Goal: Information Seeking & Learning: Learn about a topic

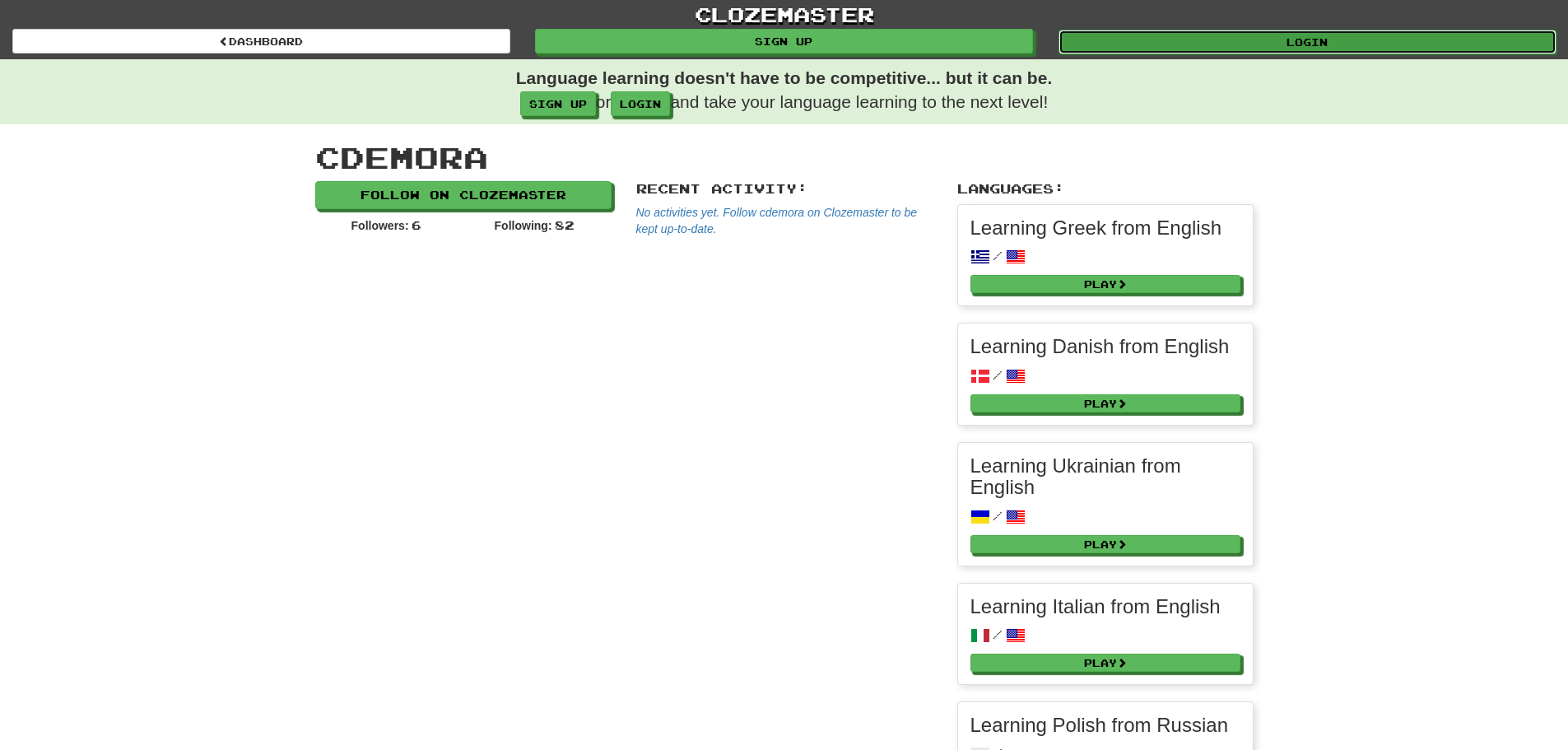
click at [1257, 39] on link "Login" at bounding box center [1308, 42] width 498 height 25
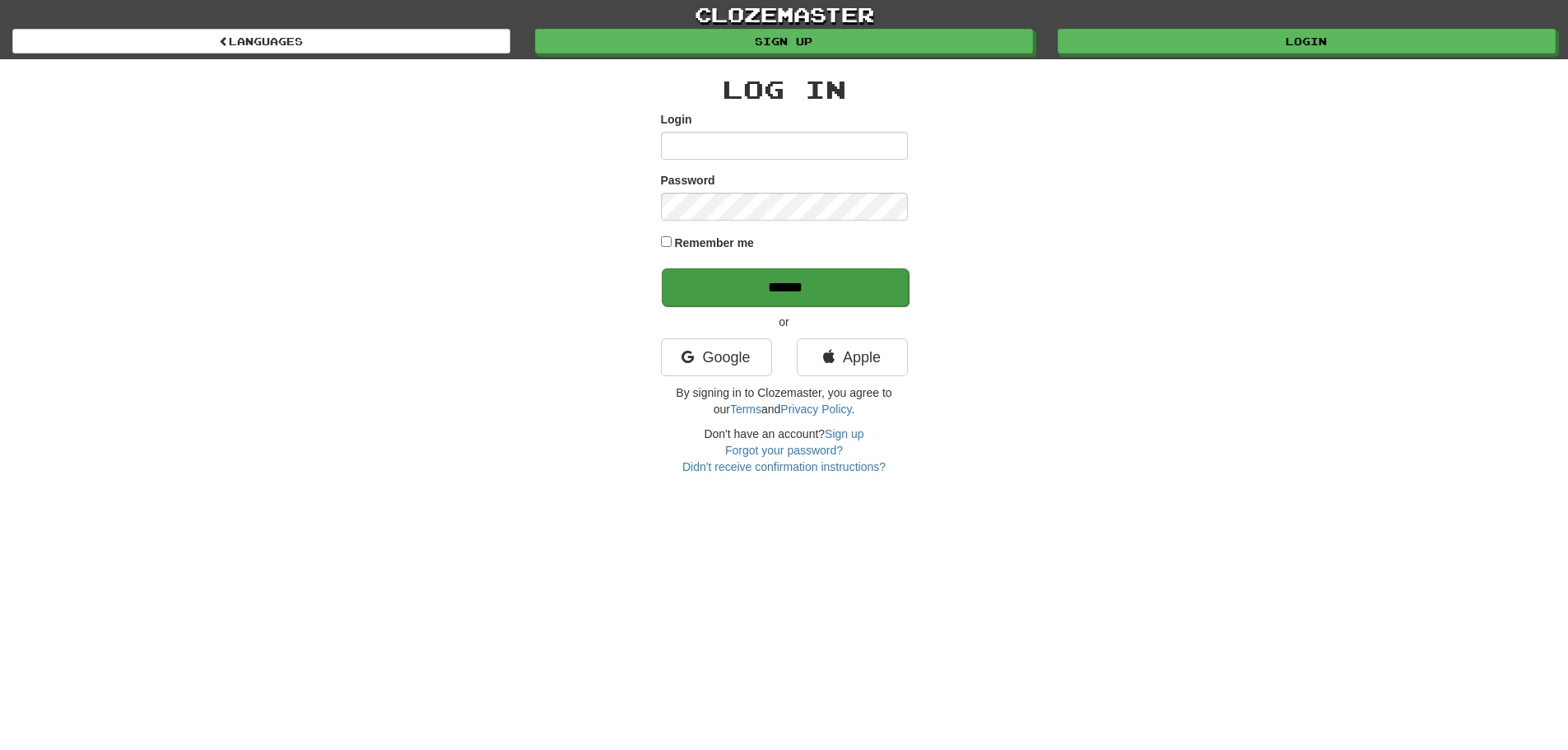
type input "*******"
click at [783, 289] on input "******" at bounding box center [785, 288] width 247 height 38
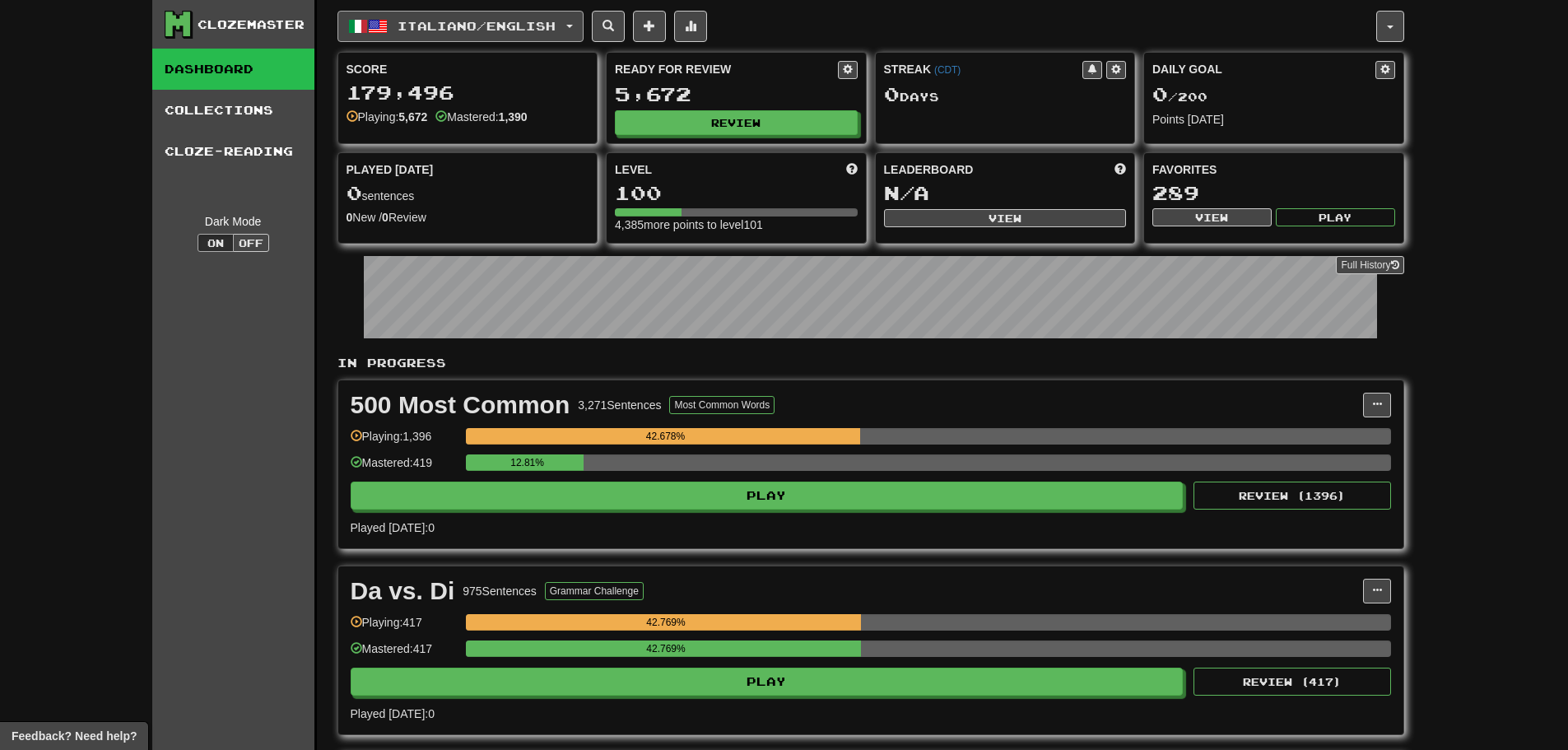
click at [450, 32] on span "Italiano / English" at bounding box center [477, 25] width 158 height 14
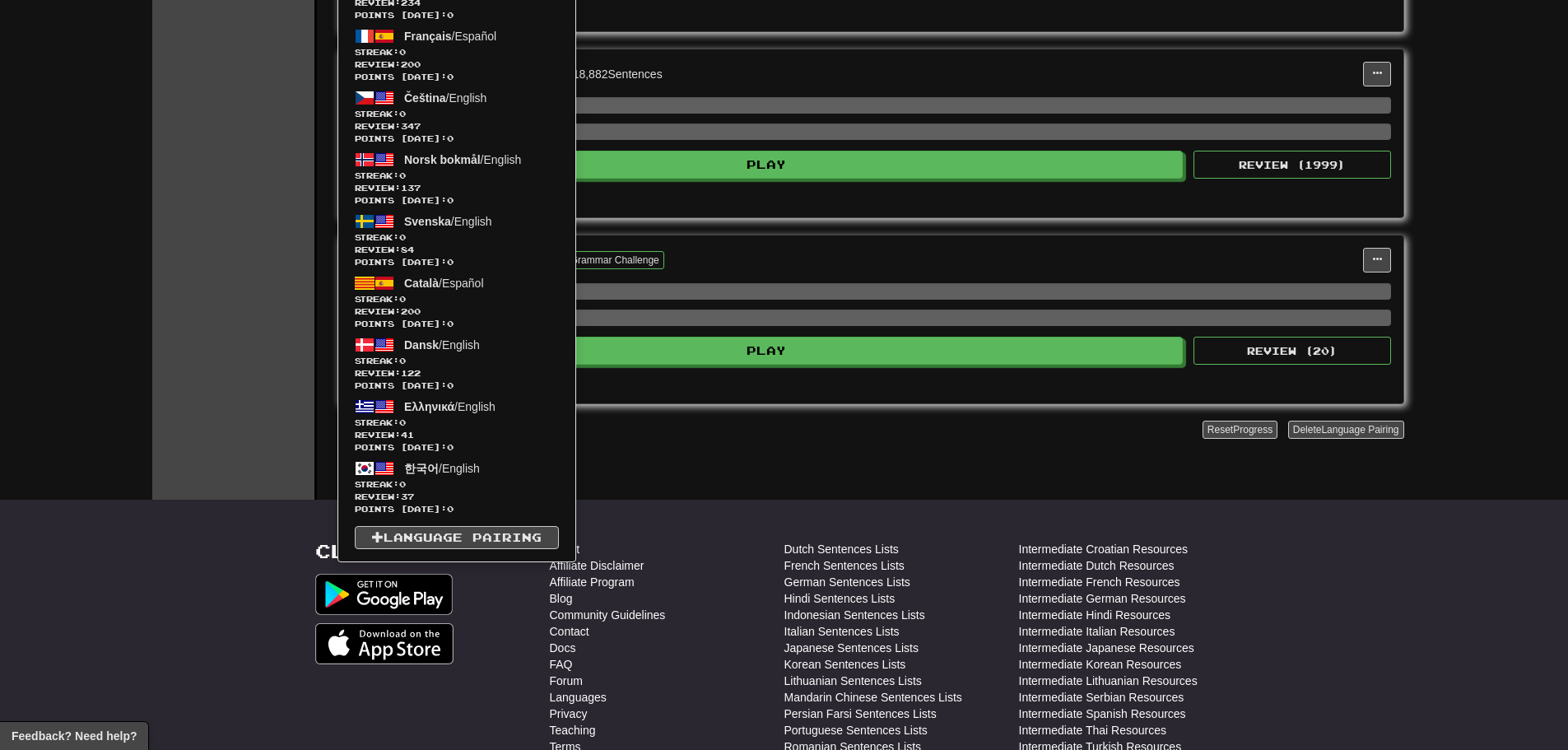
scroll to position [906, 0]
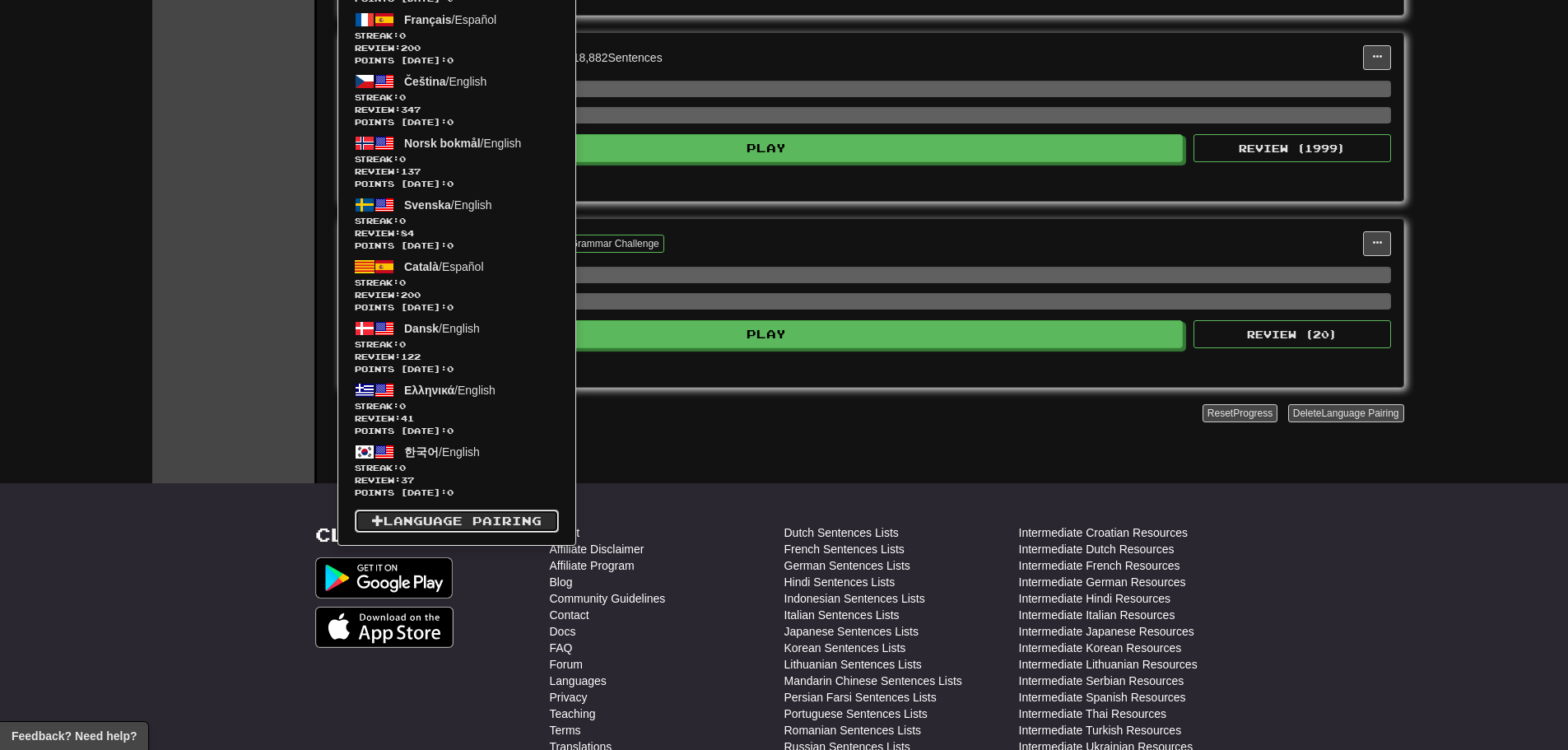
click at [500, 528] on link "Language Pairing" at bounding box center [457, 521] width 204 height 23
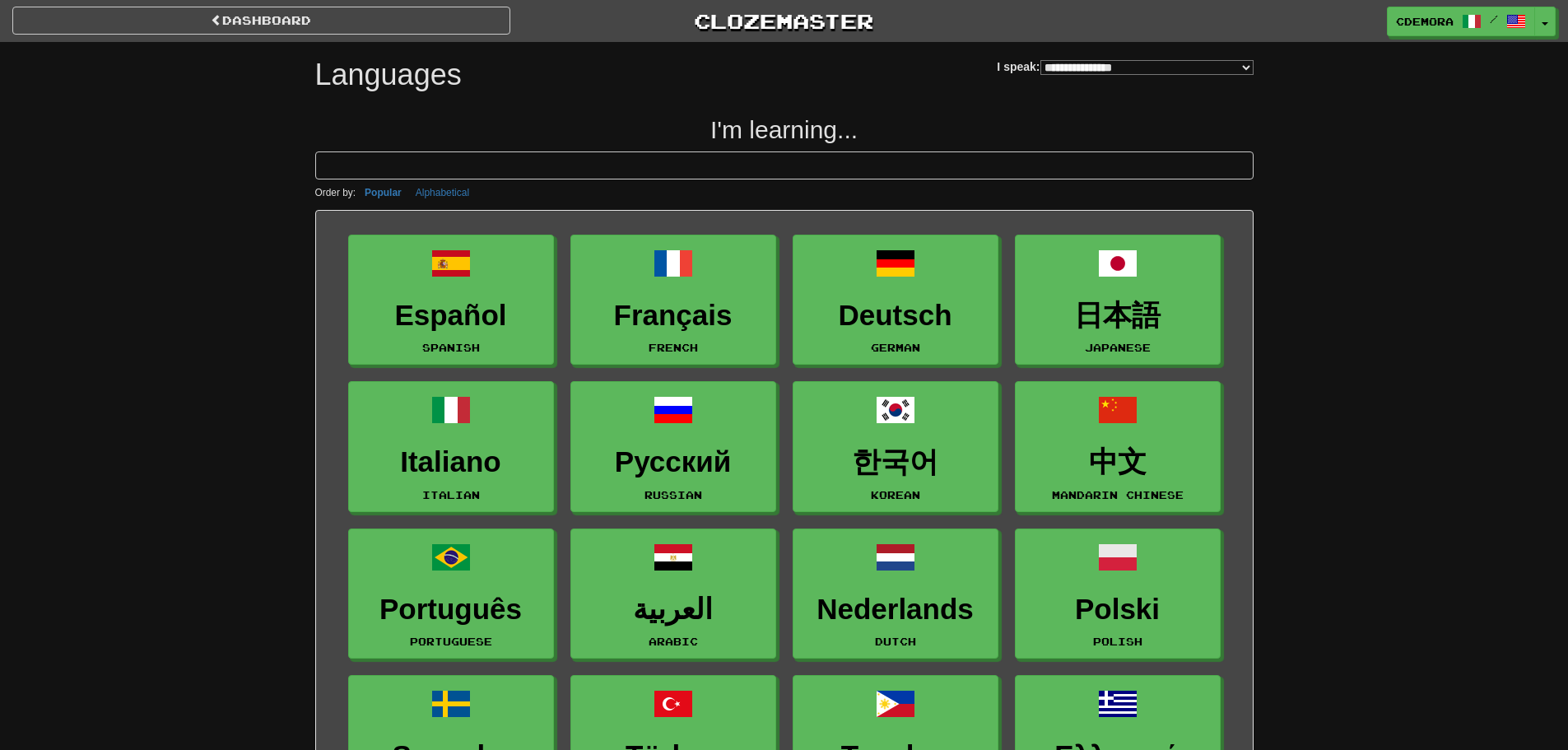
select select "*******"
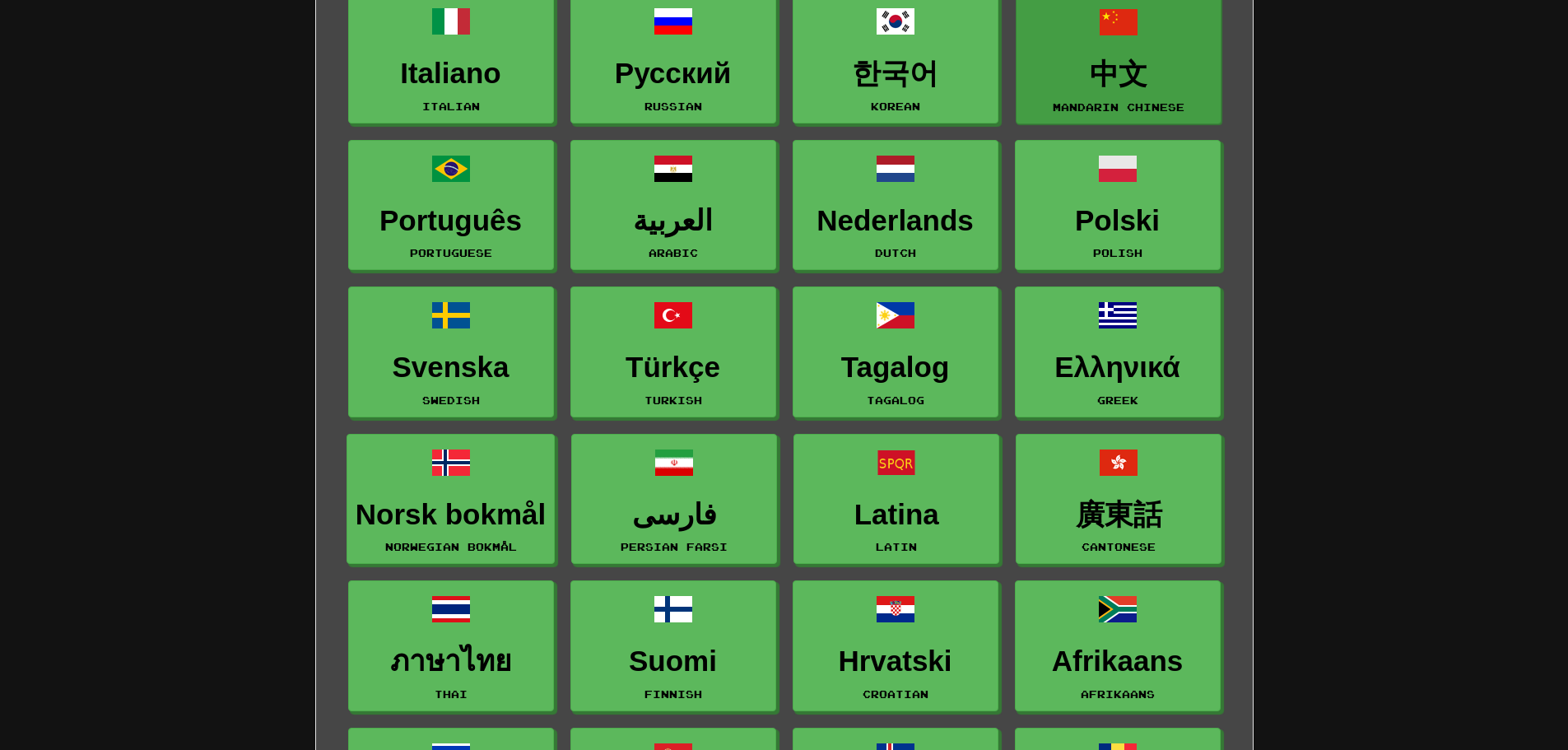
scroll to position [411, 0]
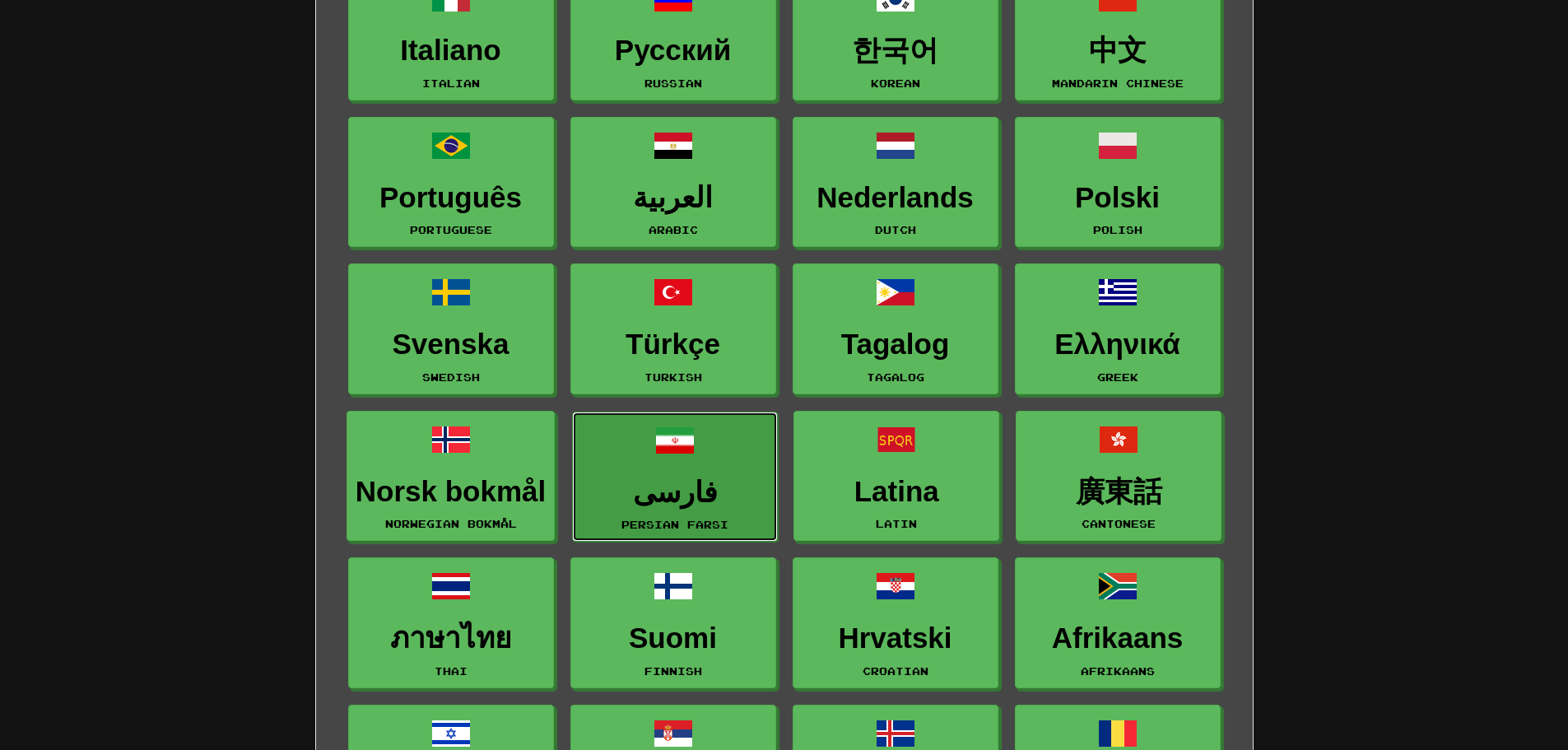
click at [703, 464] on link "فارسی Persian Farsi" at bounding box center [675, 477] width 206 height 131
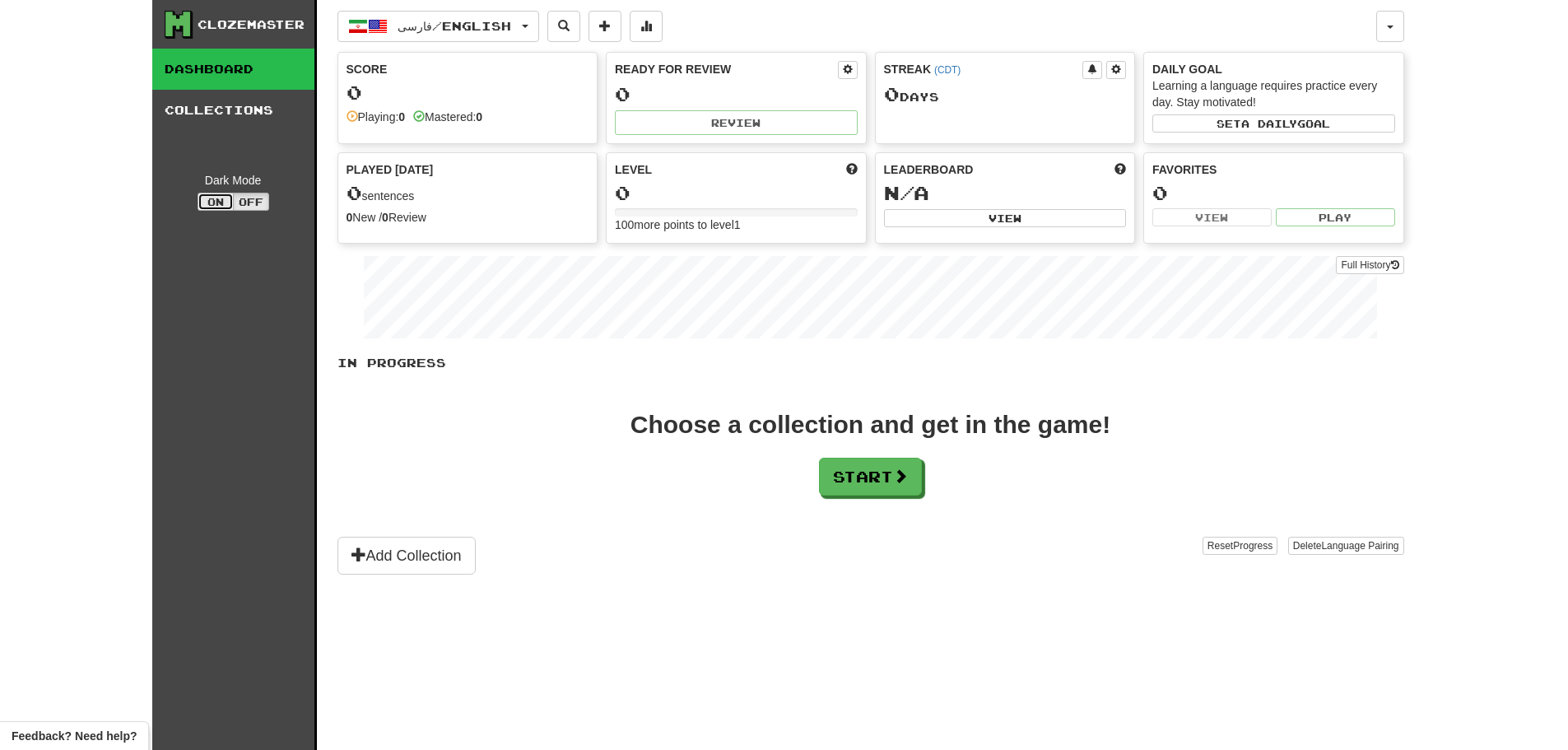
click at [222, 198] on button "On" at bounding box center [216, 202] width 36 height 18
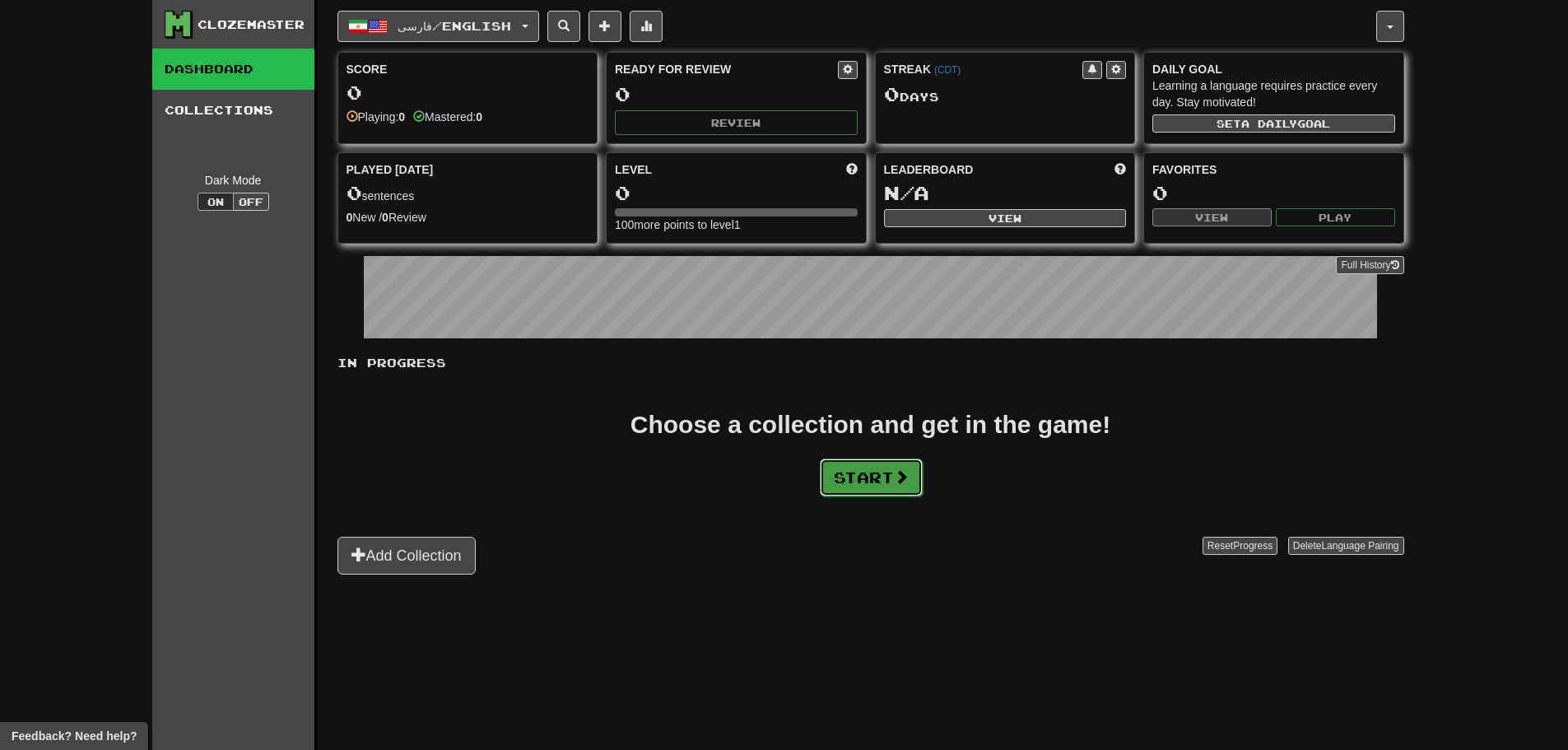
click at [872, 476] on button "Start" at bounding box center [871, 478] width 103 height 38
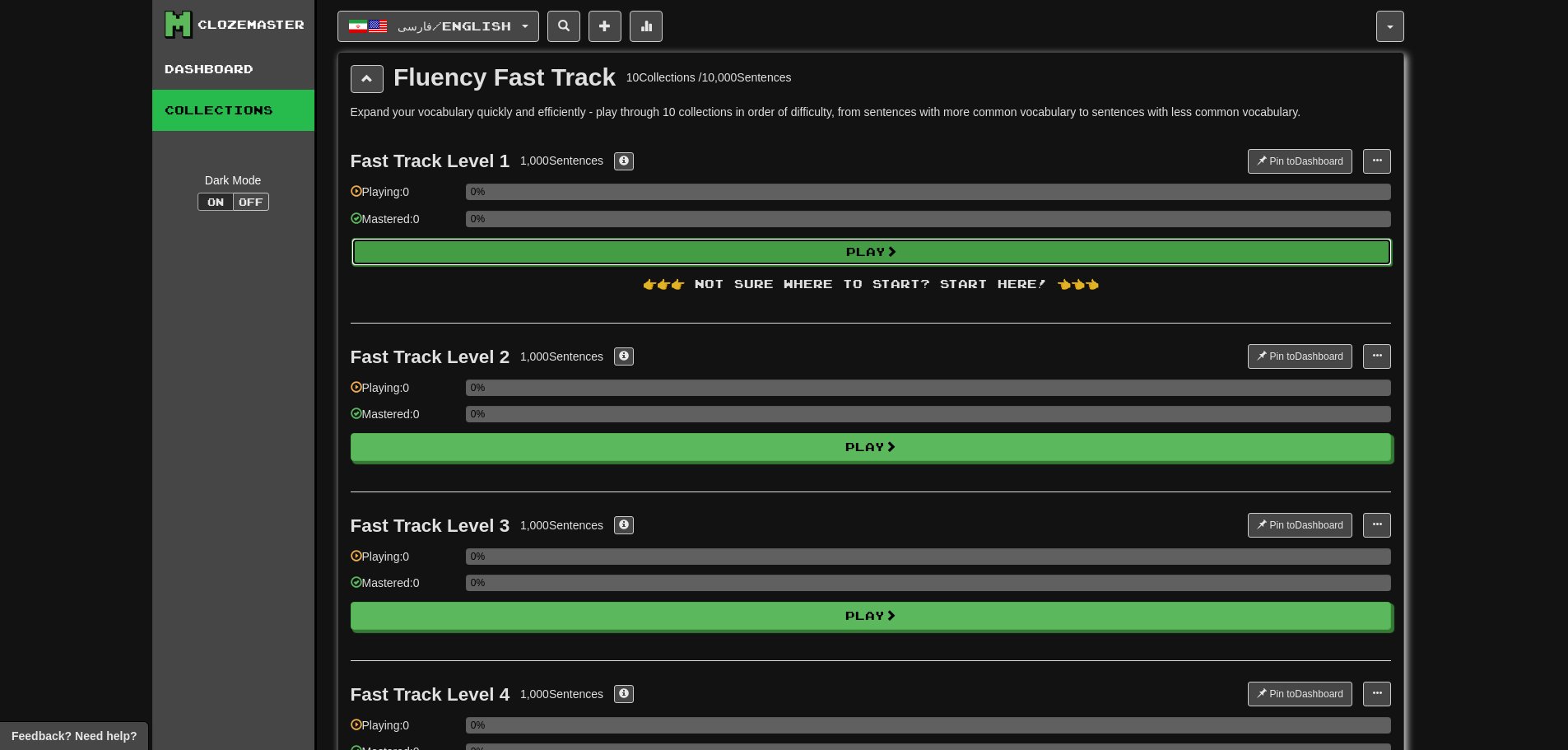
click at [649, 240] on button "Play" at bounding box center [871, 251] width 1041 height 28
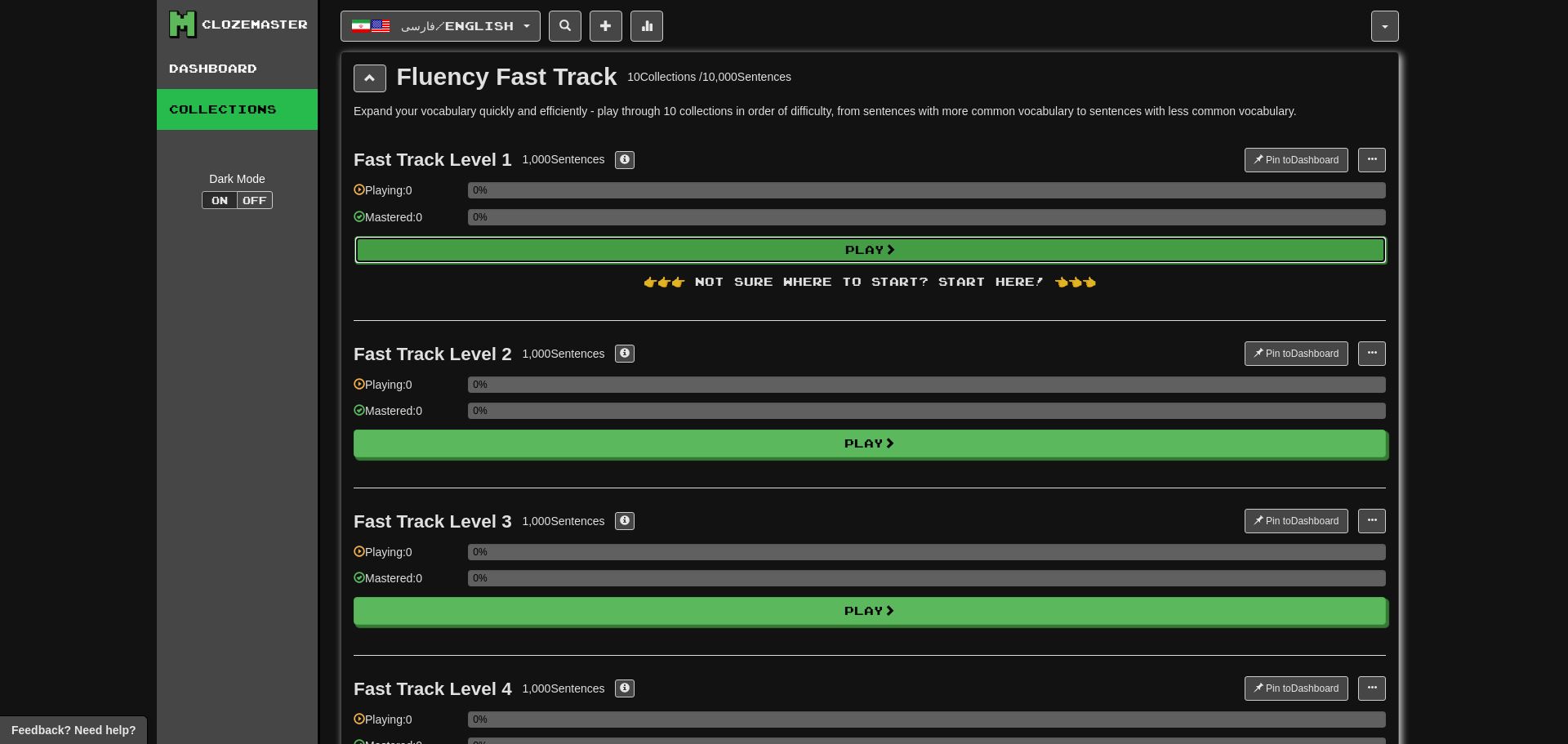
select select "**"
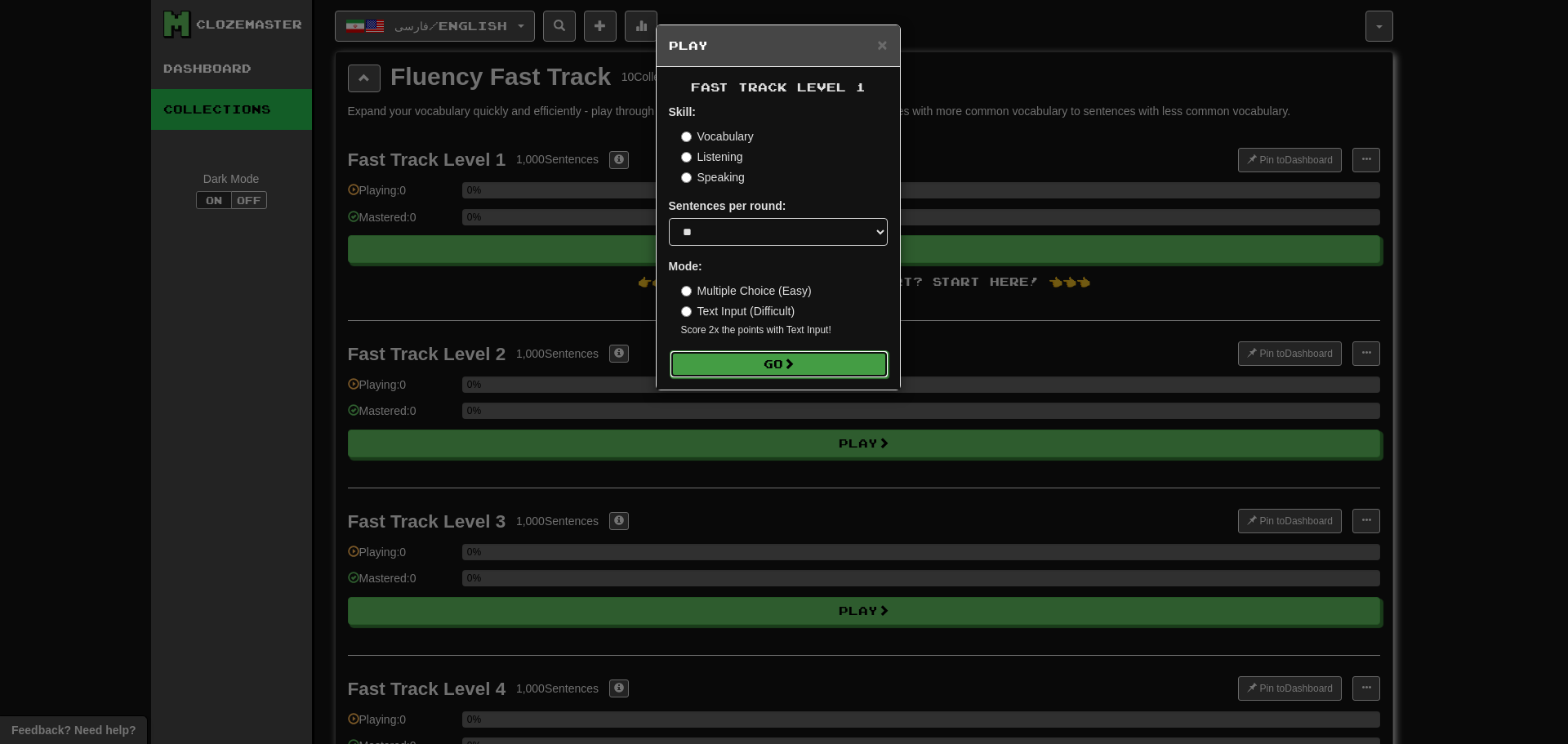
click at [777, 359] on button "Go" at bounding box center [779, 364] width 219 height 28
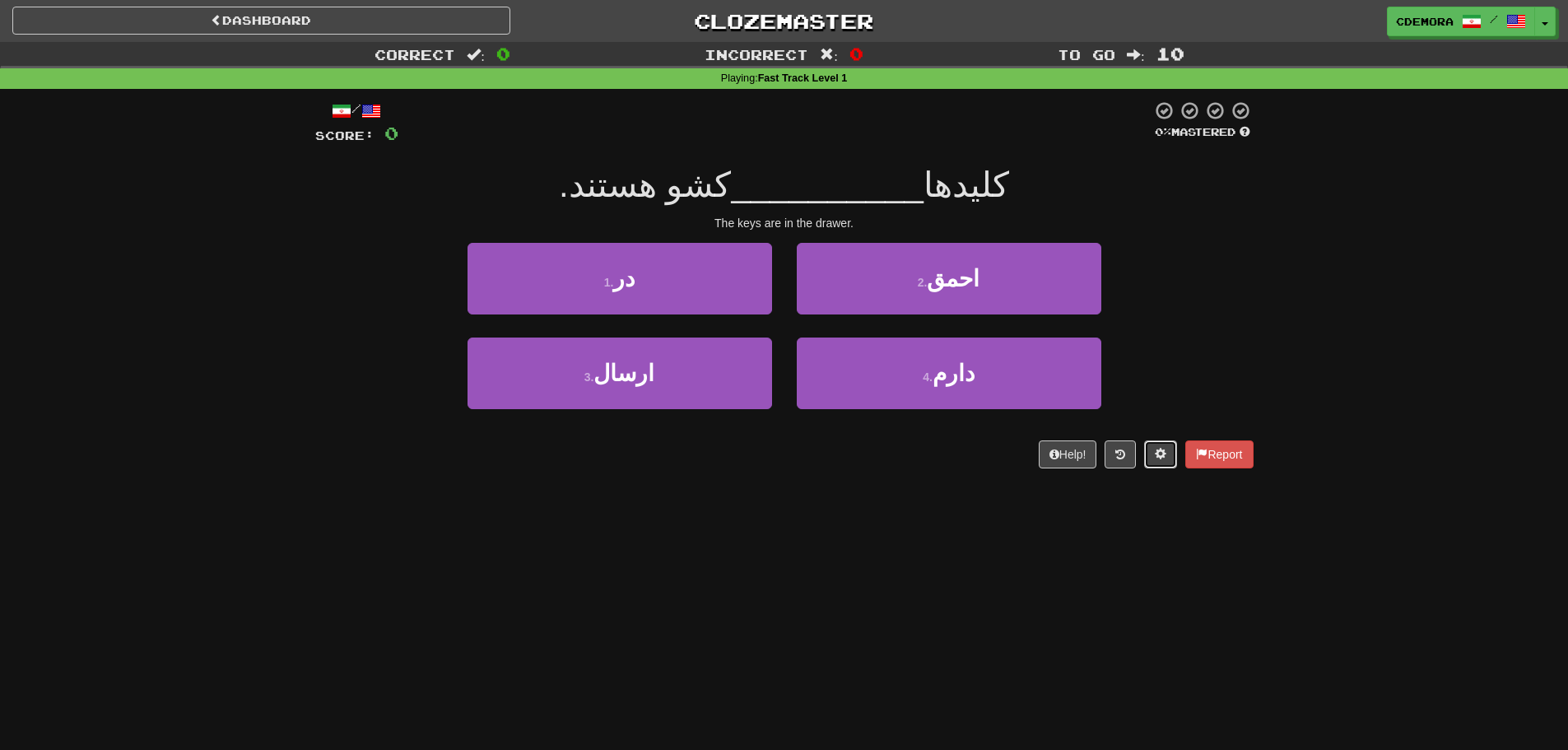
click at [1156, 456] on span at bounding box center [1161, 453] width 12 height 12
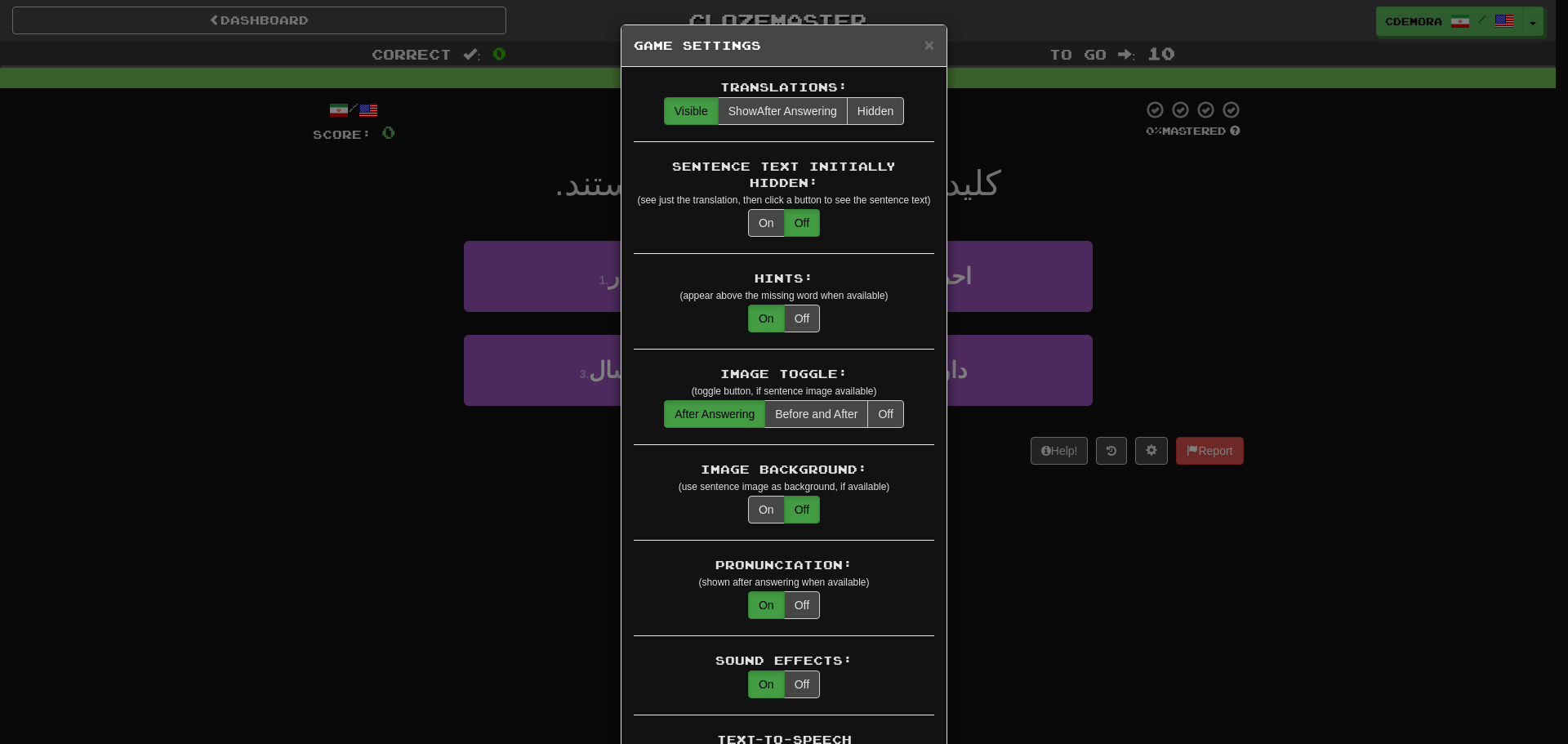
scroll to position [81, 0]
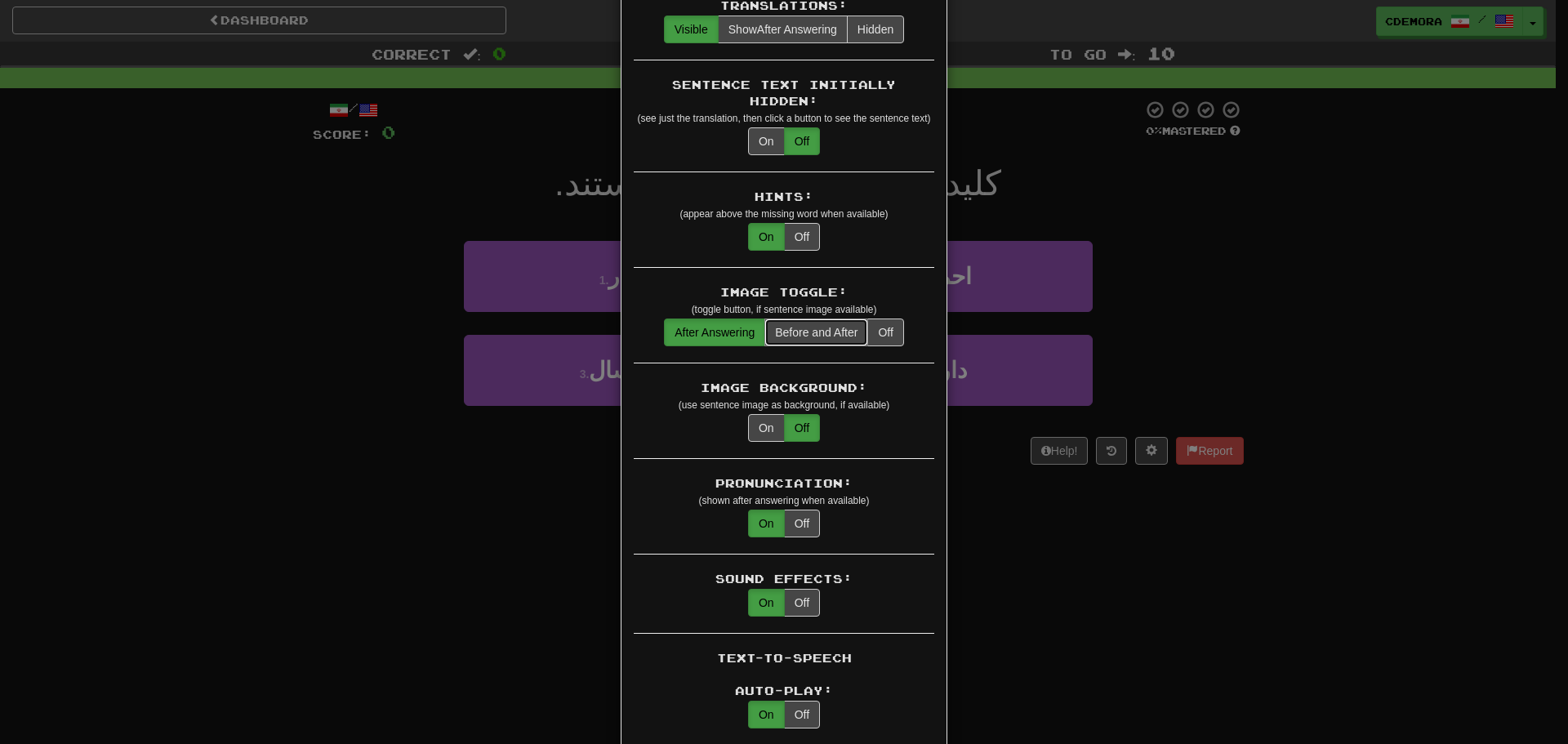
click at [821, 322] on button "Before and After" at bounding box center [816, 332] width 104 height 28
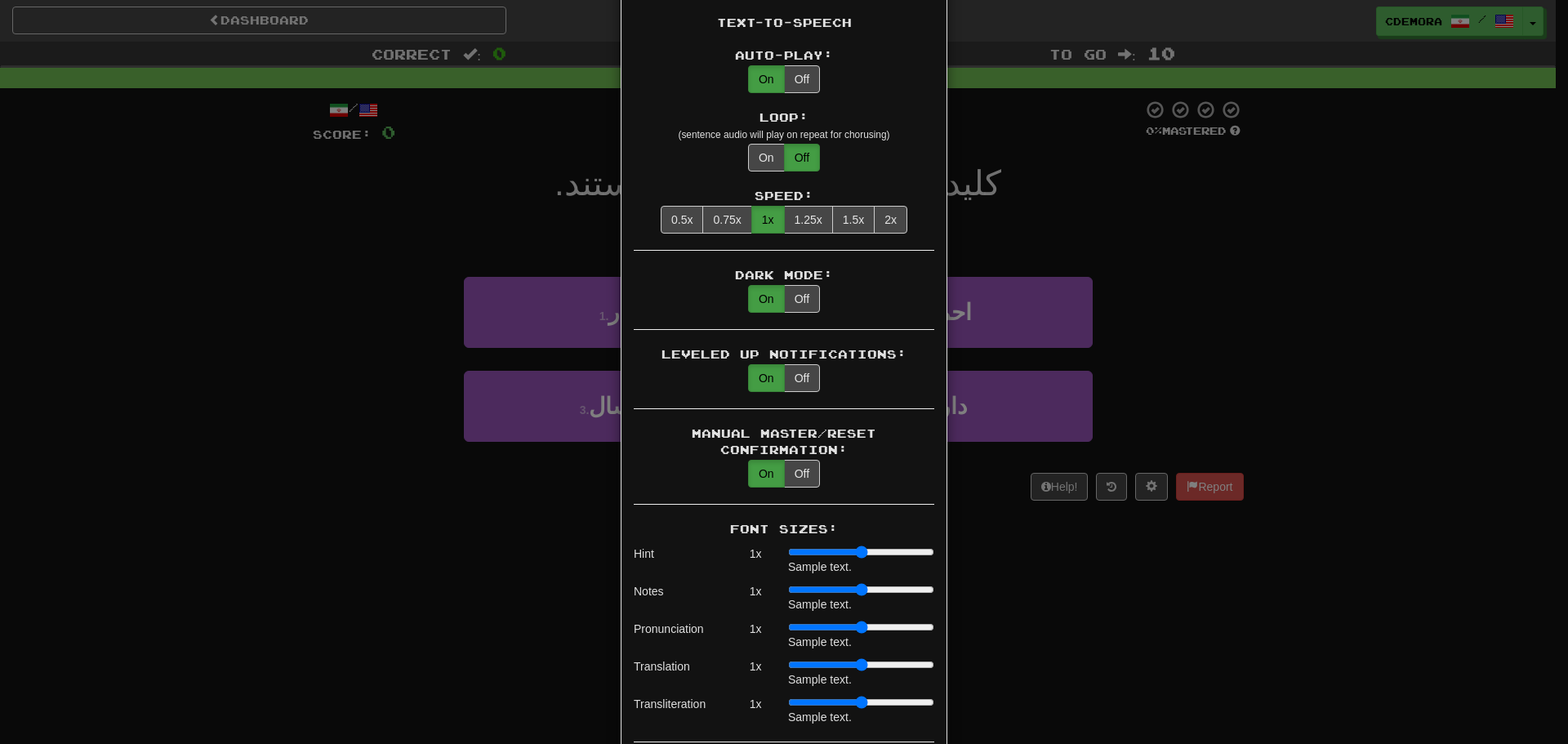
scroll to position [735, 0]
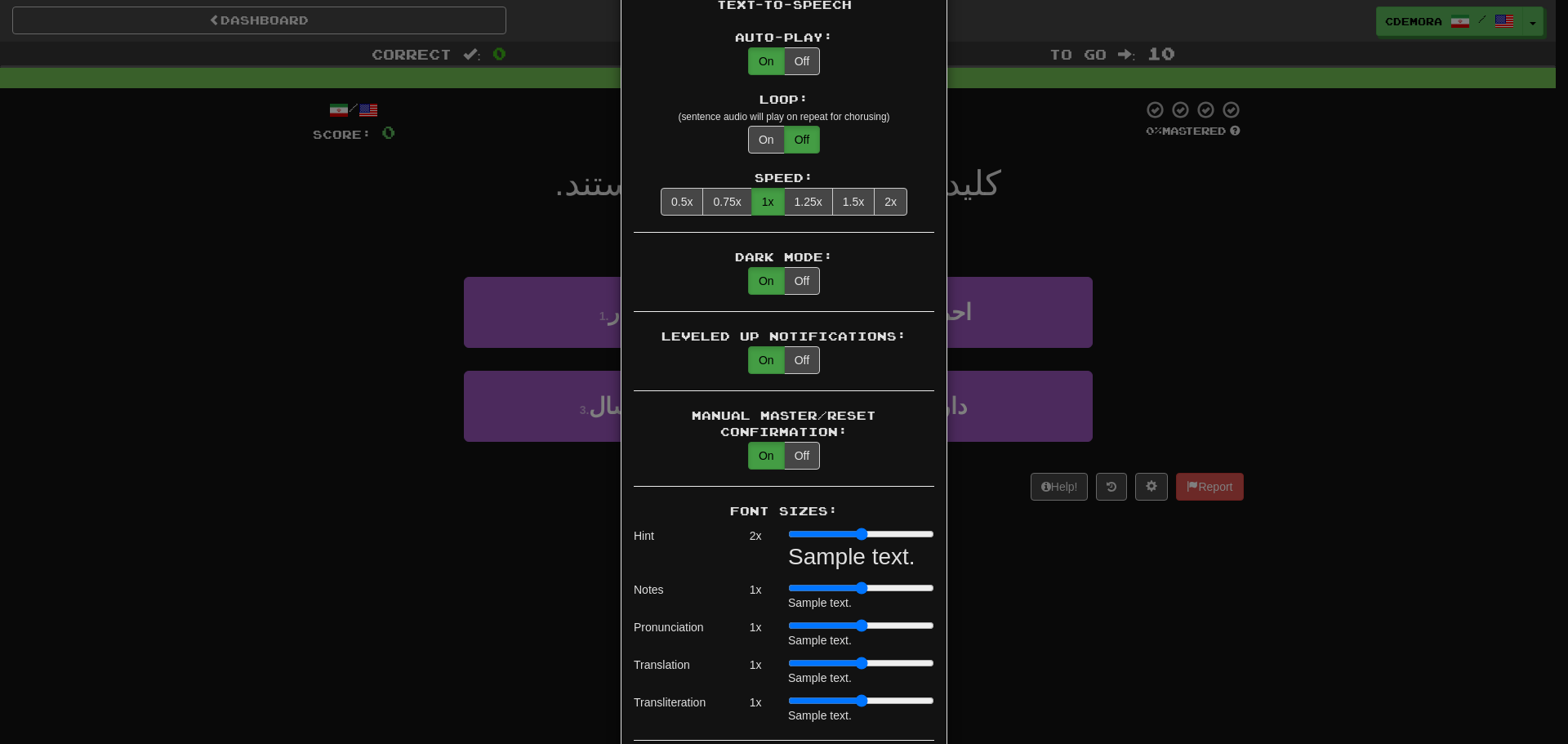
drag, startPoint x: 787, startPoint y: 520, endPoint x: 822, endPoint y: 523, distance: 35.1
type input "*"
click at [822, 527] on input "range" at bounding box center [861, 534] width 146 height 13
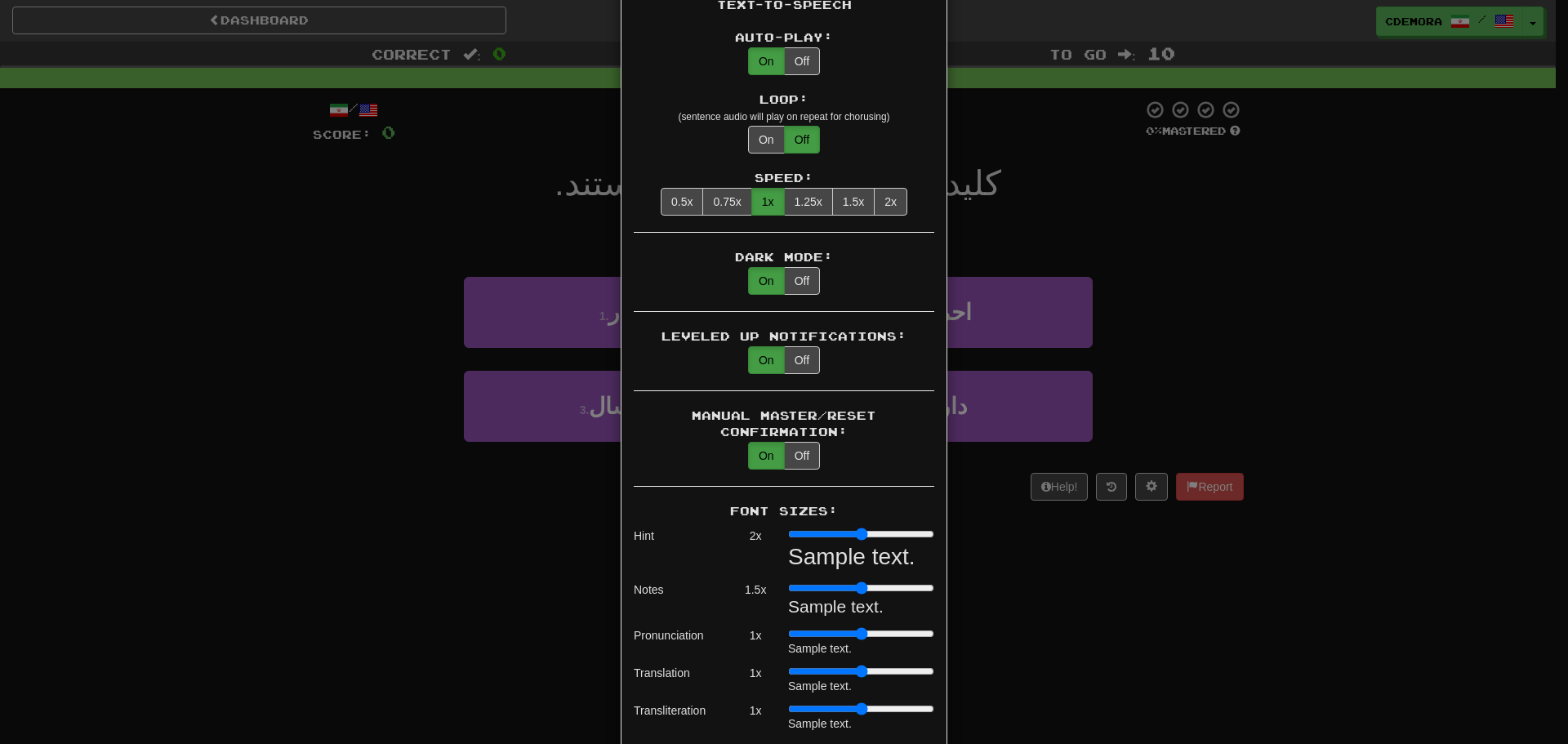
drag, startPoint x: 790, startPoint y: 569, endPoint x: 804, endPoint y: 571, distance: 14.1
type input "***"
click at [804, 581] on input "range" at bounding box center [861, 588] width 146 height 13
drag, startPoint x: 787, startPoint y: 619, endPoint x: 801, endPoint y: 619, distance: 14.0
type input "***"
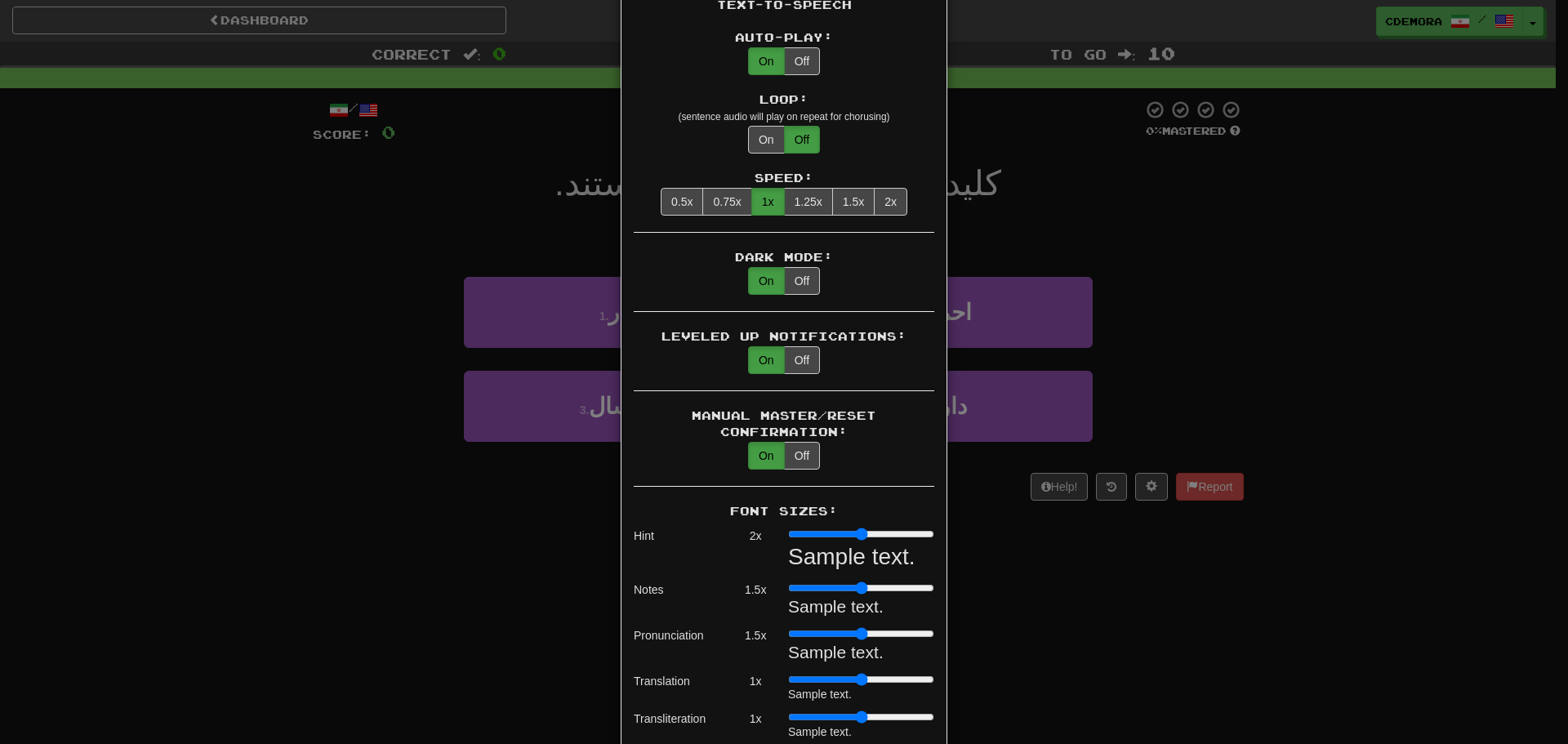
click at [801, 627] on input "range" at bounding box center [861, 633] width 146 height 13
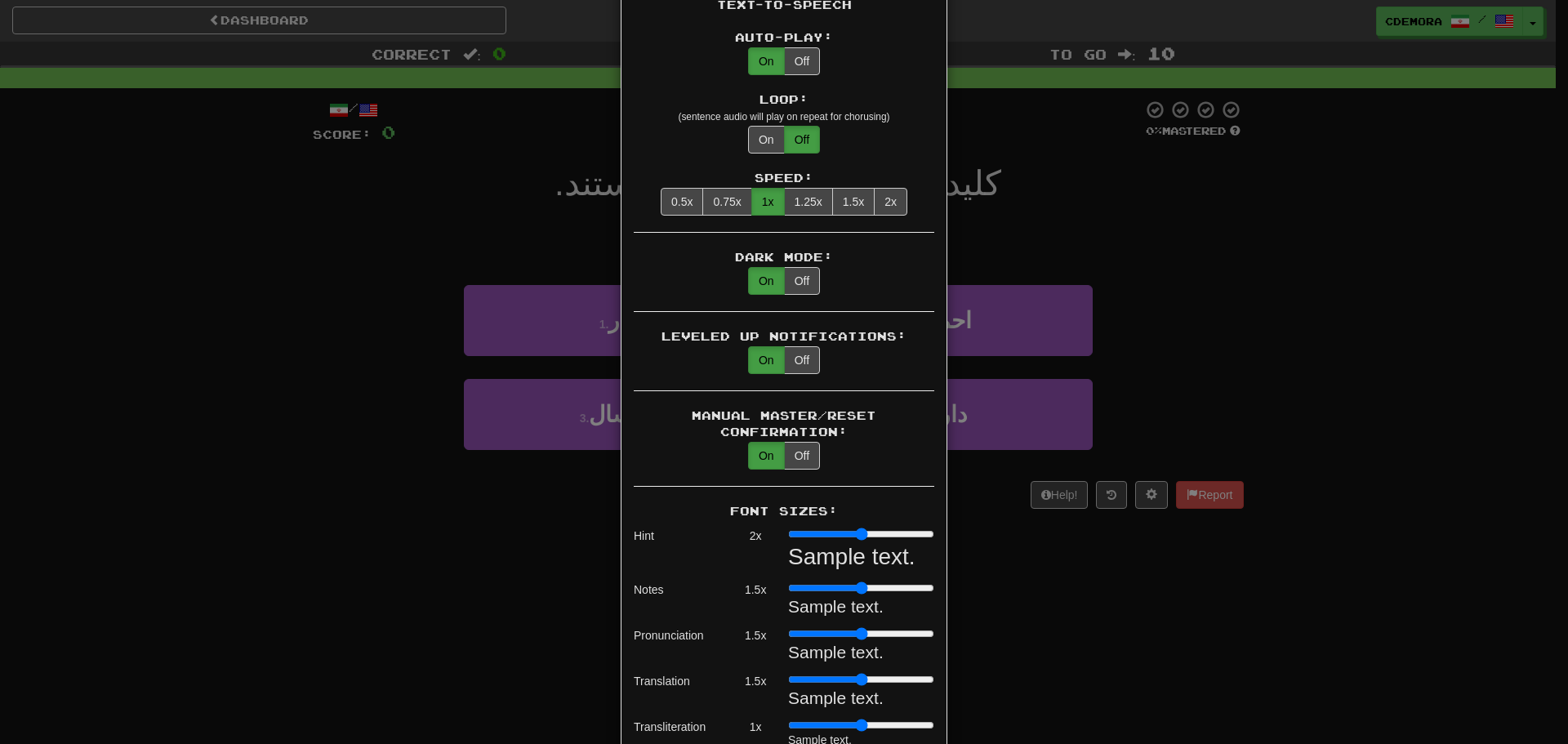
drag, startPoint x: 790, startPoint y: 663, endPoint x: 817, endPoint y: 662, distance: 27.0
click at [817, 673] on input "range" at bounding box center [861, 679] width 146 height 13
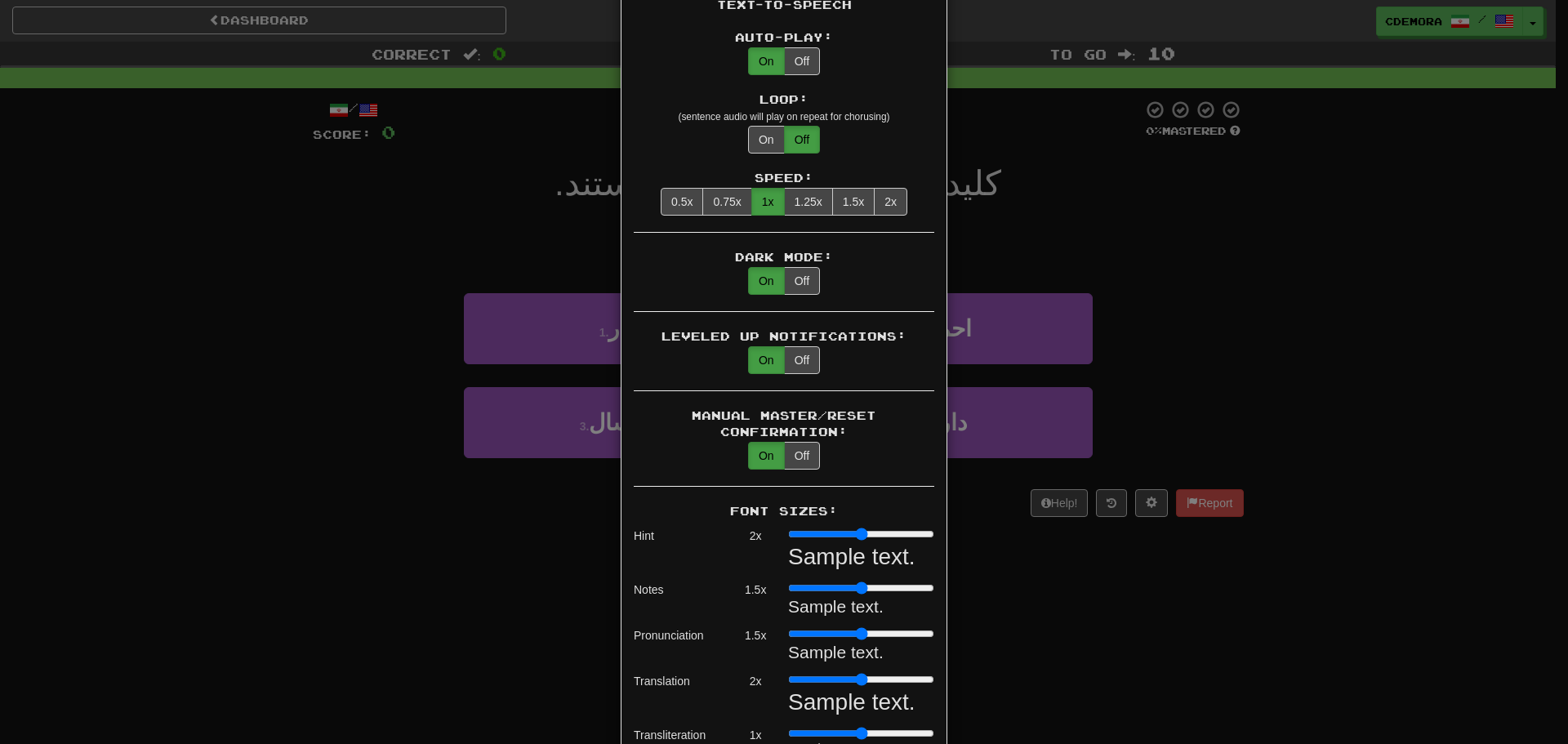
drag, startPoint x: 814, startPoint y: 662, endPoint x: 828, endPoint y: 662, distance: 14.0
type input "*"
click at [828, 673] on input "range" at bounding box center [861, 679] width 146 height 13
drag, startPoint x: 792, startPoint y: 717, endPoint x: 846, endPoint y: 717, distance: 54.0
type input "***"
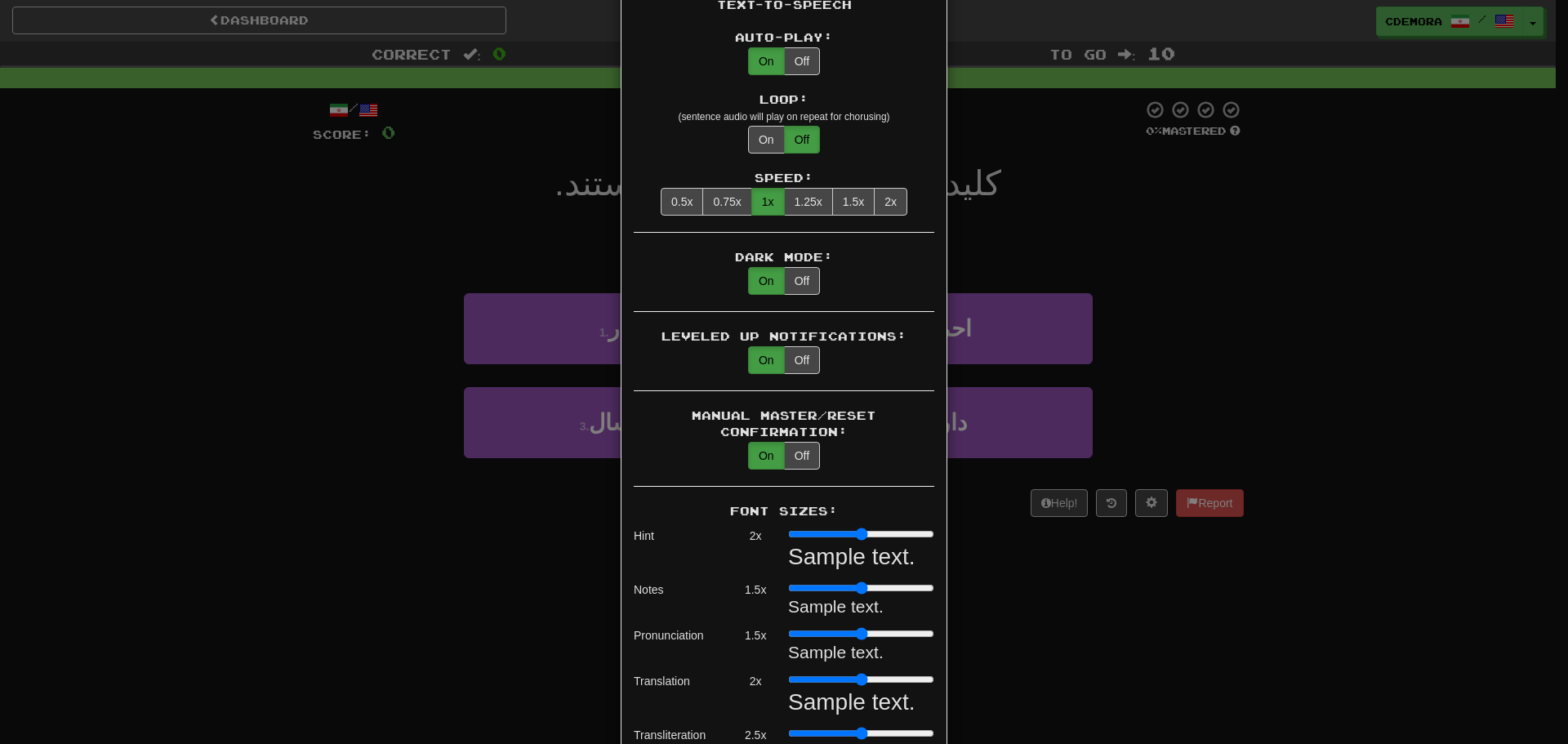
click at [846, 727] on input "range" at bounding box center [861, 733] width 146 height 13
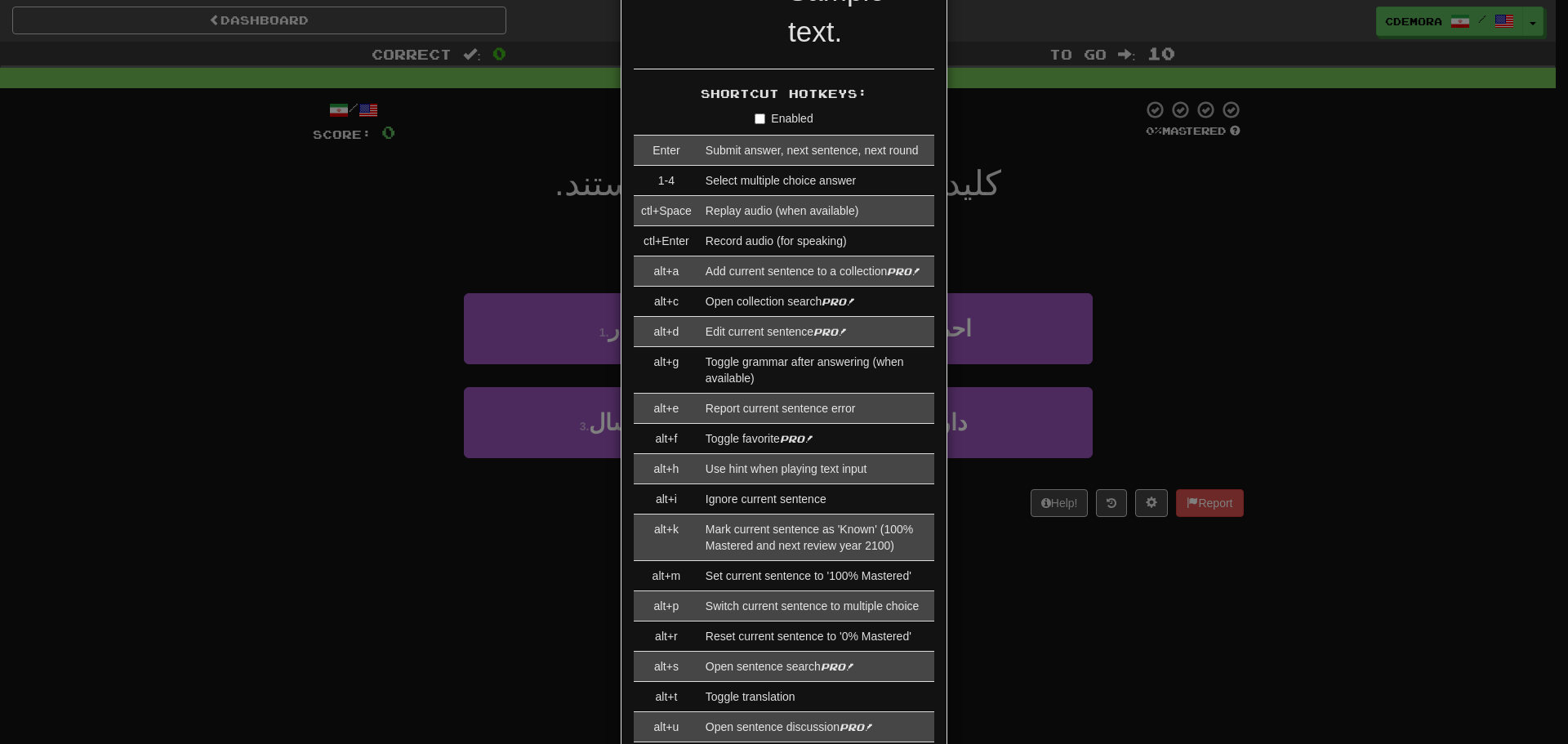
scroll to position [1716, 0]
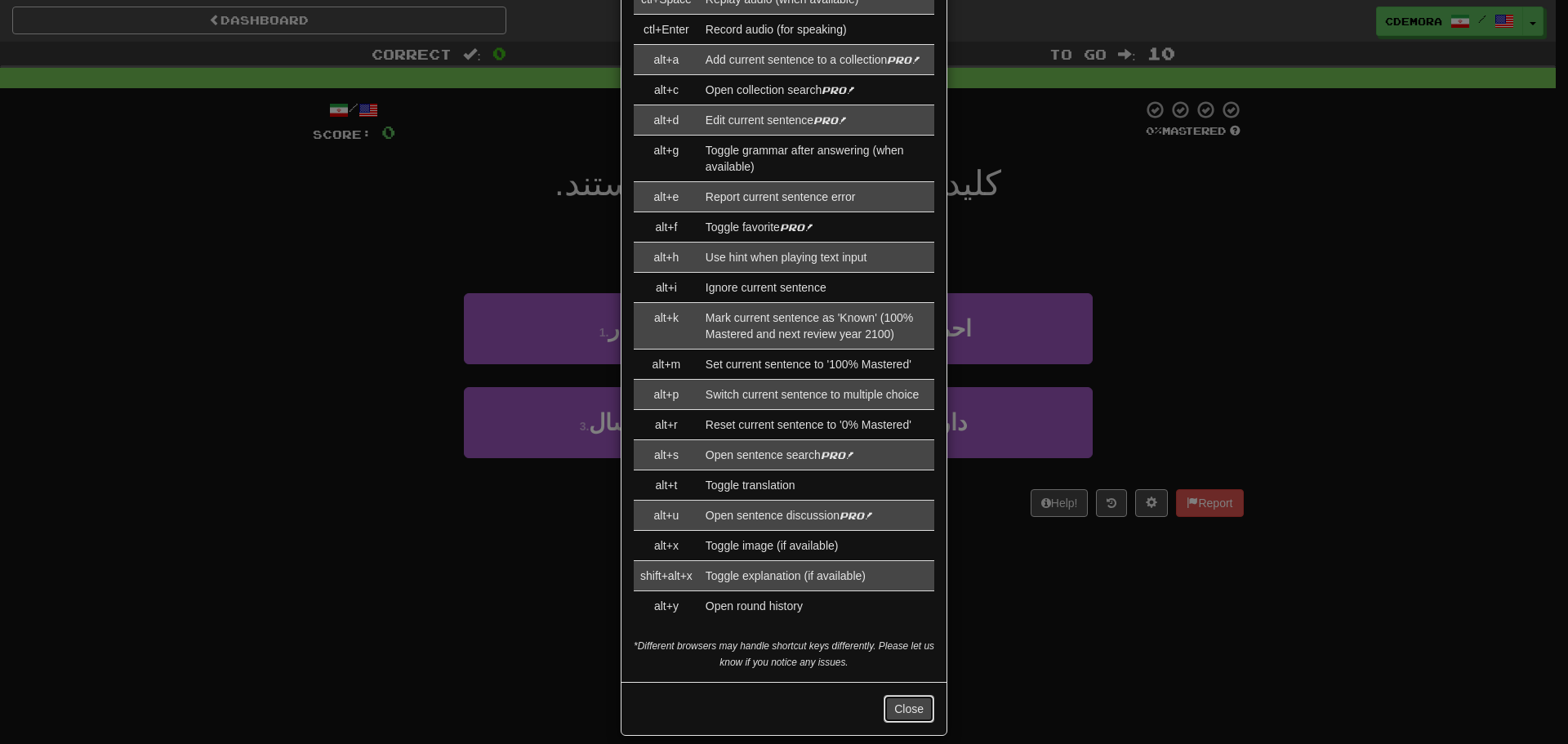
click at [902, 694] on button "Close" at bounding box center [909, 708] width 51 height 28
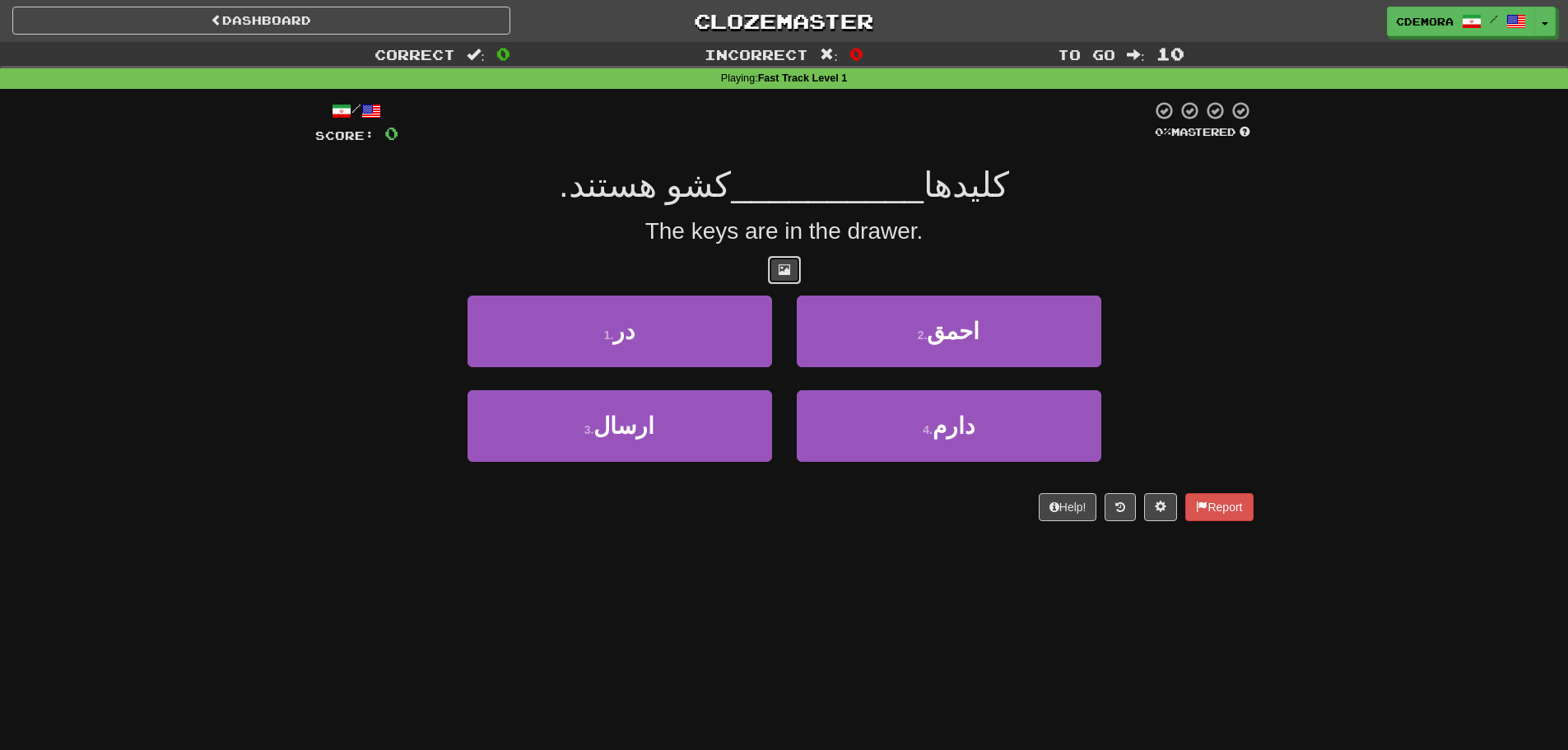
click at [789, 275] on span at bounding box center [784, 269] width 12 height 12
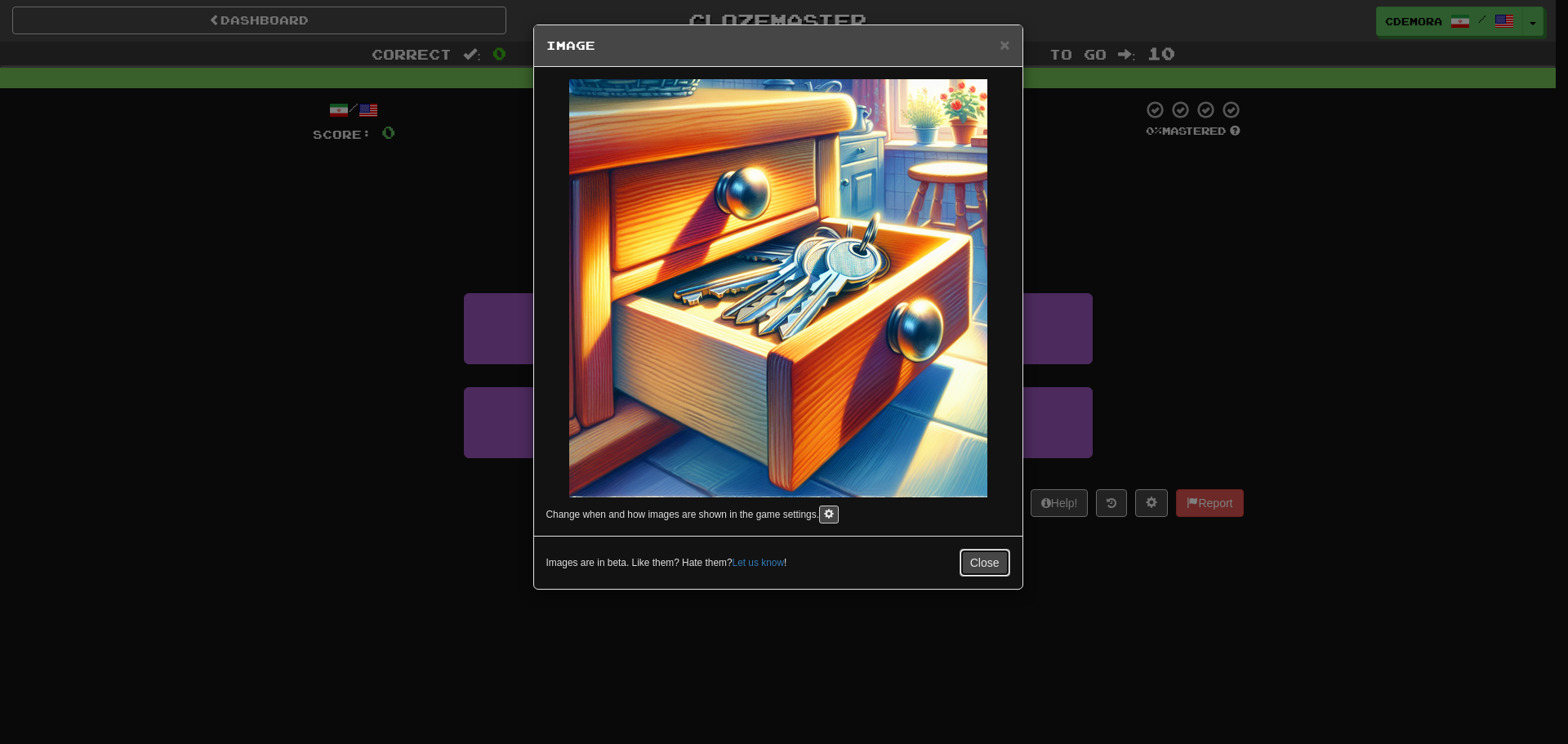
click at [983, 564] on button "Close" at bounding box center [985, 563] width 51 height 28
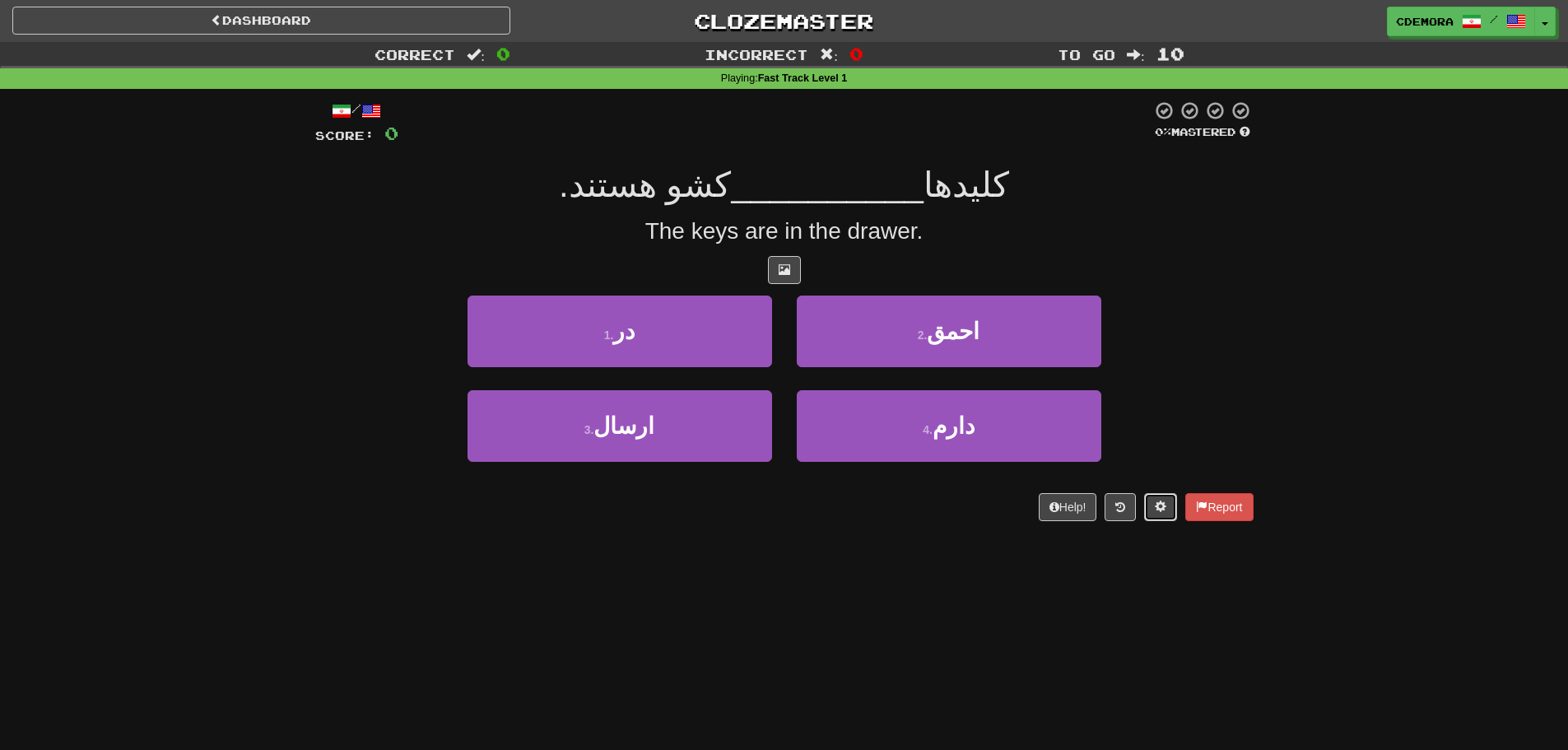
click at [1147, 513] on button at bounding box center [1161, 507] width 33 height 28
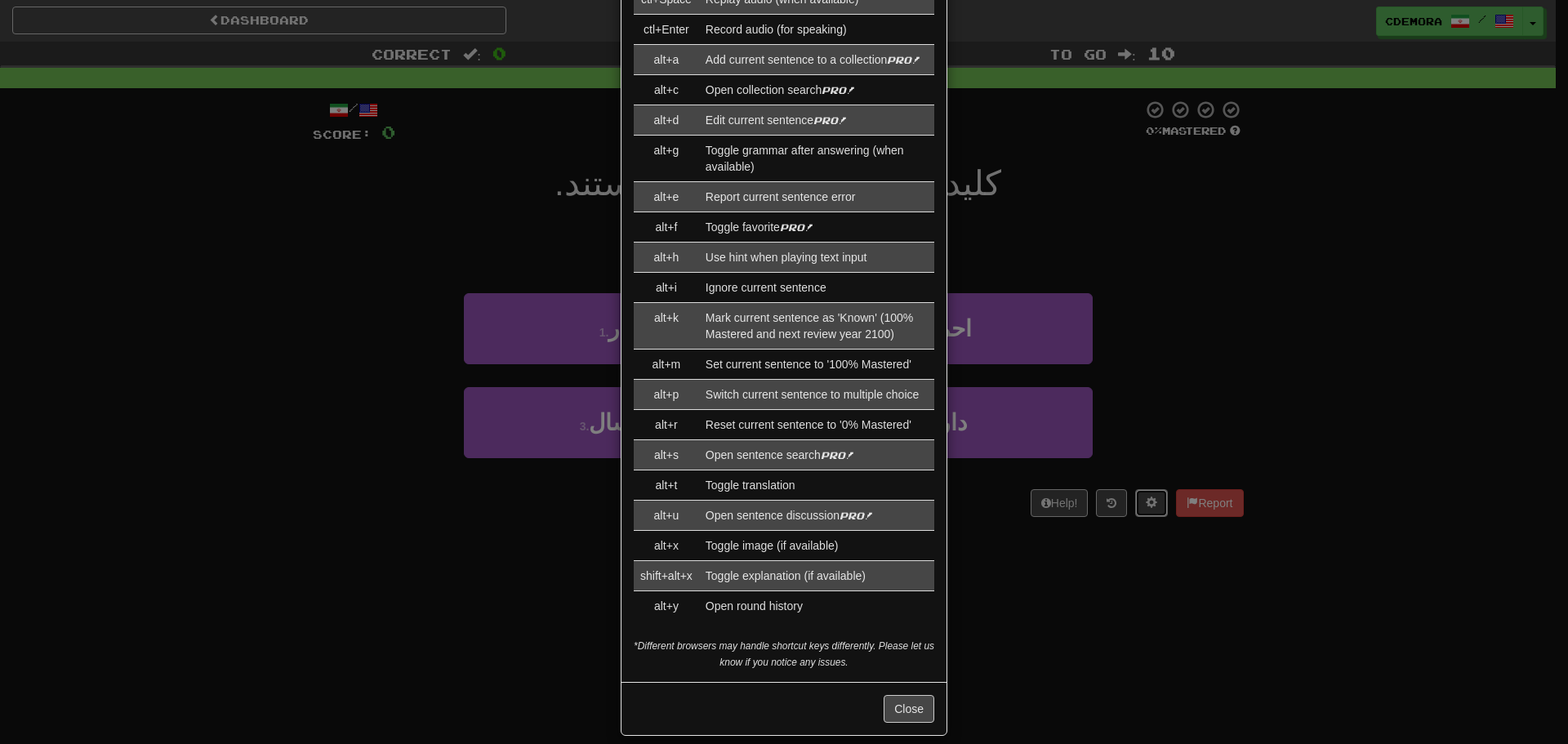
scroll to position [0, 0]
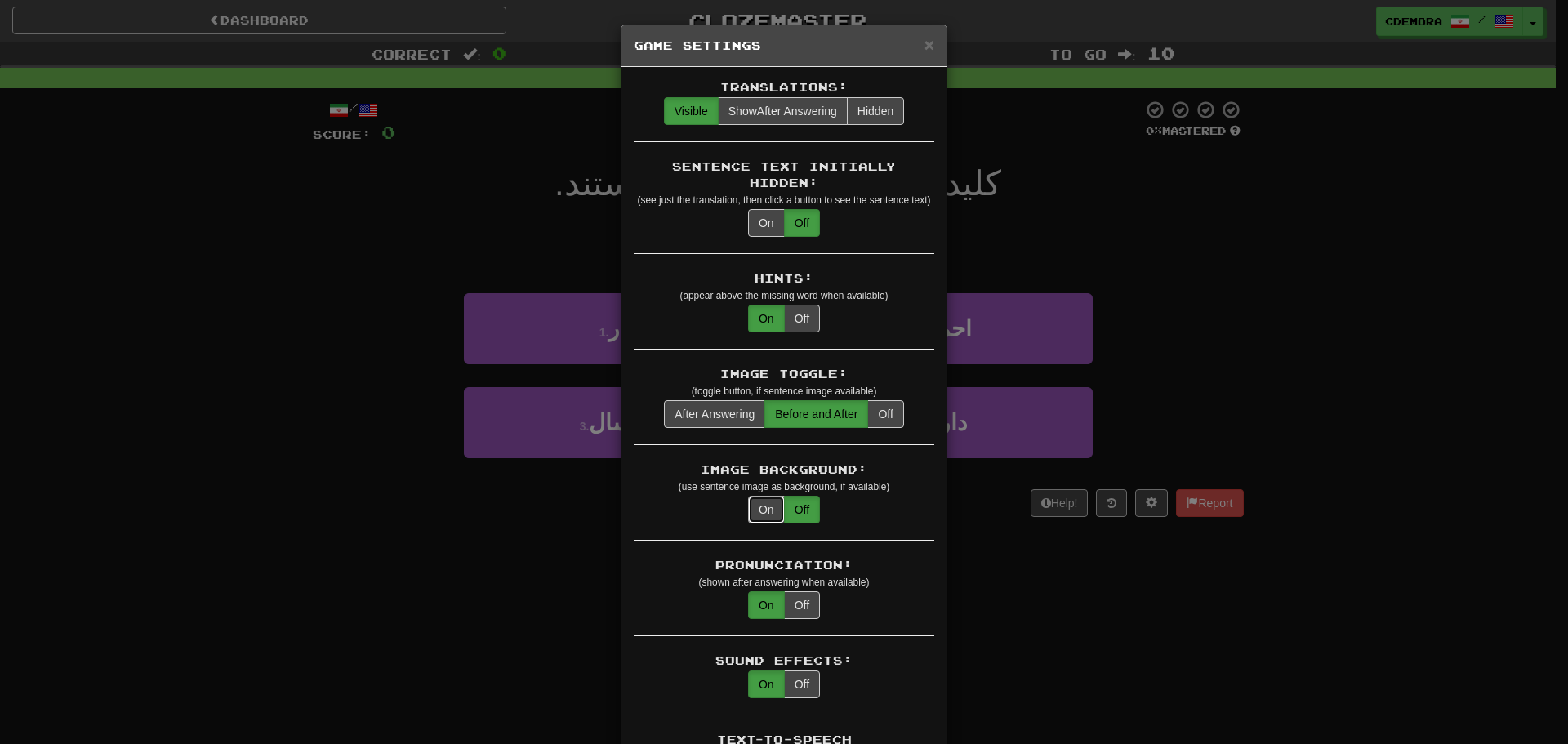
click at [765, 496] on button "On" at bounding box center [766, 509] width 37 height 28
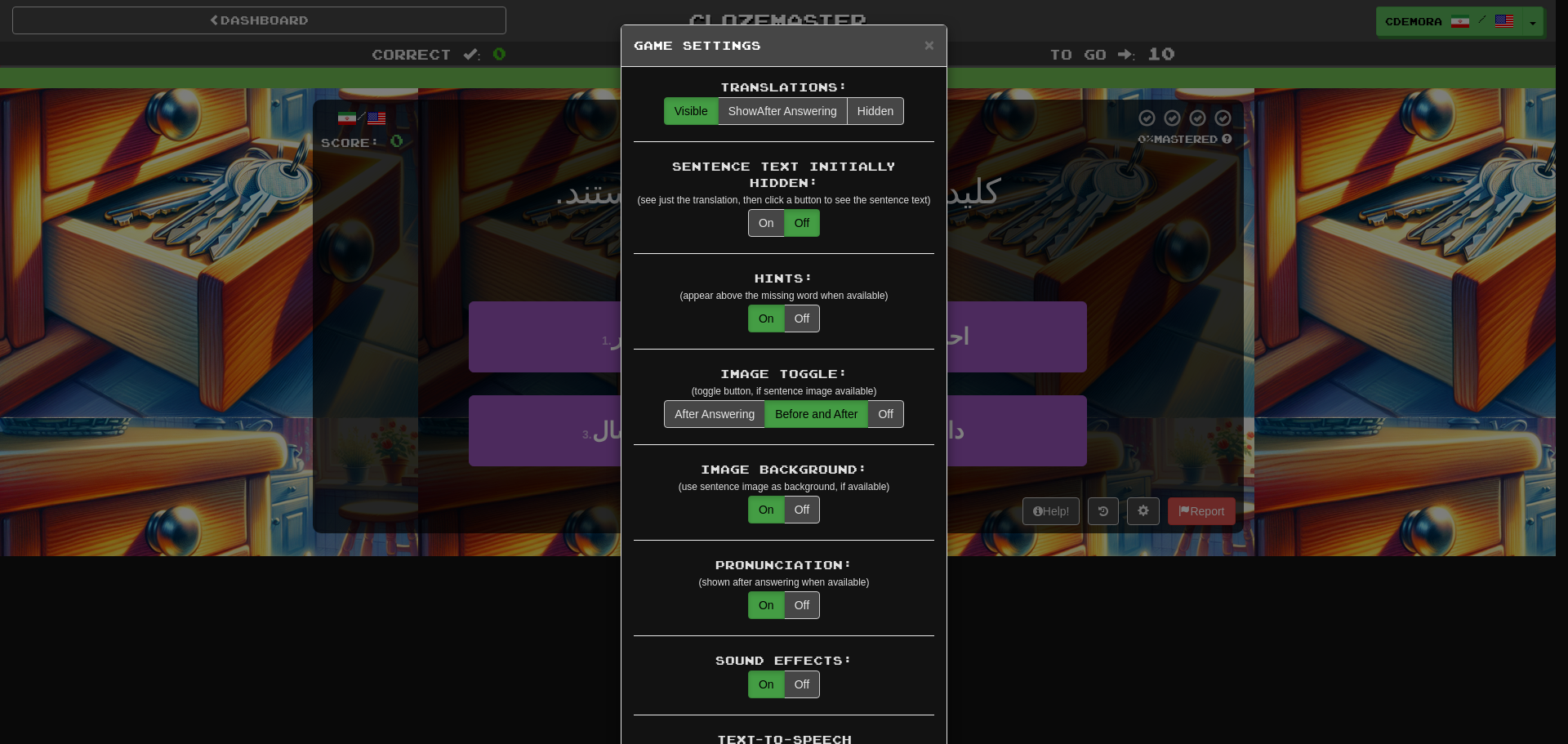
click at [993, 585] on div "× Game Settings Translations: Visible Show After Answering Hidden Sentence Text…" at bounding box center [784, 372] width 1568 height 744
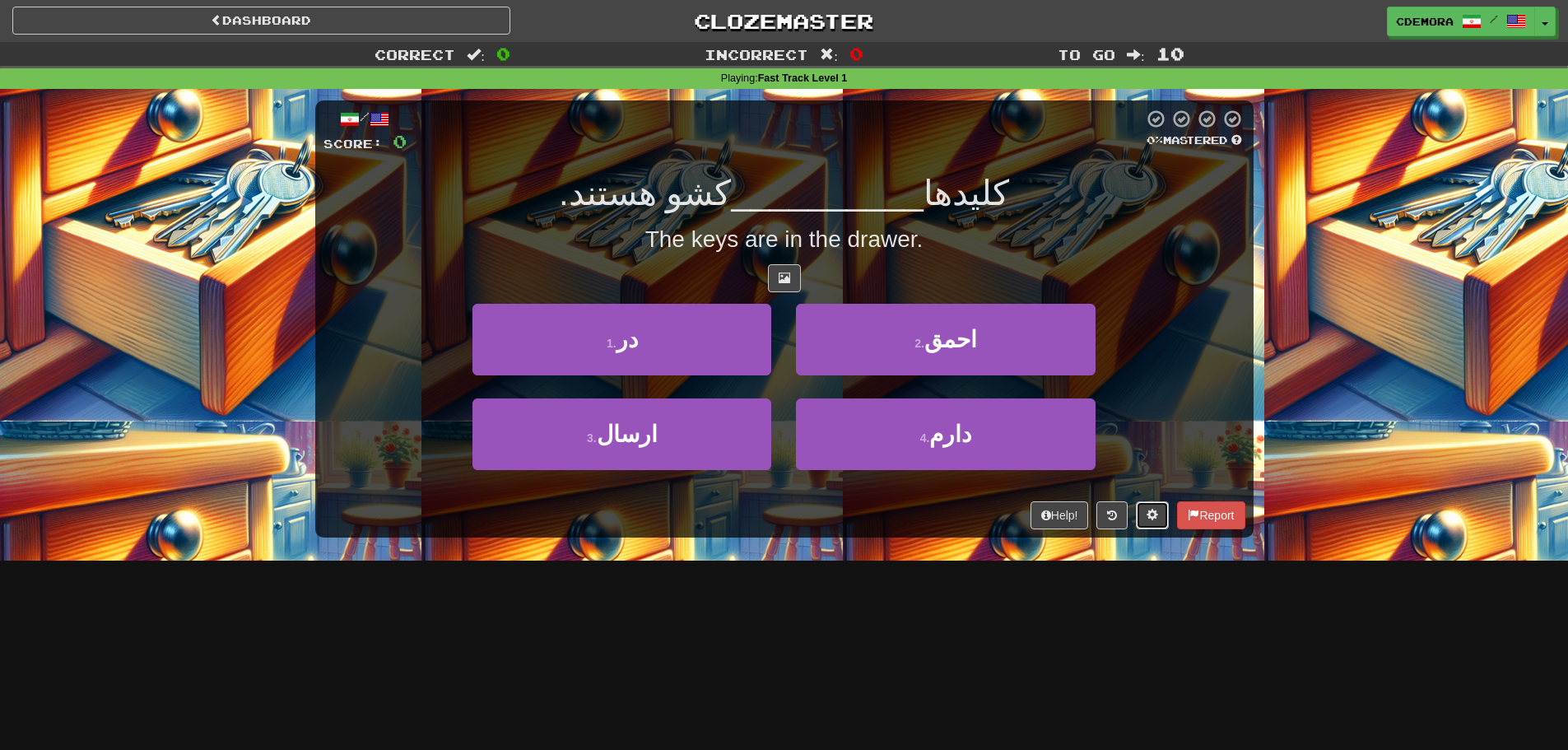
click at [1142, 517] on button at bounding box center [1153, 515] width 33 height 28
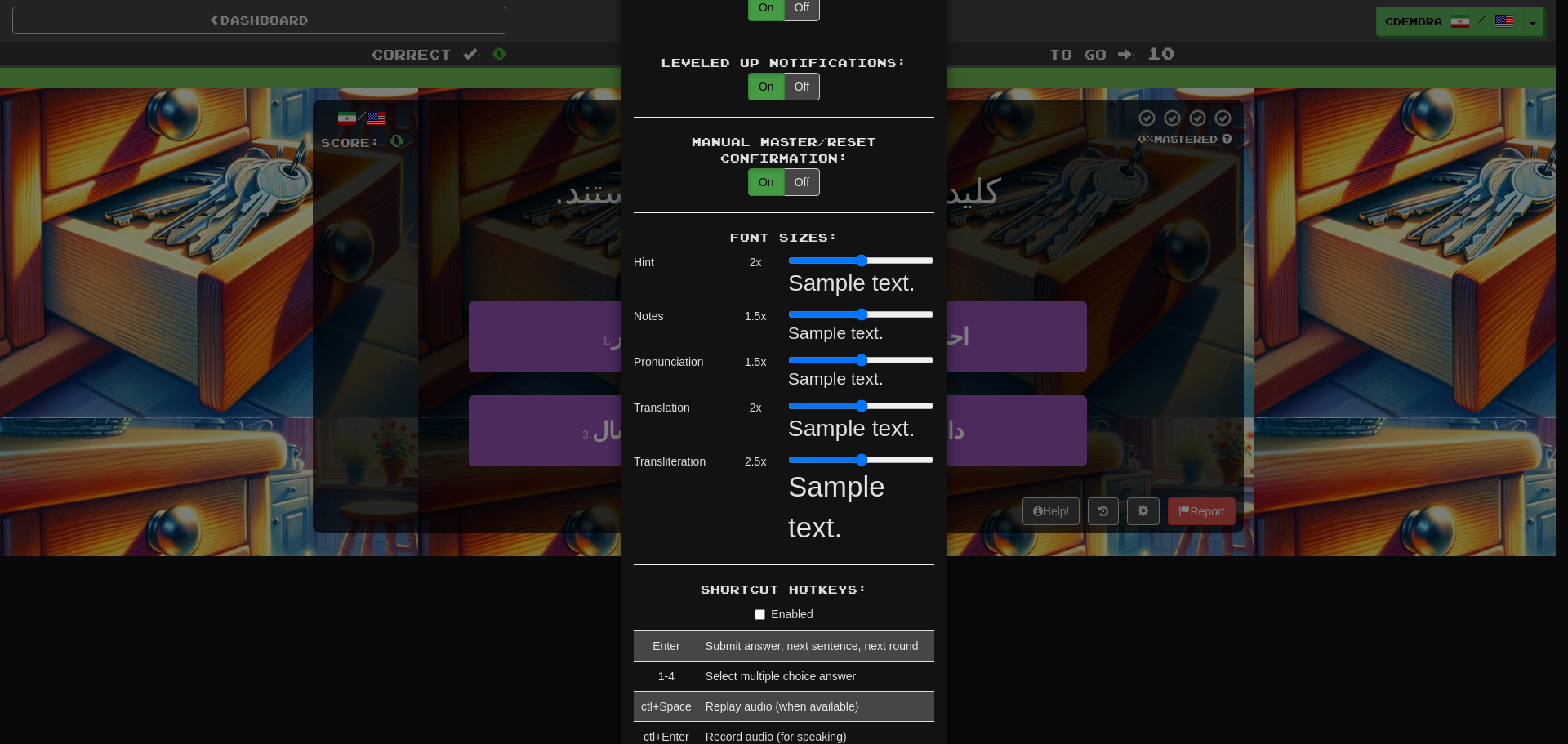
scroll to position [980, 0]
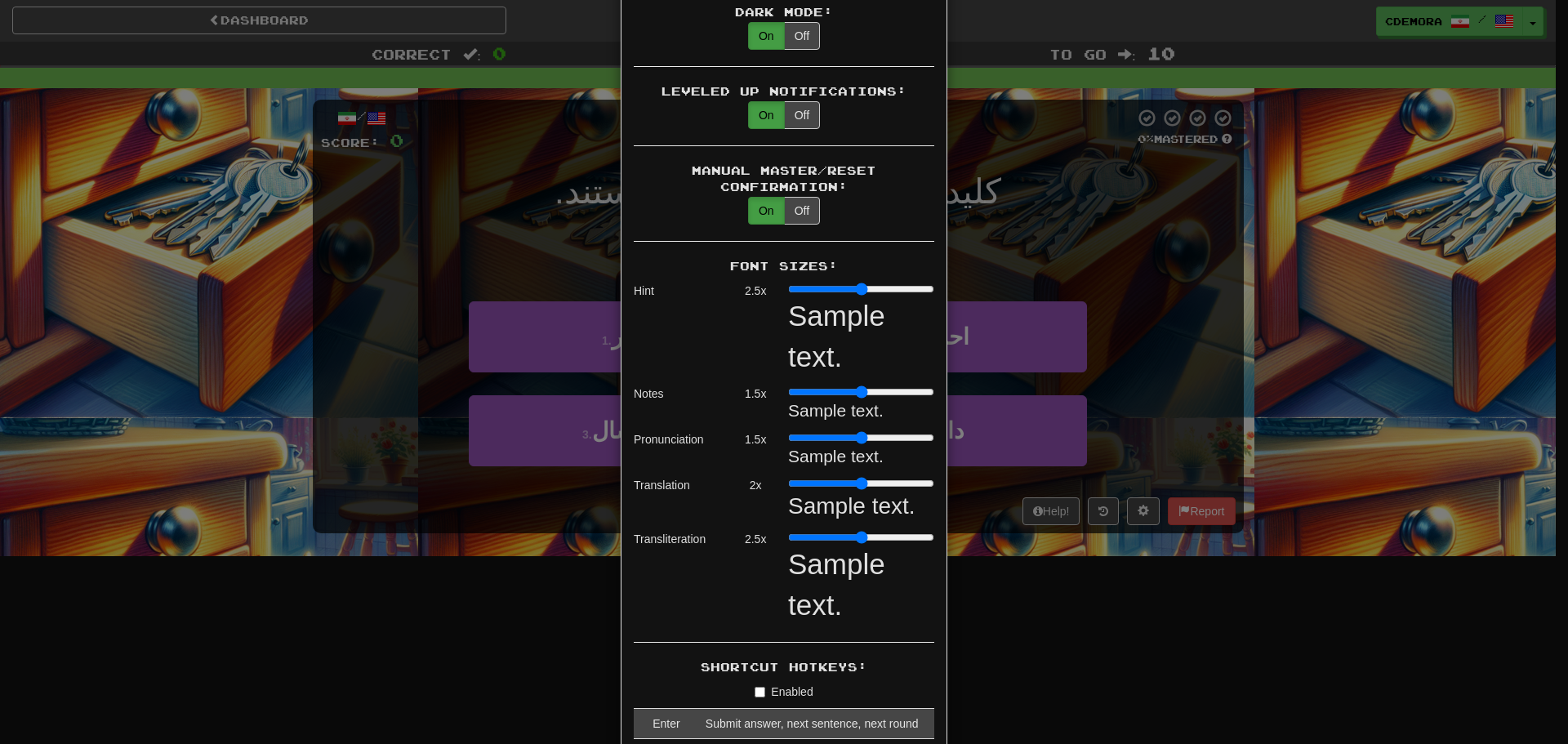
drag, startPoint x: 831, startPoint y: 272, endPoint x: 858, endPoint y: 274, distance: 27.1
type input "***"
click at [858, 283] on input "range" at bounding box center [861, 289] width 146 height 13
click at [1175, 302] on div "× Game Settings Translations: Visible Show After Answering Hidden Sentence Text…" at bounding box center [784, 372] width 1568 height 744
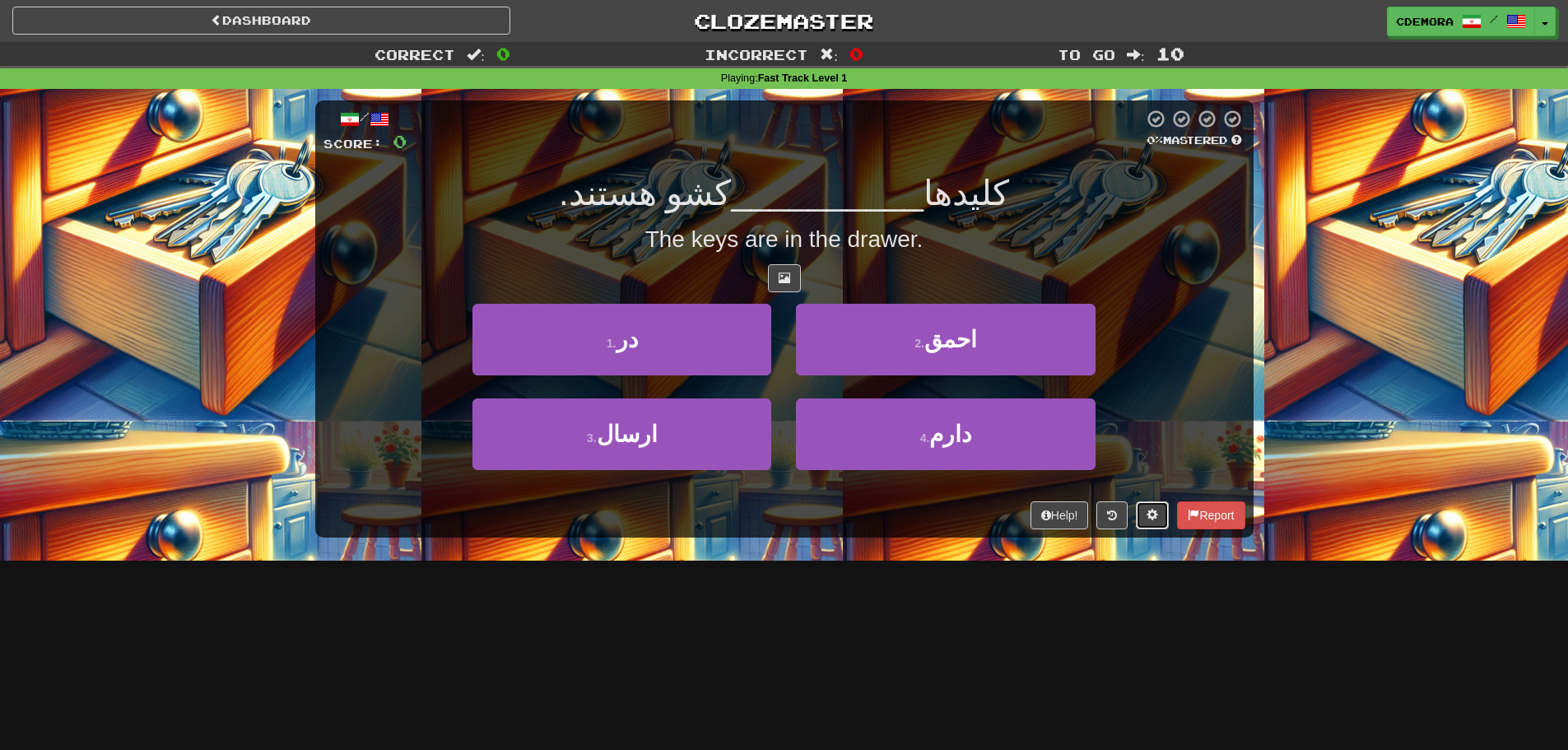
click at [1151, 514] on span at bounding box center [1152, 514] width 12 height 12
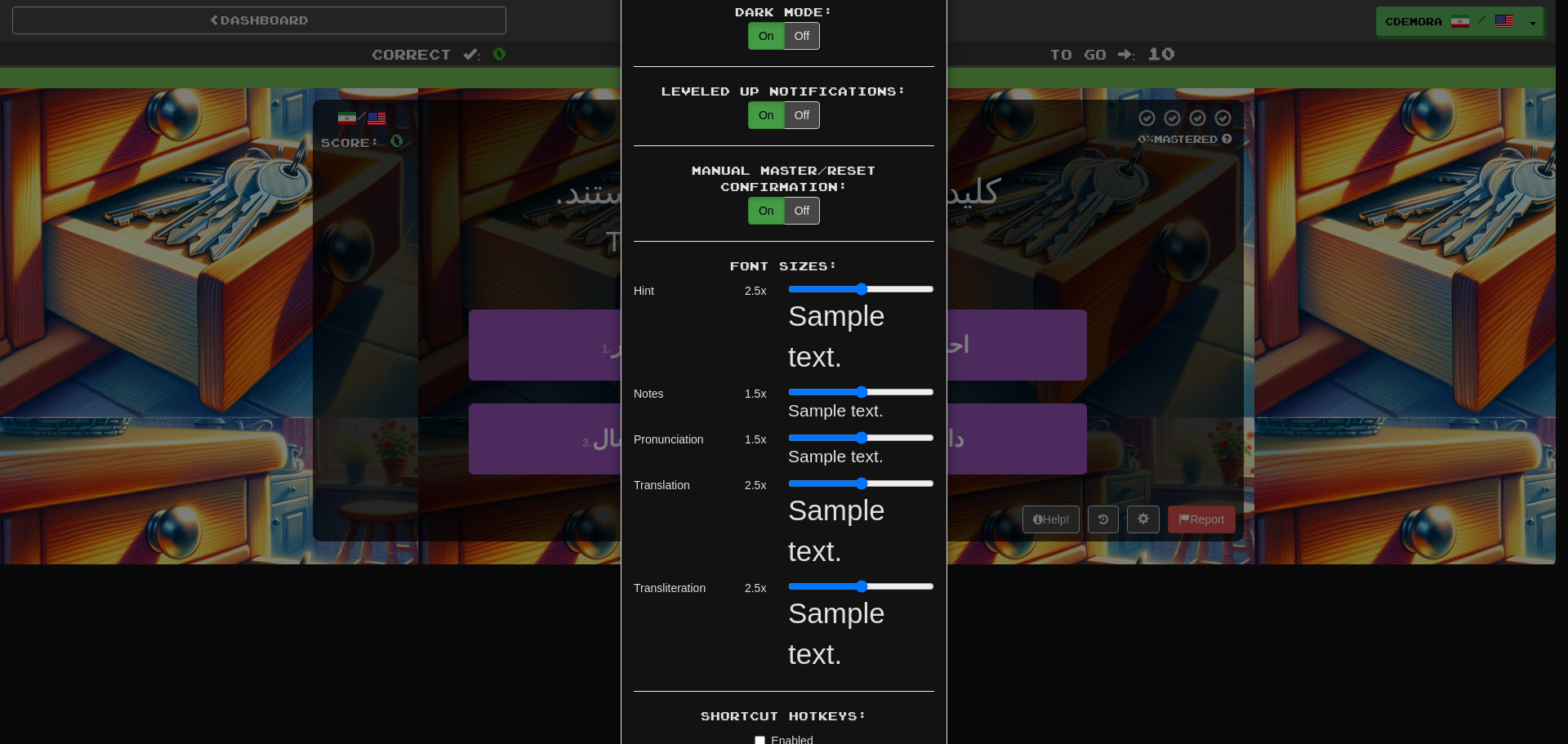
drag, startPoint x: 833, startPoint y: 470, endPoint x: 845, endPoint y: 470, distance: 12.0
type input "***"
click at [845, 477] on input "range" at bounding box center [861, 483] width 146 height 13
drag, startPoint x: 851, startPoint y: 568, endPoint x: 886, endPoint y: 567, distance: 35.0
type input "*"
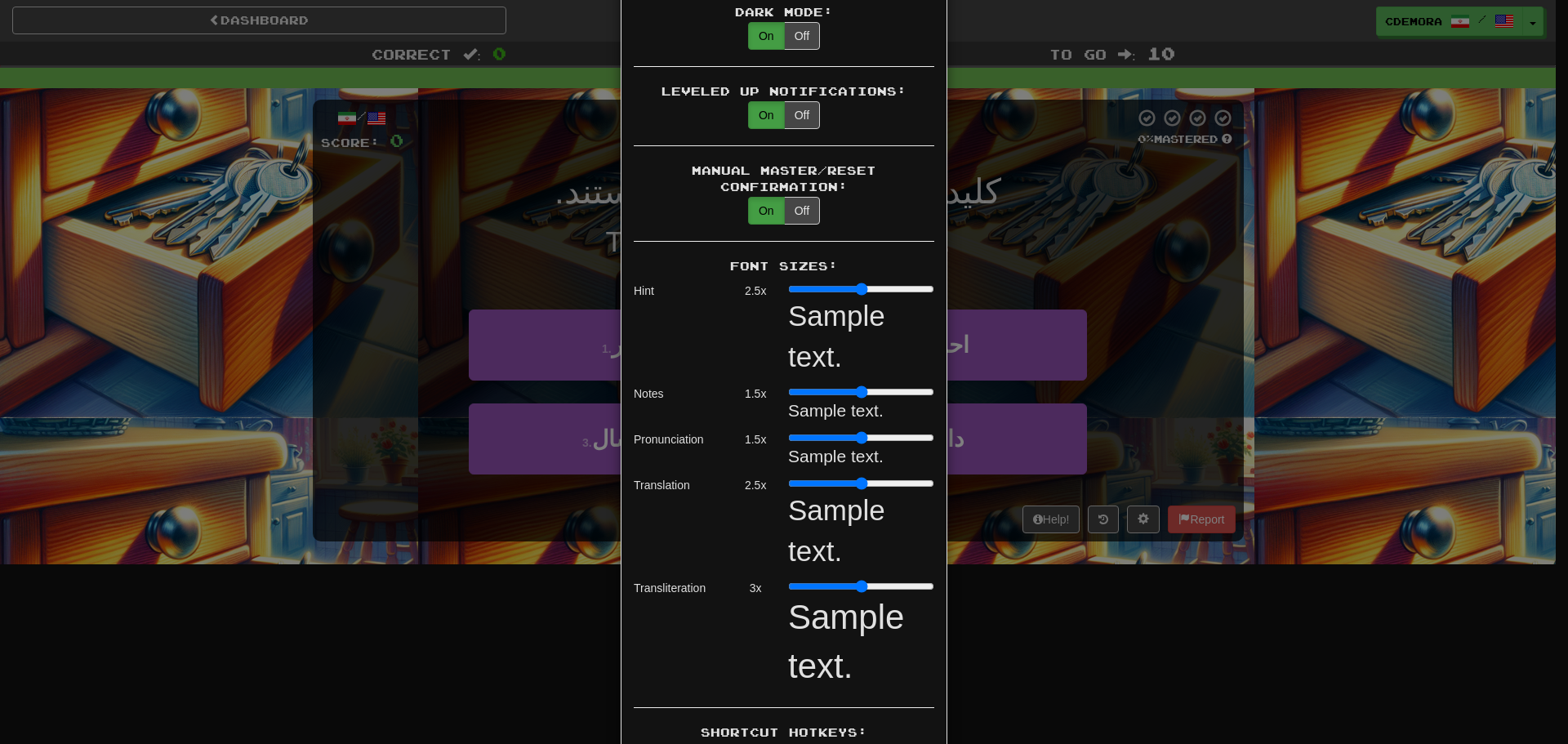
click at [886, 580] on input "range" at bounding box center [861, 586] width 146 height 13
drag, startPoint x: 814, startPoint y: 429, endPoint x: 856, endPoint y: 429, distance: 42.0
click at [856, 444] on div "Sample text." at bounding box center [861, 456] width 146 height 24
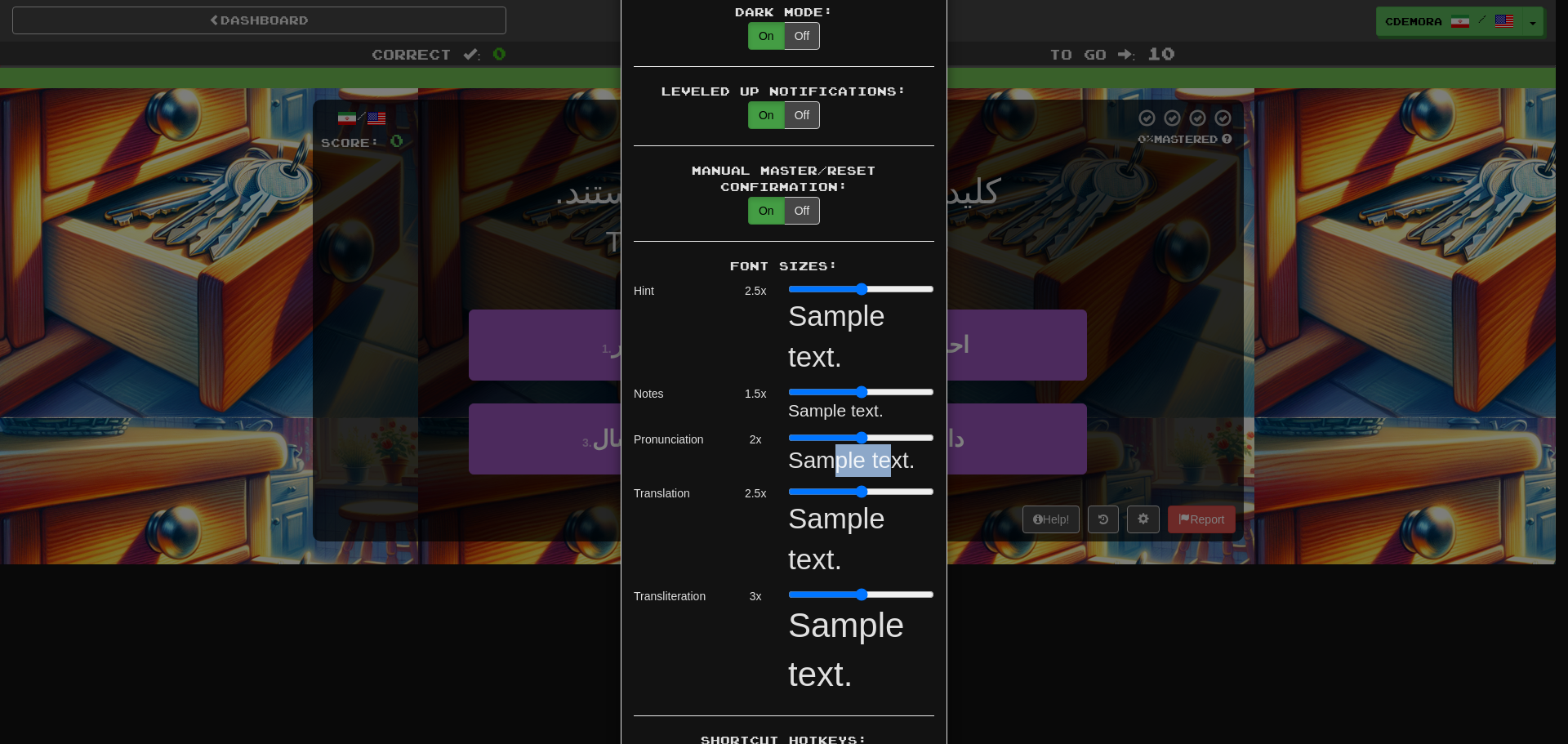
drag, startPoint x: 822, startPoint y: 421, endPoint x: 832, endPoint y: 421, distance: 10.0
type input "*"
click at [832, 431] on input "range" at bounding box center [861, 437] width 146 height 13
click at [1198, 410] on div "× Game Settings Translations: Visible Show After Answering Hidden Sentence Text…" at bounding box center [784, 372] width 1568 height 744
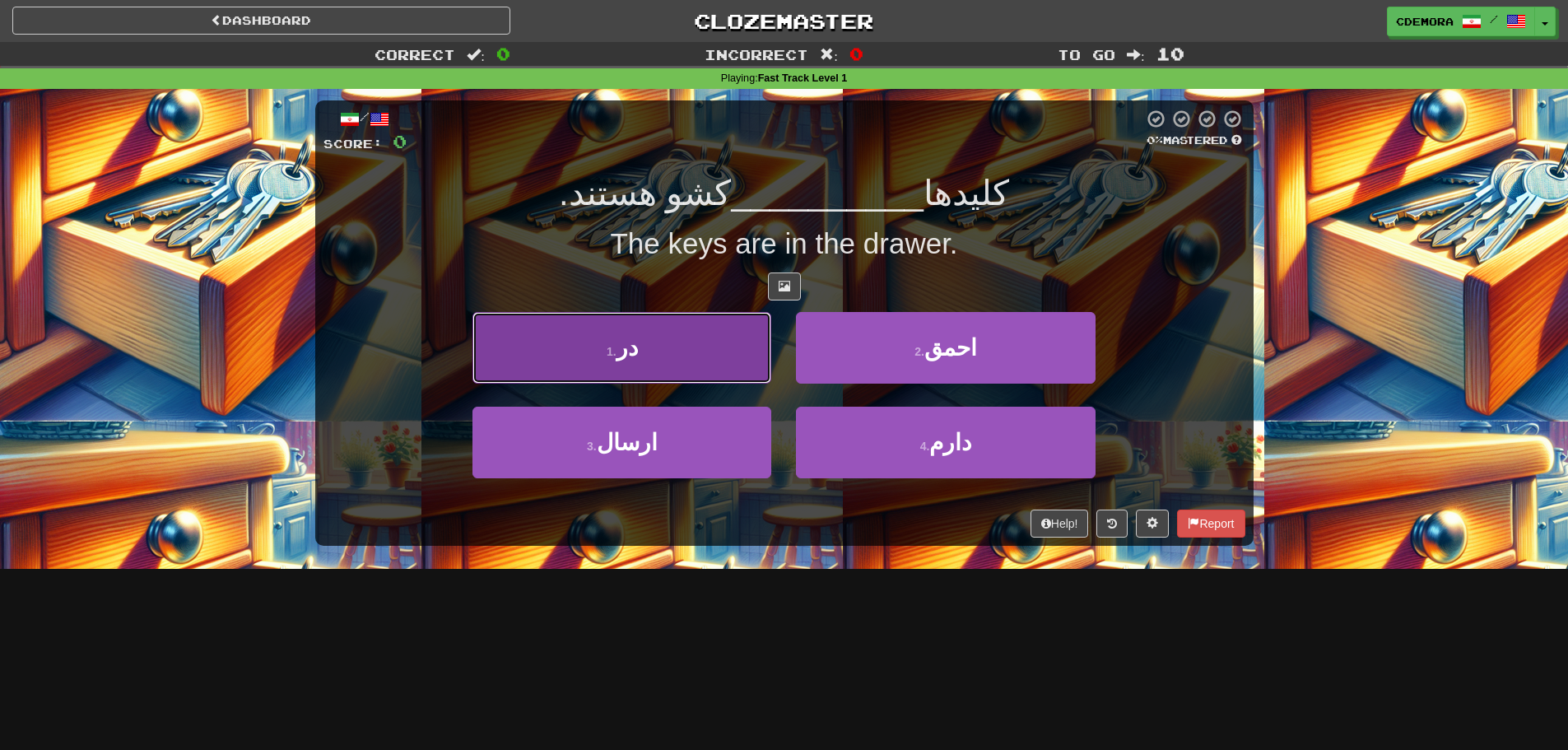
click at [748, 370] on button "1 . در" at bounding box center [622, 348] width 299 height 72
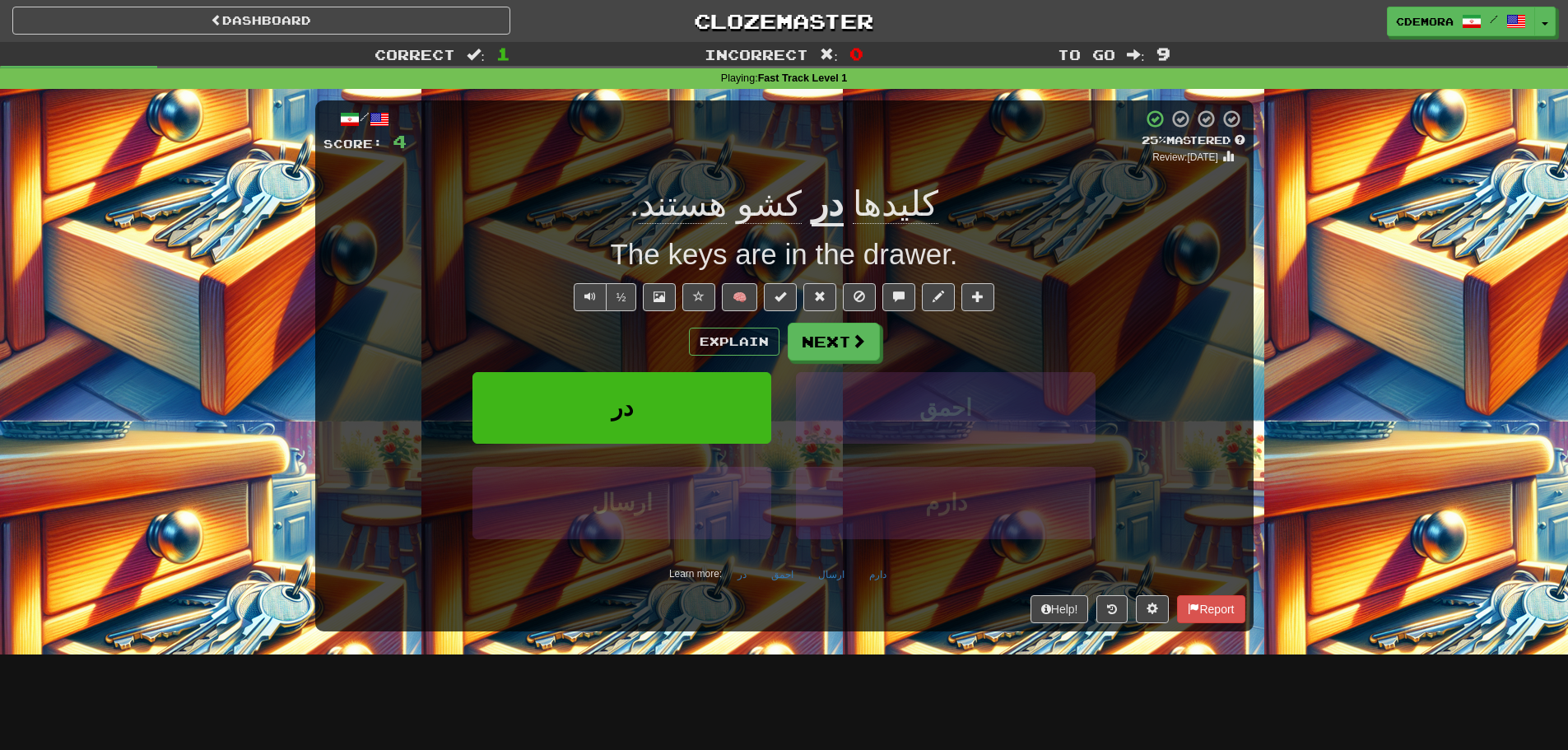
click at [921, 563] on div "Learn more: در احمق ارسال دارم" at bounding box center [785, 574] width 947 height 25
click at [589, 299] on span "Text-to-speech controls" at bounding box center [590, 296] width 12 height 12
click at [579, 293] on button "Text-to-speech controls" at bounding box center [590, 297] width 33 height 28
click at [587, 300] on span "Text-to-speech controls" at bounding box center [590, 296] width 12 height 12
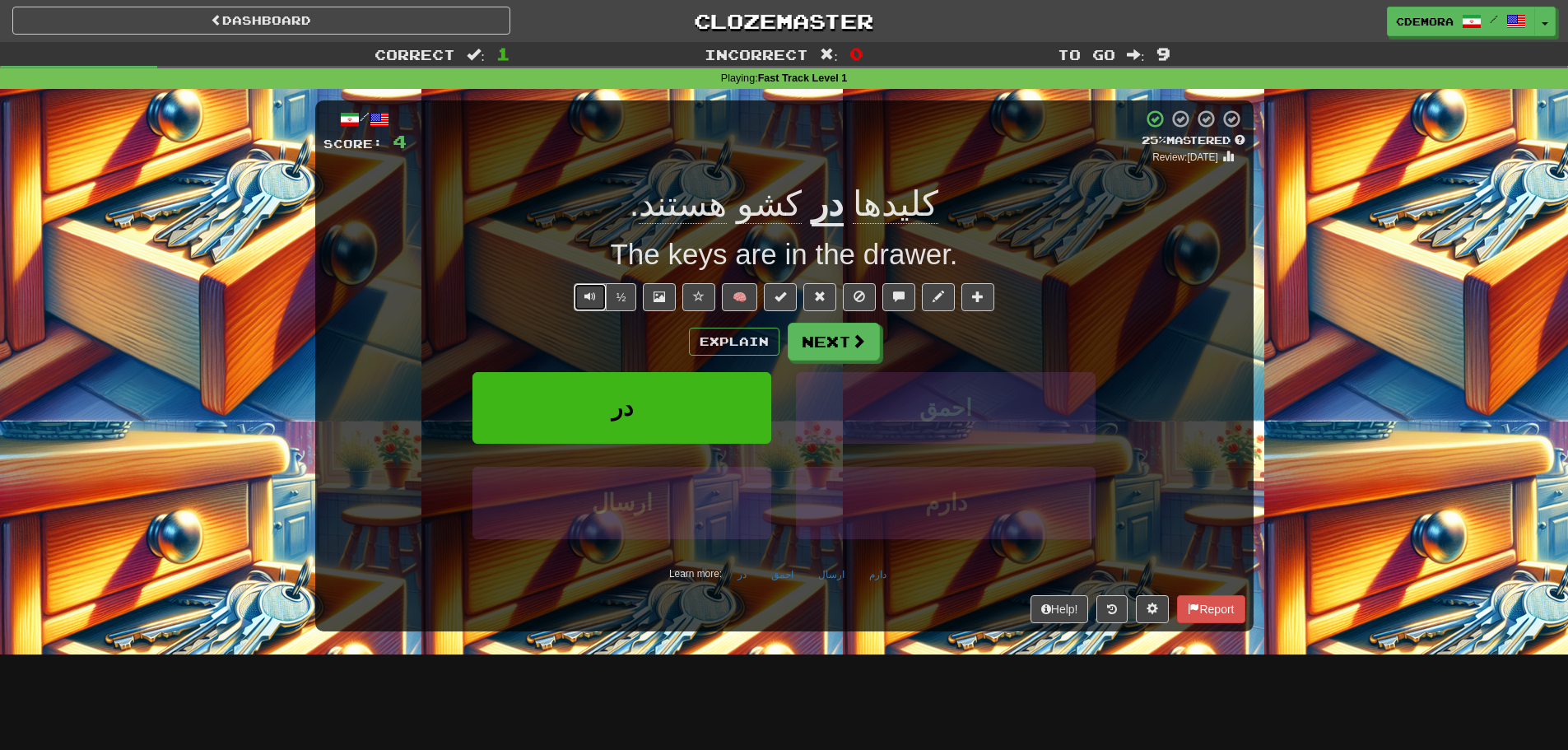
click at [587, 300] on span "Text-to-speech controls" at bounding box center [590, 296] width 12 height 12
click at [818, 339] on button "Next" at bounding box center [834, 342] width 92 height 38
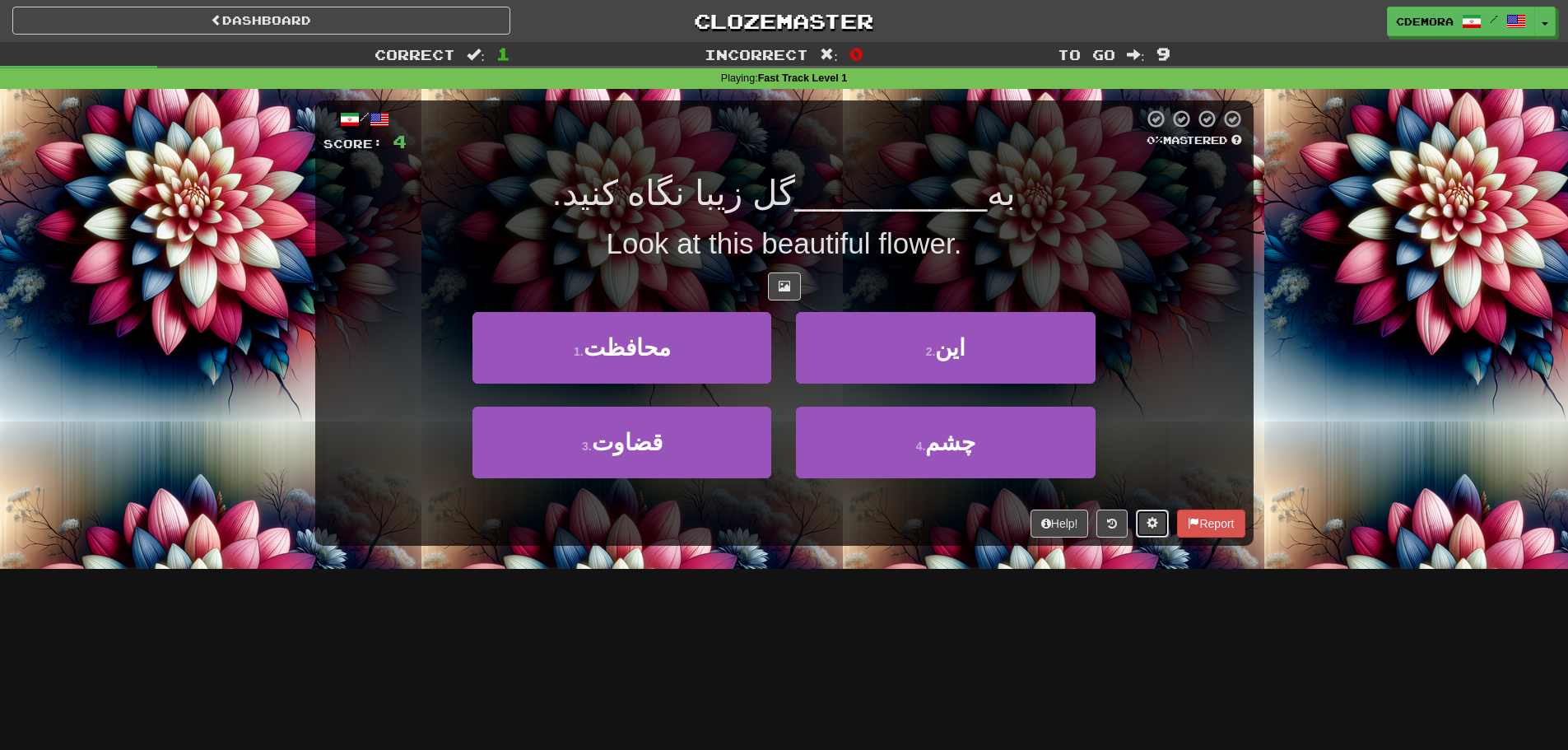
click at [1148, 520] on span at bounding box center [1152, 522] width 12 height 12
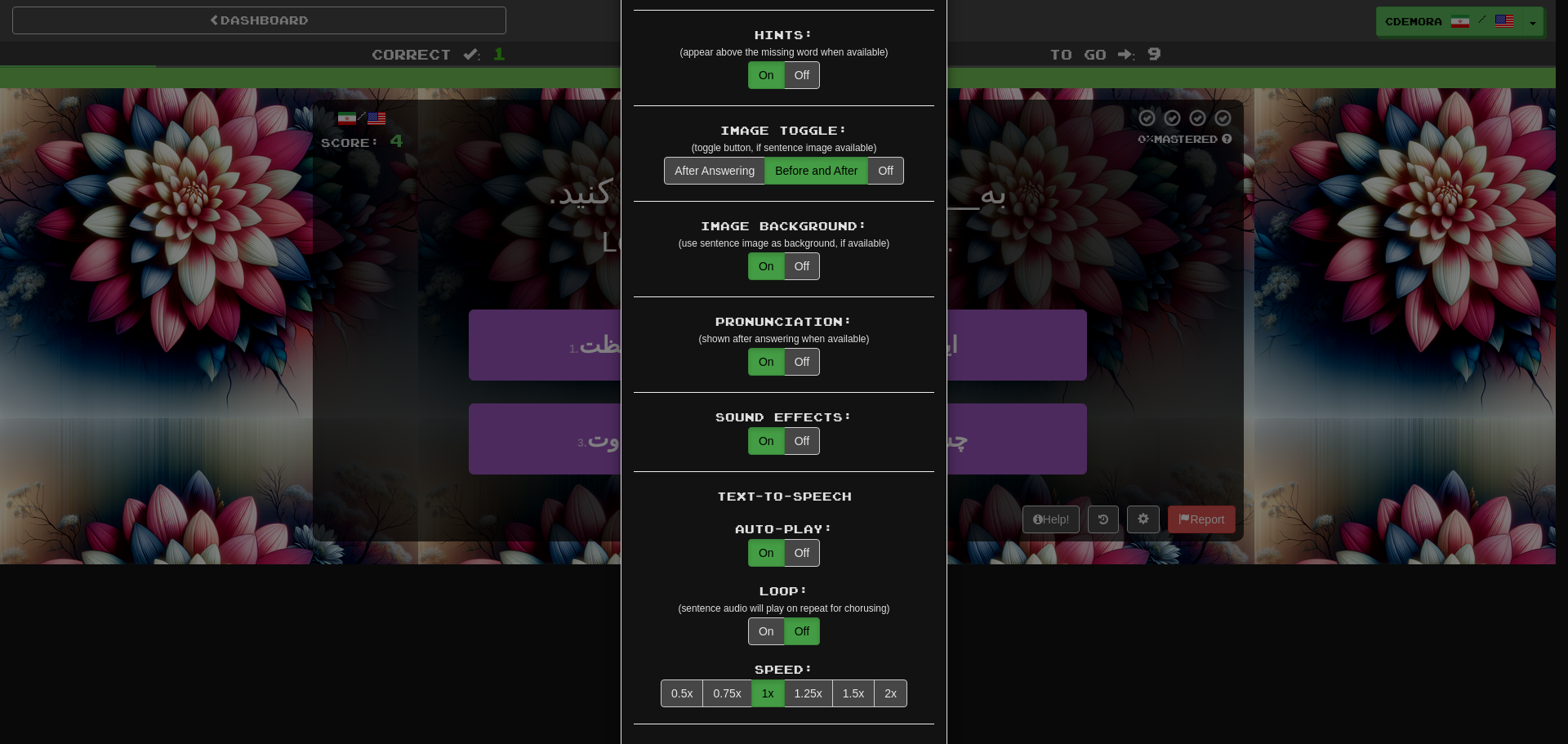
scroll to position [245, 0]
click at [873, 158] on button "Off" at bounding box center [885, 169] width 36 height 28
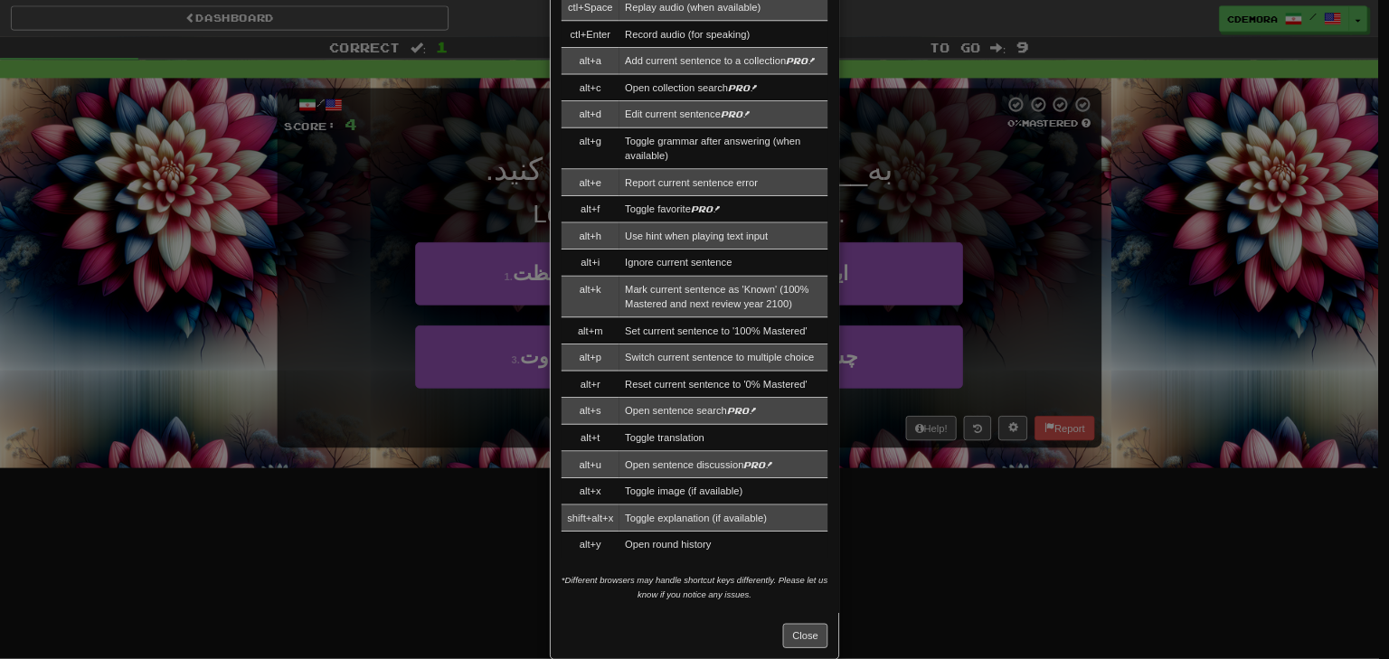
scroll to position [2035, 0]
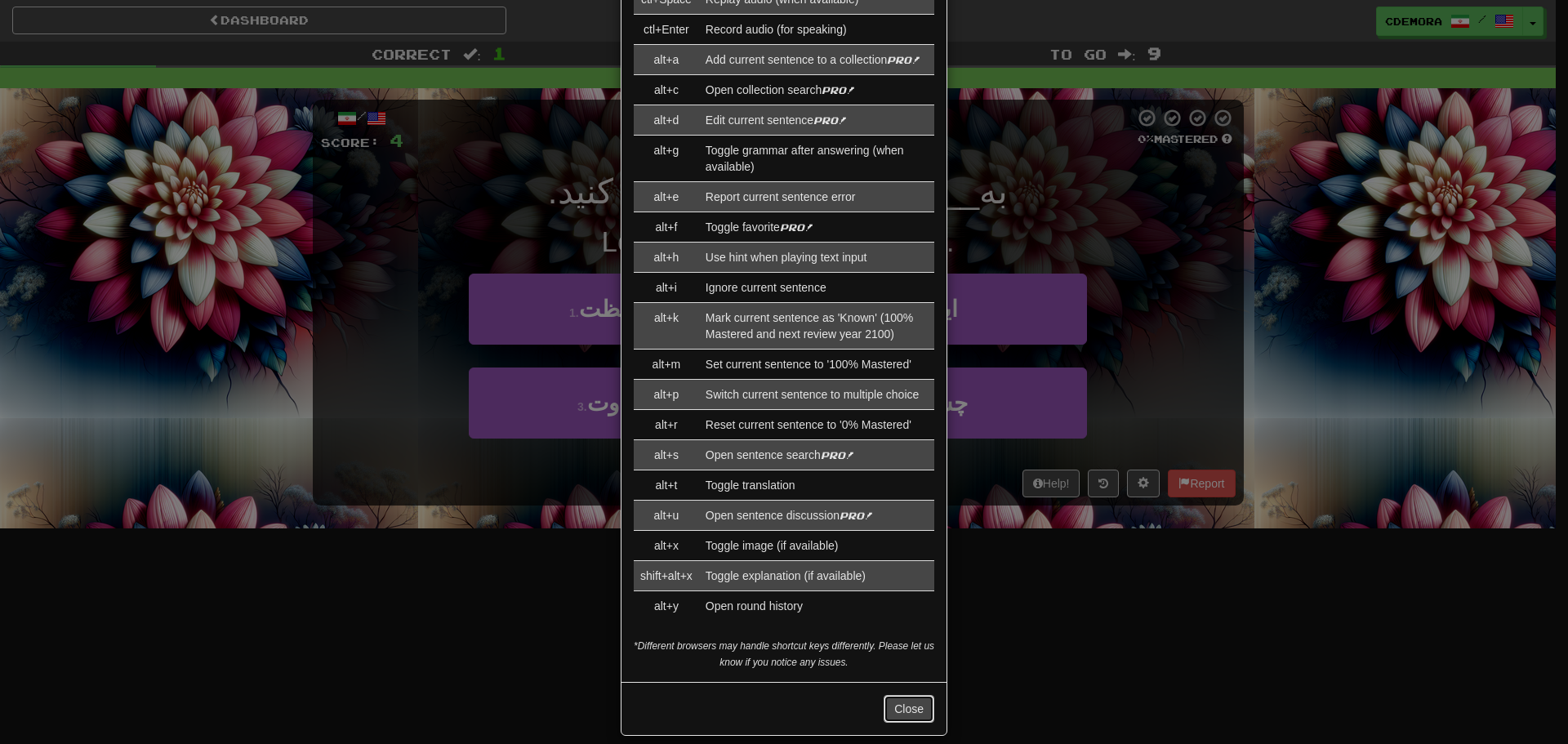
click at [899, 694] on button "Close" at bounding box center [909, 708] width 51 height 28
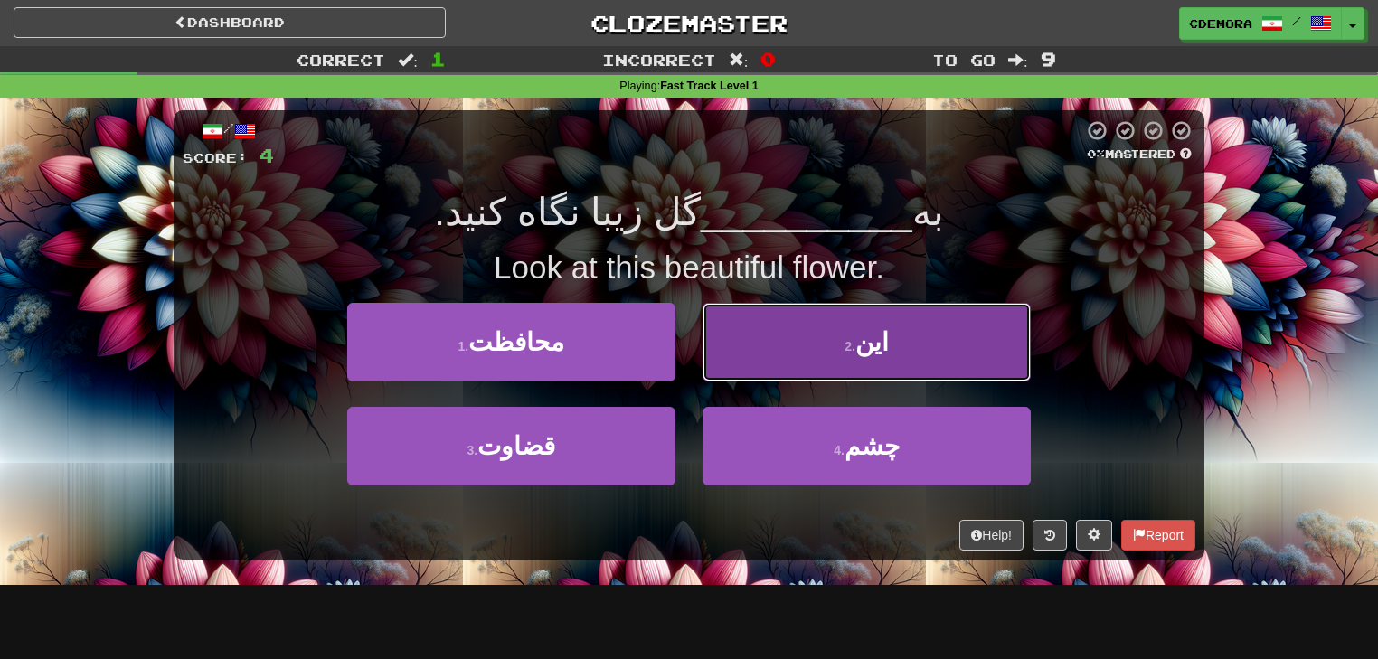
click at [805, 351] on button "2 . این" at bounding box center [867, 342] width 328 height 79
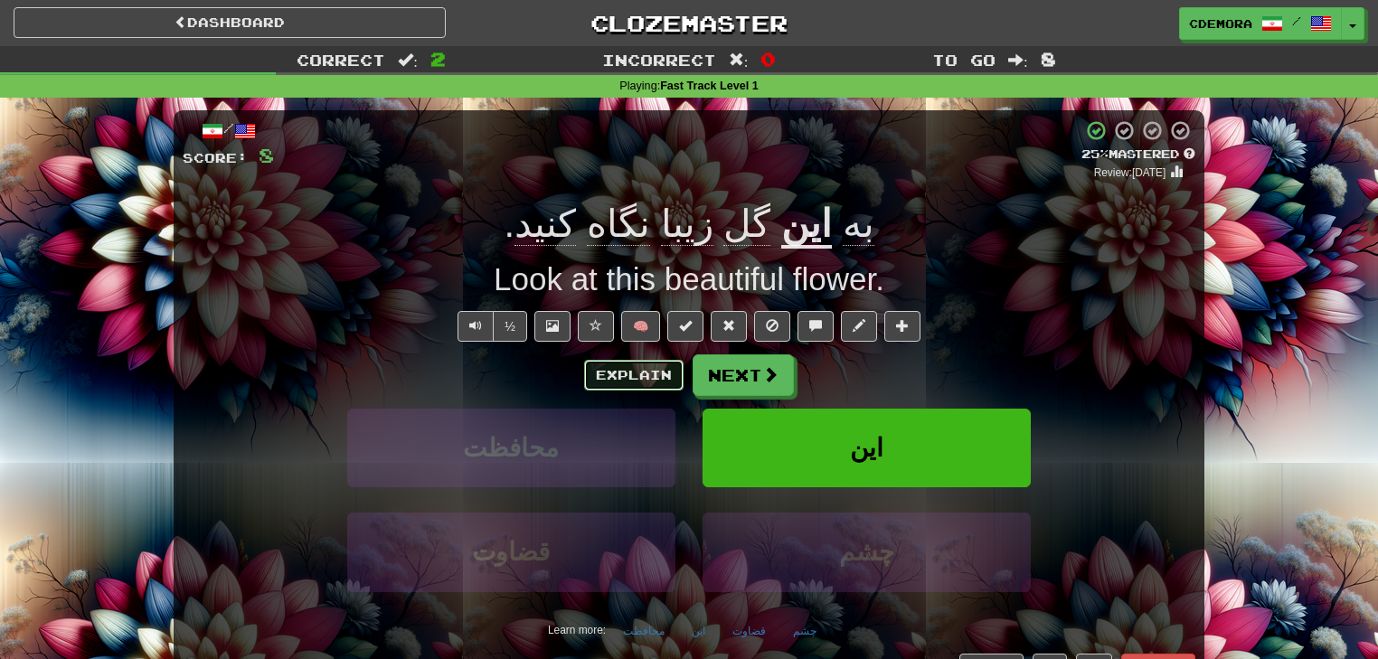
click at [594, 370] on button "Explain" at bounding box center [633, 375] width 99 height 31
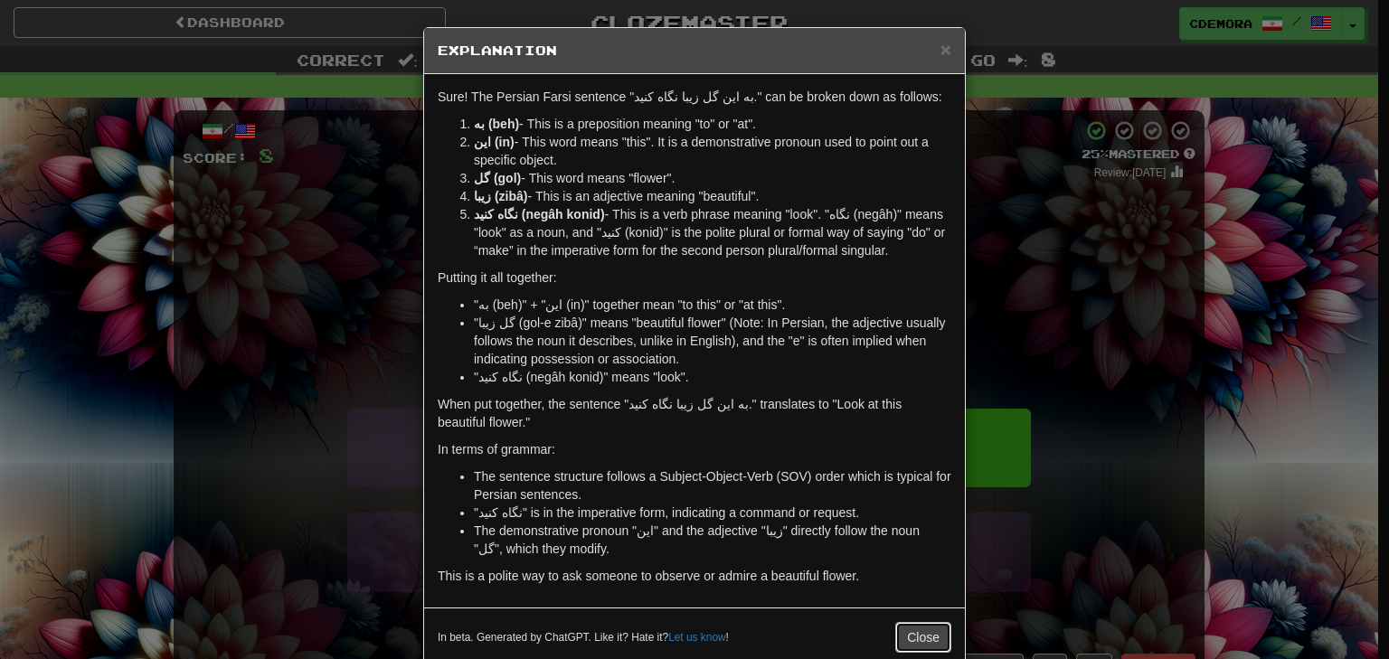
click at [919, 634] on button "Close" at bounding box center [923, 637] width 56 height 31
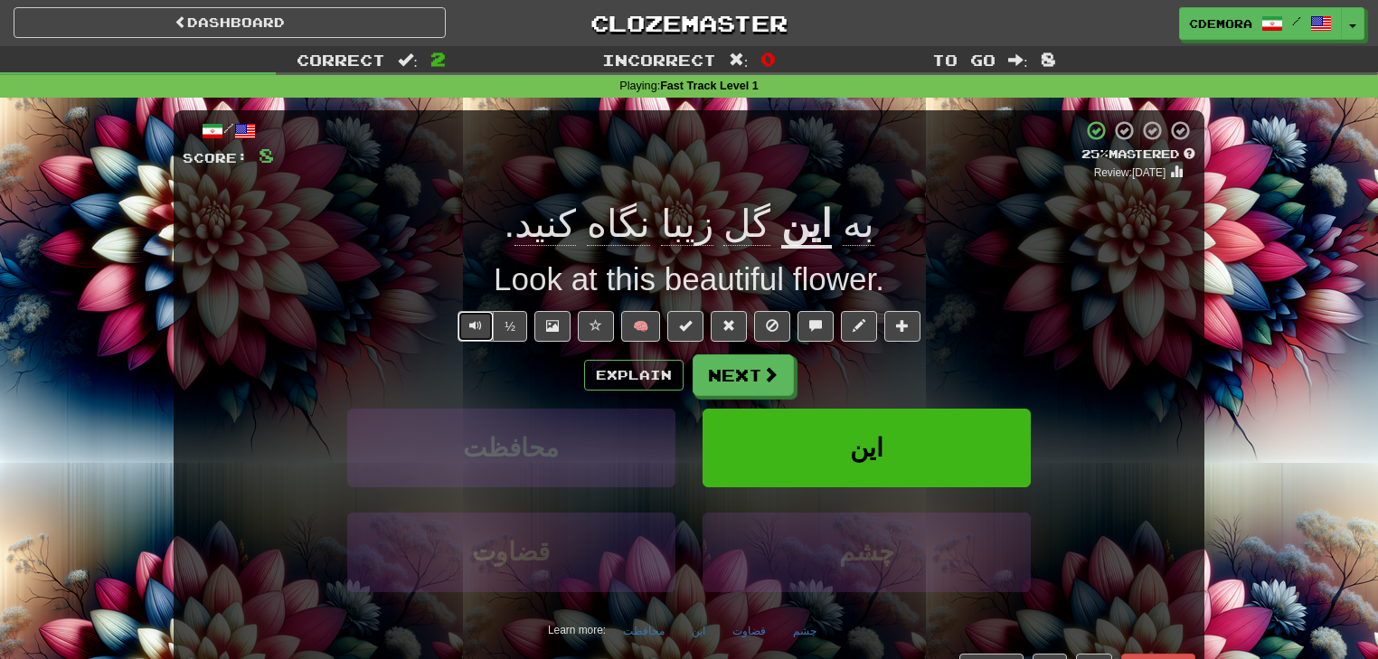
click at [483, 326] on button "Text-to-speech controls" at bounding box center [475, 326] width 36 height 31
click at [478, 322] on span "Text-to-speech controls" at bounding box center [475, 325] width 13 height 13
click at [744, 377] on button "Next" at bounding box center [743, 376] width 101 height 42
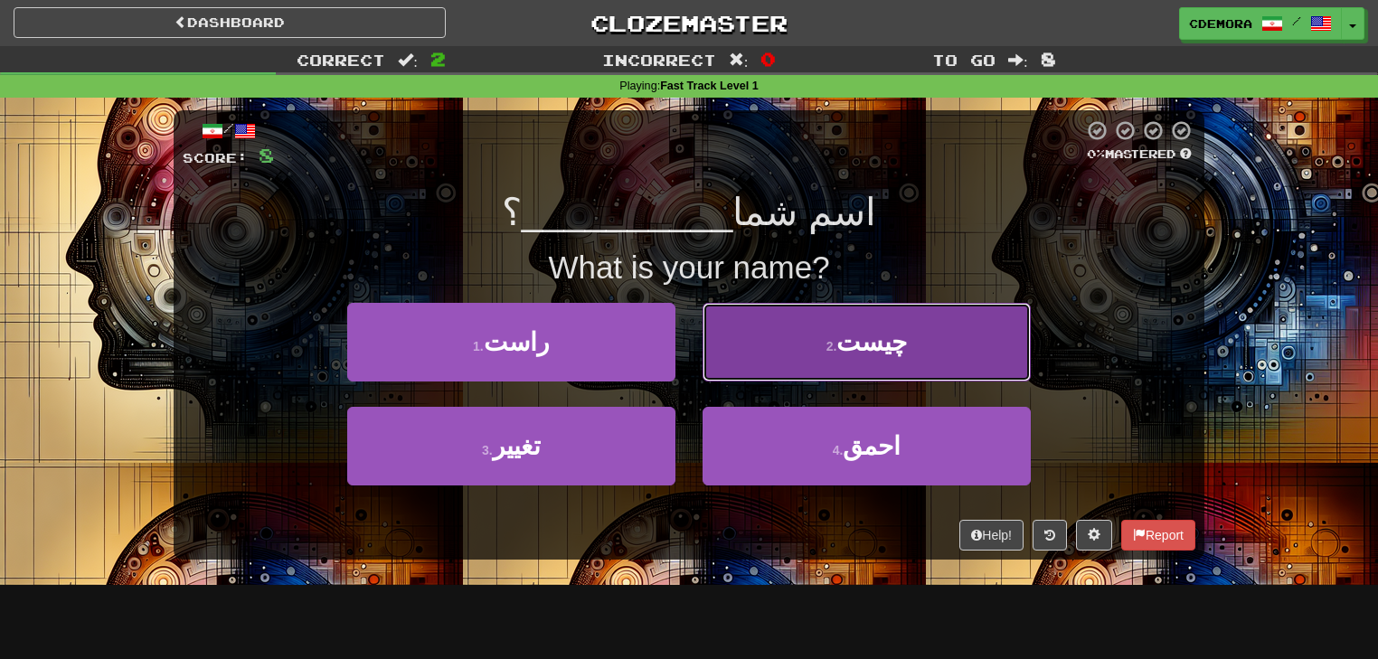
click at [792, 358] on button "2 . چیست" at bounding box center [867, 342] width 328 height 79
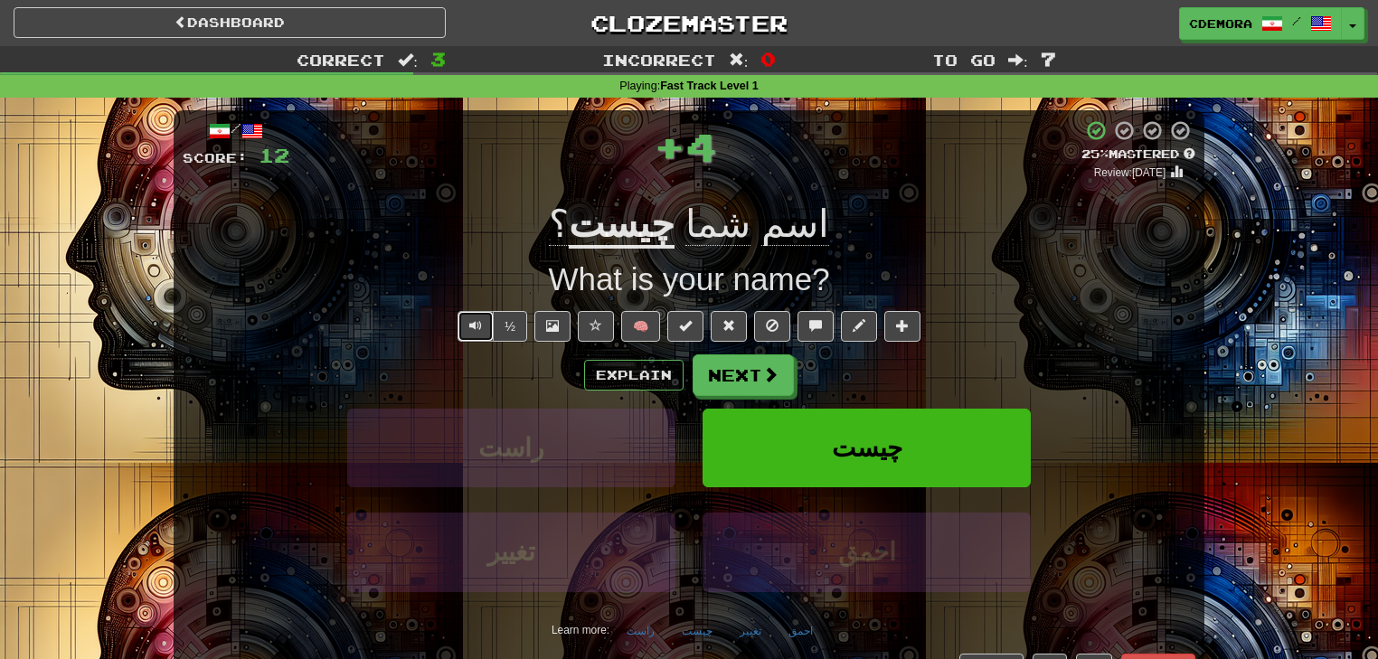
click at [476, 327] on span "Text-to-speech controls" at bounding box center [475, 325] width 13 height 13
click at [485, 315] on button "Text-to-speech controls" at bounding box center [475, 326] width 36 height 31
click at [767, 376] on span at bounding box center [771, 375] width 16 height 16
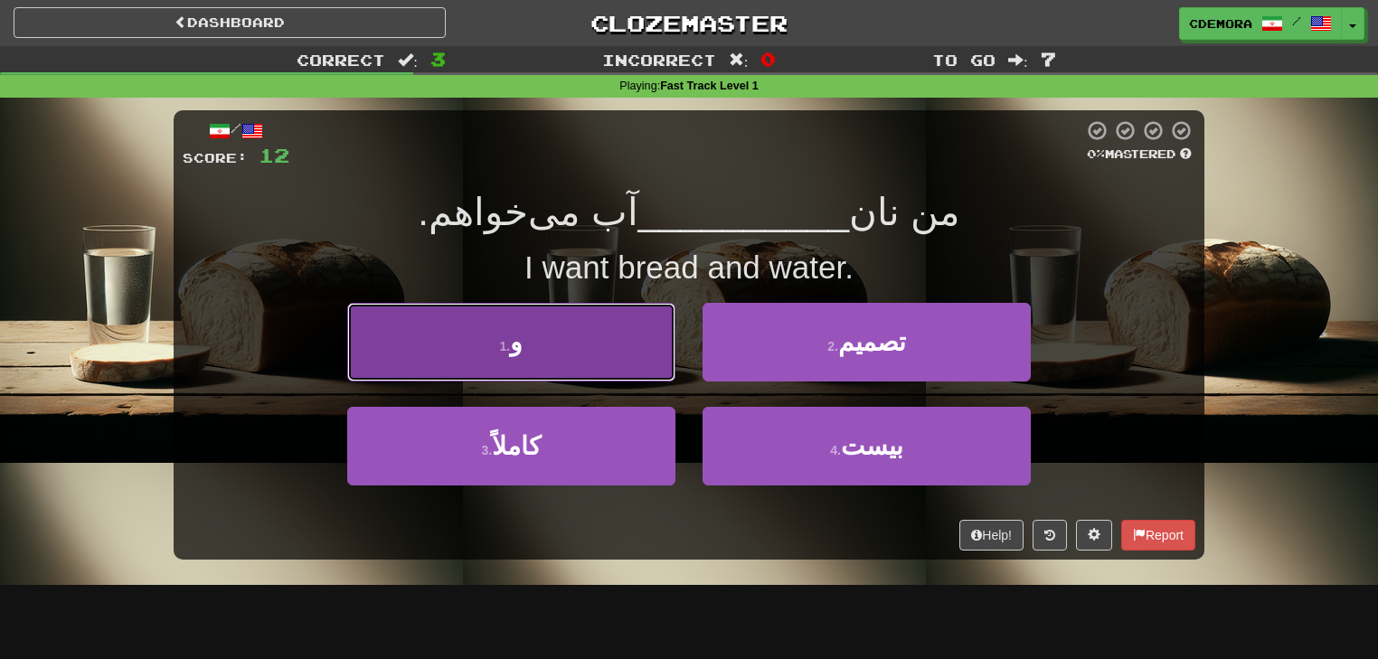
click at [590, 348] on button "1 . و" at bounding box center [511, 342] width 328 height 79
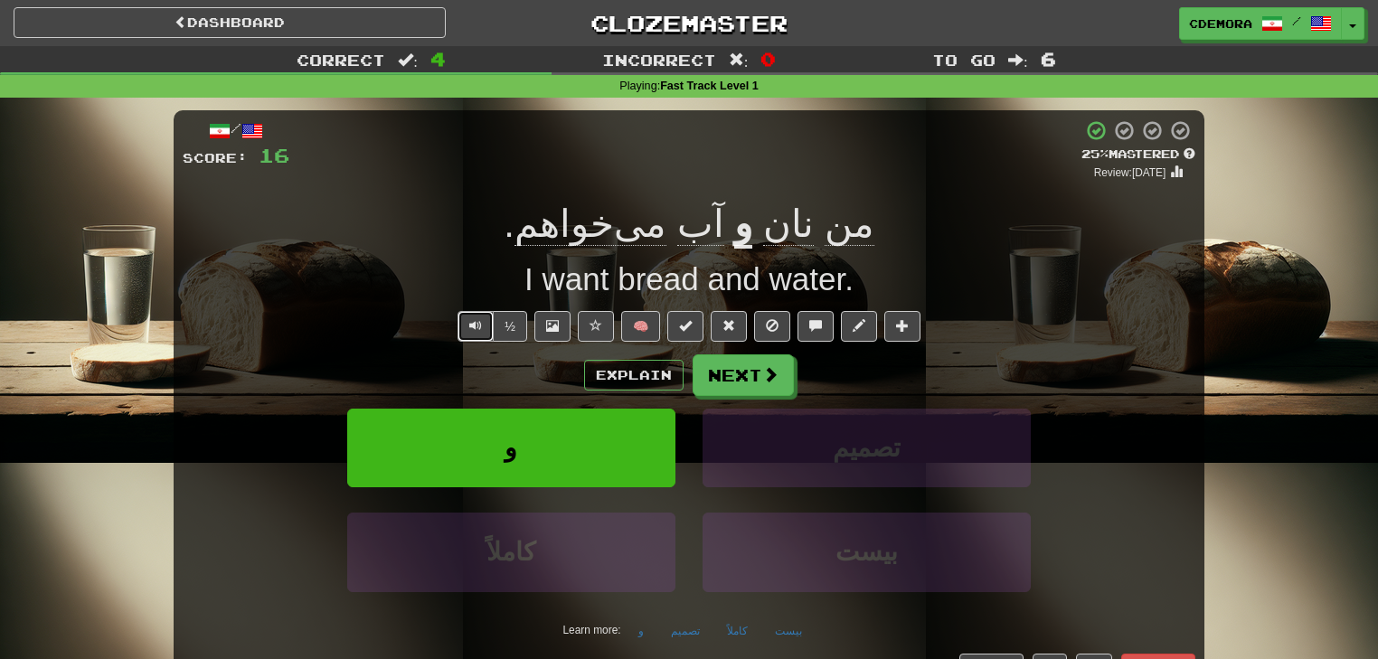
click at [482, 322] on span "Text-to-speech controls" at bounding box center [475, 325] width 13 height 13
click at [763, 373] on span at bounding box center [771, 375] width 16 height 16
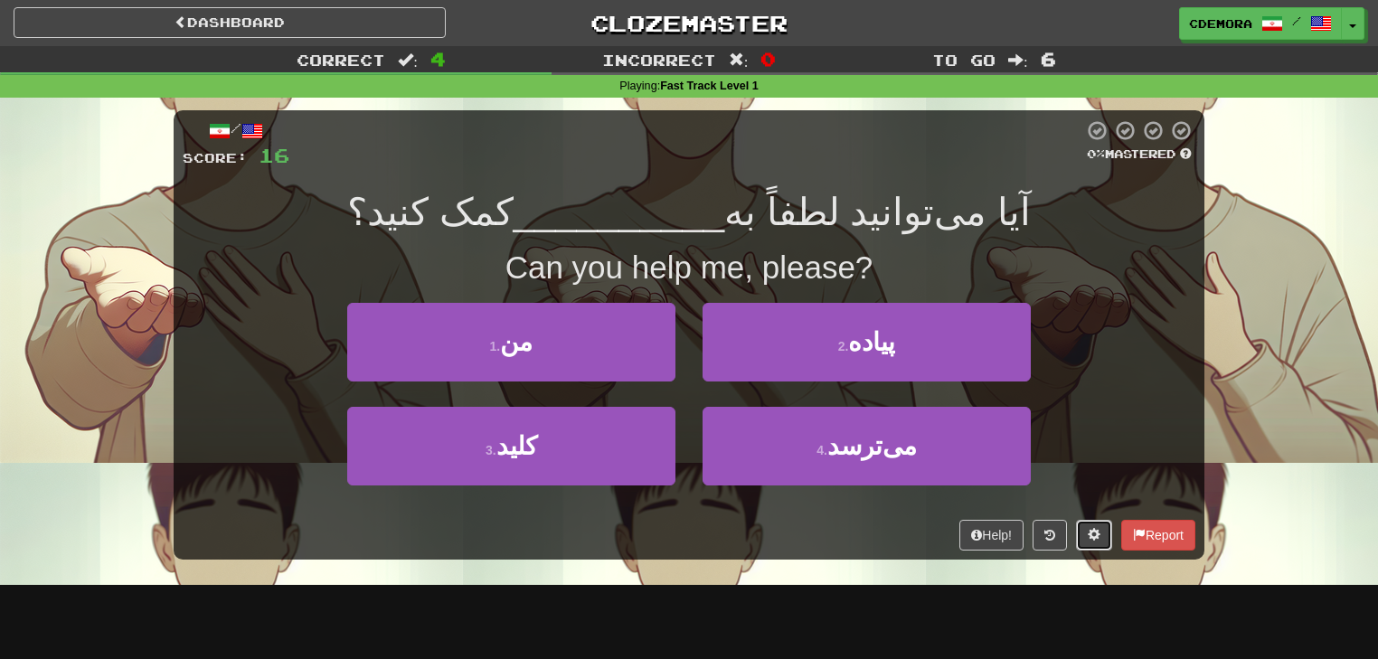
click at [1089, 532] on span at bounding box center [1094, 534] width 13 height 13
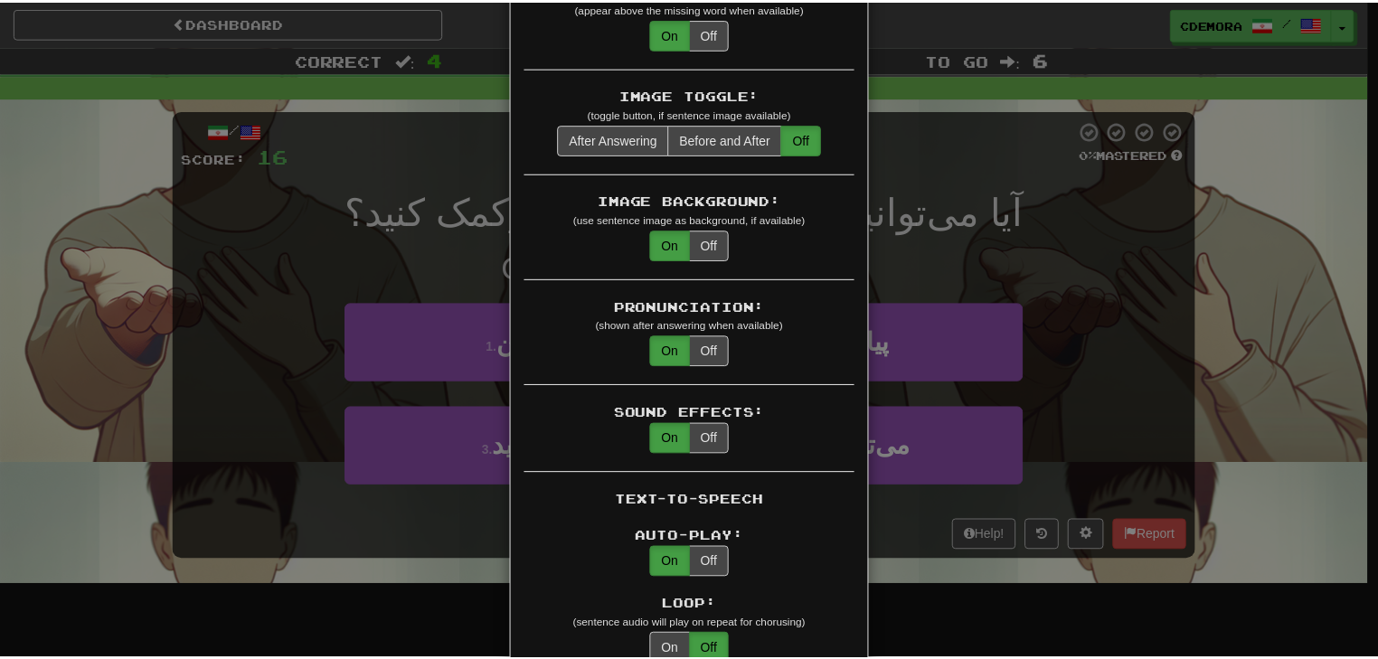
scroll to position [362, 0]
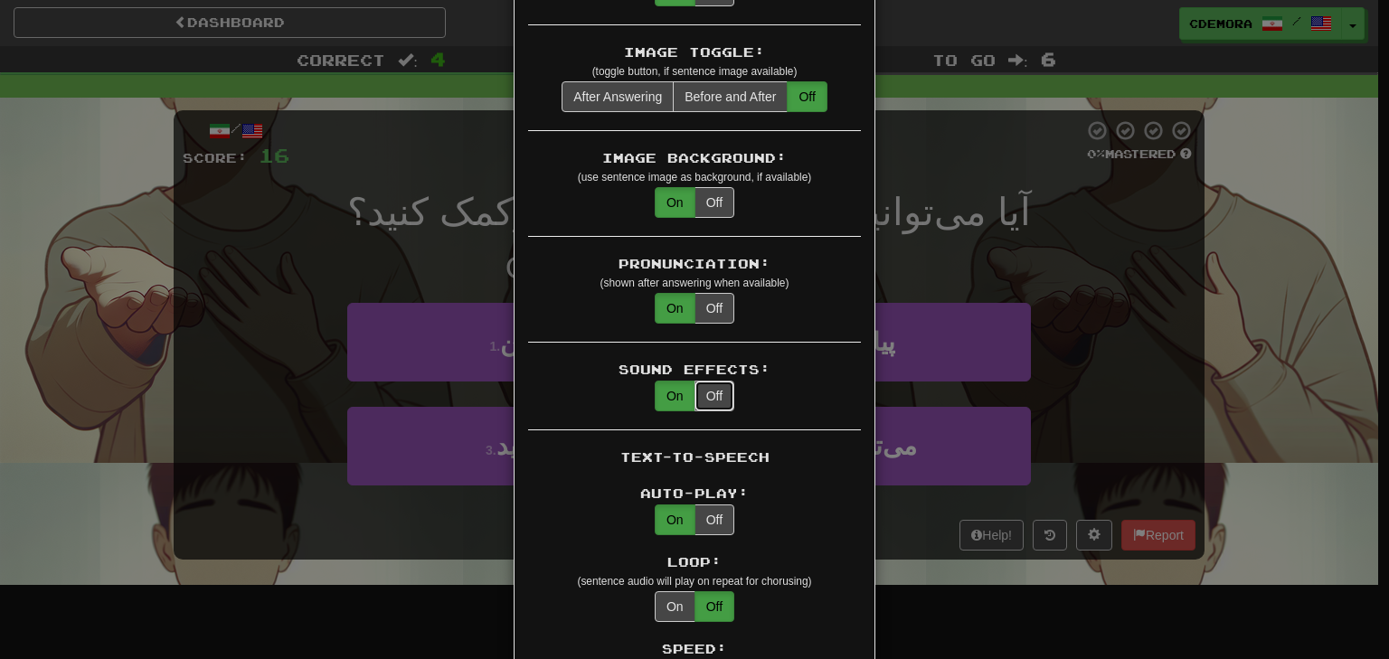
click at [705, 381] on button "Off" at bounding box center [714, 396] width 40 height 31
click at [1157, 401] on div "× Game Settings Translations: Visible Show After Answering Hidden Sentence Text…" at bounding box center [694, 329] width 1389 height 659
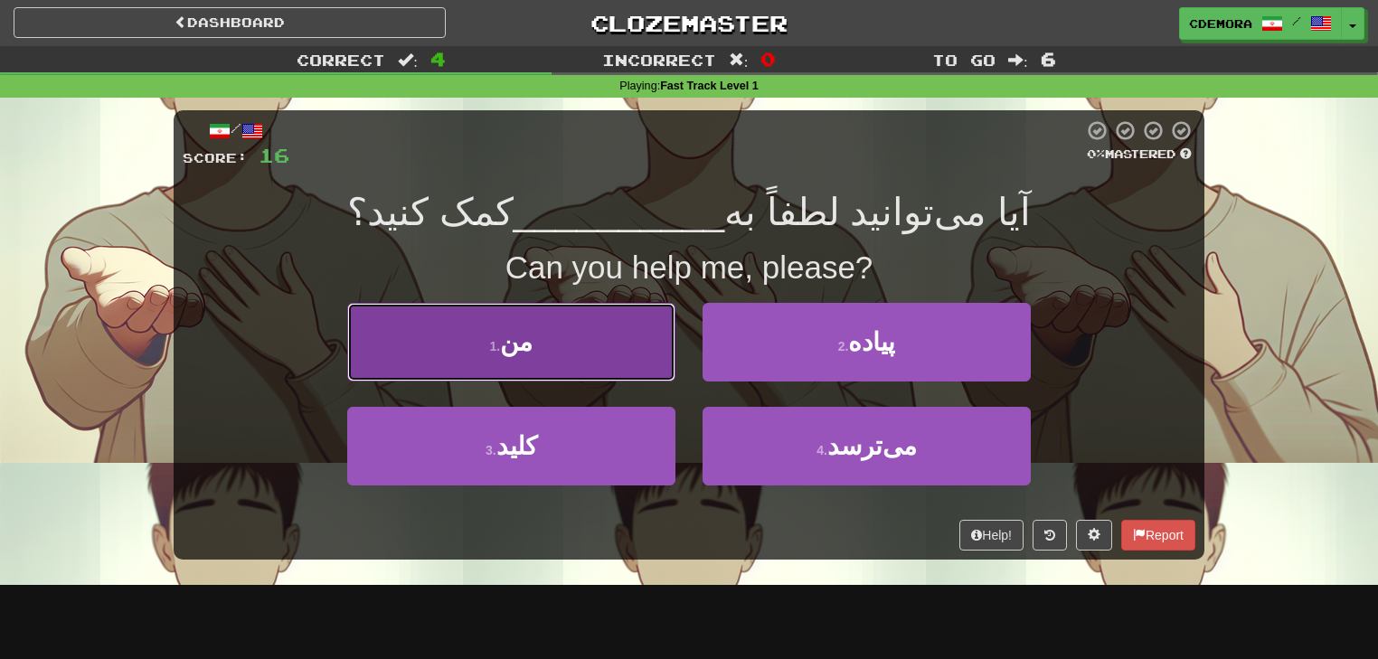
click at [634, 369] on button "1 . من" at bounding box center [511, 342] width 328 height 79
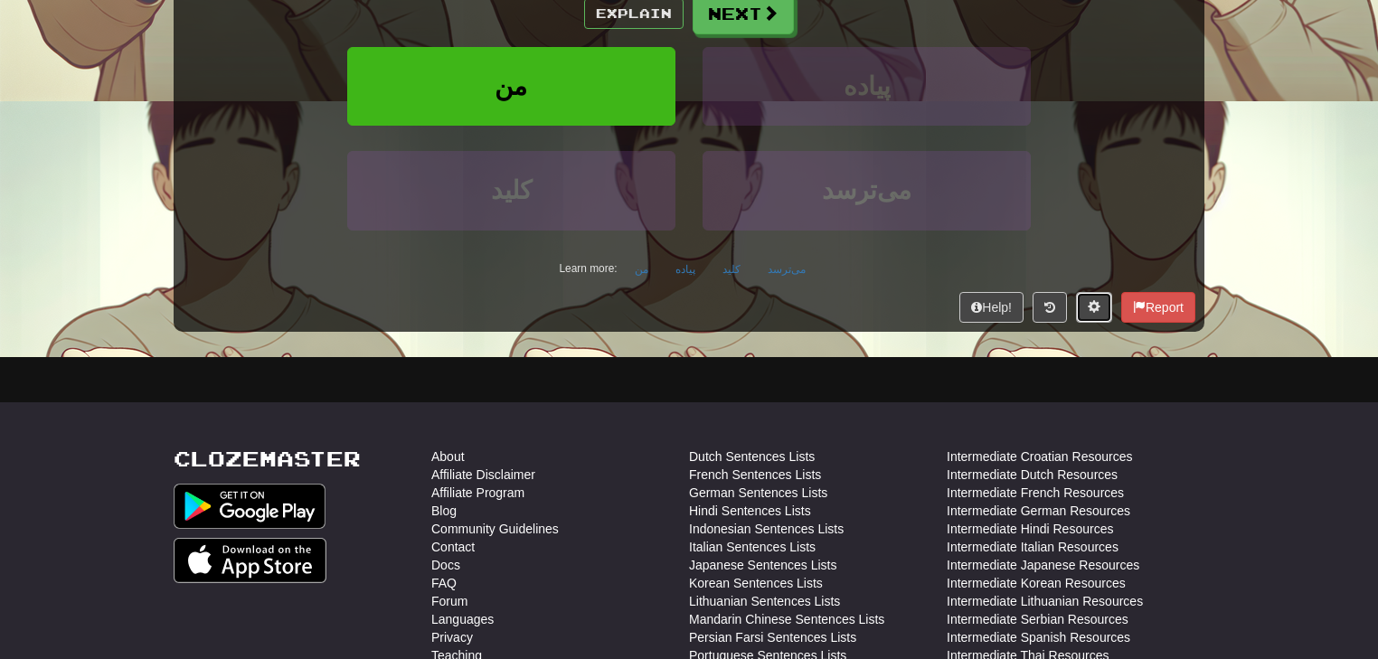
click at [1095, 306] on span at bounding box center [1094, 306] width 13 height 13
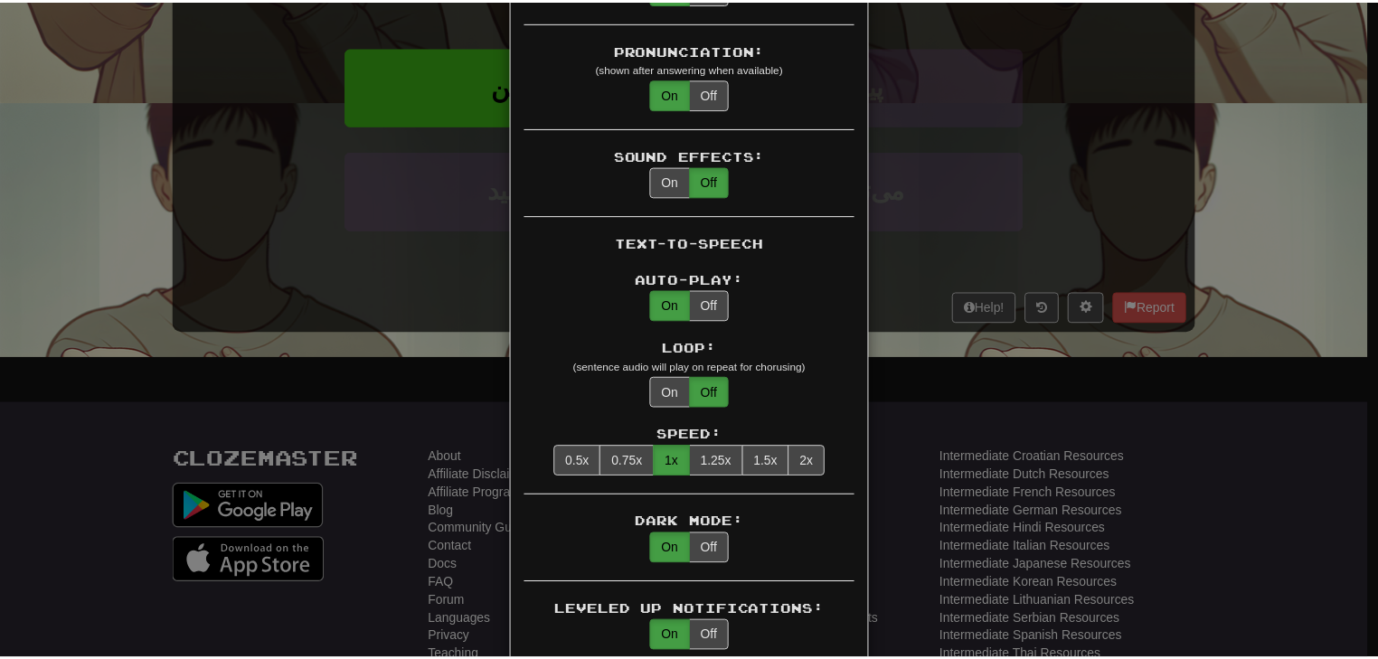
scroll to position [579, 0]
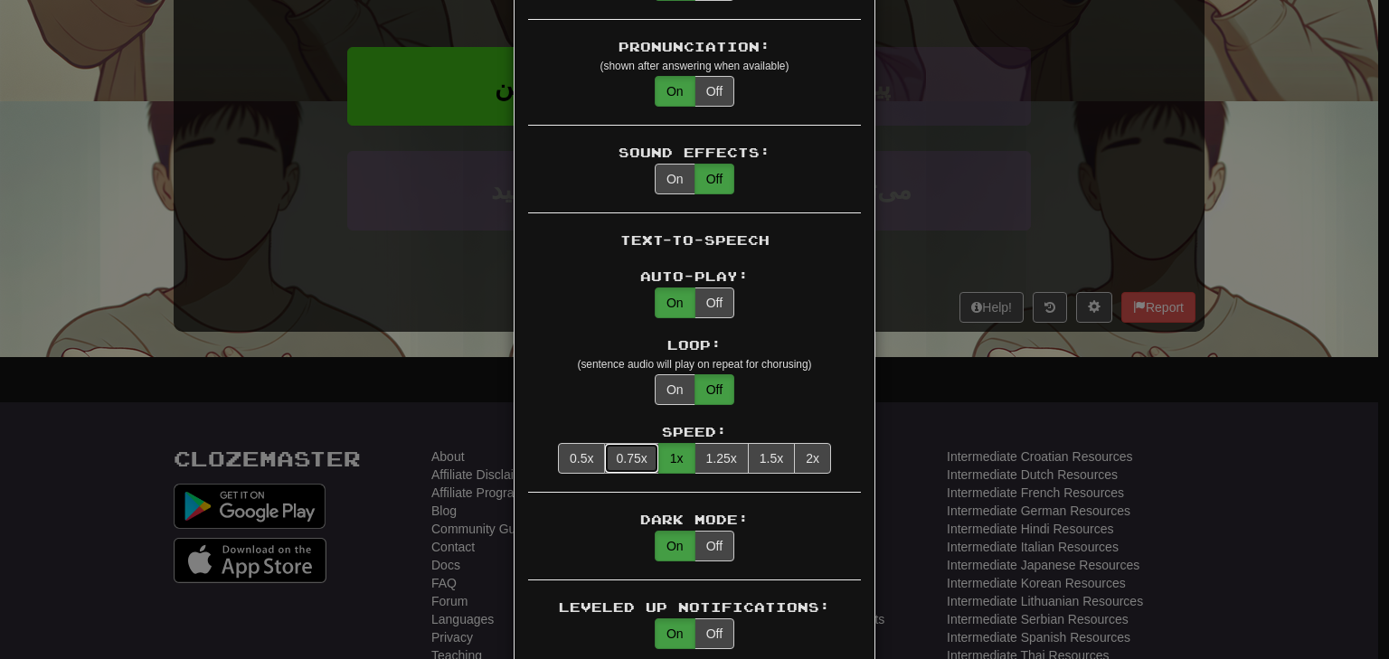
click at [638, 443] on button "0.75x" at bounding box center [631, 458] width 54 height 31
click at [1003, 432] on div "× Game Settings Translations: Visible Show After Answering Hidden Sentence Text…" at bounding box center [694, 329] width 1389 height 659
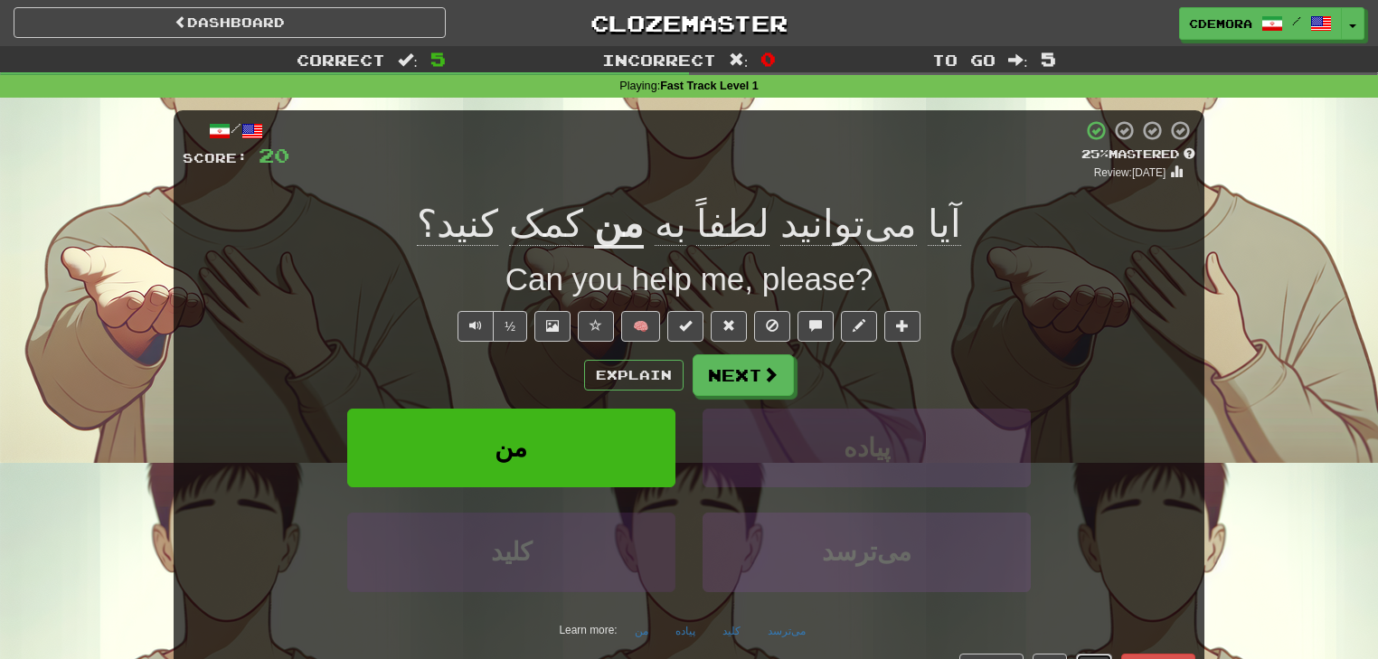
scroll to position [0, 0]
click at [477, 331] on span "Text-to-speech controls" at bounding box center [475, 325] width 13 height 13
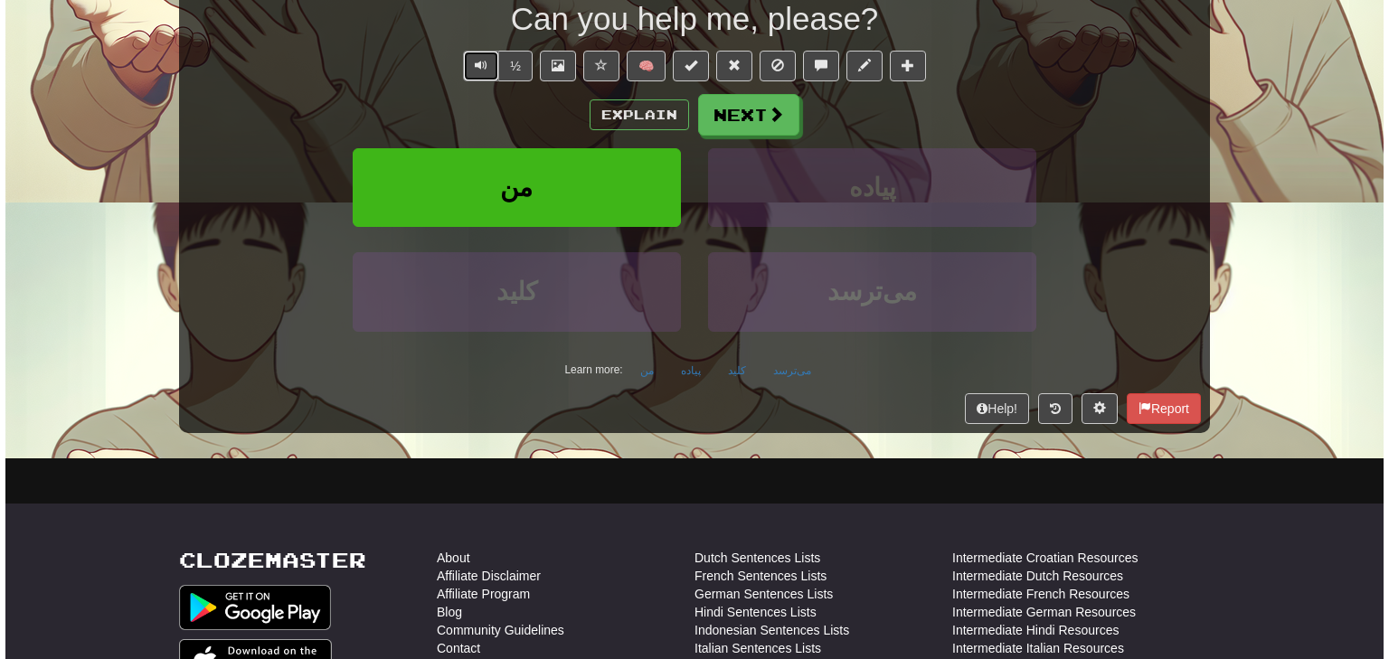
scroll to position [289, 0]
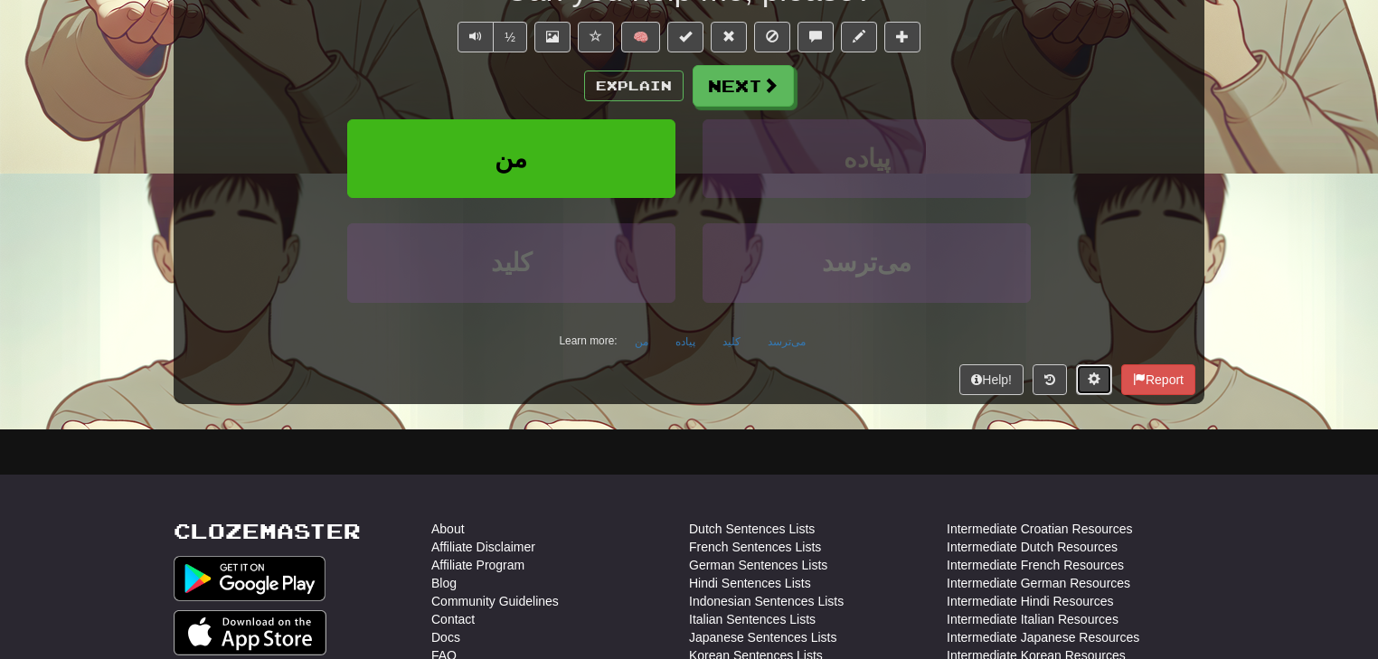
click at [1088, 382] on span at bounding box center [1094, 379] width 13 height 13
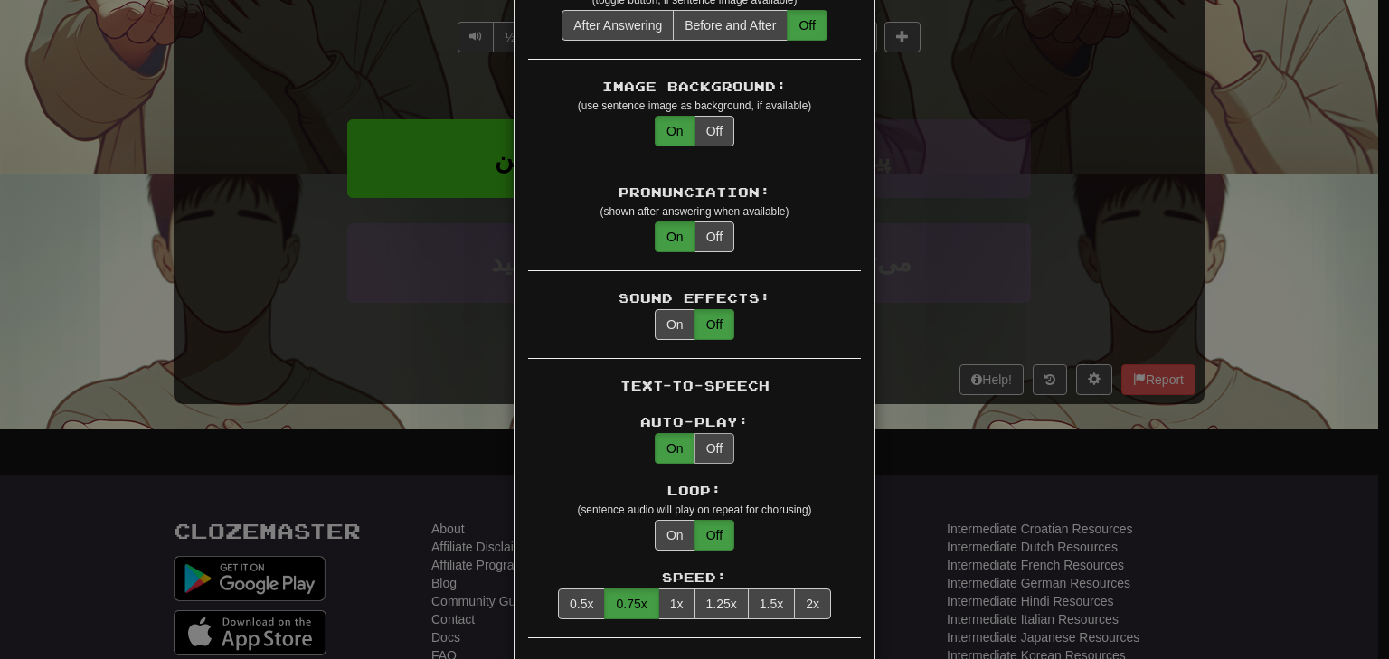
scroll to position [434, 0]
click at [662, 588] on button "1x" at bounding box center [676, 603] width 37 height 31
click at [1132, 467] on div "× Game Settings Translations: Visible Show After Answering Hidden Sentence Text…" at bounding box center [694, 329] width 1389 height 659
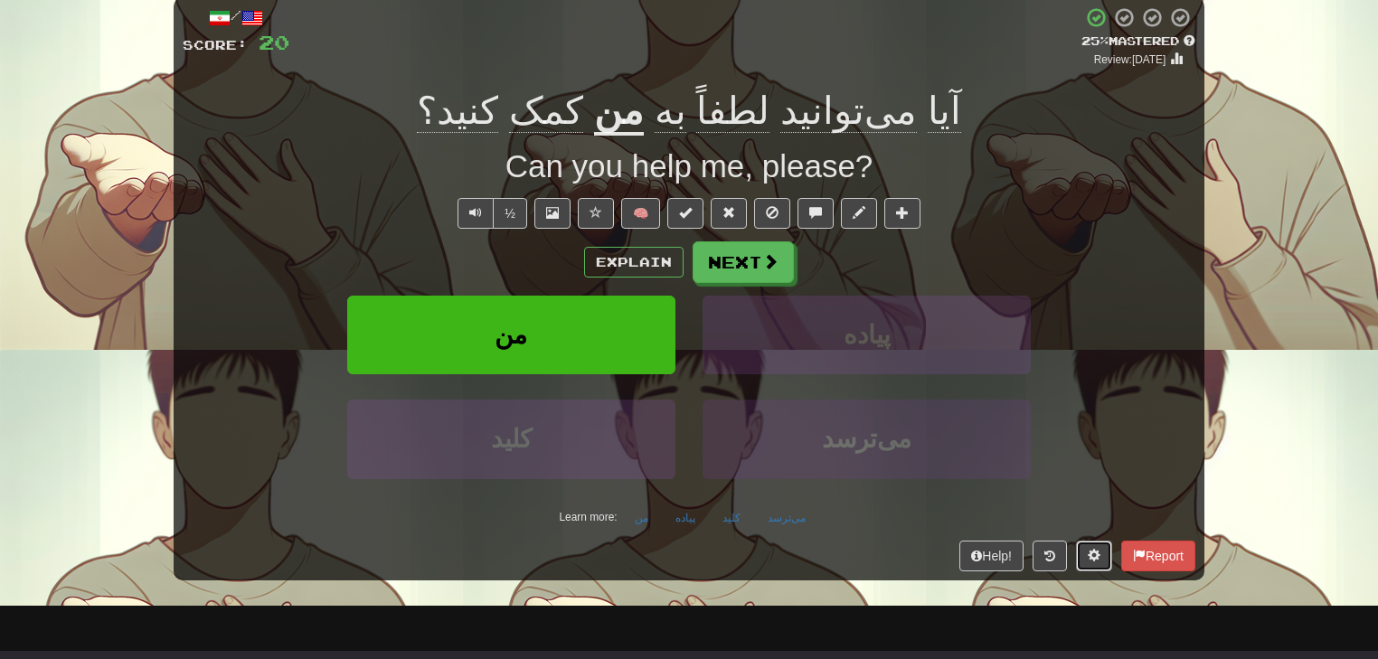
scroll to position [72, 0]
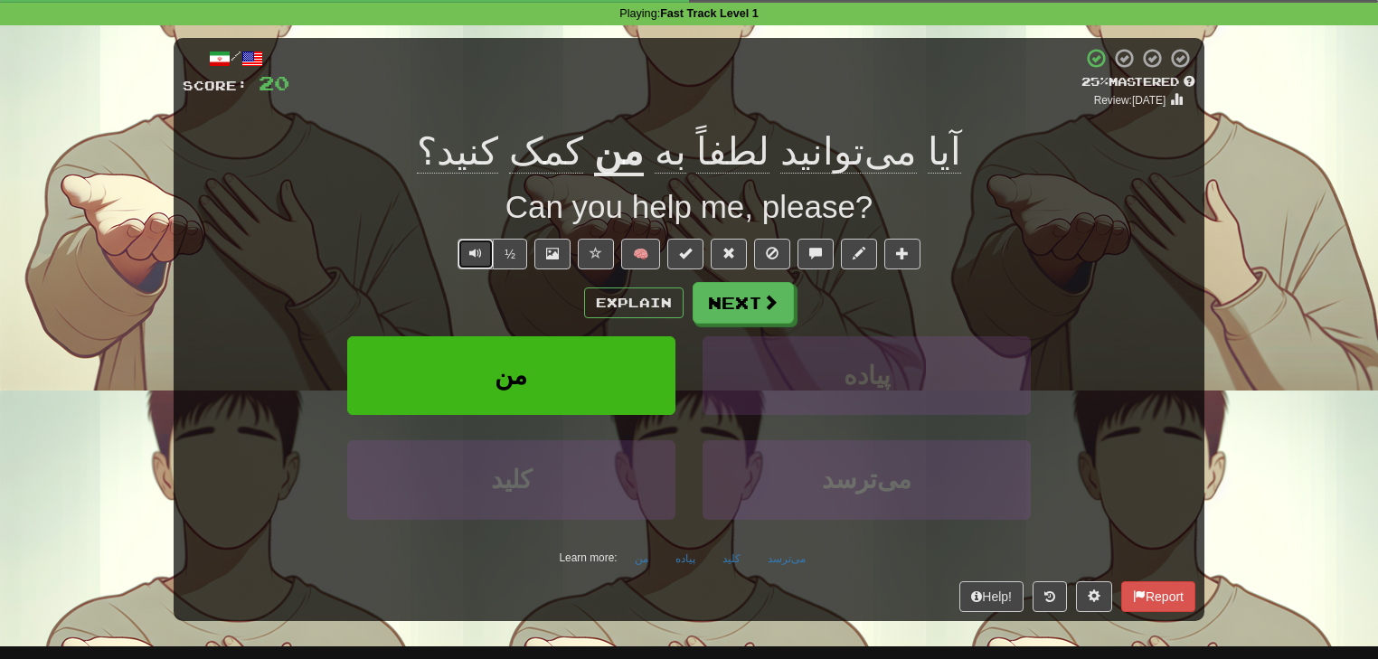
click at [473, 256] on span "Text-to-speech controls" at bounding box center [475, 253] width 13 height 13
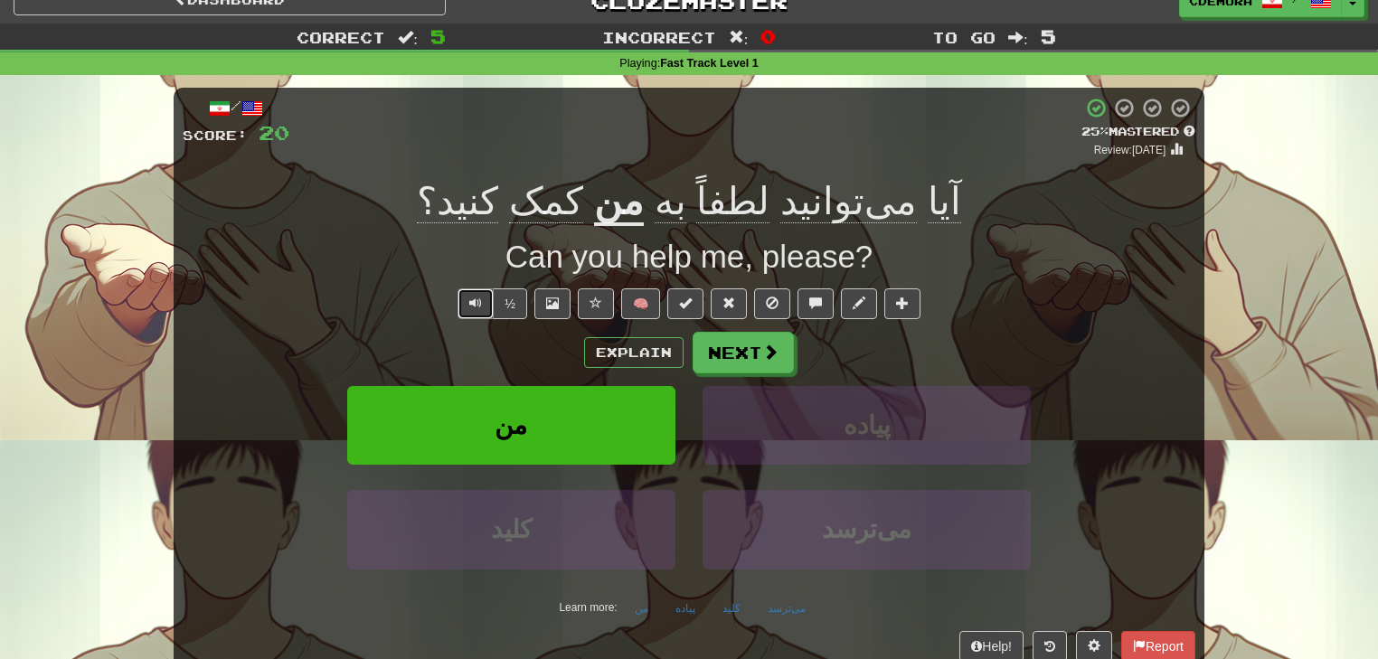
scroll to position [0, 0]
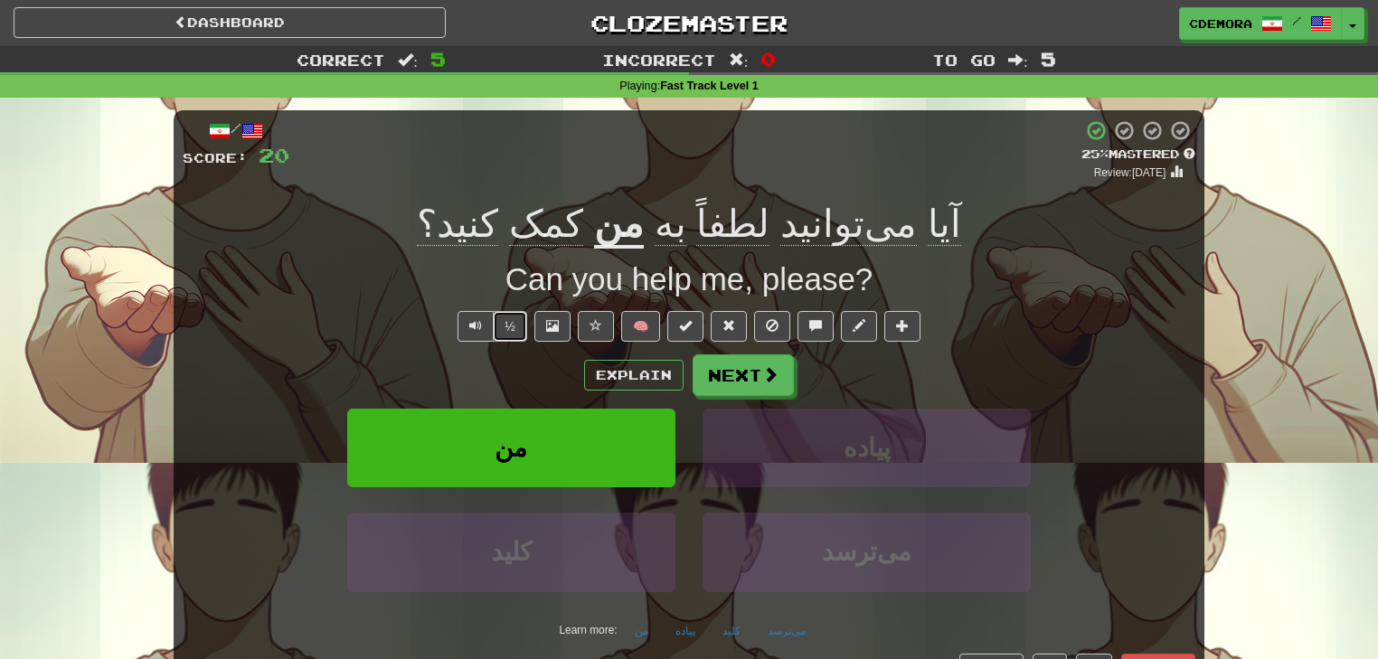
click at [503, 324] on button "½" at bounding box center [510, 326] width 34 height 31
click at [731, 375] on button "Next" at bounding box center [743, 376] width 101 height 42
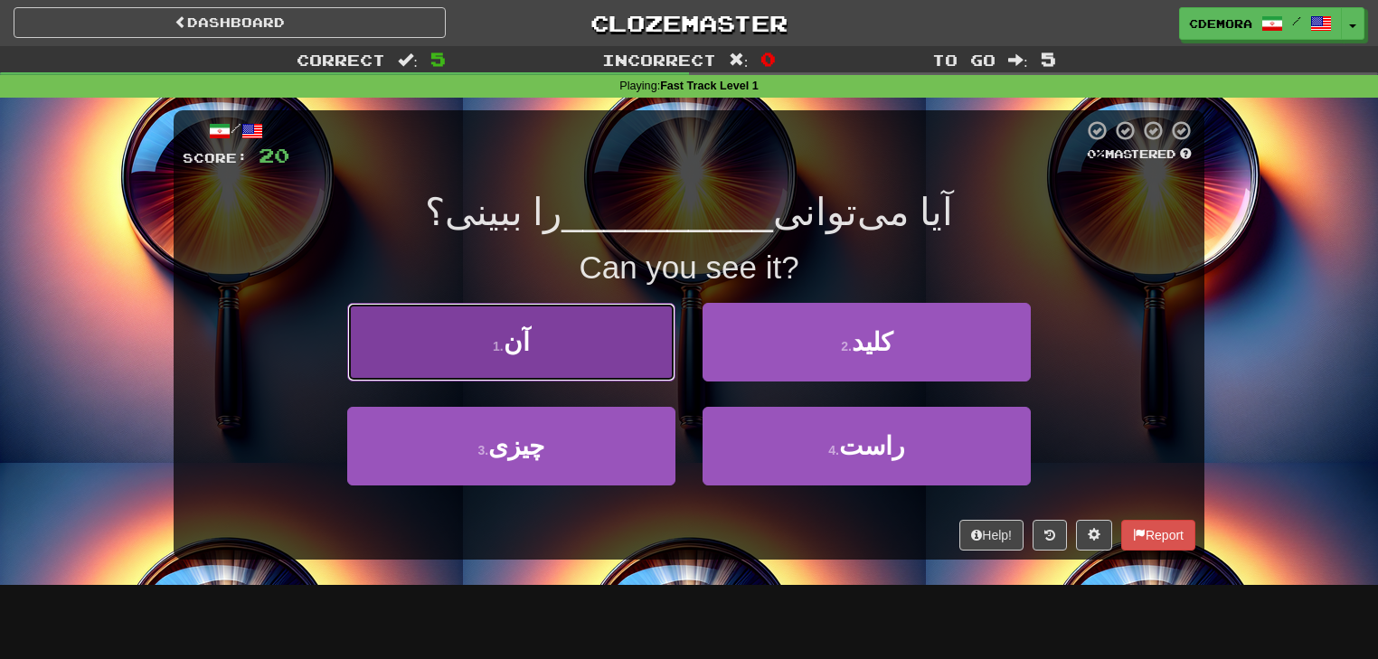
click at [618, 366] on button "1 . آن" at bounding box center [511, 342] width 328 height 79
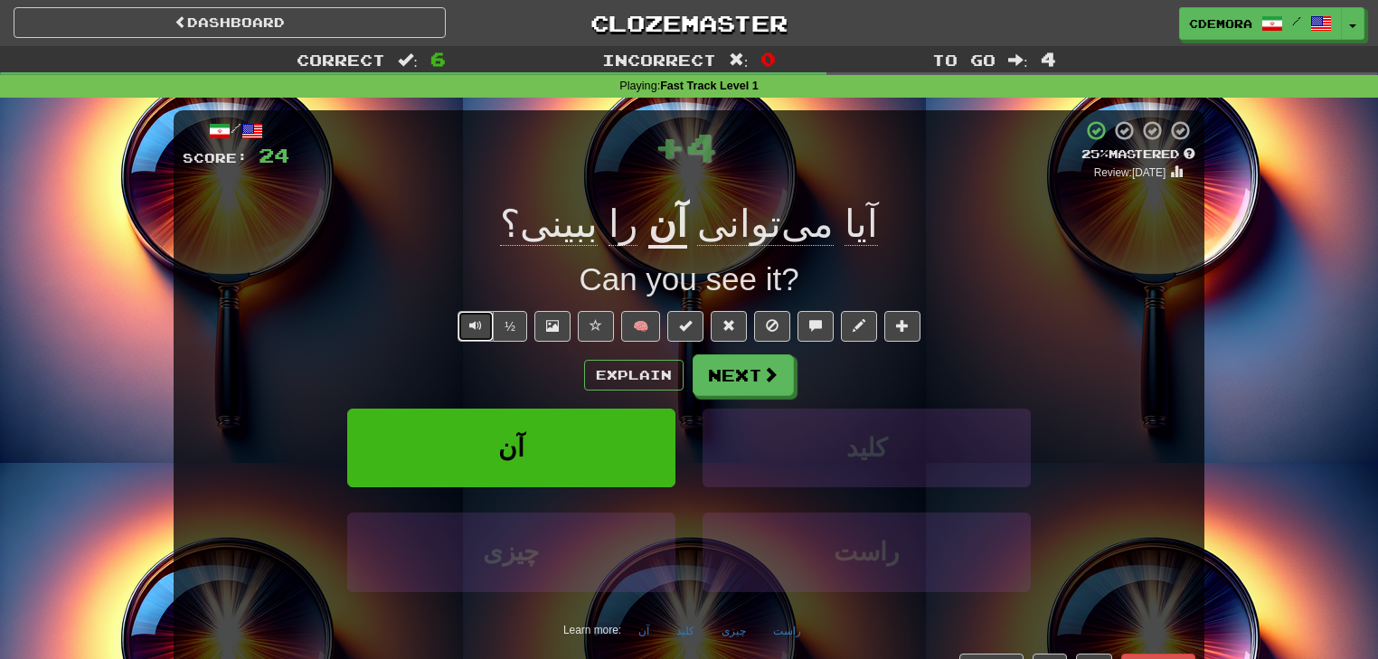
click at [486, 330] on button "Text-to-speech controls" at bounding box center [475, 326] width 36 height 31
click at [723, 372] on button "Next" at bounding box center [743, 376] width 101 height 42
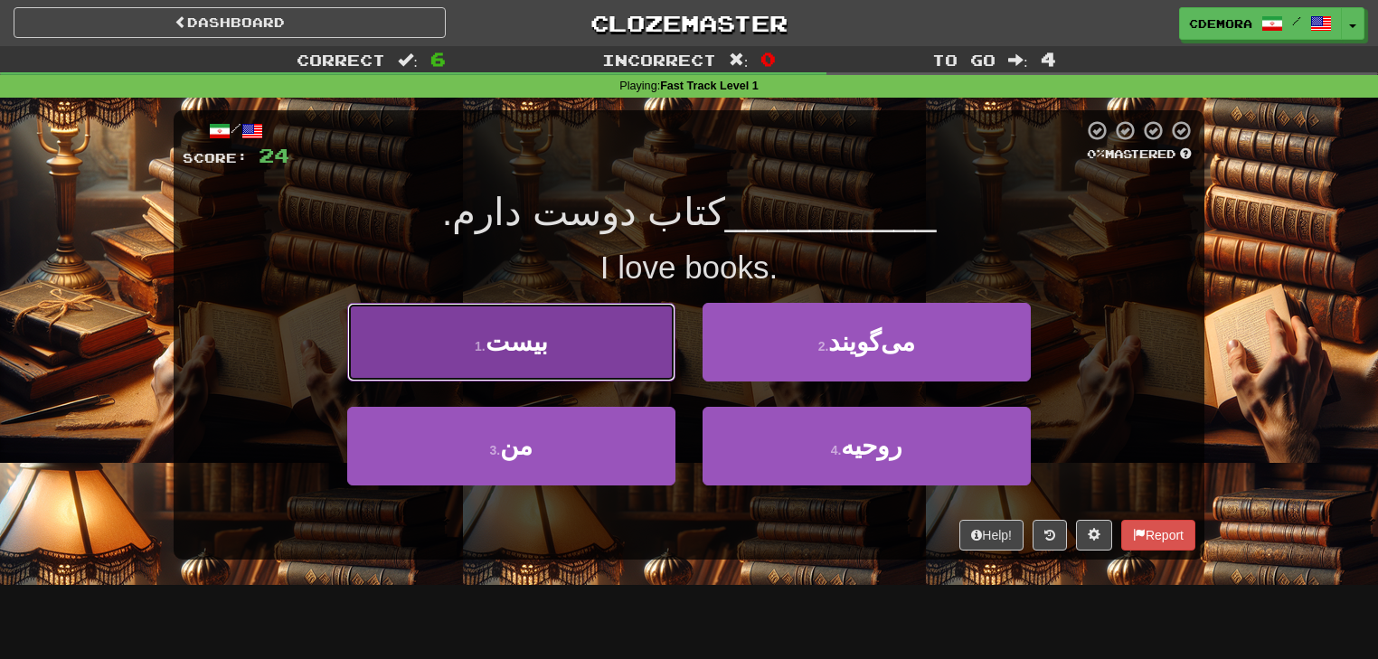
click at [550, 354] on button "1 . بیست" at bounding box center [511, 342] width 328 height 79
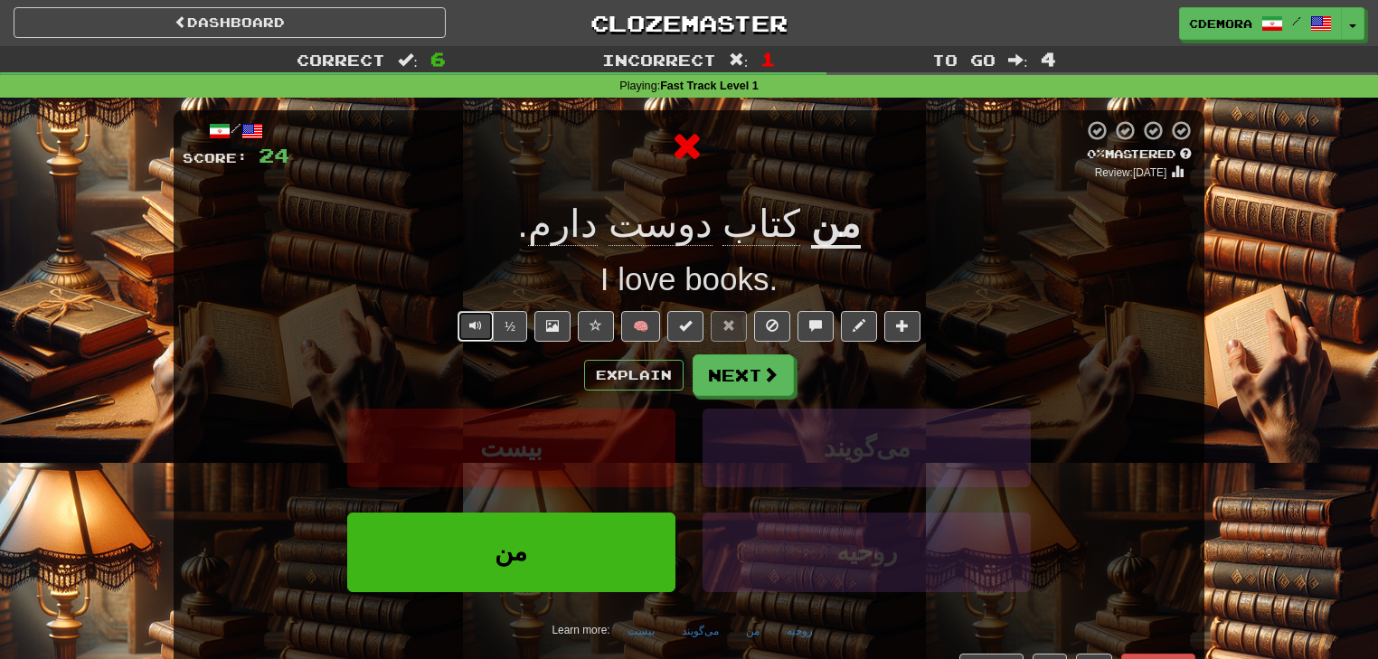
click at [462, 327] on button "Text-to-speech controls" at bounding box center [475, 326] width 36 height 31
click at [466, 331] on button "Text-to-speech controls" at bounding box center [475, 326] width 36 height 31
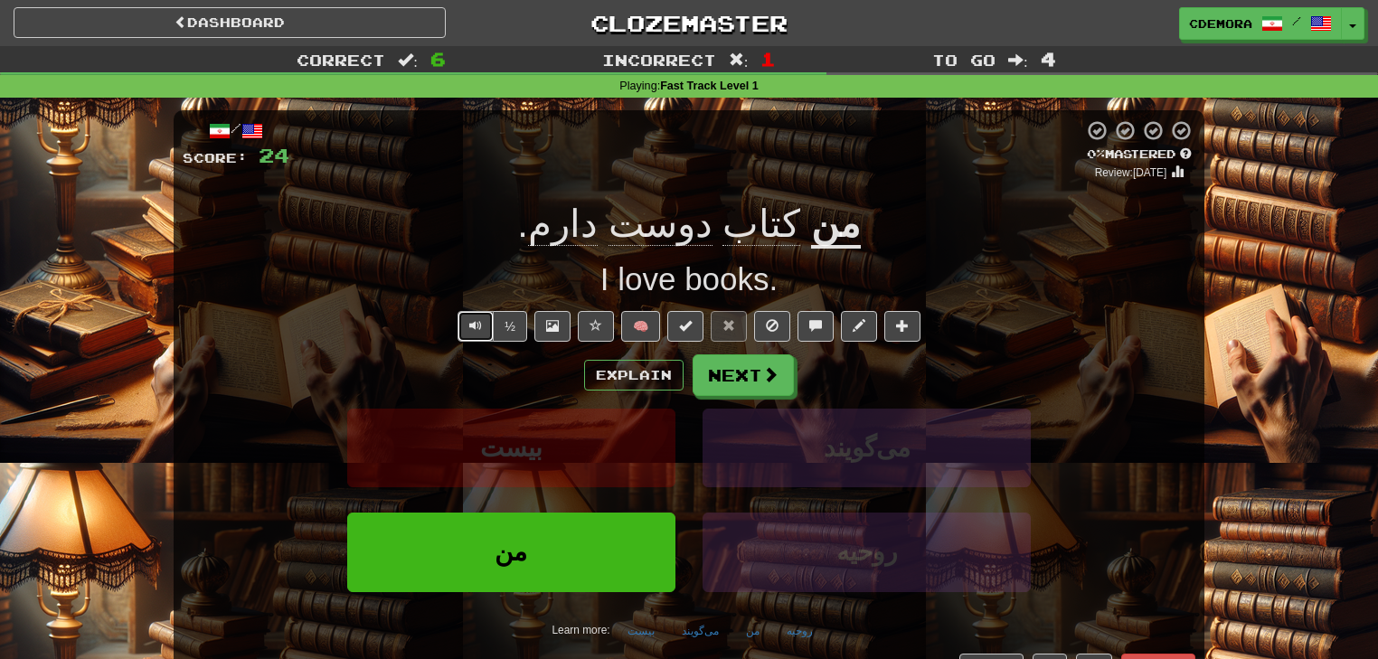
click at [466, 331] on button "Text-to-speech controls" at bounding box center [475, 326] width 36 height 31
click at [753, 378] on button "Next" at bounding box center [743, 376] width 101 height 42
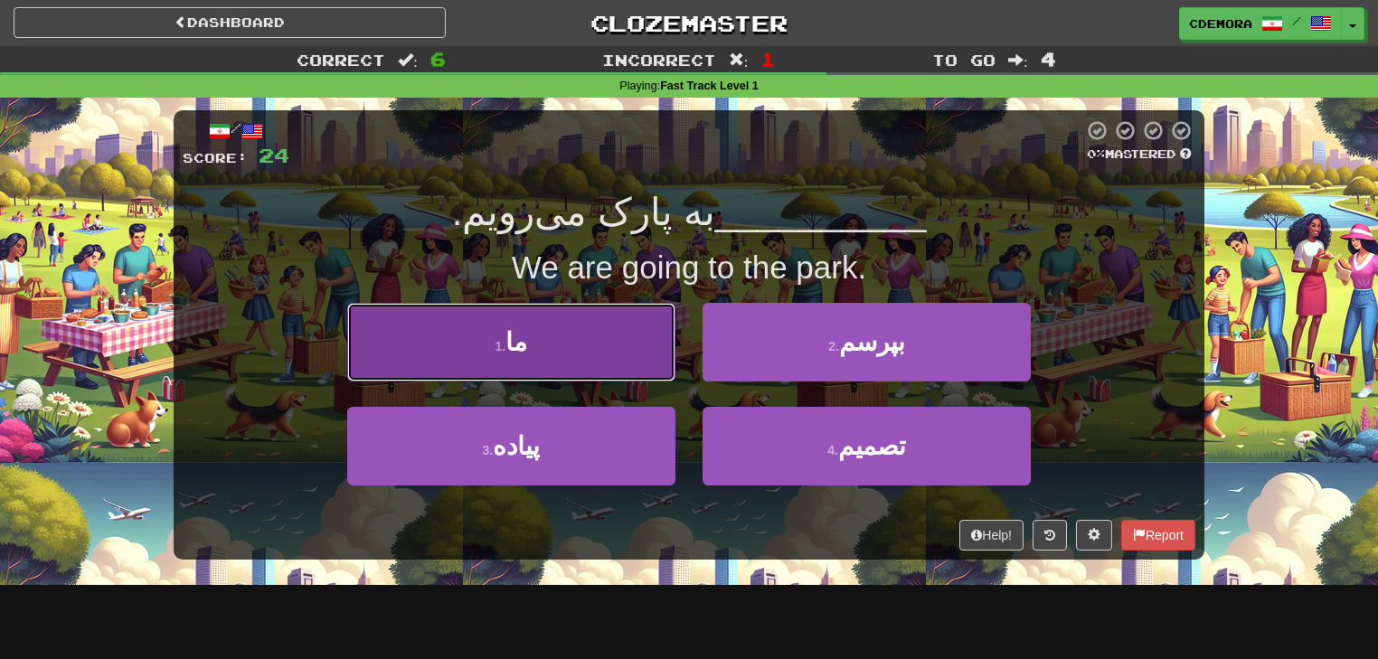
click at [487, 358] on button "1 . ما" at bounding box center [511, 342] width 328 height 79
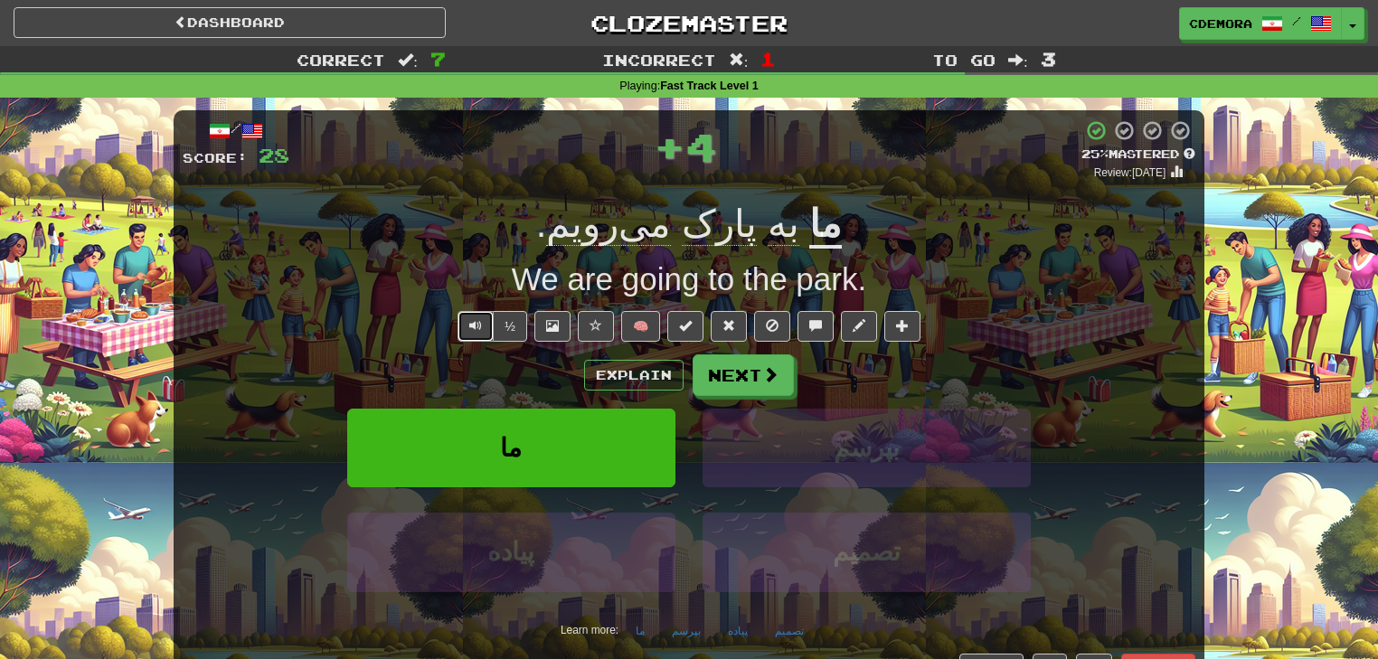
click at [480, 335] on button "Text-to-speech controls" at bounding box center [475, 326] width 36 height 31
click at [461, 325] on button "Text-to-speech controls" at bounding box center [475, 326] width 36 height 31
click at [593, 369] on button "Explain" at bounding box center [633, 375] width 99 height 31
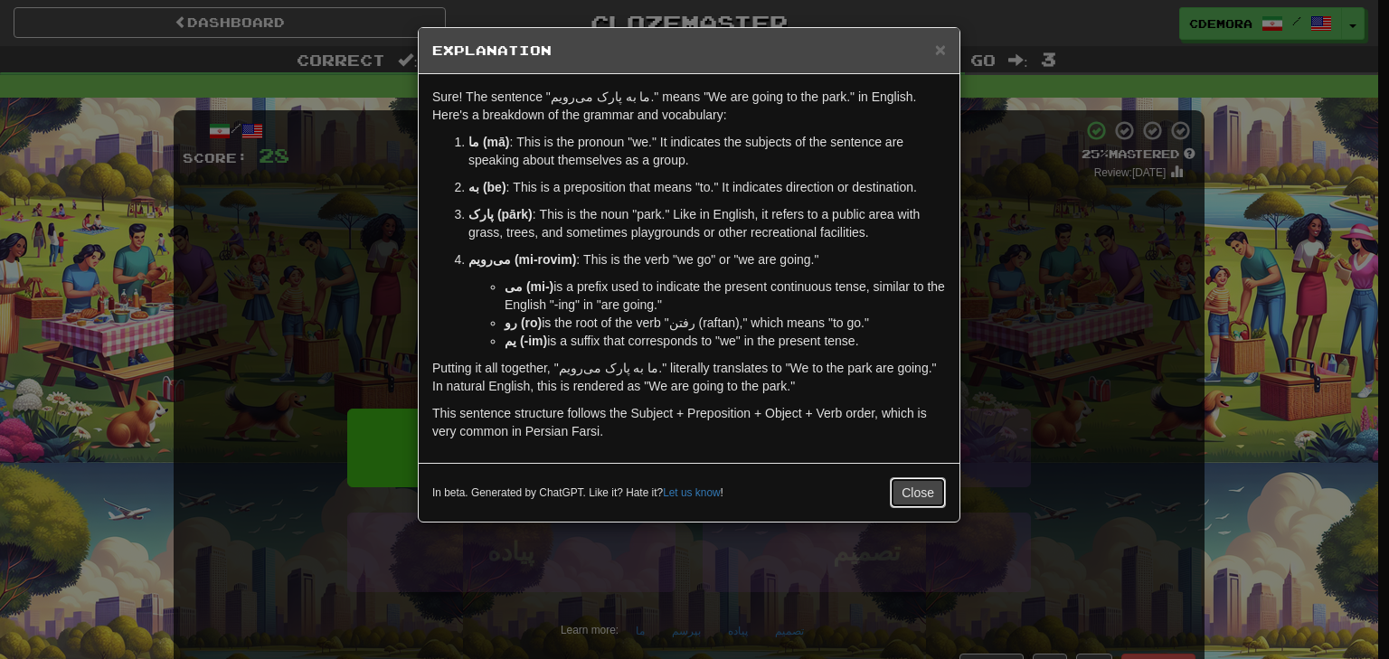
click at [926, 489] on button "Close" at bounding box center [918, 492] width 56 height 31
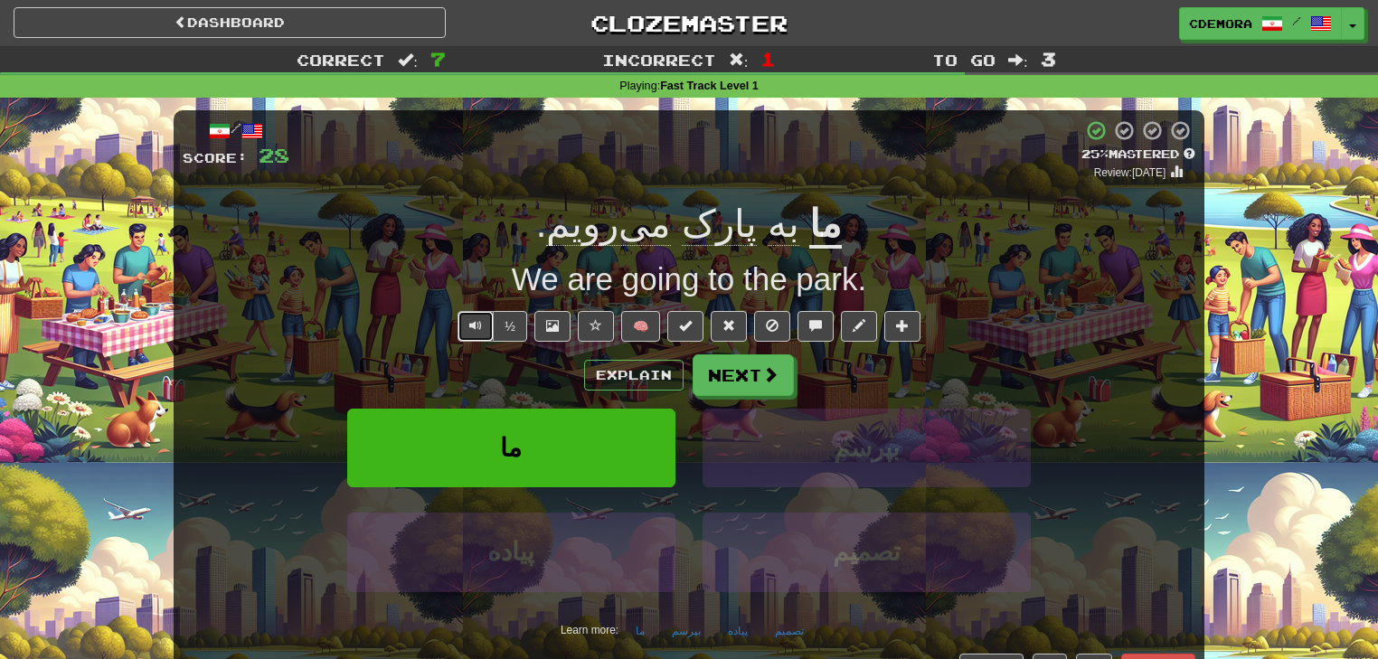
click at [477, 333] on button "Text-to-speech controls" at bounding box center [475, 326] width 36 height 31
click at [722, 373] on button "Next" at bounding box center [743, 376] width 101 height 42
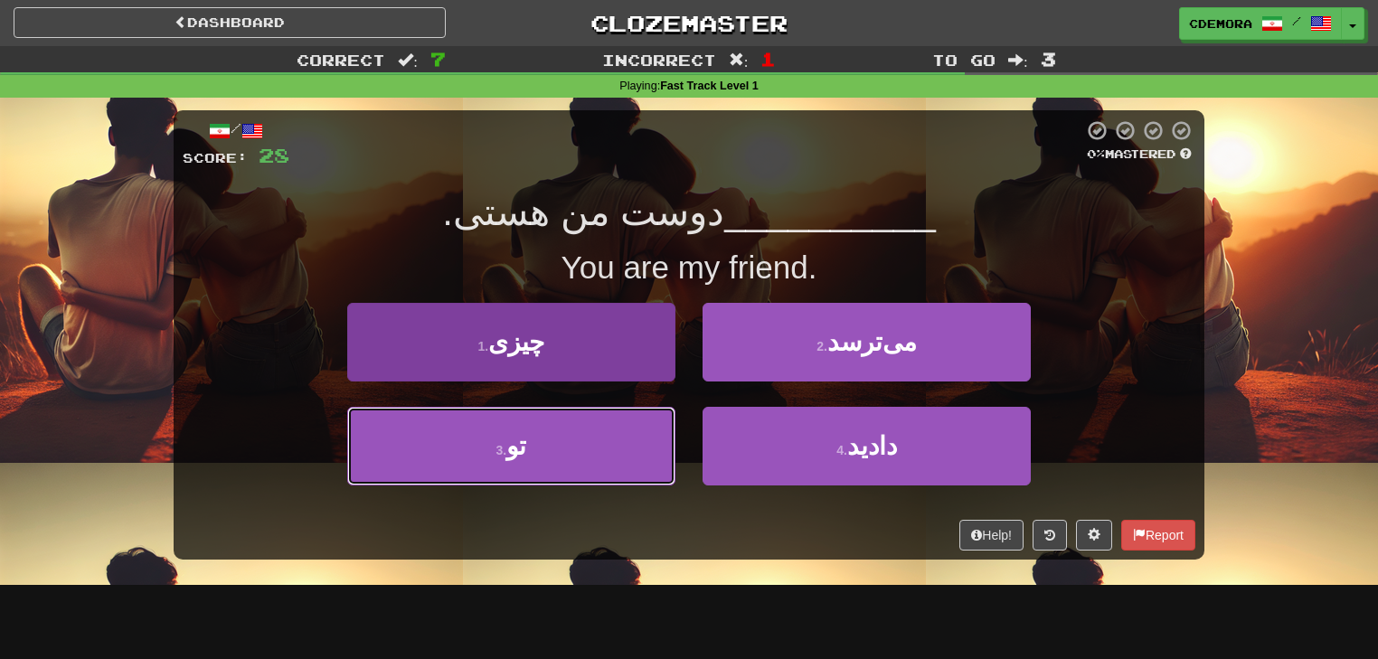
drag, startPoint x: 490, startPoint y: 452, endPoint x: 483, endPoint y: 437, distance: 17.0
click at [489, 451] on button "3 . تو" at bounding box center [511, 446] width 328 height 79
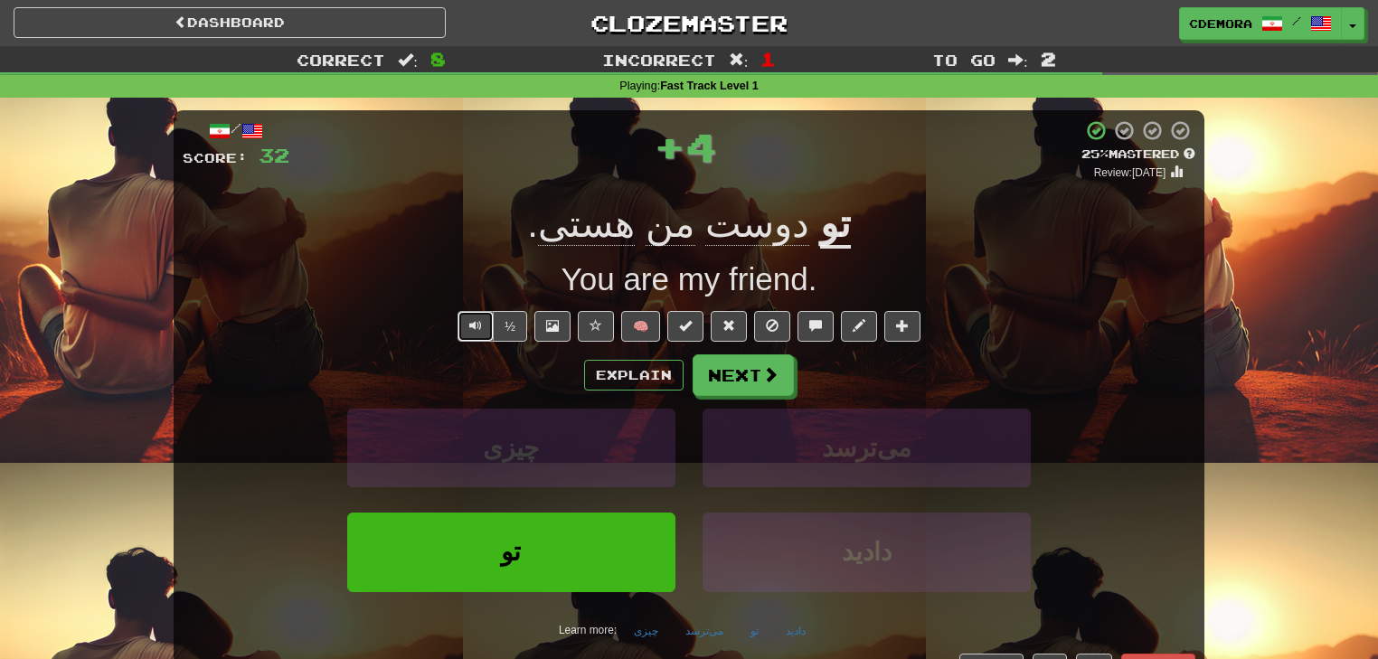
click at [463, 336] on button "Text-to-speech controls" at bounding box center [475, 326] width 36 height 31
click at [611, 365] on button "Explain" at bounding box center [633, 375] width 99 height 31
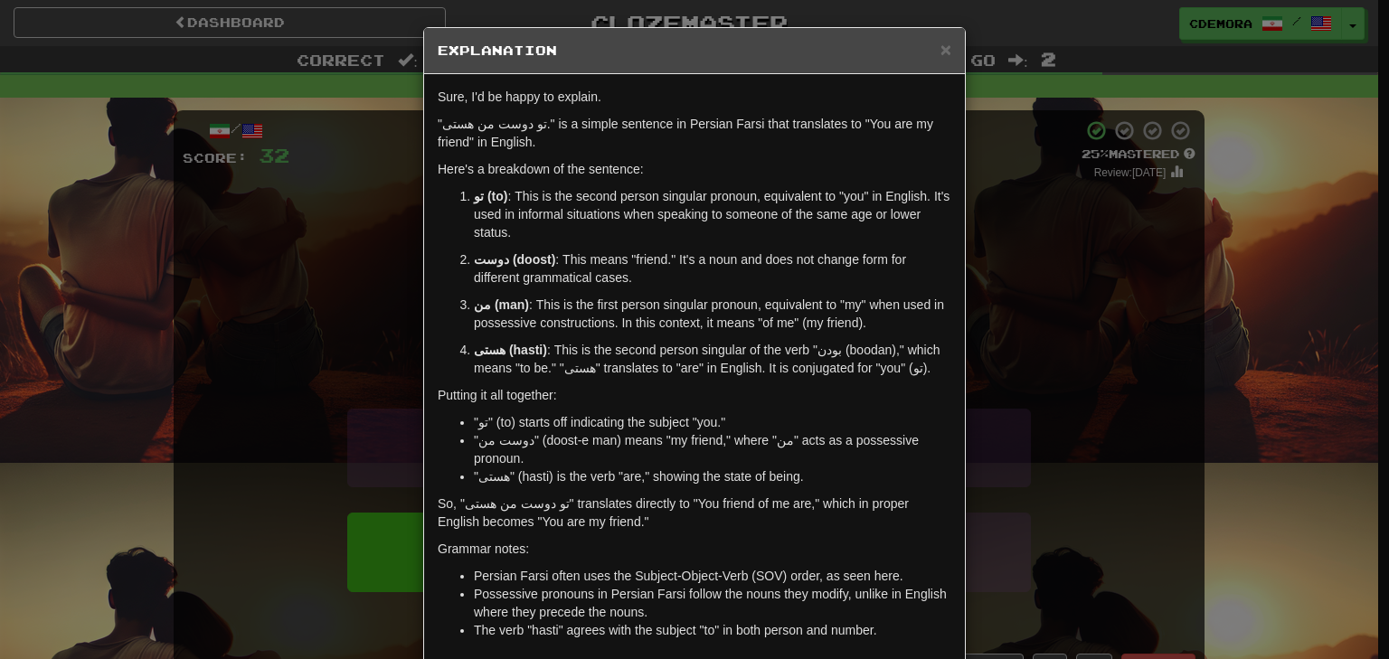
click at [331, 365] on div "× Explanation Sure, I'd be happy to explain. "تو دوست من هستی." is a simple sen…" at bounding box center [694, 329] width 1389 height 659
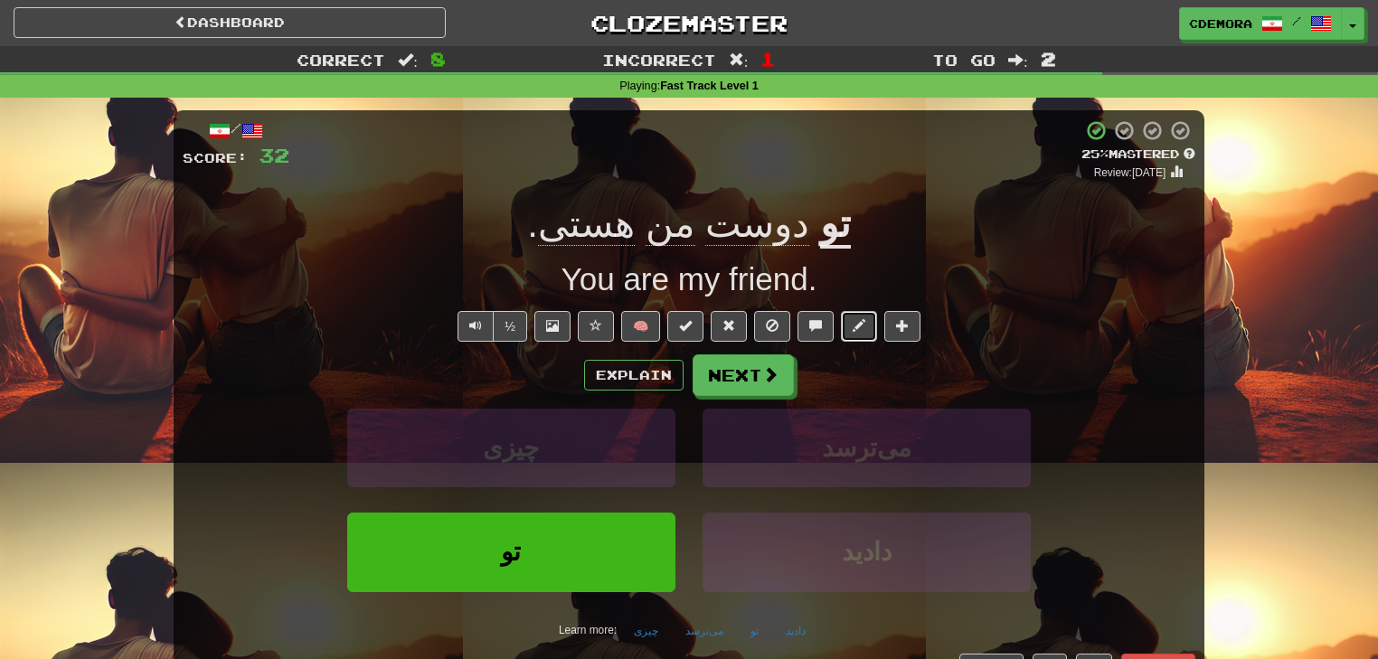
click at [853, 330] on span at bounding box center [859, 325] width 13 height 13
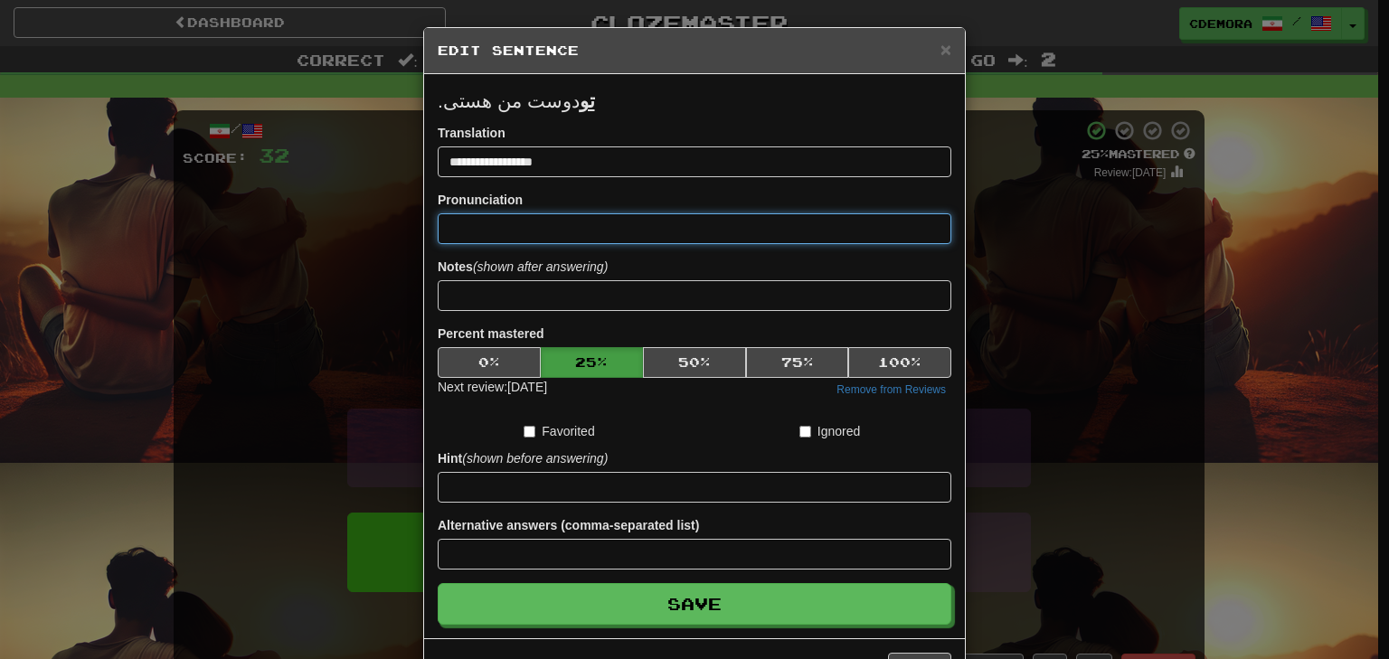
click at [571, 229] on input at bounding box center [695, 228] width 514 height 31
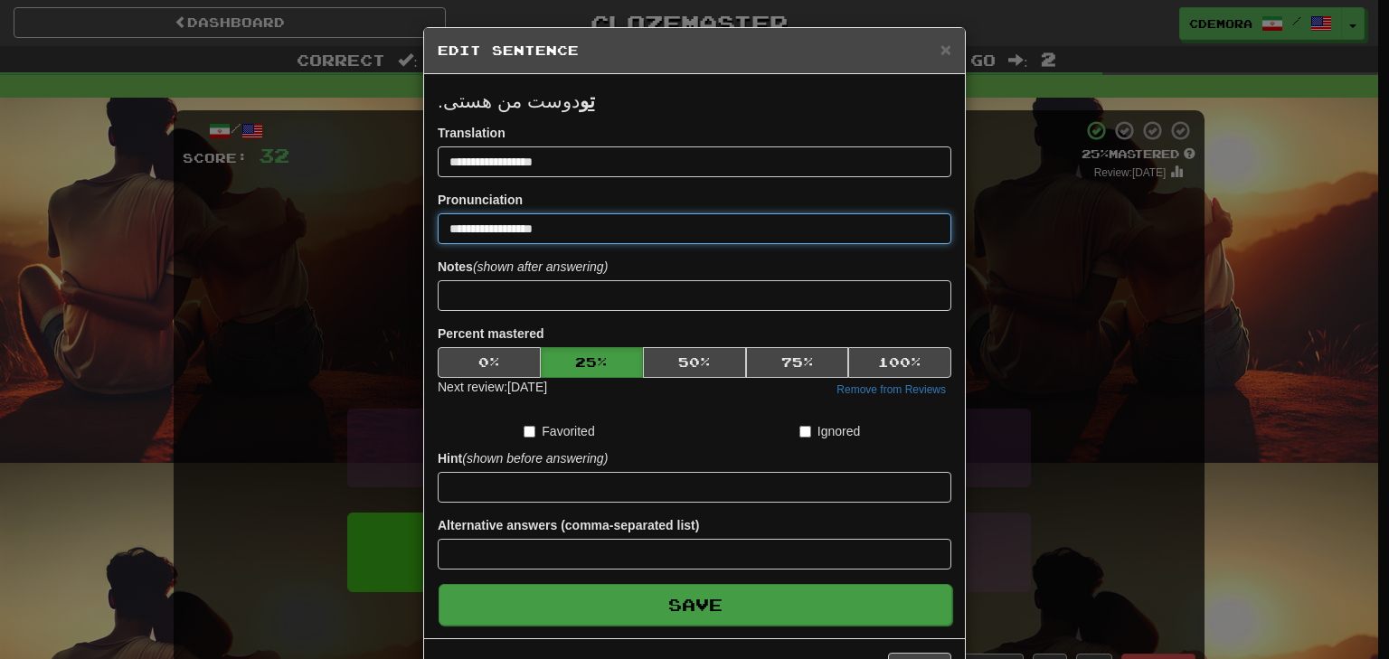
type input "**********"
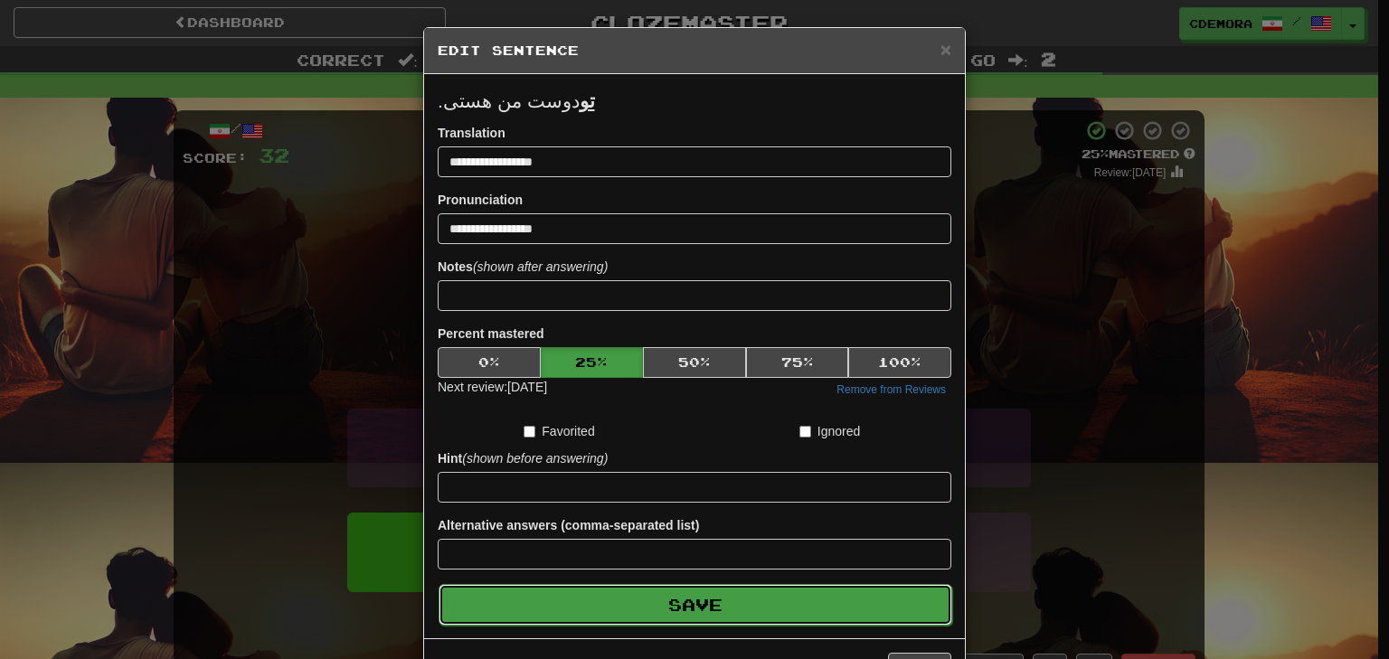
click at [684, 607] on button "Save" at bounding box center [696, 605] width 514 height 42
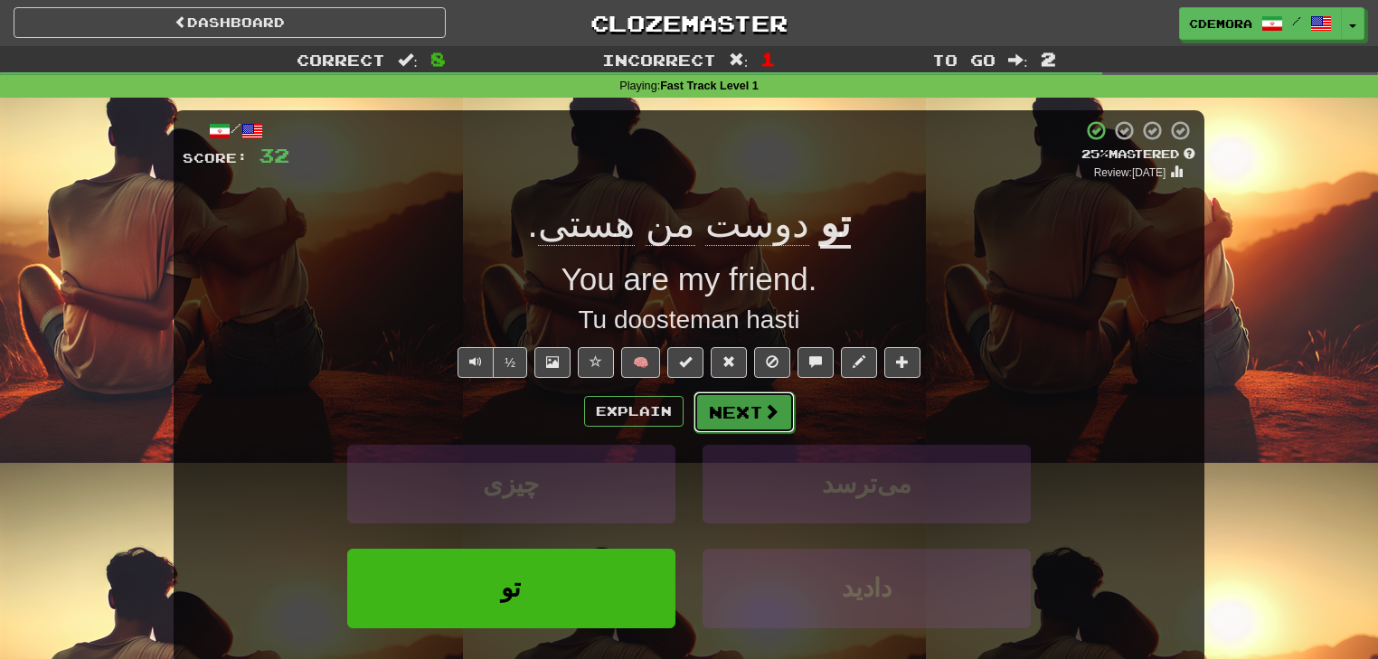
click at [726, 427] on button "Next" at bounding box center [743, 412] width 101 height 42
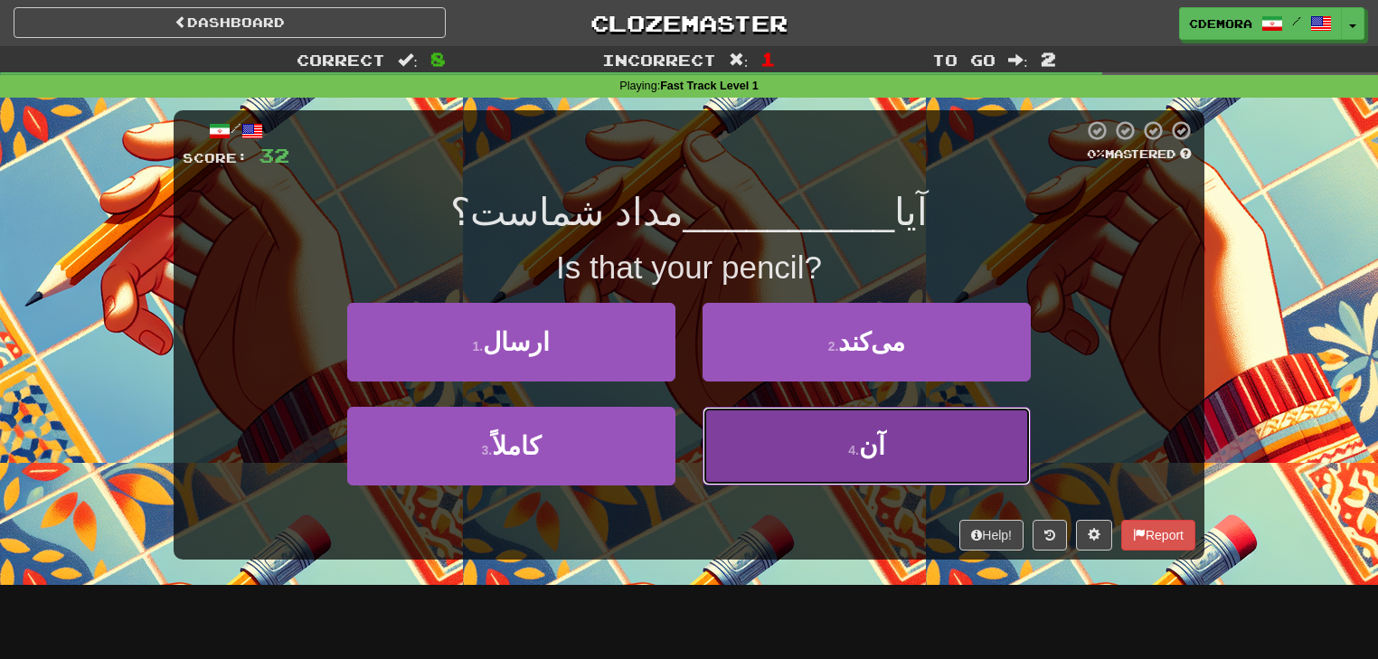
click at [809, 436] on button "4 . آن" at bounding box center [867, 446] width 328 height 79
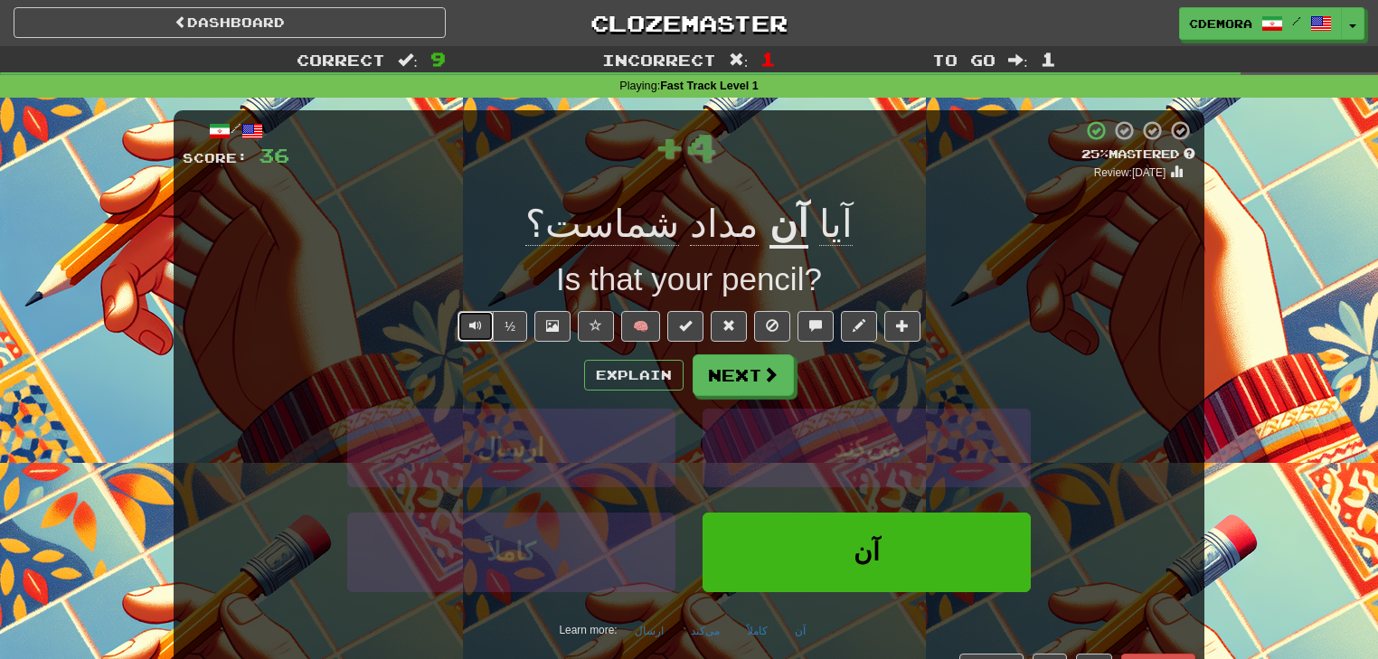
click at [475, 333] on button "Text-to-speech controls" at bounding box center [475, 326] width 36 height 31
click at [850, 323] on button at bounding box center [859, 326] width 36 height 31
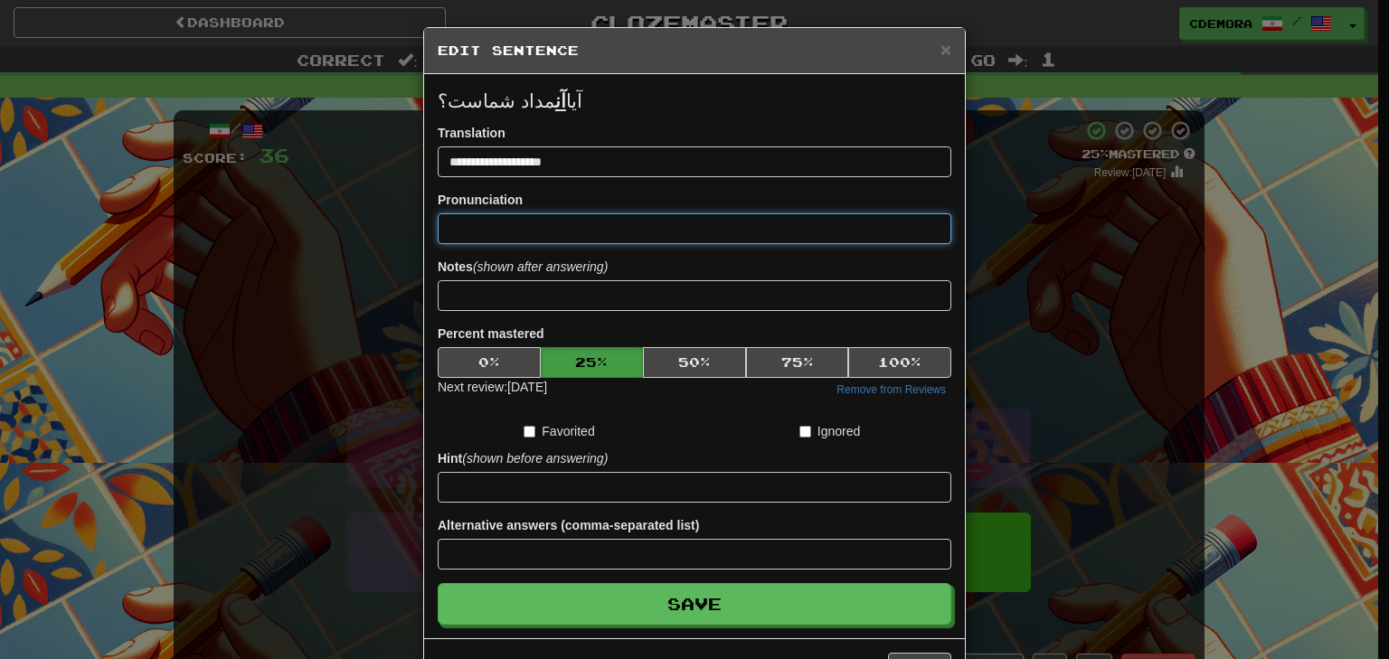
click at [534, 236] on input at bounding box center [695, 228] width 514 height 31
paste input "**"
click at [449, 226] on input "*******" at bounding box center [695, 228] width 514 height 31
paste input "*"
click at [535, 233] on input "******" at bounding box center [695, 228] width 514 height 31
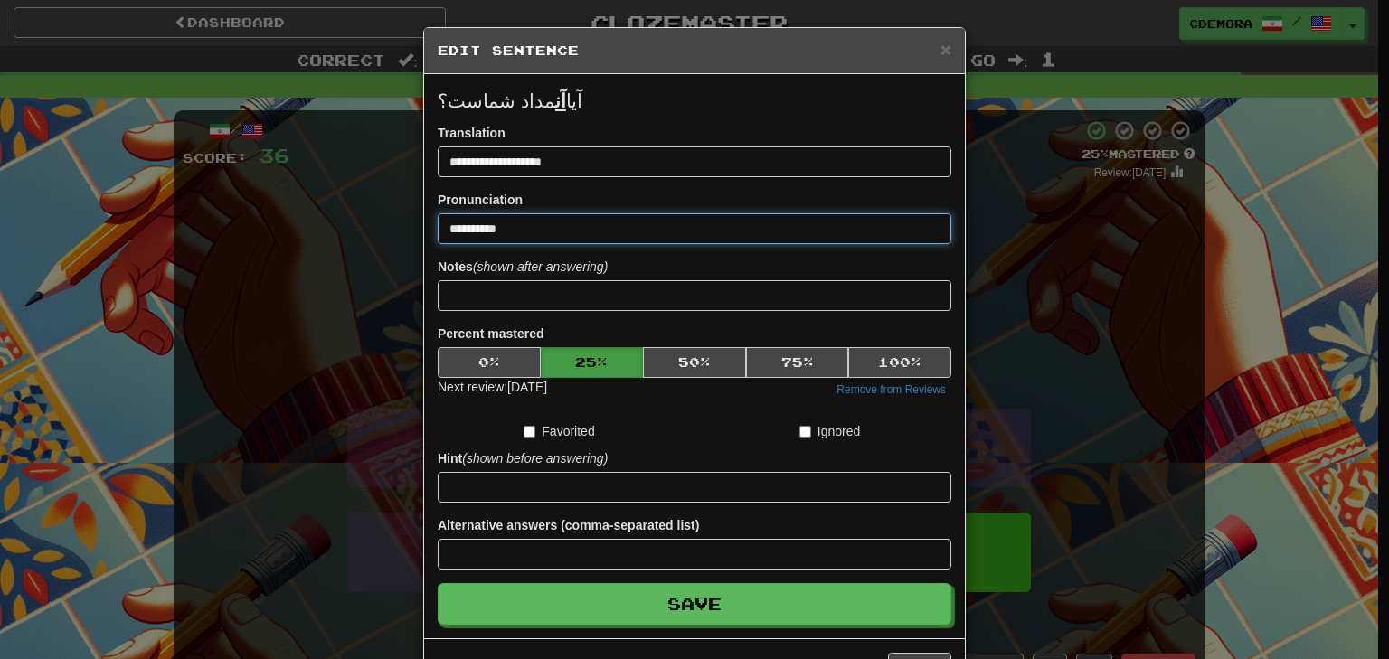
paste input "*"
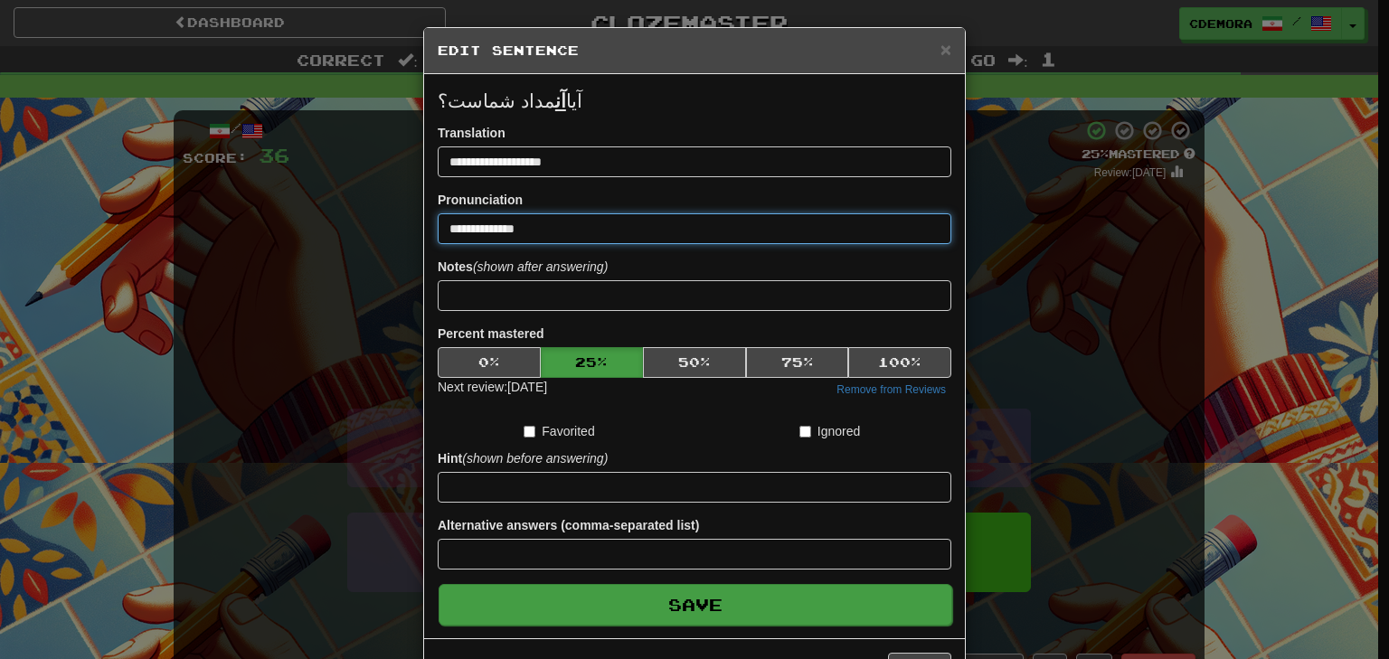
type input "**********"
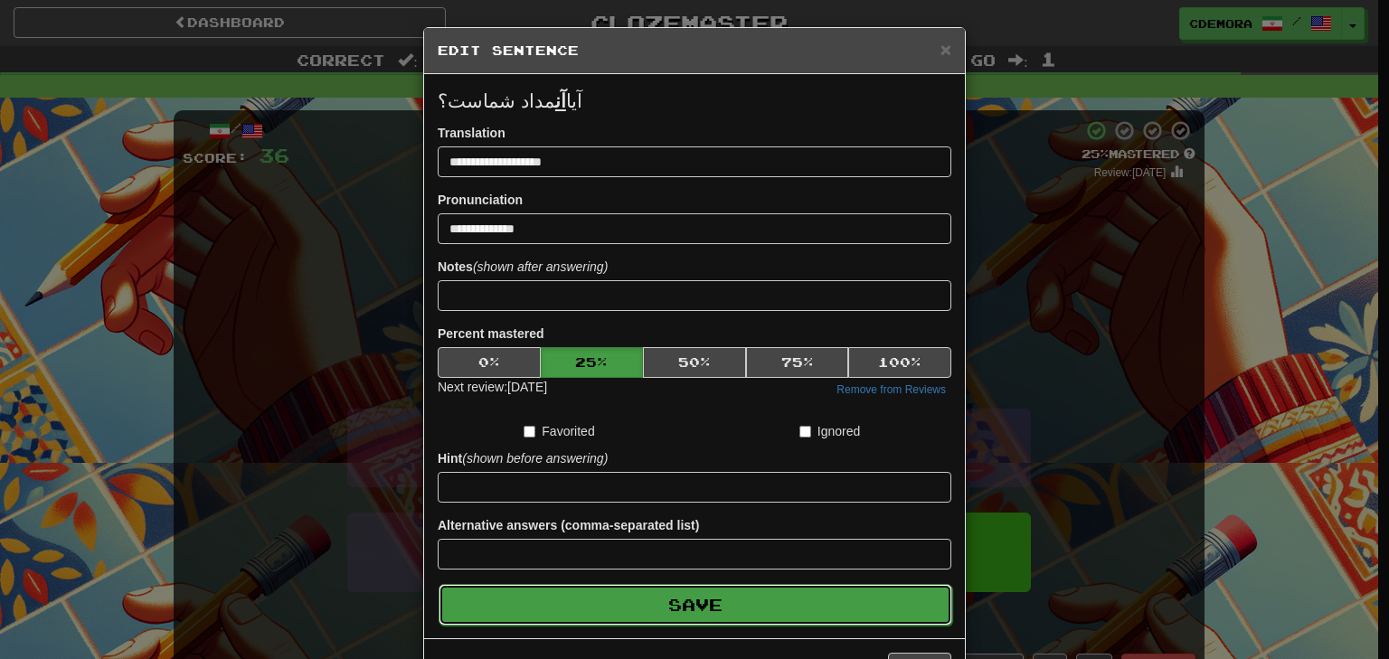
click at [707, 592] on button "Save" at bounding box center [696, 605] width 514 height 42
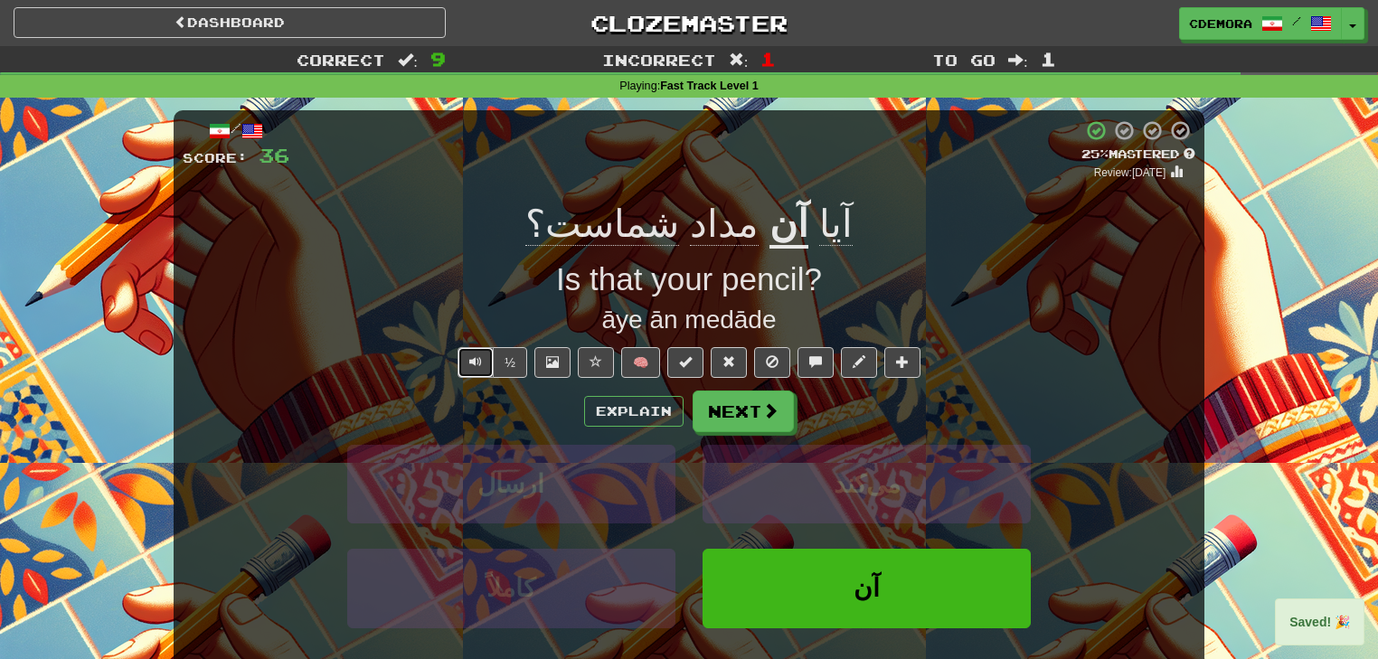
click at [484, 364] on button "Text-to-speech controls" at bounding box center [475, 362] width 36 height 31
click at [864, 364] on span at bounding box center [859, 361] width 13 height 13
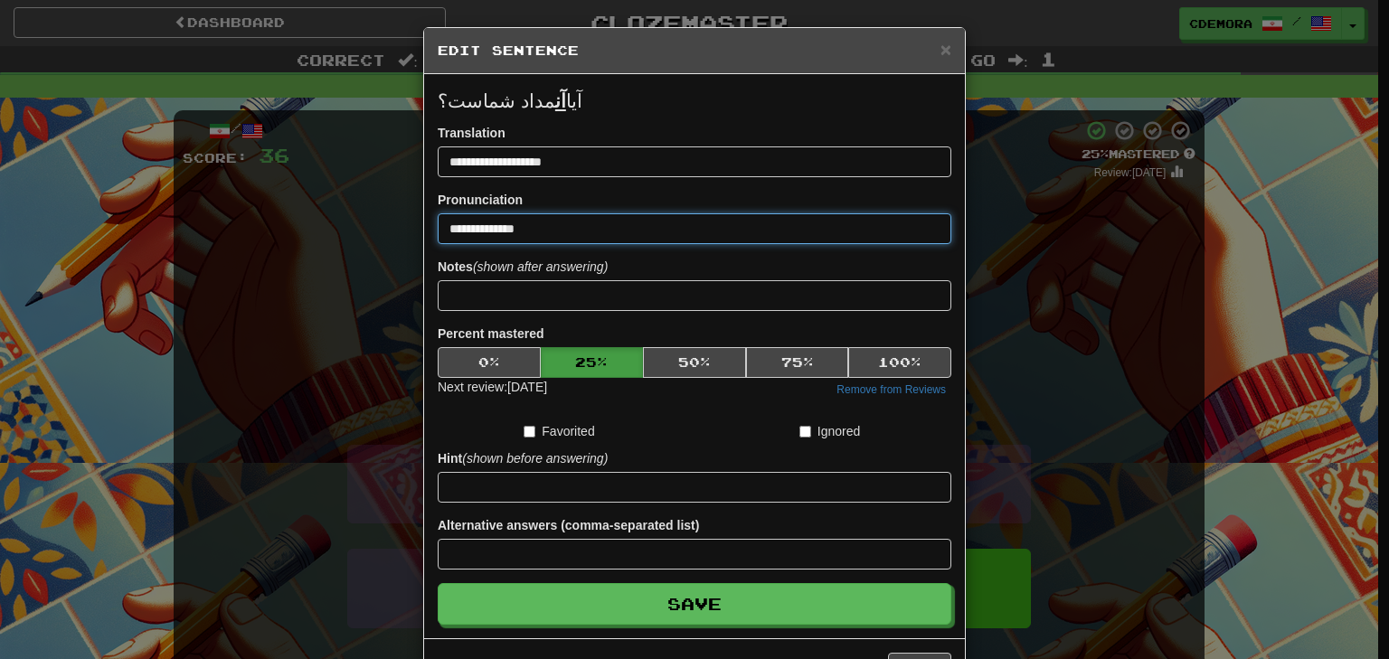
click at [640, 224] on input "**********" at bounding box center [695, 228] width 514 height 31
paste input "*"
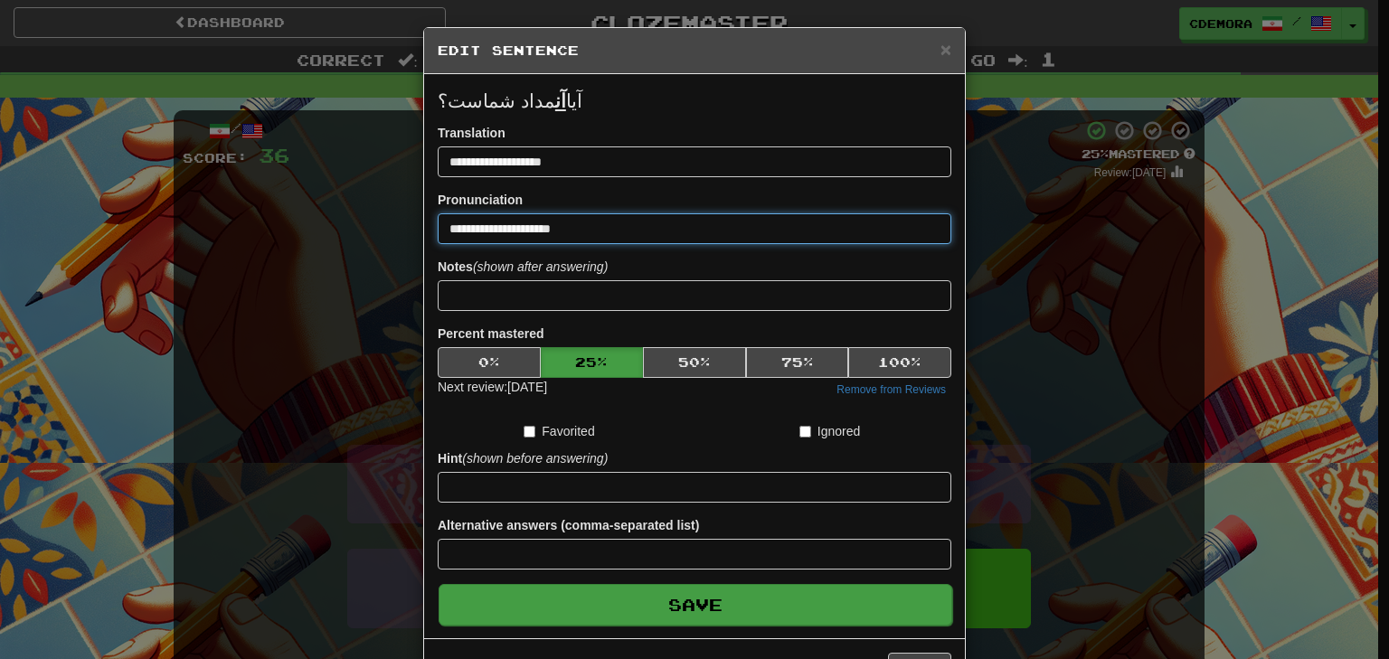
type input "**********"
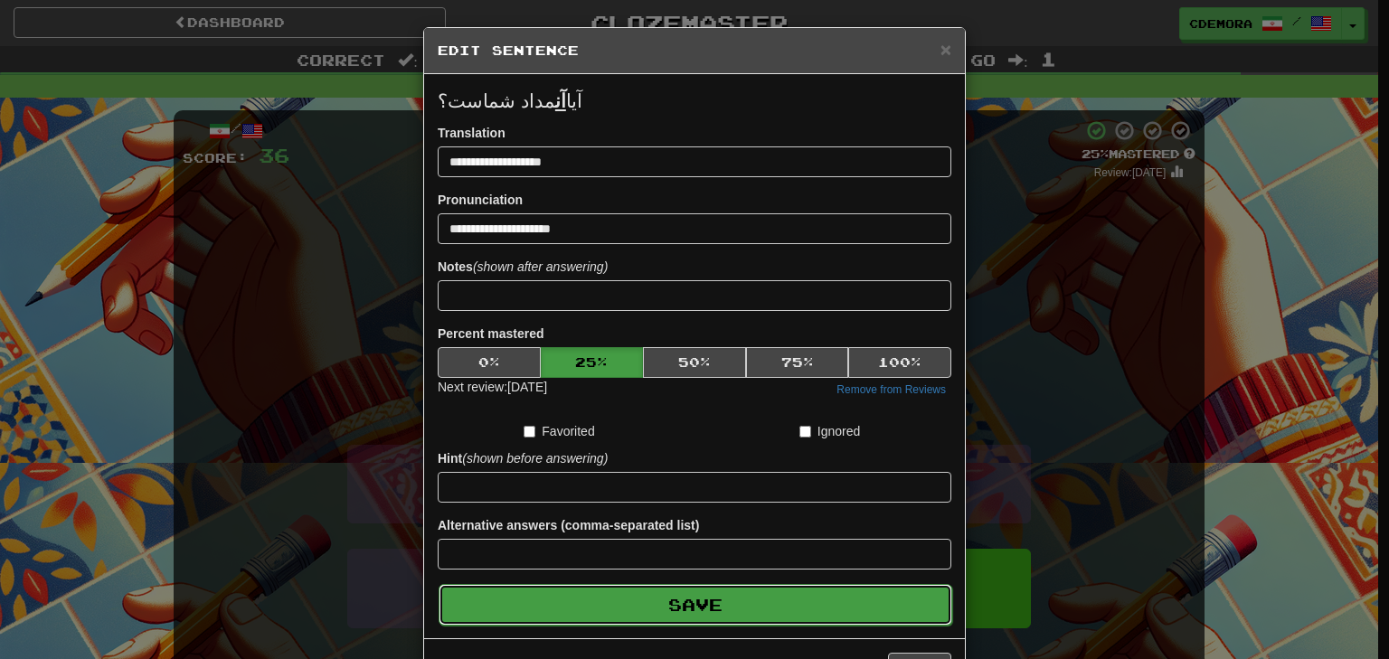
click at [715, 595] on button "Save" at bounding box center [696, 605] width 514 height 42
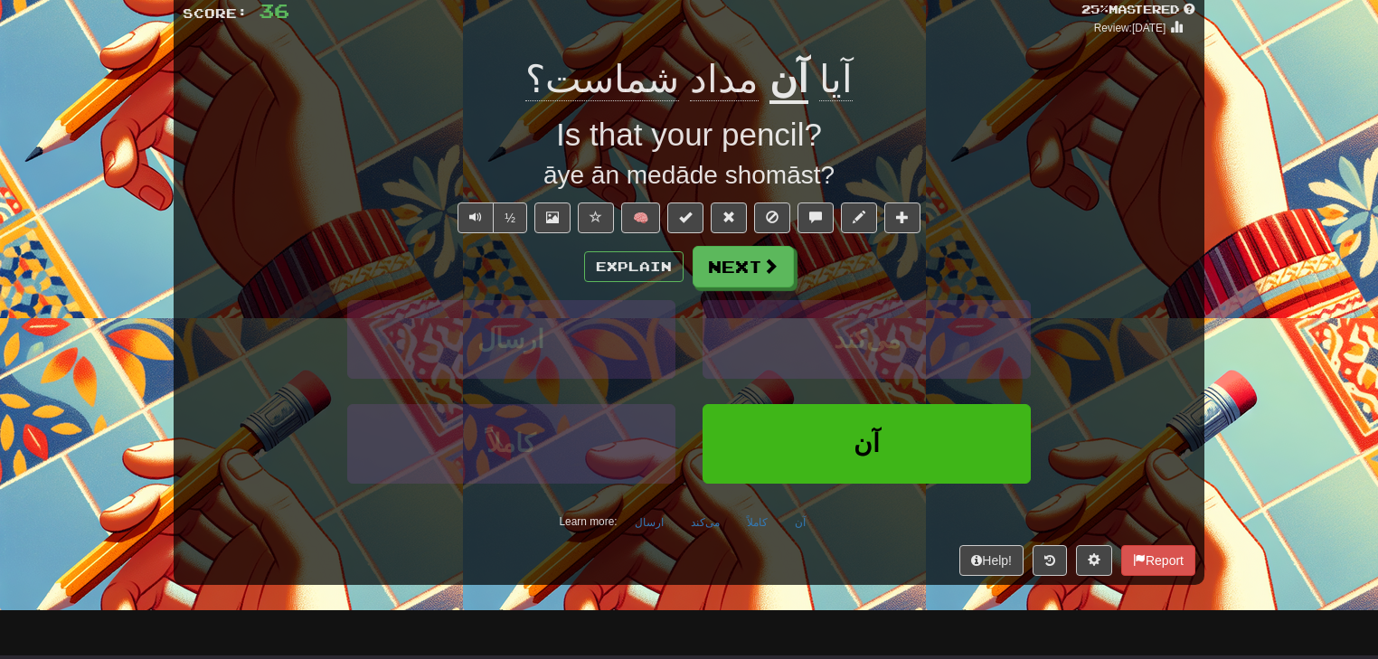
scroll to position [72, 0]
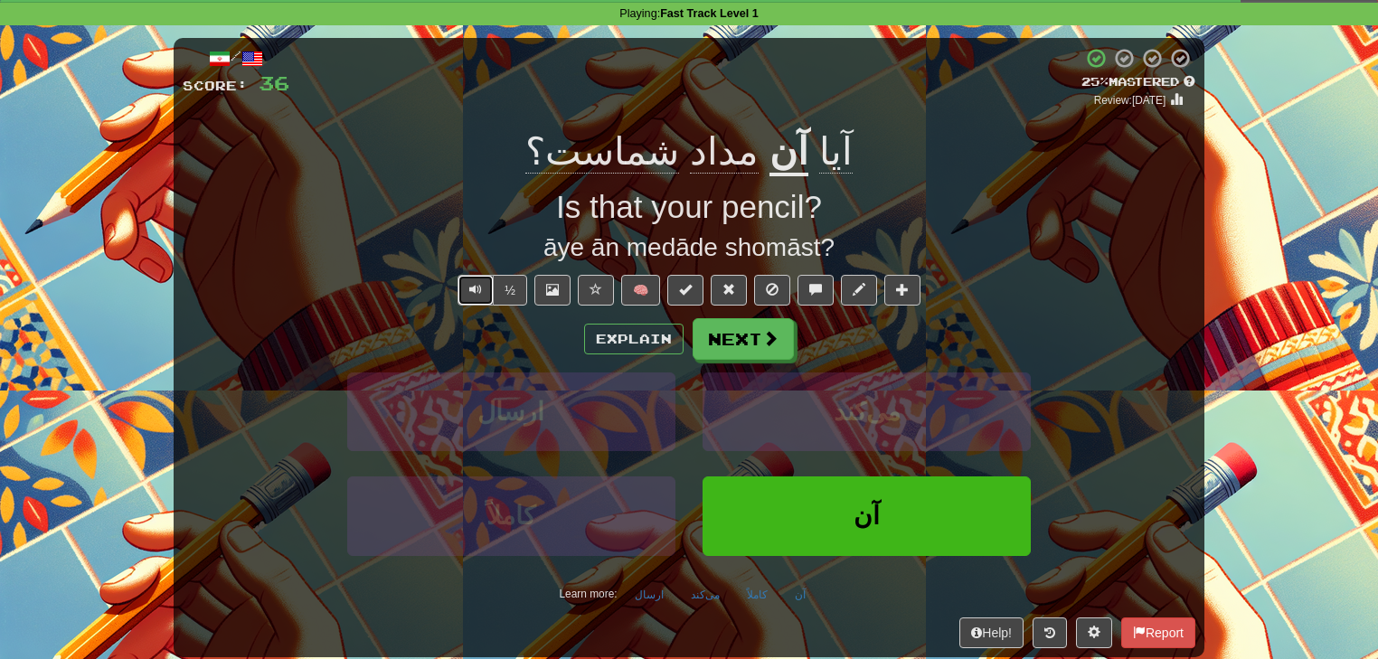
click at [480, 297] on button "Text-to-speech controls" at bounding box center [475, 290] width 36 height 31
click at [763, 347] on span at bounding box center [771, 339] width 16 height 16
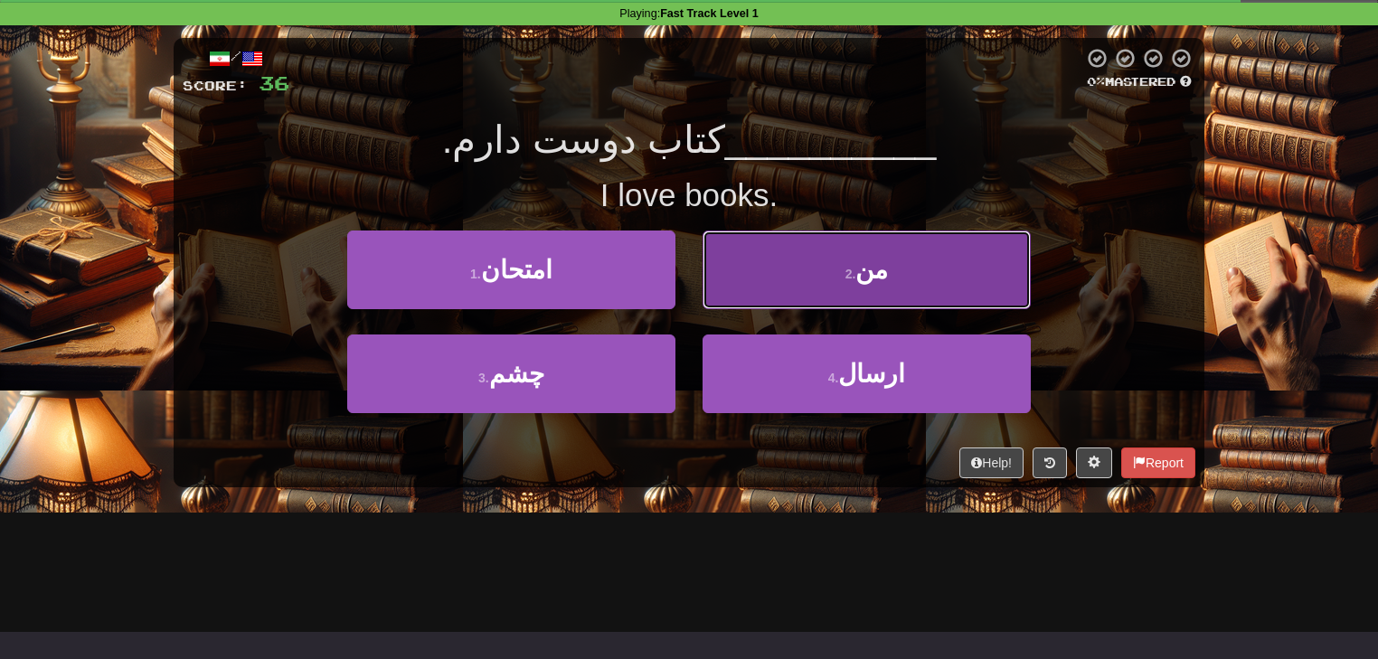
click at [744, 281] on button "2 . من" at bounding box center [867, 270] width 328 height 79
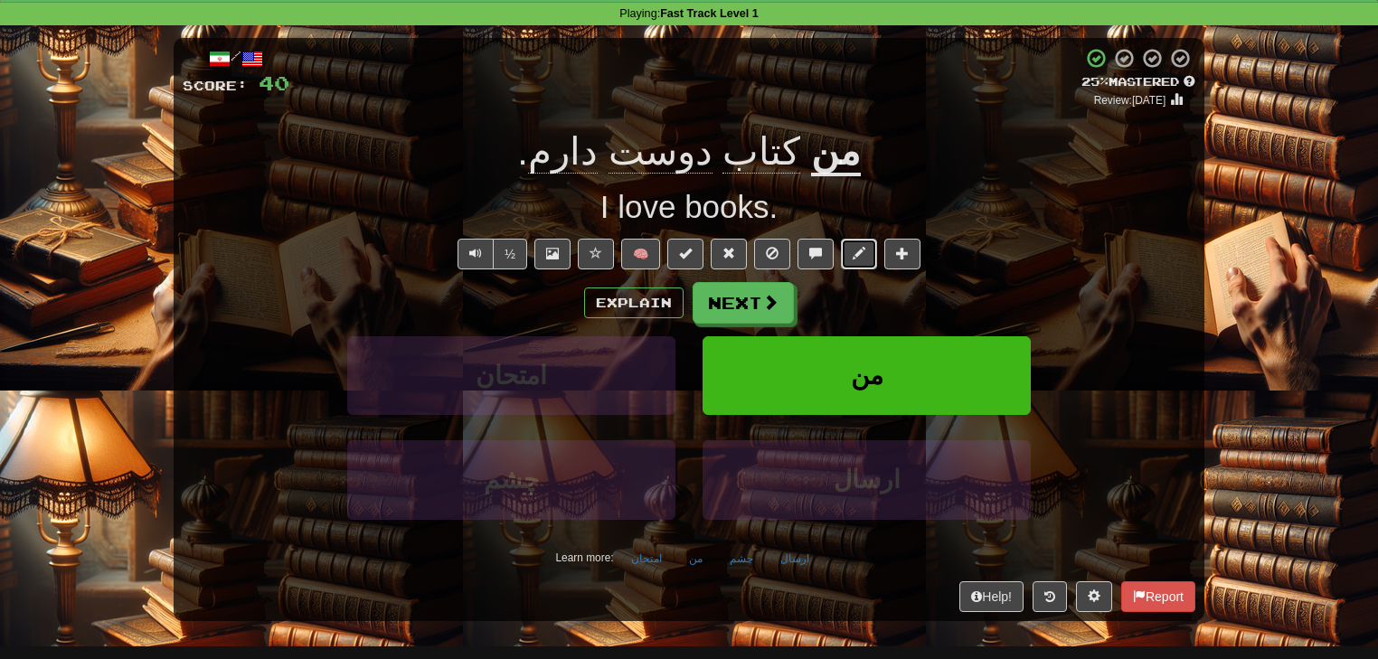
click at [847, 261] on button at bounding box center [859, 254] width 36 height 31
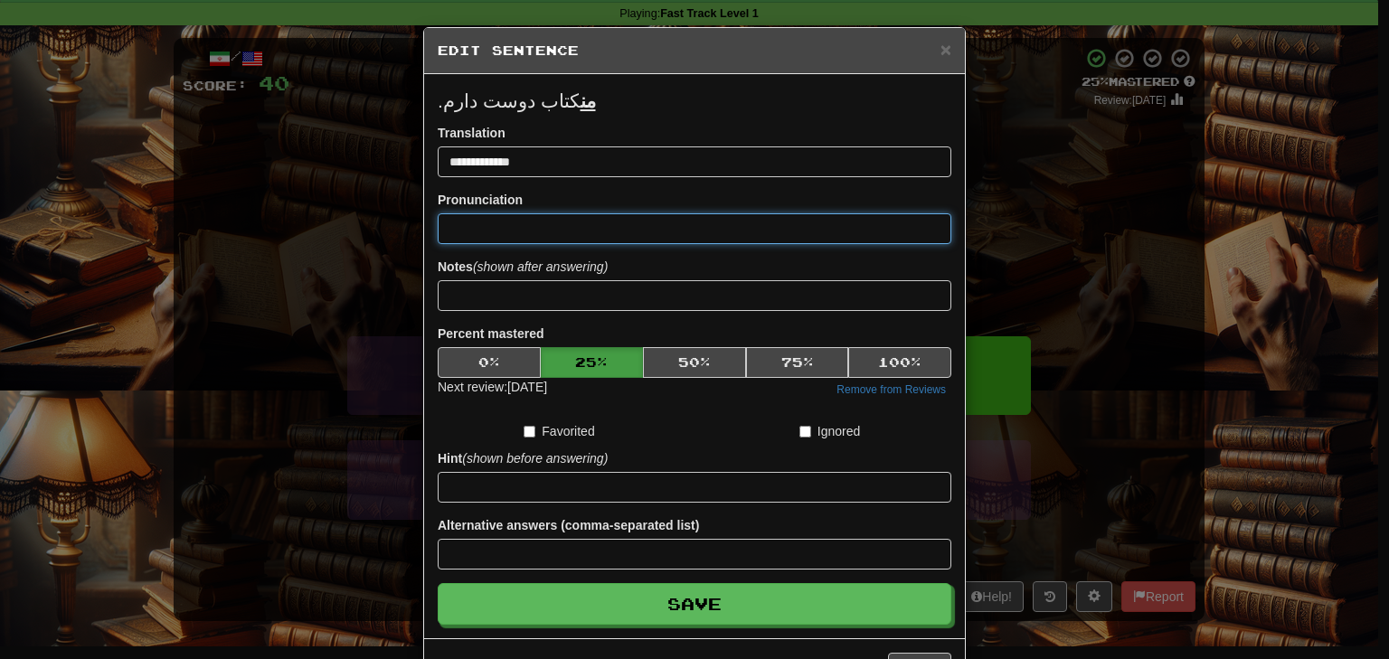
click at [620, 227] on input at bounding box center [695, 228] width 514 height 31
paste input "*"
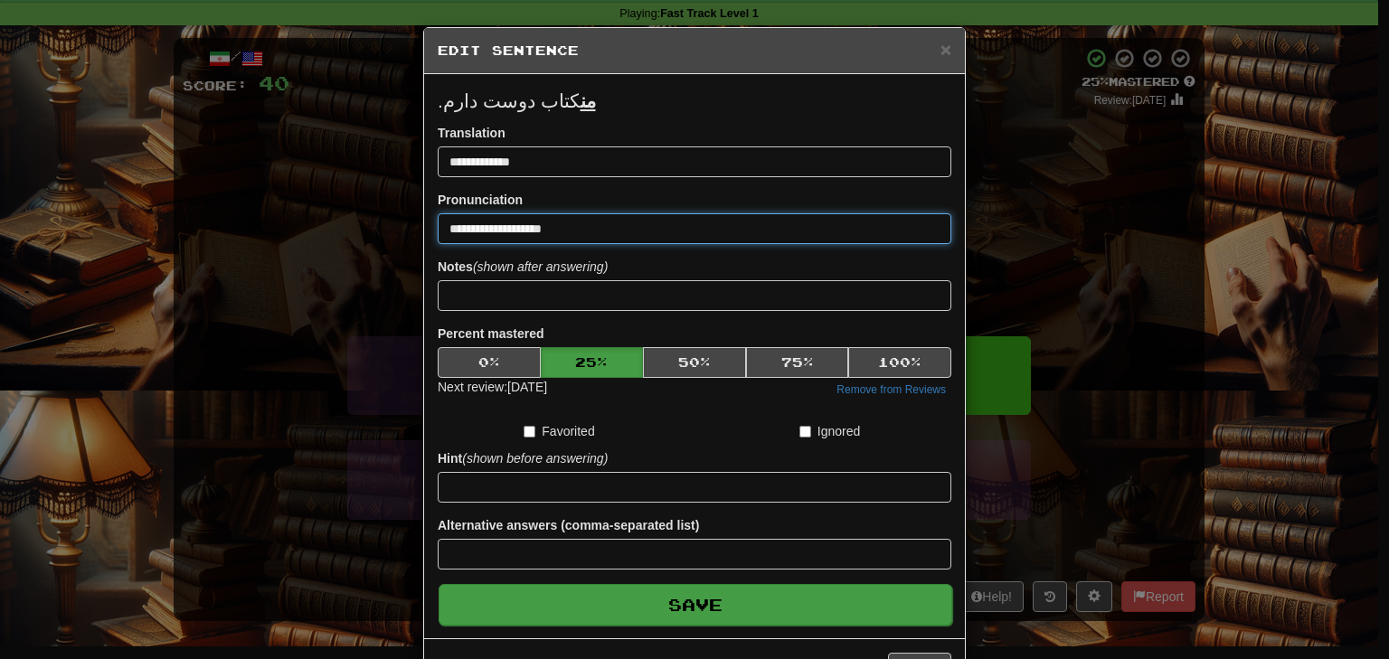
type input "**********"
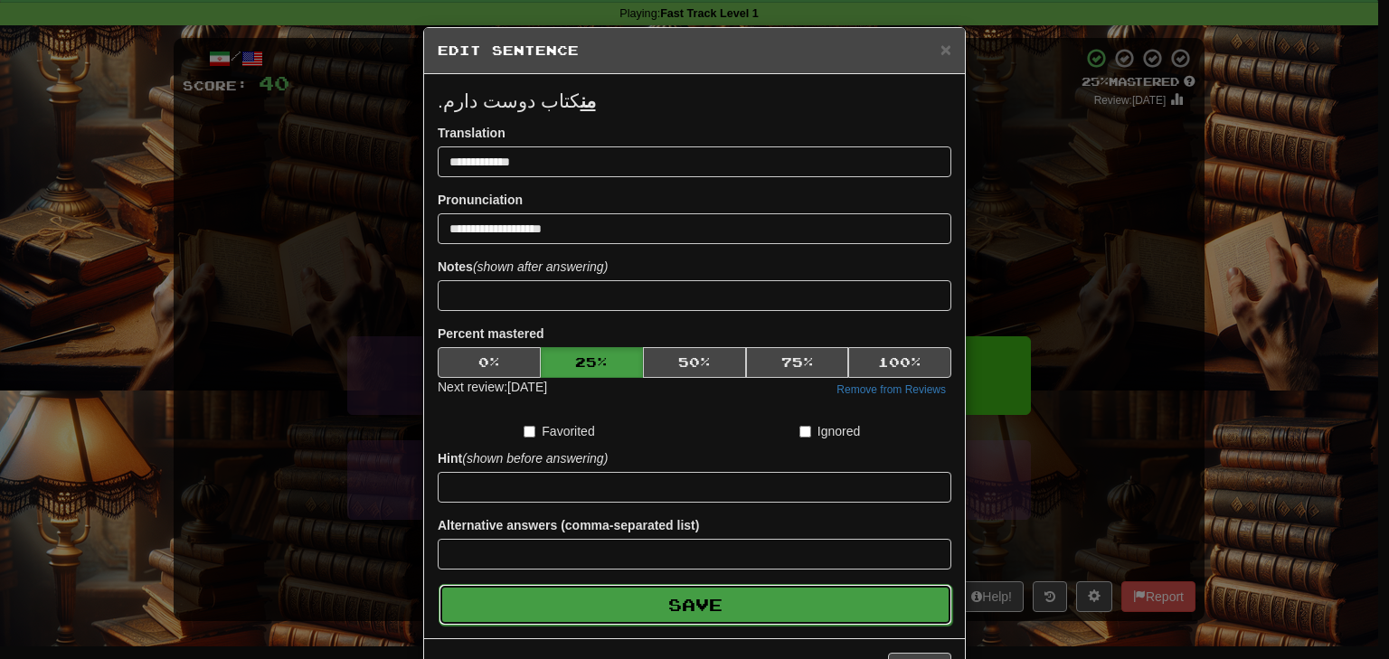
click at [674, 612] on button "Save" at bounding box center [696, 605] width 514 height 42
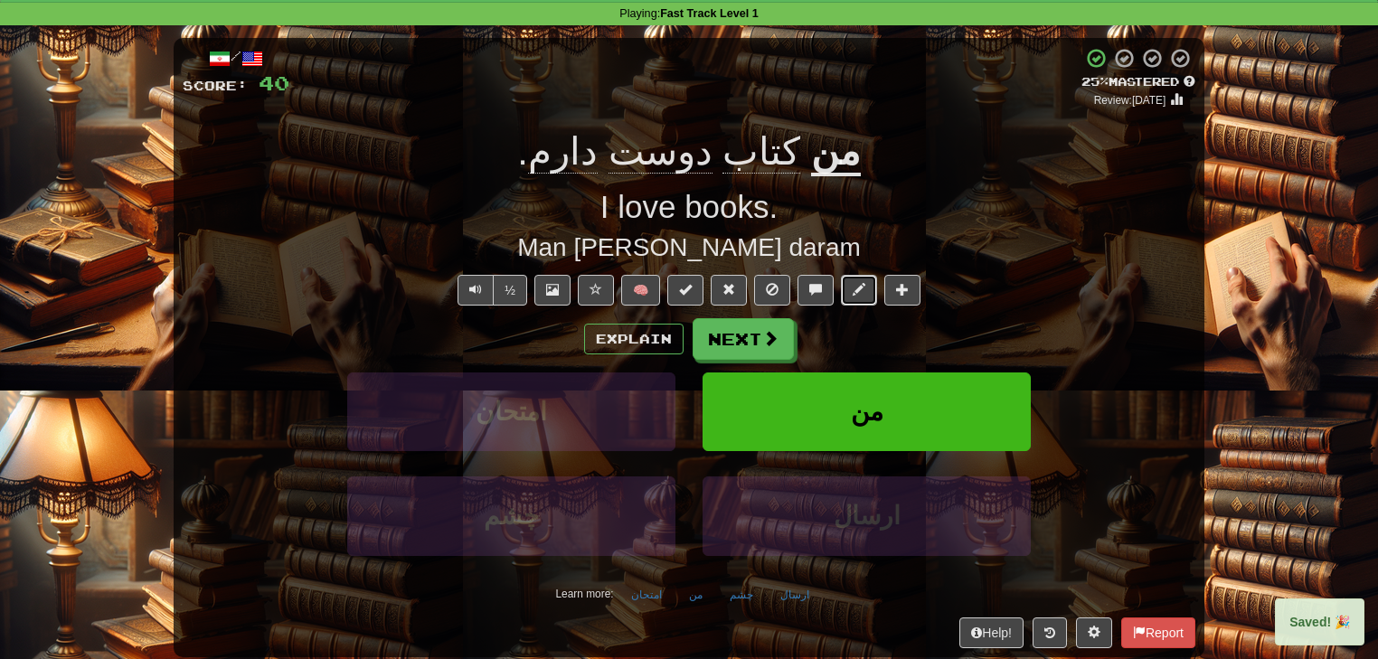
click at [853, 289] on span at bounding box center [859, 289] width 13 height 13
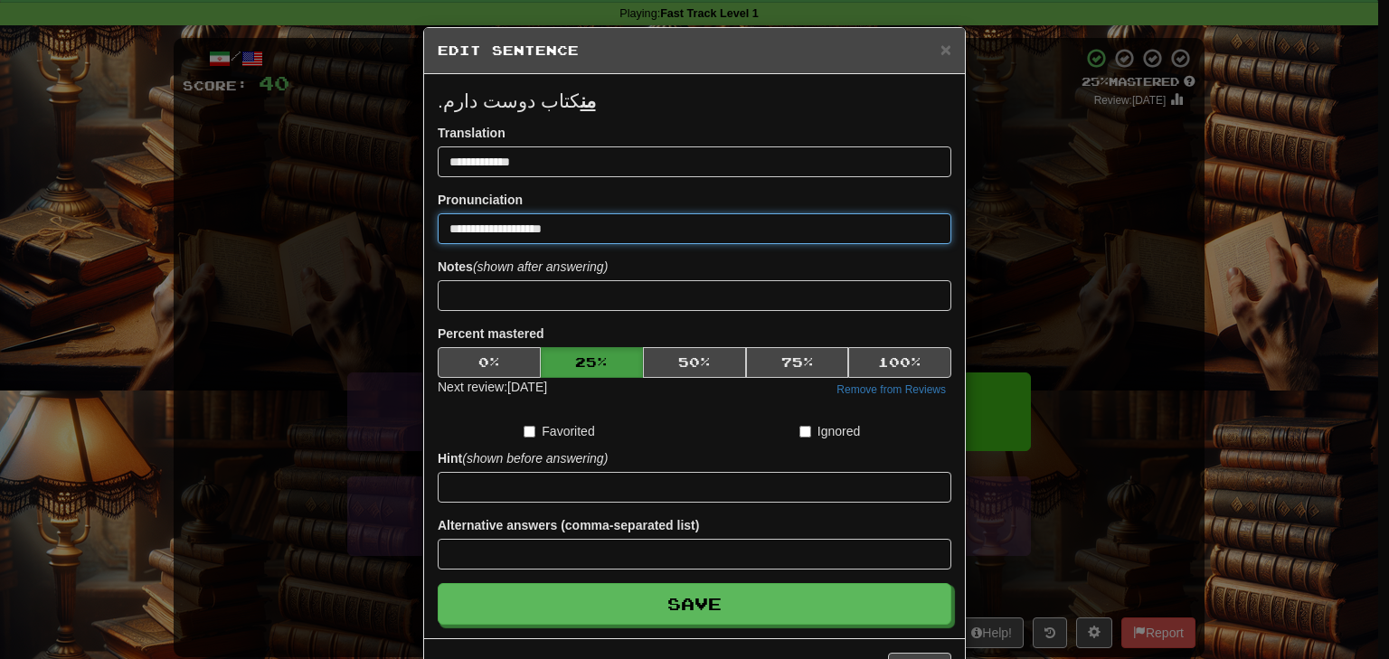
click at [495, 221] on input "**********" at bounding box center [695, 228] width 514 height 31
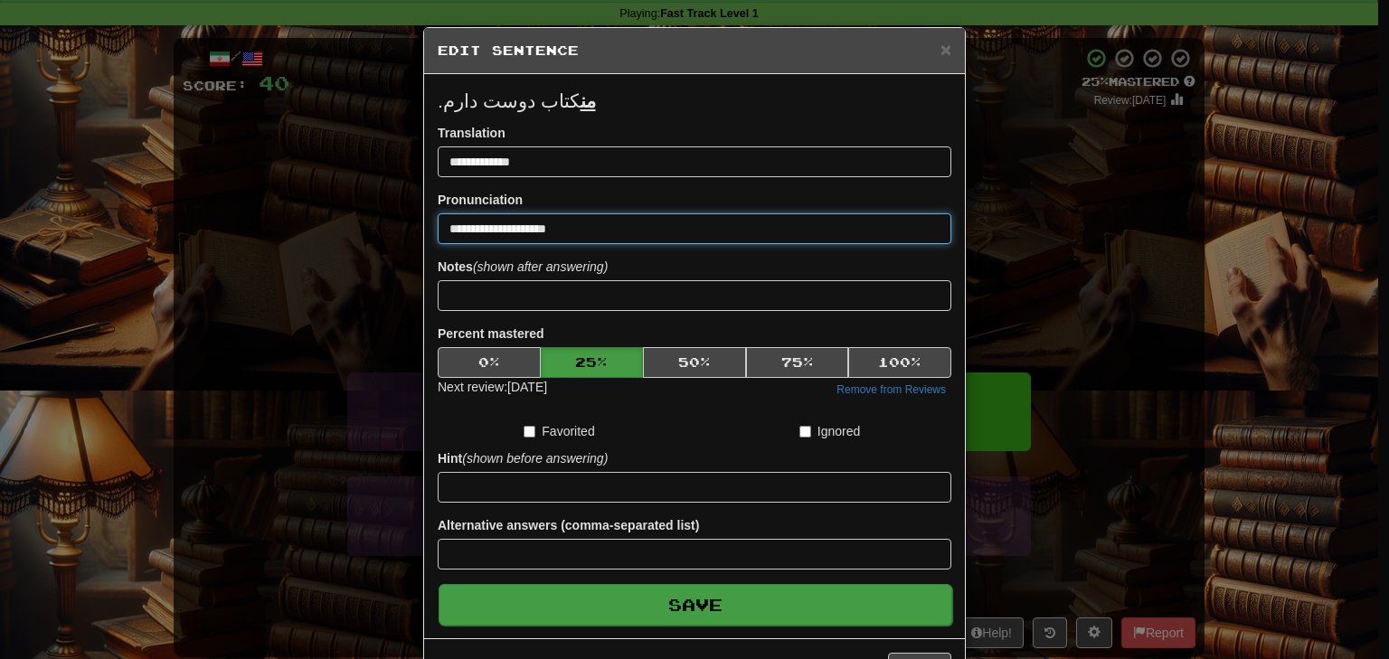
type input "**********"
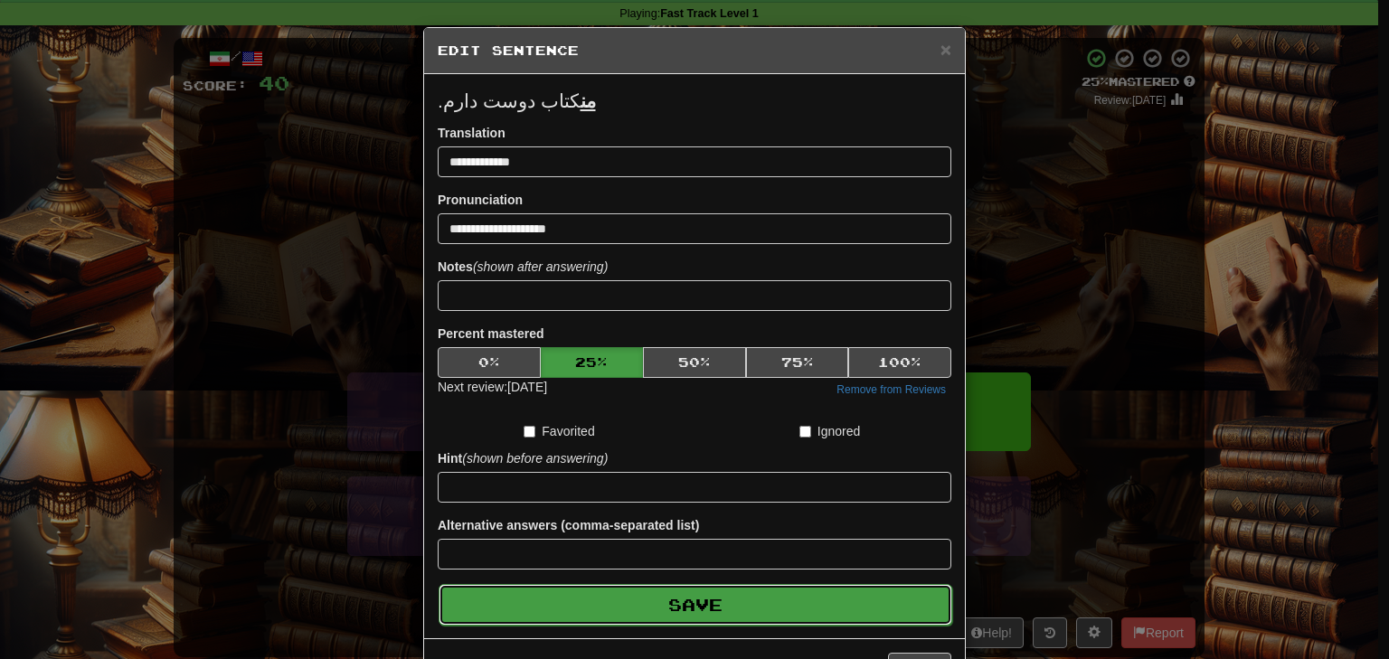
click at [679, 607] on button "Save" at bounding box center [696, 605] width 514 height 42
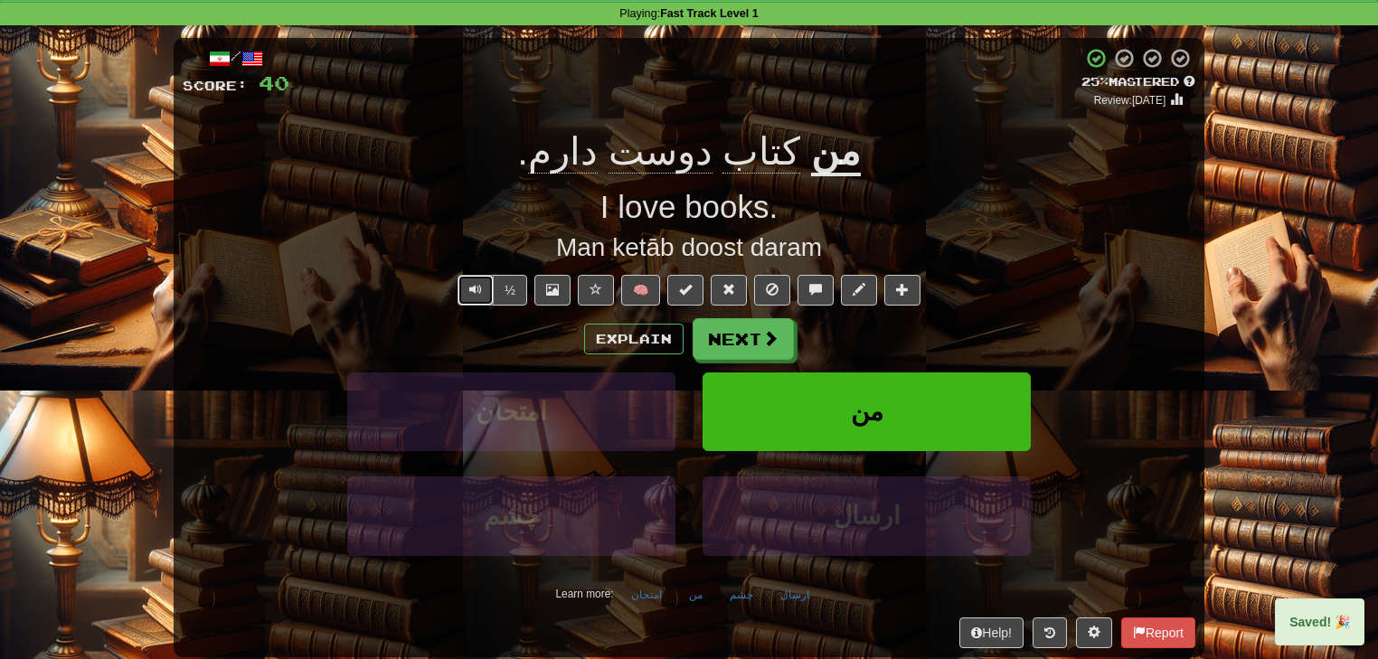
click at [476, 294] on span "Text-to-speech controls" at bounding box center [475, 289] width 13 height 13
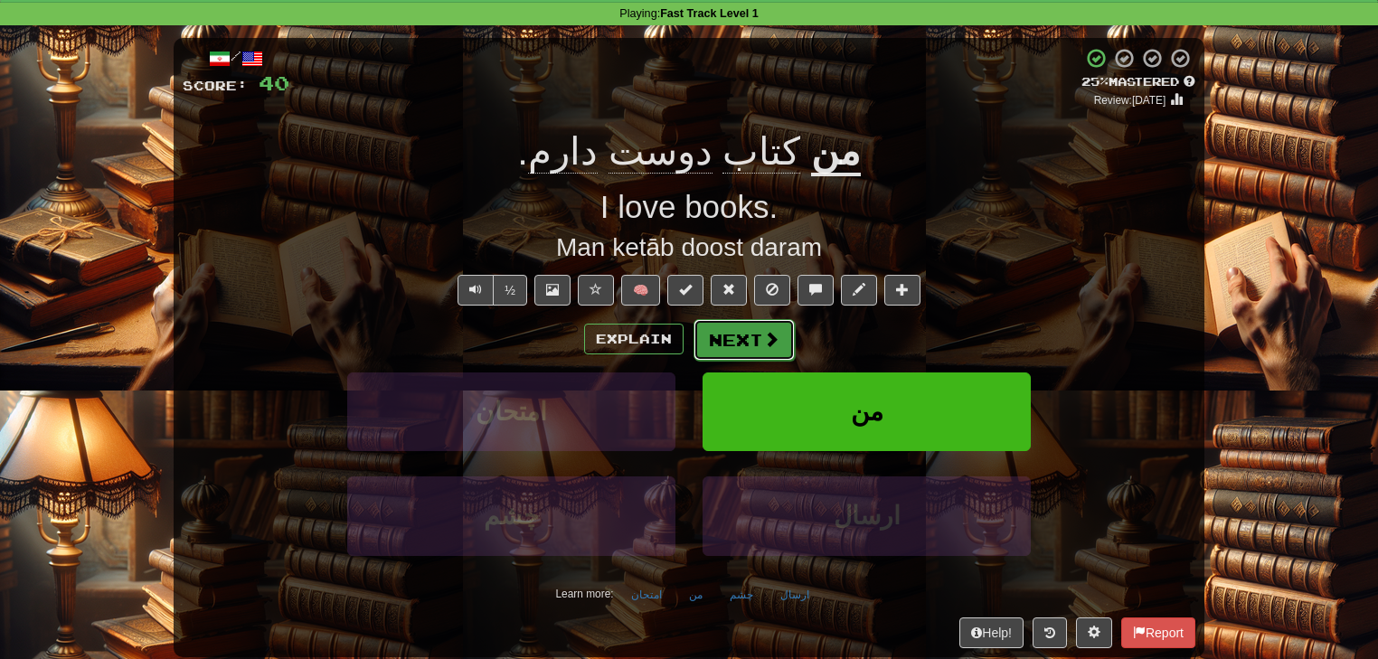
click at [725, 335] on button "Next" at bounding box center [743, 340] width 101 height 42
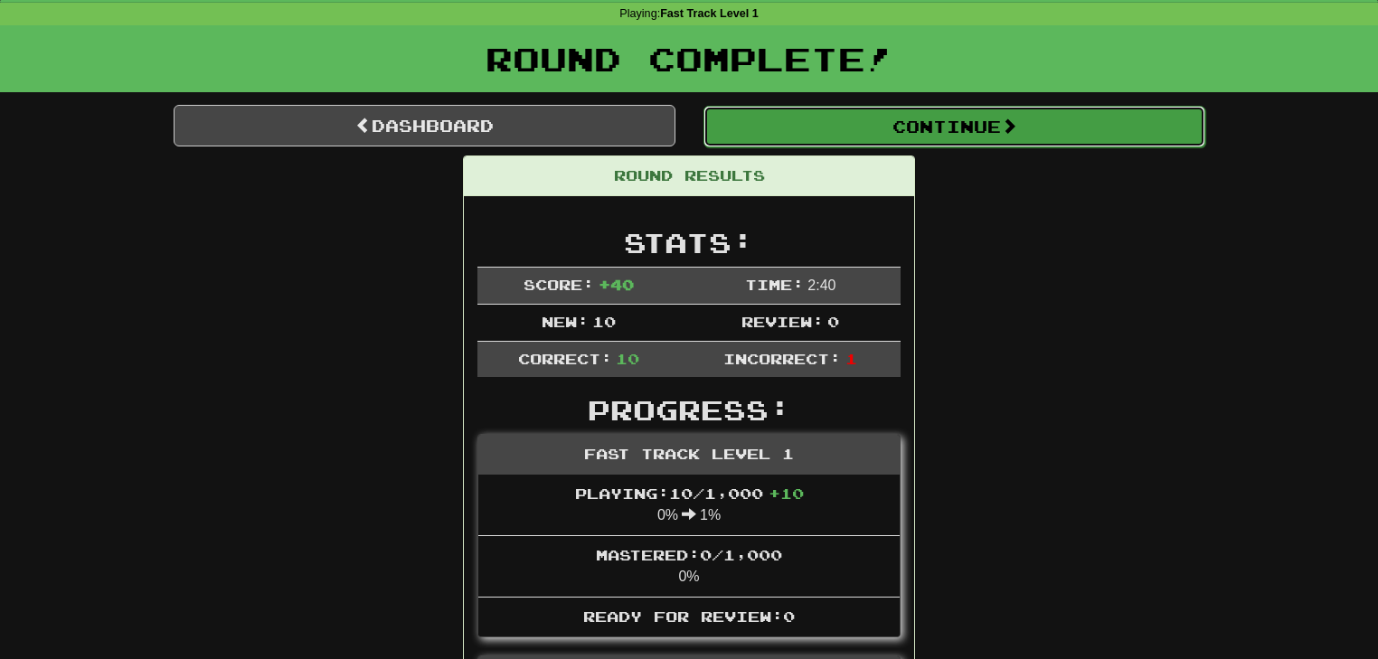
click at [833, 137] on button "Continue" at bounding box center [954, 127] width 502 height 42
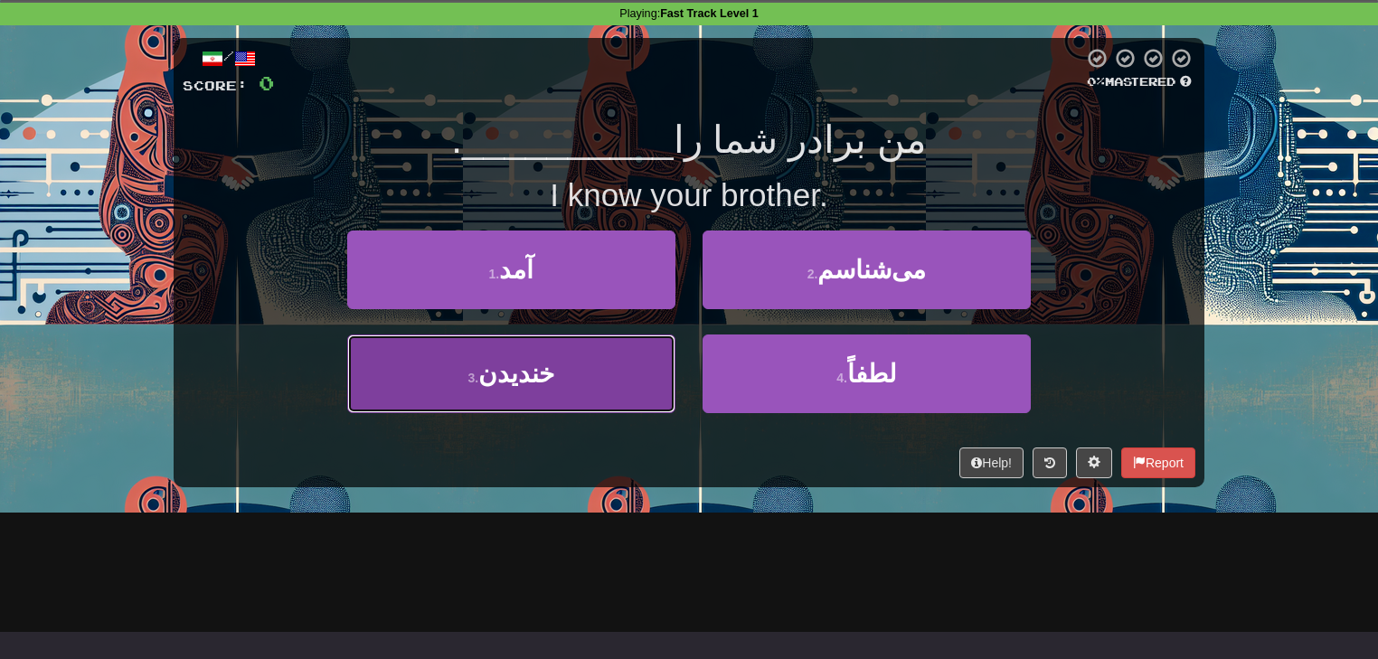
click at [637, 391] on button "3 . [GEOGRAPHIC_DATA]" at bounding box center [511, 374] width 328 height 79
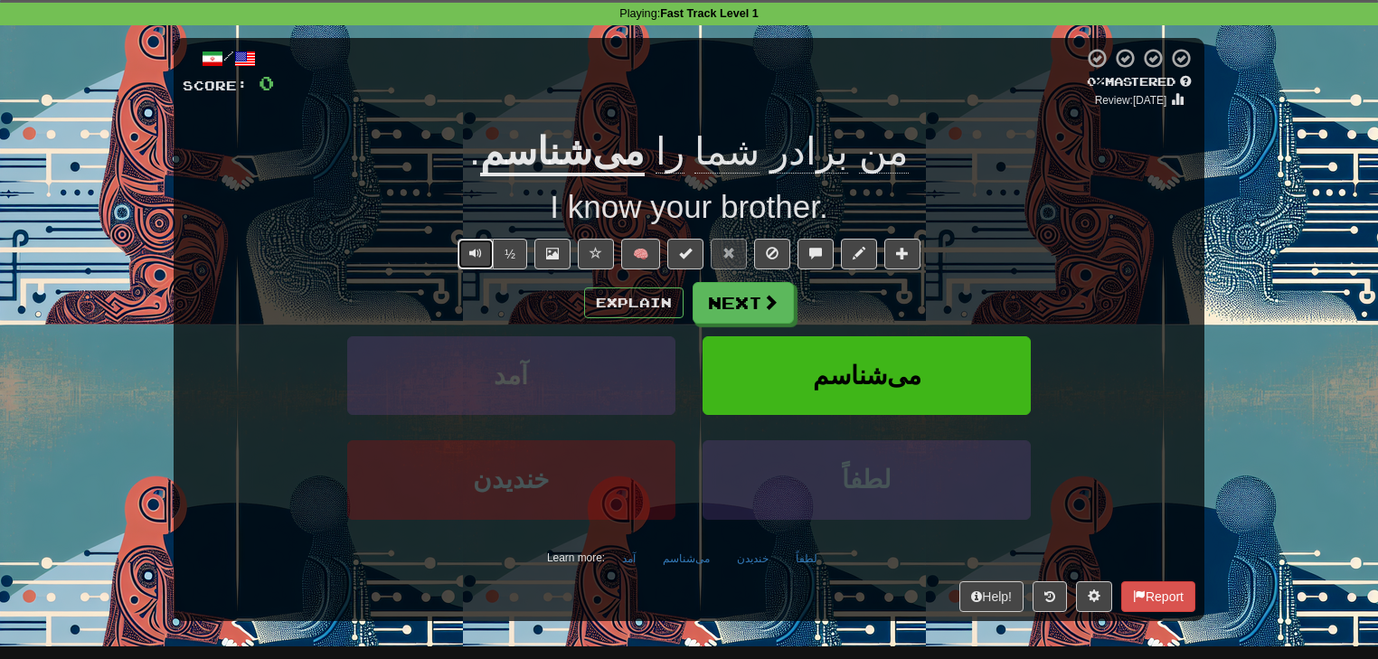
click at [485, 268] on button "Text-to-speech controls" at bounding box center [475, 254] width 36 height 31
click at [486, 251] on button "Text-to-speech controls" at bounding box center [475, 254] width 36 height 31
click at [477, 261] on button "Text-to-speech controls" at bounding box center [475, 254] width 36 height 31
click at [755, 299] on button "Next" at bounding box center [743, 304] width 101 height 42
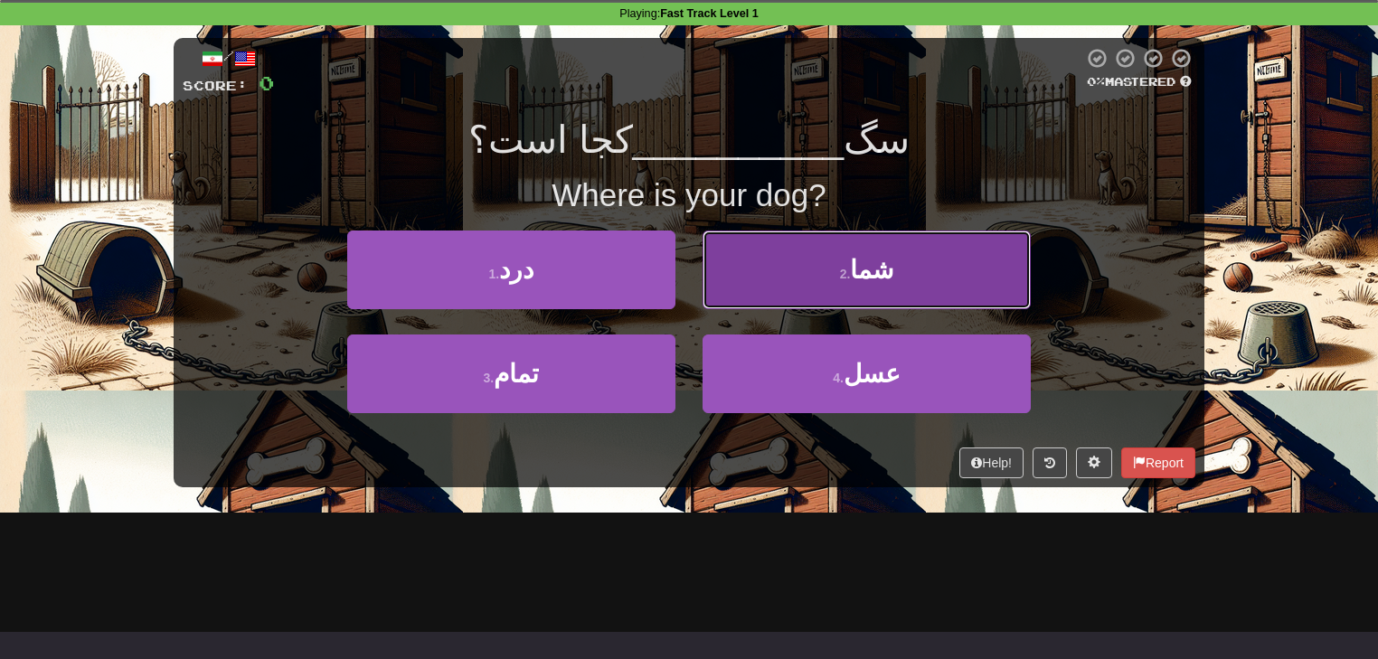
click at [803, 279] on button "2 . شما" at bounding box center [867, 270] width 328 height 79
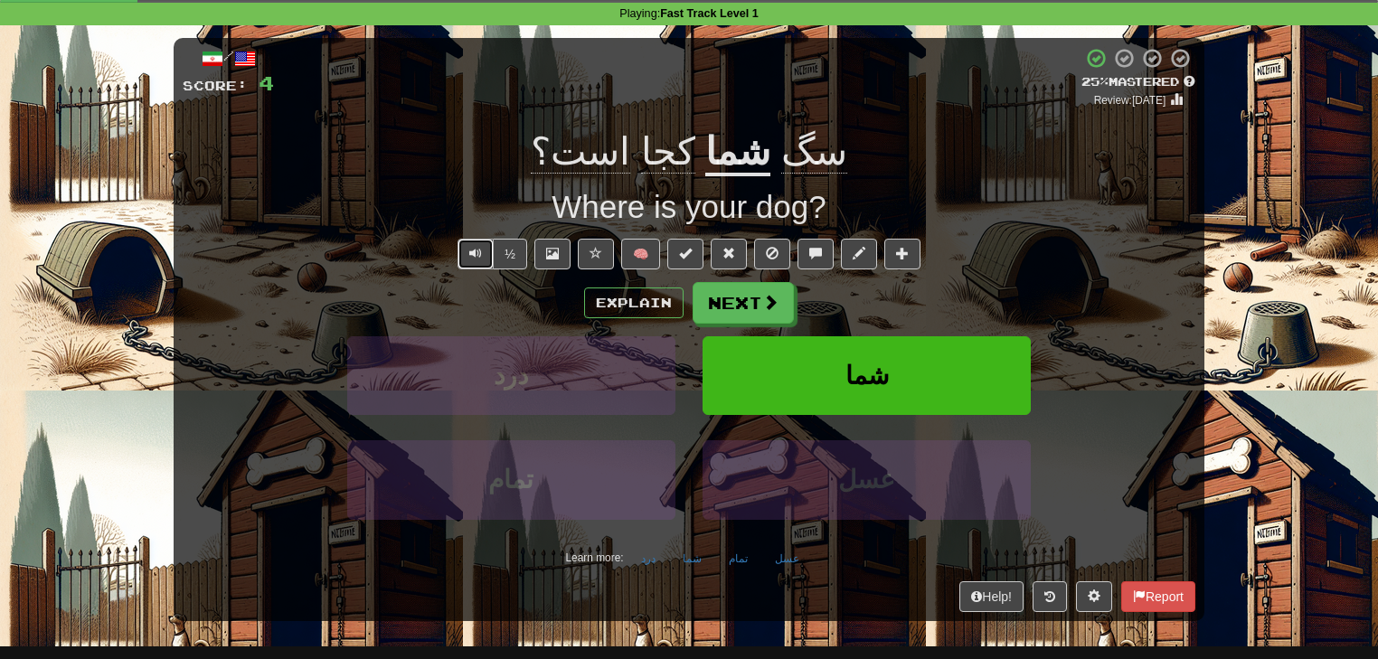
click at [485, 250] on button "Text-to-speech controls" at bounding box center [475, 254] width 36 height 31
click at [486, 253] on button "Text-to-speech controls" at bounding box center [475, 254] width 36 height 31
click at [853, 259] on span at bounding box center [859, 253] width 13 height 13
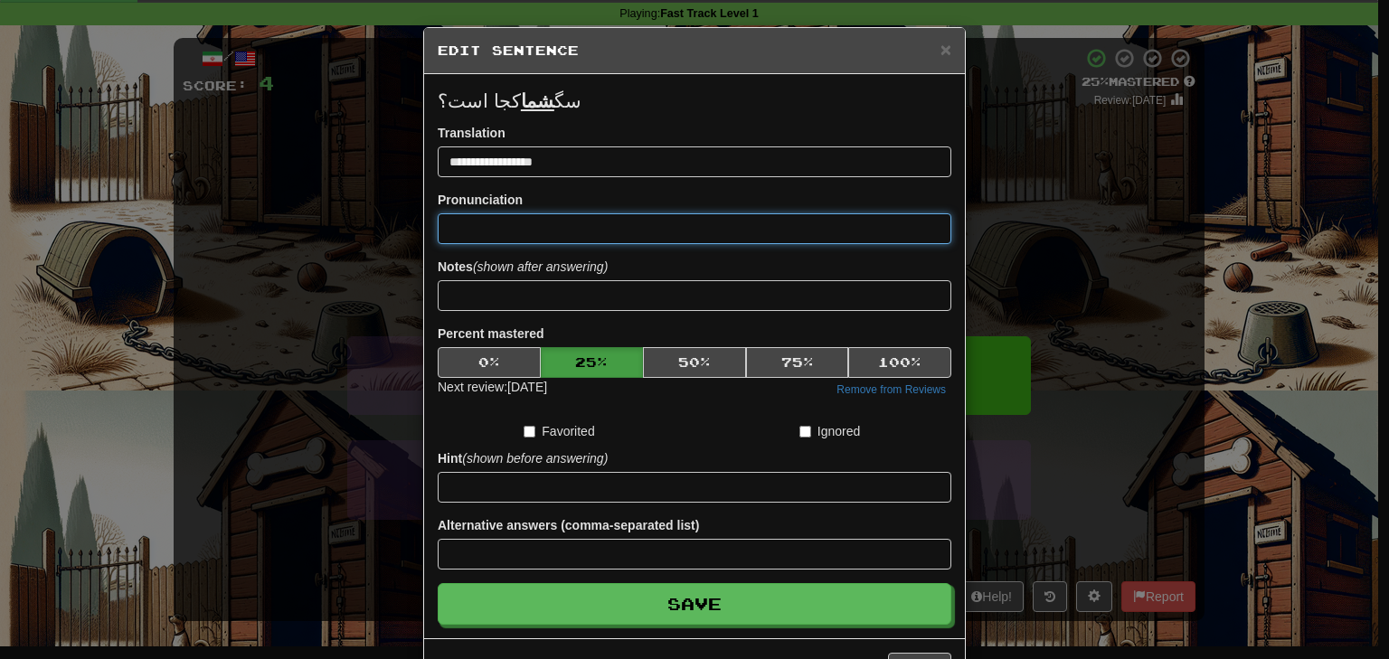
click at [596, 230] on input at bounding box center [695, 228] width 514 height 31
paste input "*"
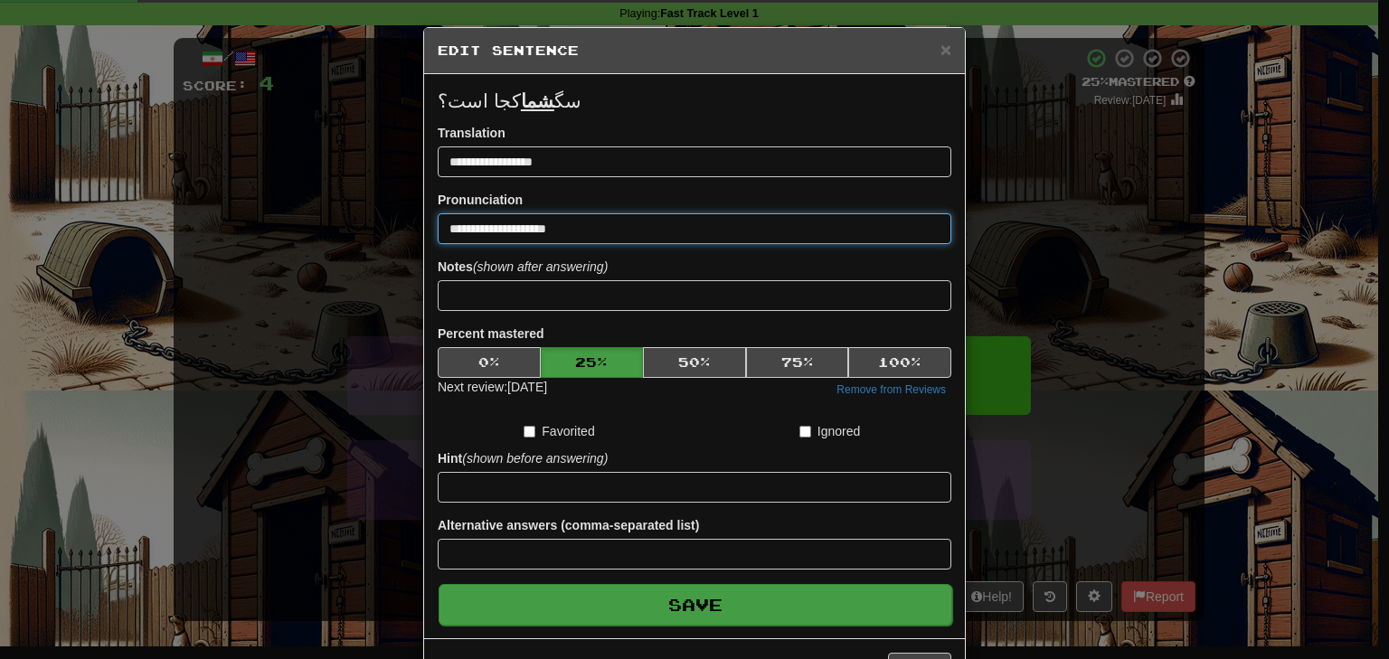
type input "**********"
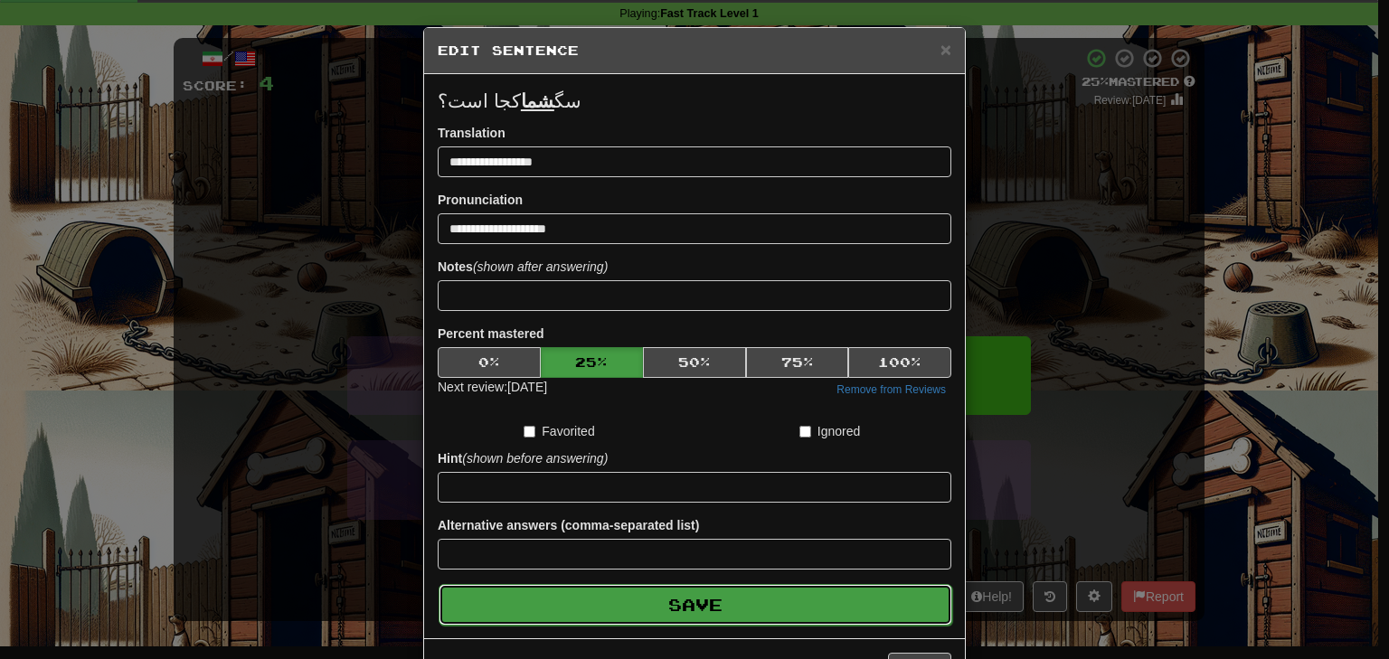
click at [701, 602] on button "Save" at bounding box center [696, 605] width 514 height 42
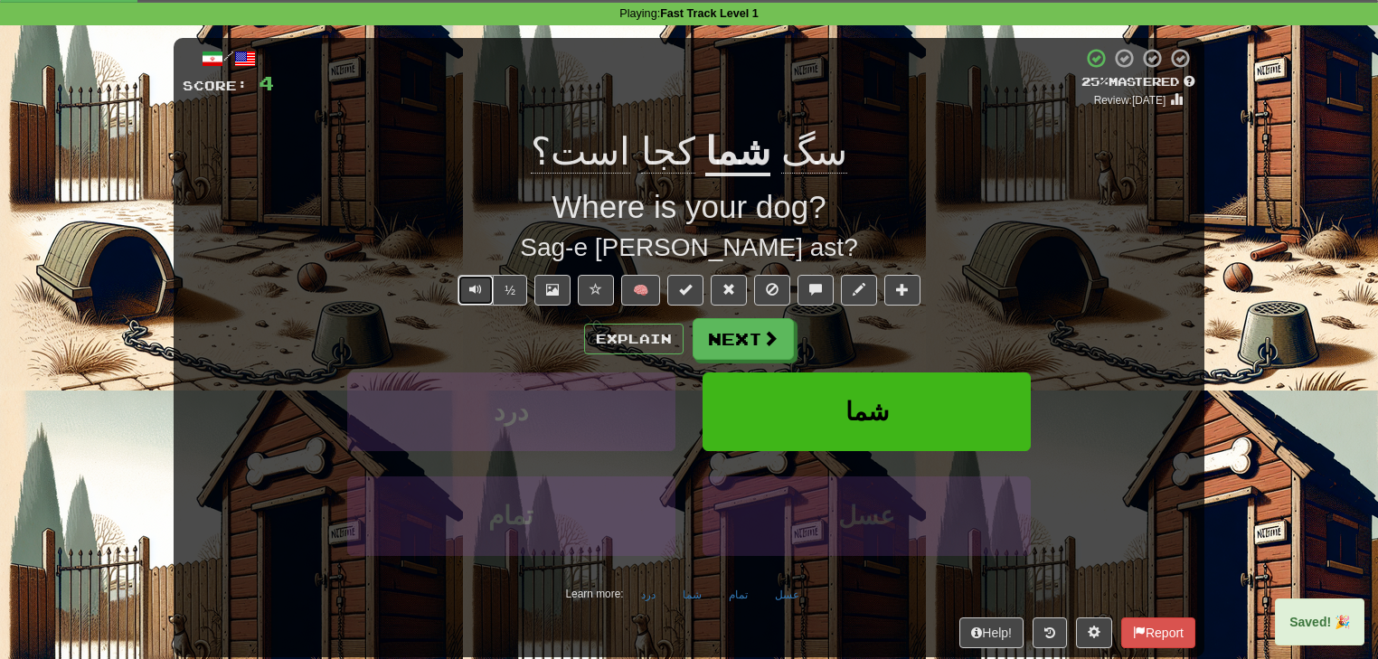
click at [480, 293] on span "Text-to-speech controls" at bounding box center [475, 289] width 13 height 13
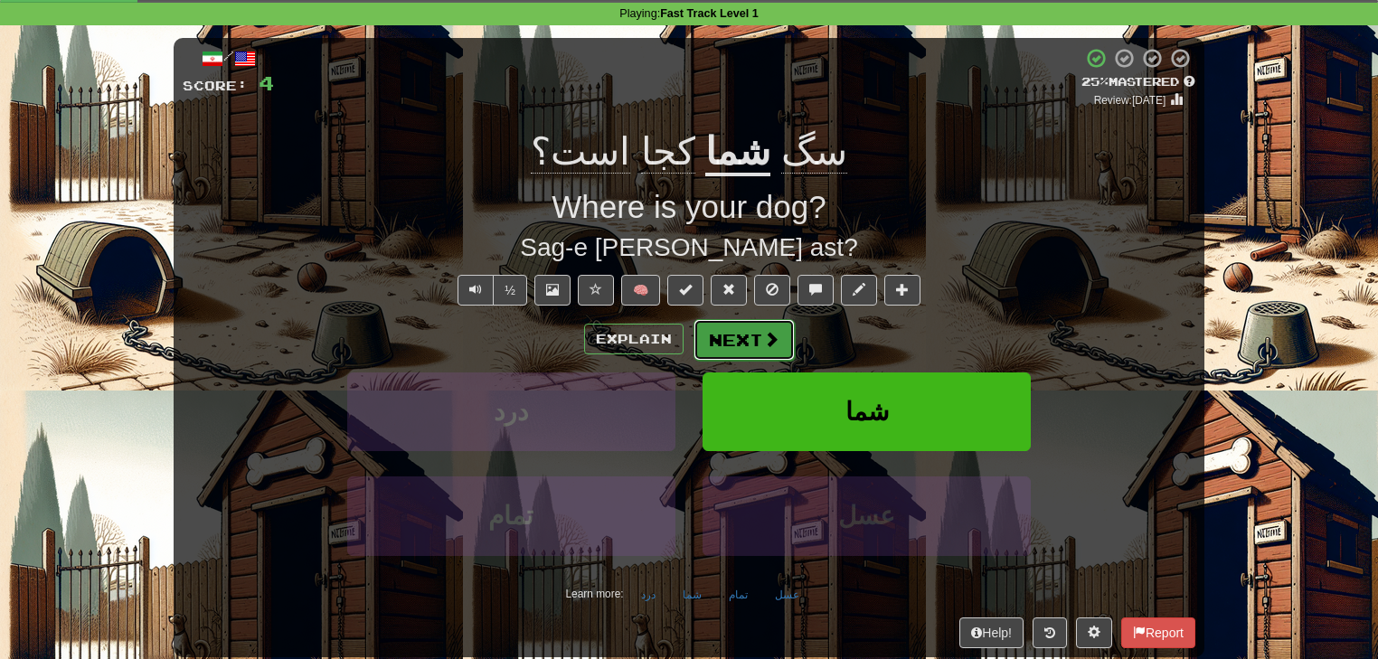
click at [750, 335] on button "Next" at bounding box center [743, 340] width 101 height 42
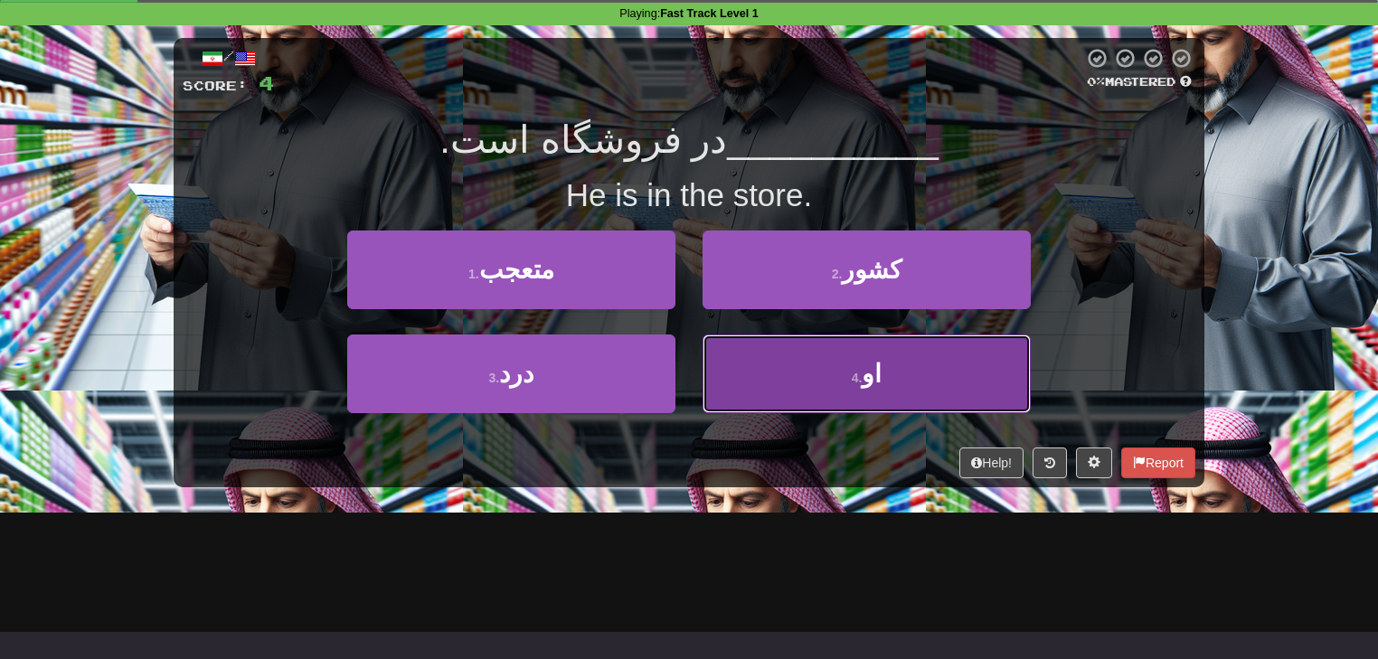
click at [785, 390] on button "4 . او" at bounding box center [867, 374] width 328 height 79
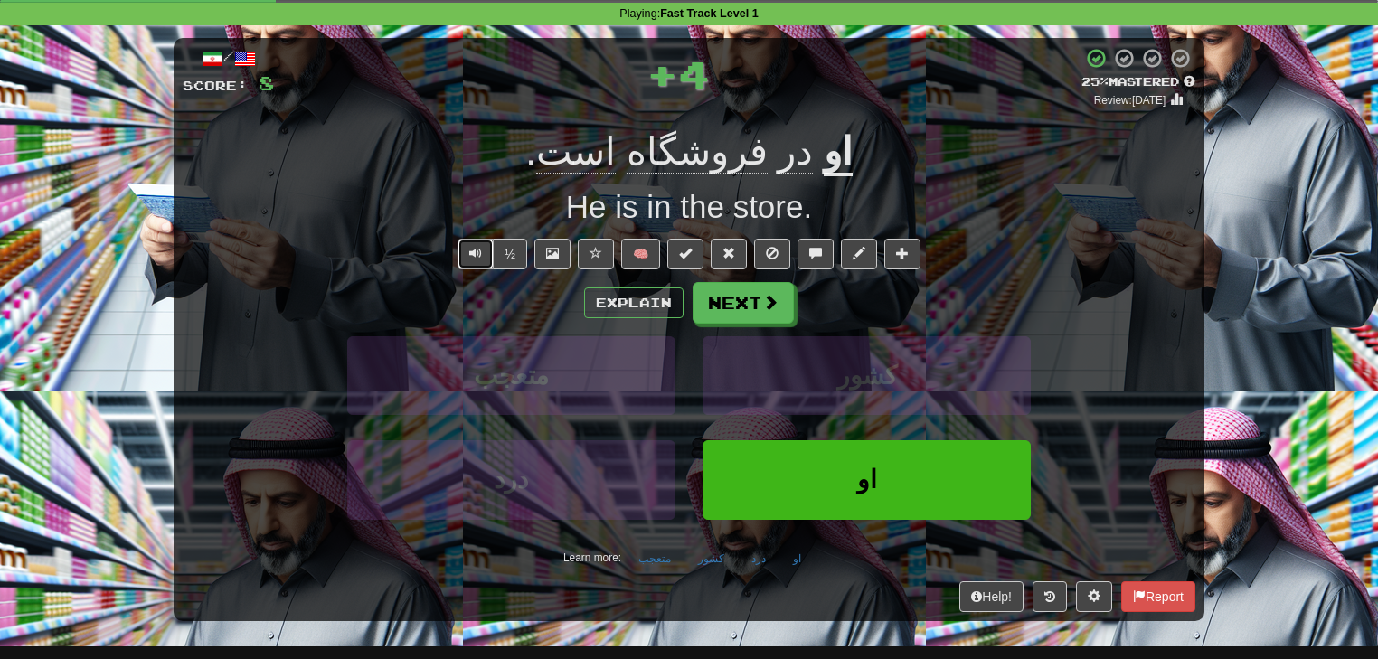
click at [485, 257] on button "Text-to-speech controls" at bounding box center [475, 254] width 36 height 31
click at [644, 304] on button "Explain" at bounding box center [633, 303] width 99 height 31
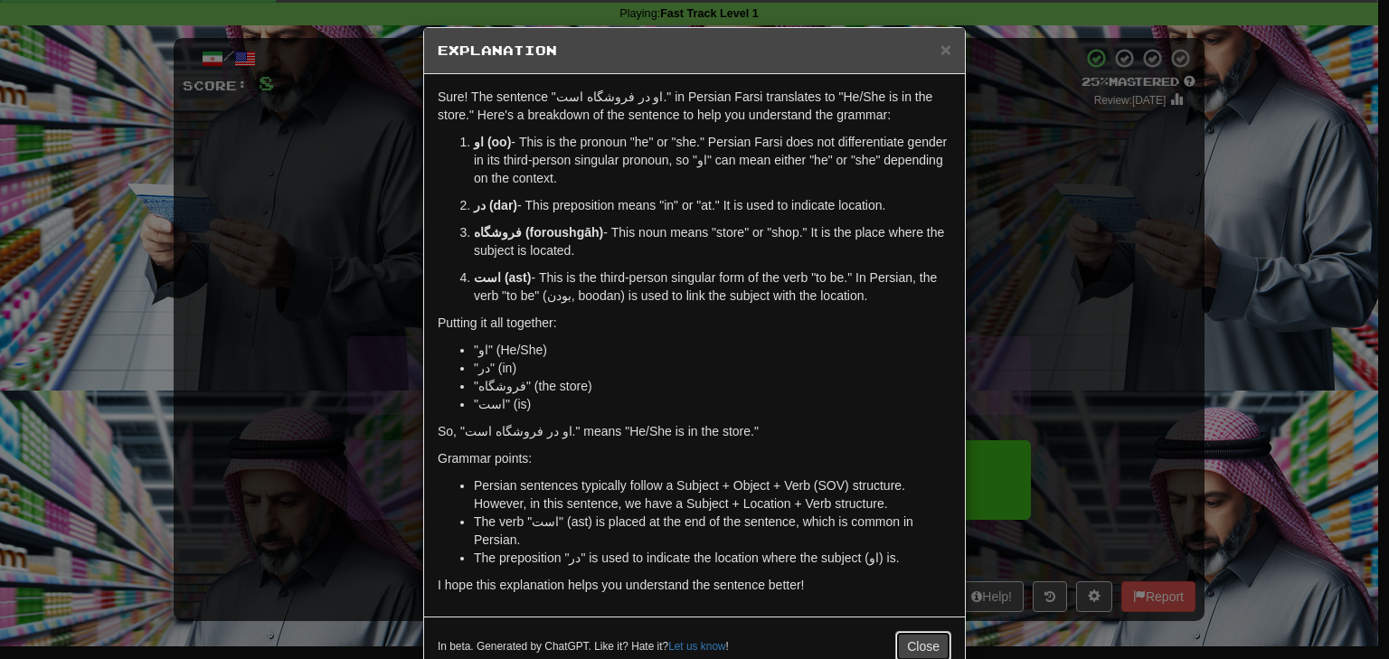
click at [905, 644] on button "Close" at bounding box center [923, 646] width 56 height 31
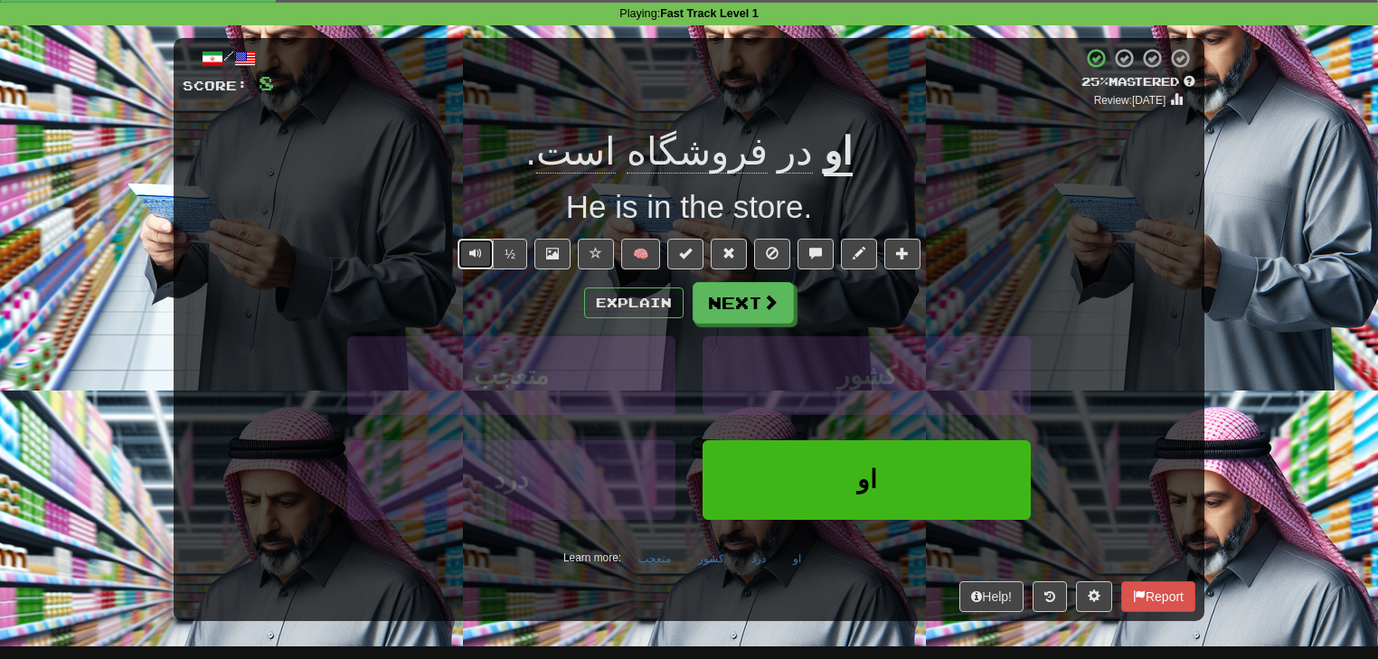
click at [460, 253] on button "Text-to-speech controls" at bounding box center [475, 254] width 36 height 31
click at [853, 255] on span at bounding box center [859, 253] width 13 height 13
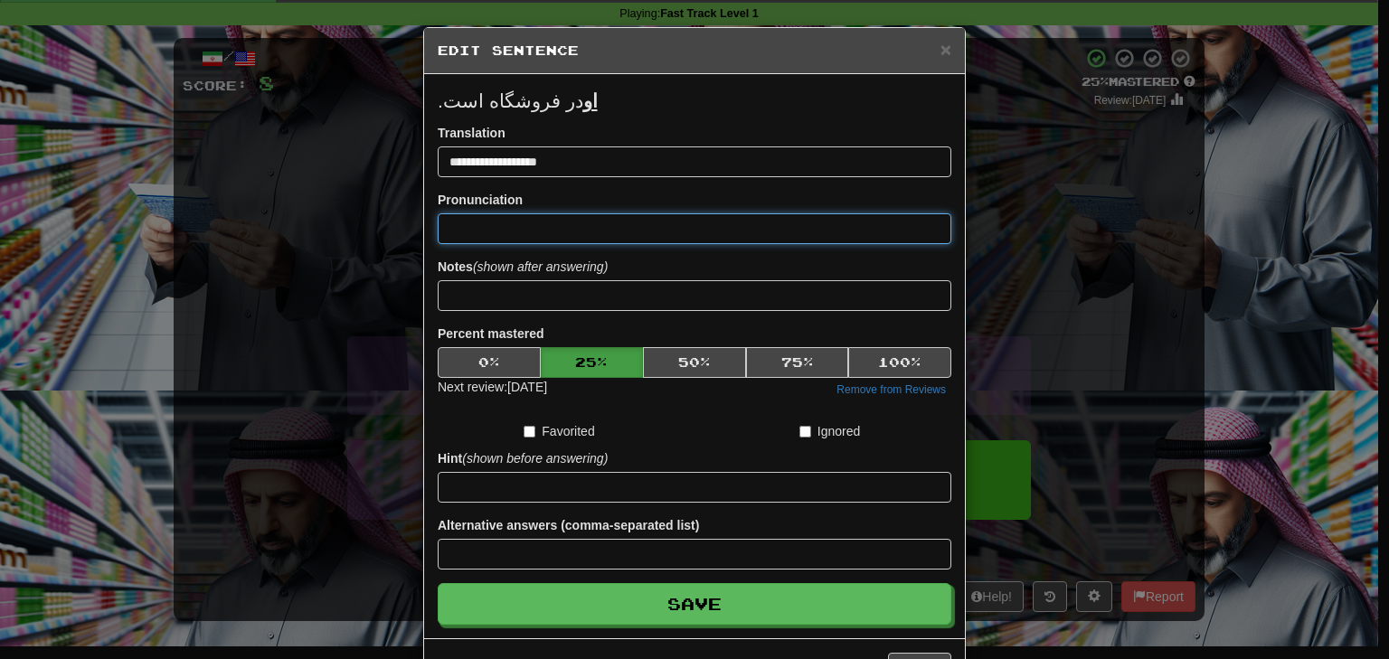
click at [513, 221] on input at bounding box center [695, 228] width 514 height 31
click at [523, 230] on input "**********" at bounding box center [695, 228] width 514 height 31
paste input "*"
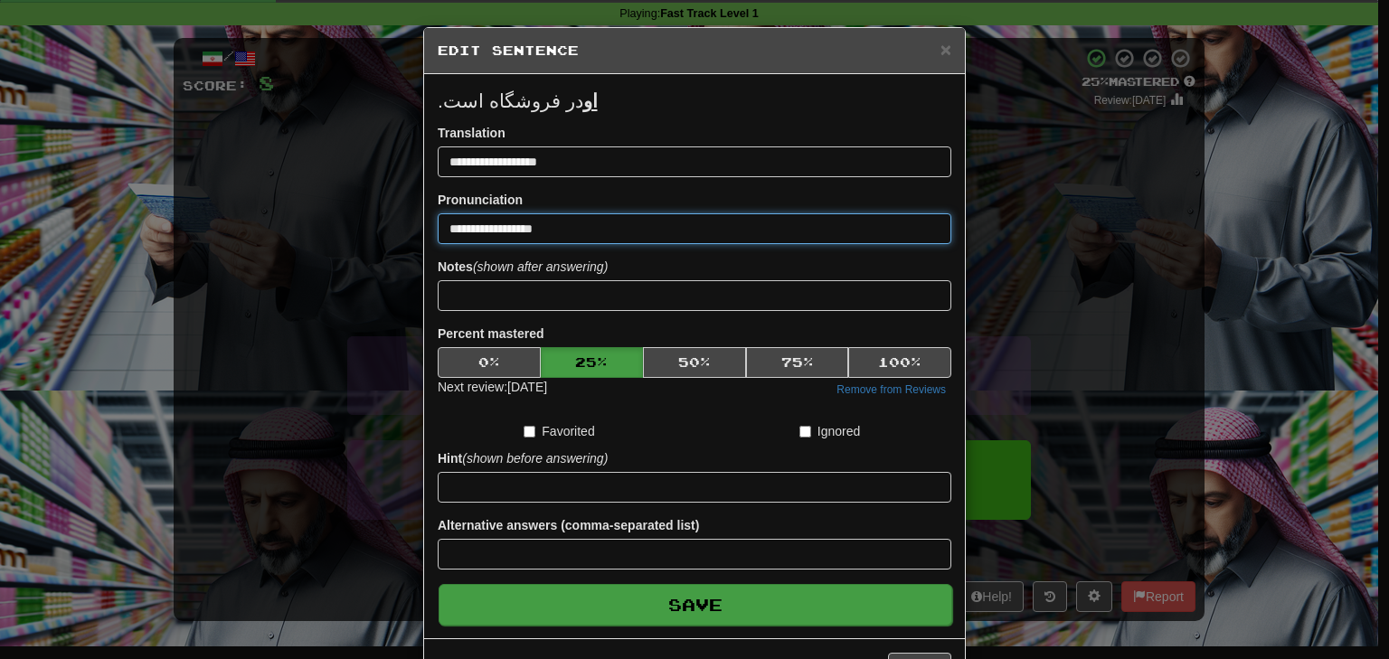
type input "**********"
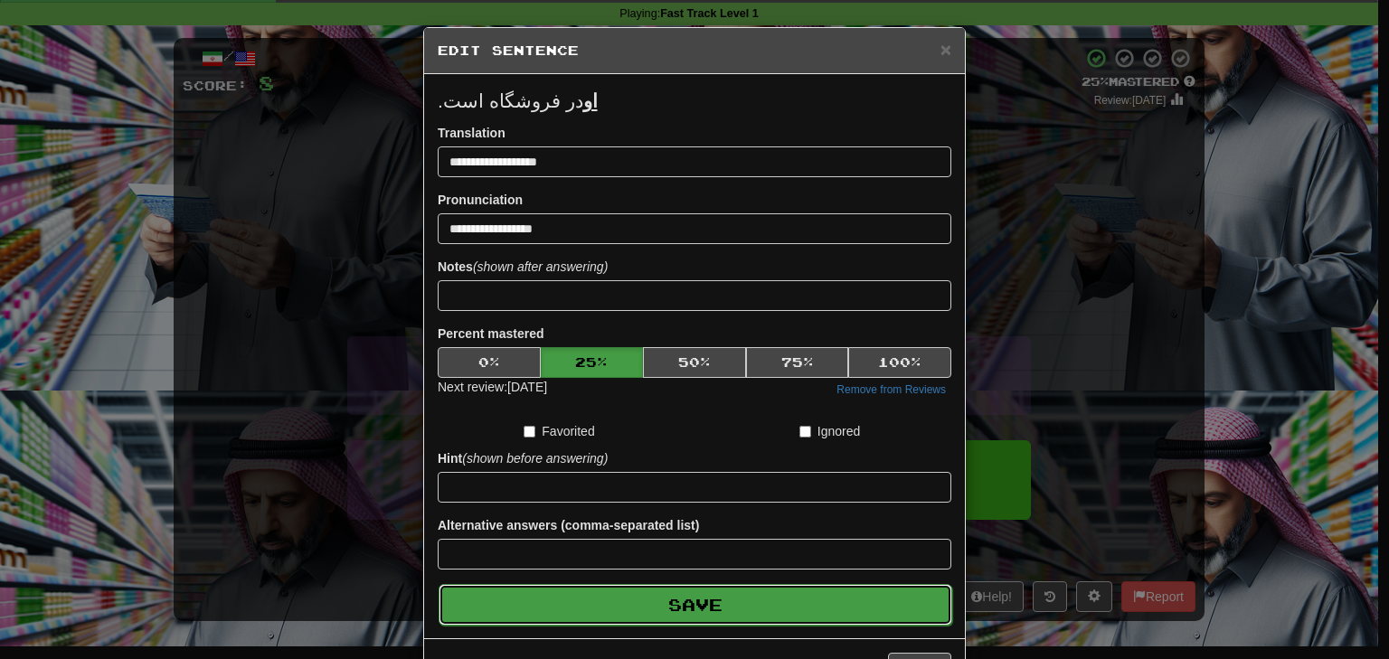
click at [673, 604] on button "Save" at bounding box center [696, 605] width 514 height 42
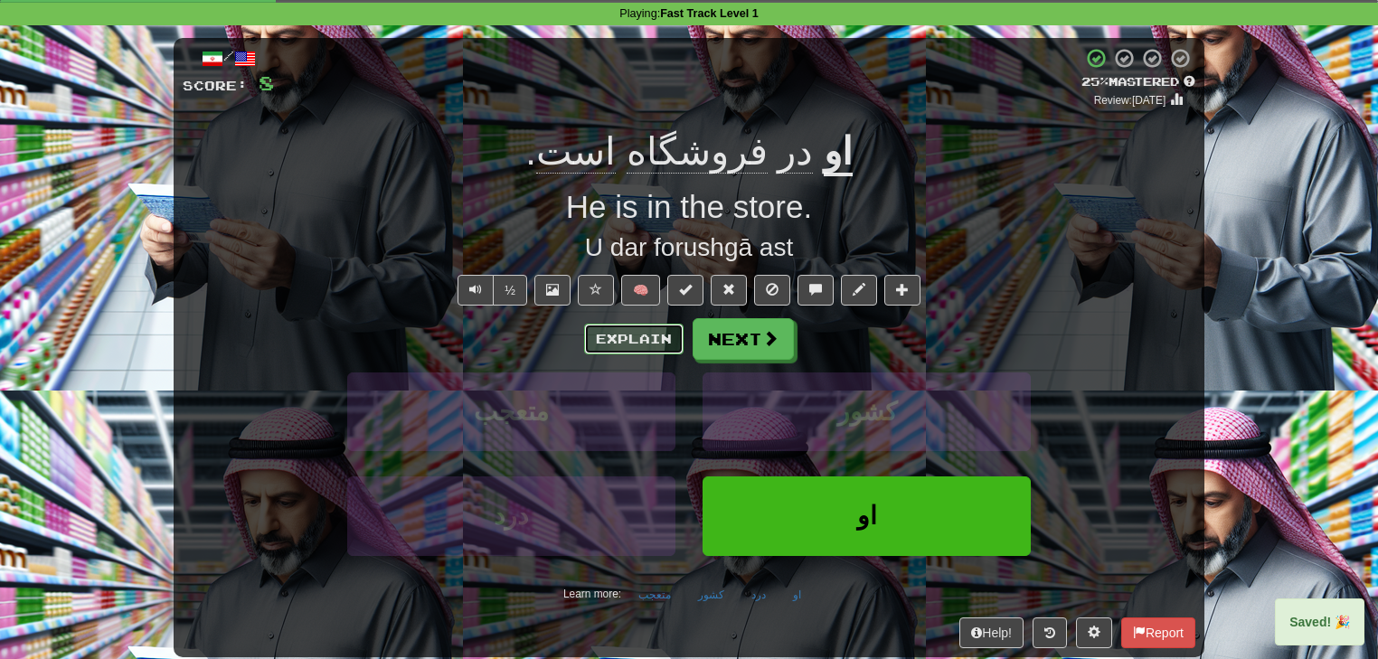
click at [626, 346] on button "Explain" at bounding box center [633, 339] width 99 height 31
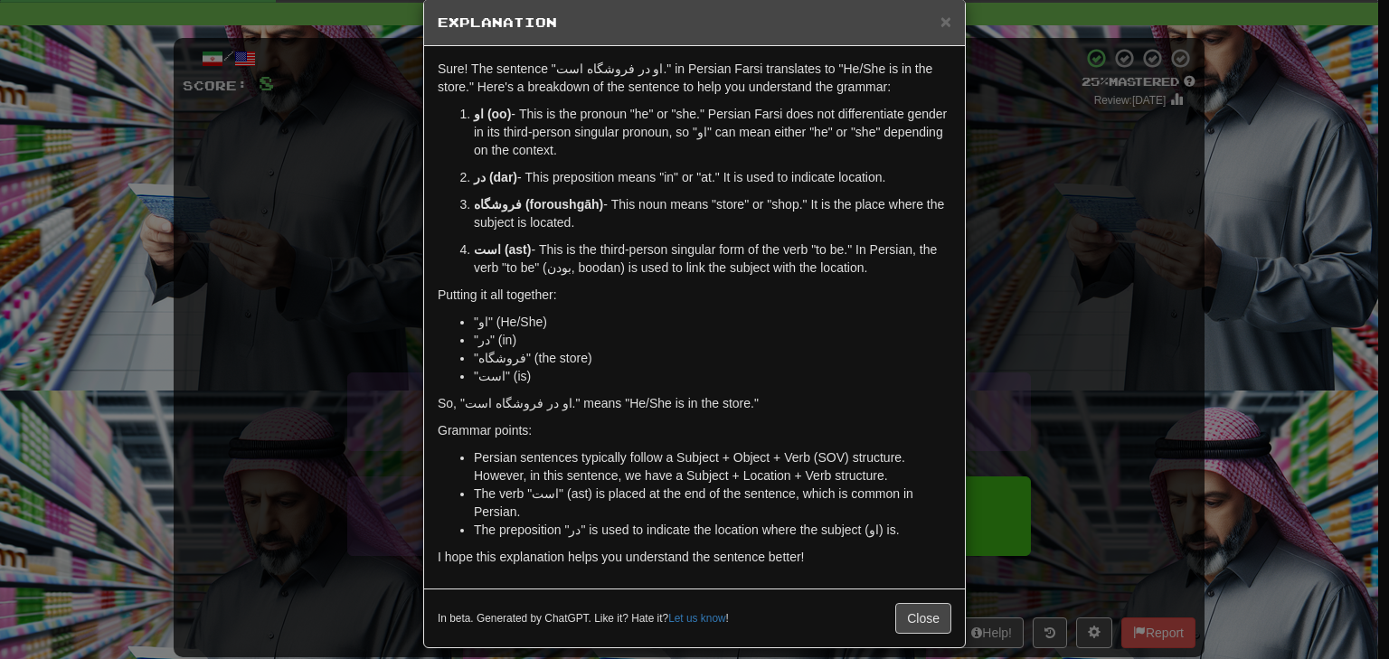
scroll to position [43, 0]
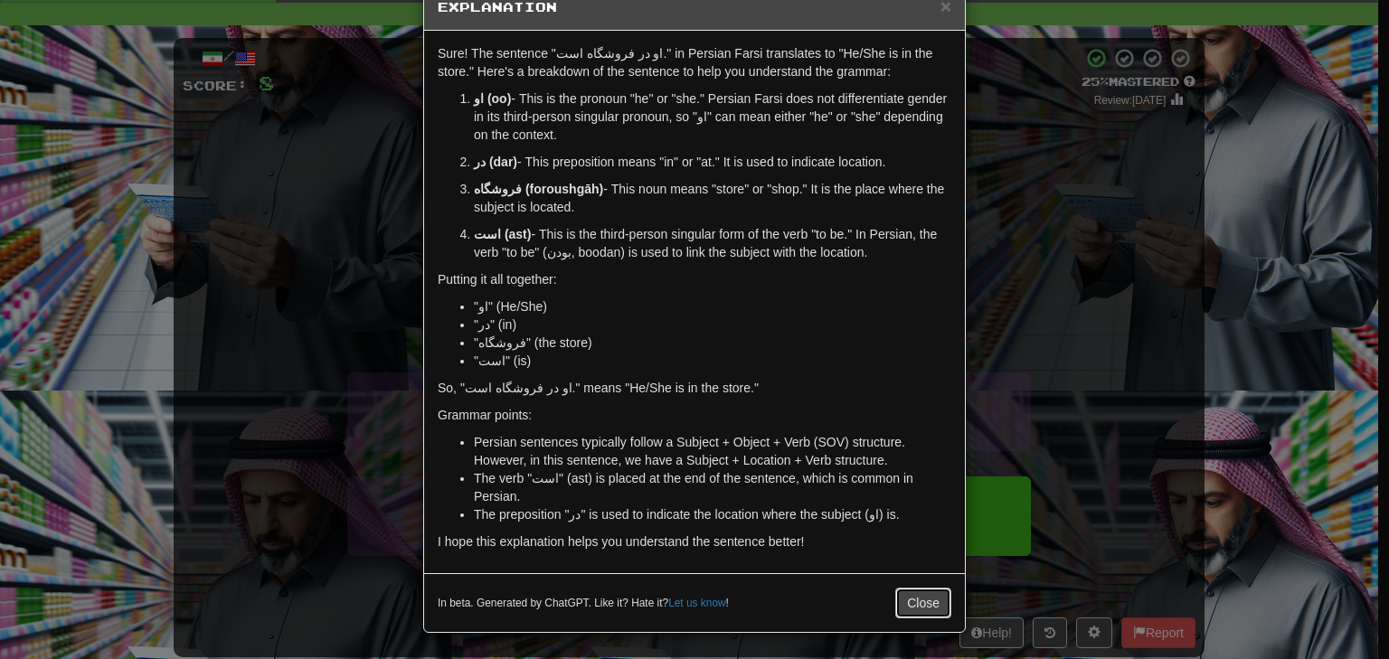
click at [904, 597] on button "Close" at bounding box center [923, 603] width 56 height 31
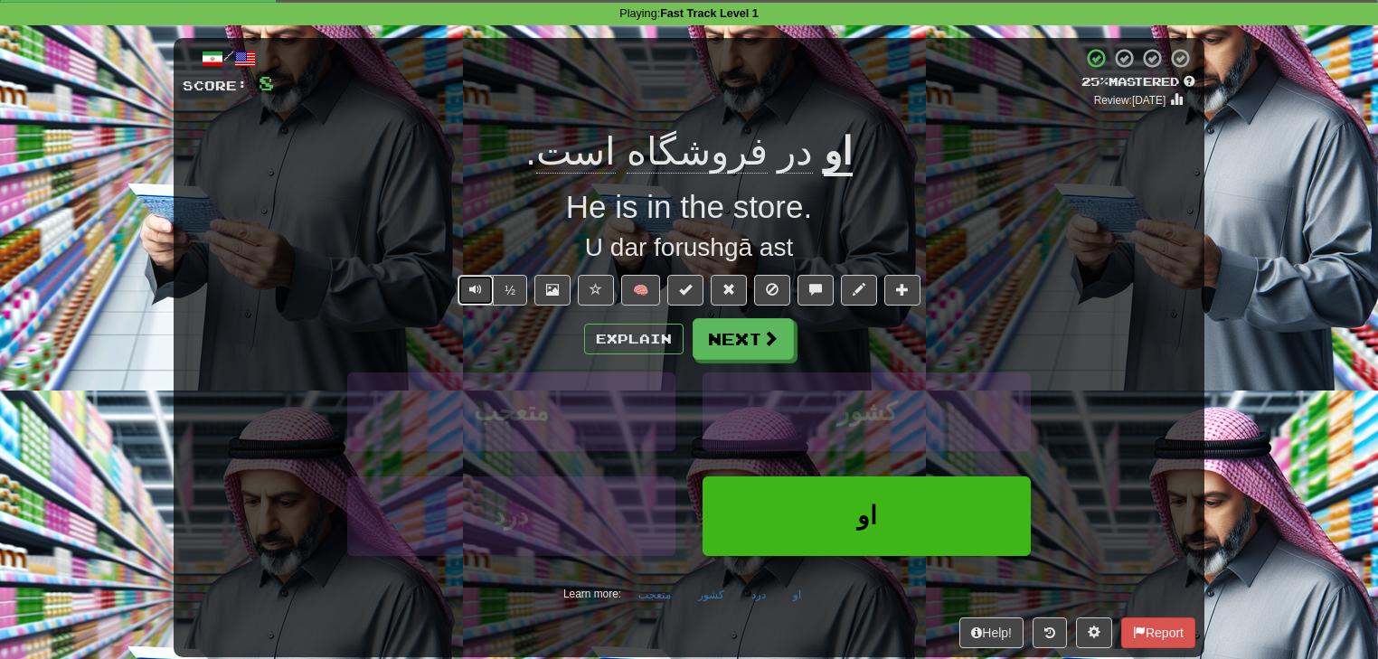
click at [473, 291] on span "Text-to-speech controls" at bounding box center [475, 289] width 13 height 13
click at [854, 295] on span at bounding box center [859, 289] width 13 height 13
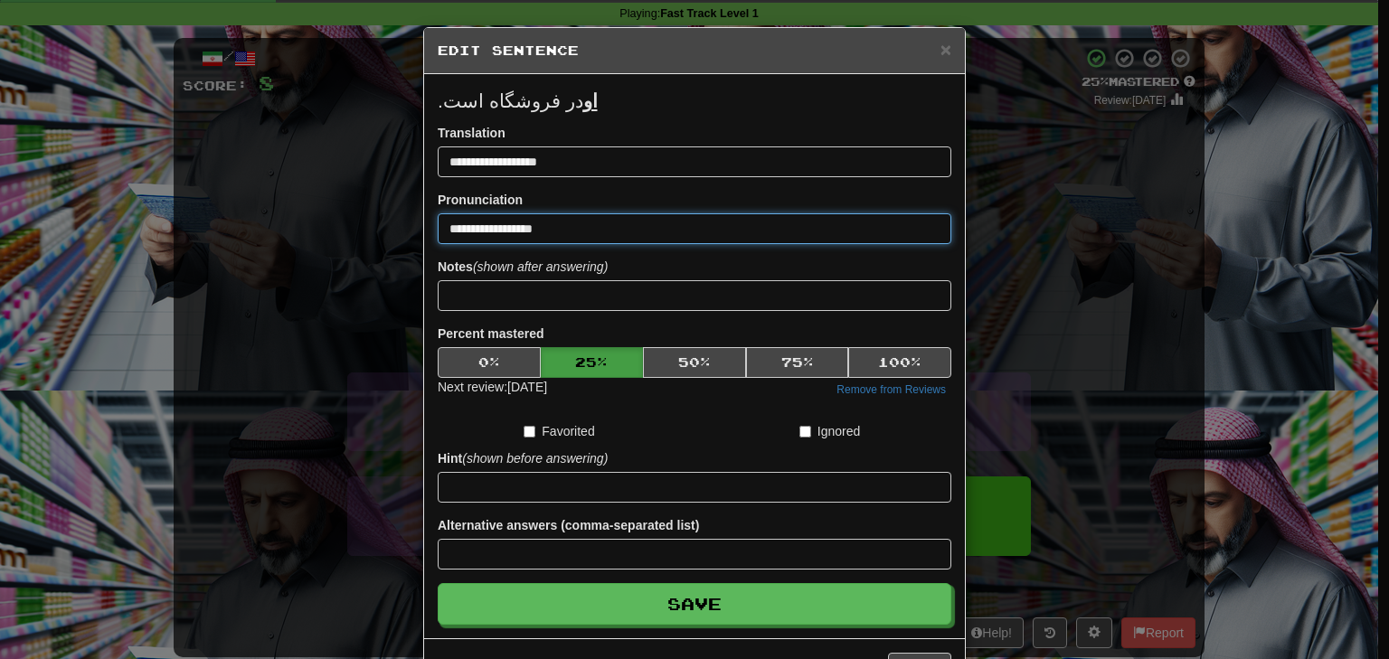
click at [527, 222] on input "**********" at bounding box center [695, 228] width 514 height 31
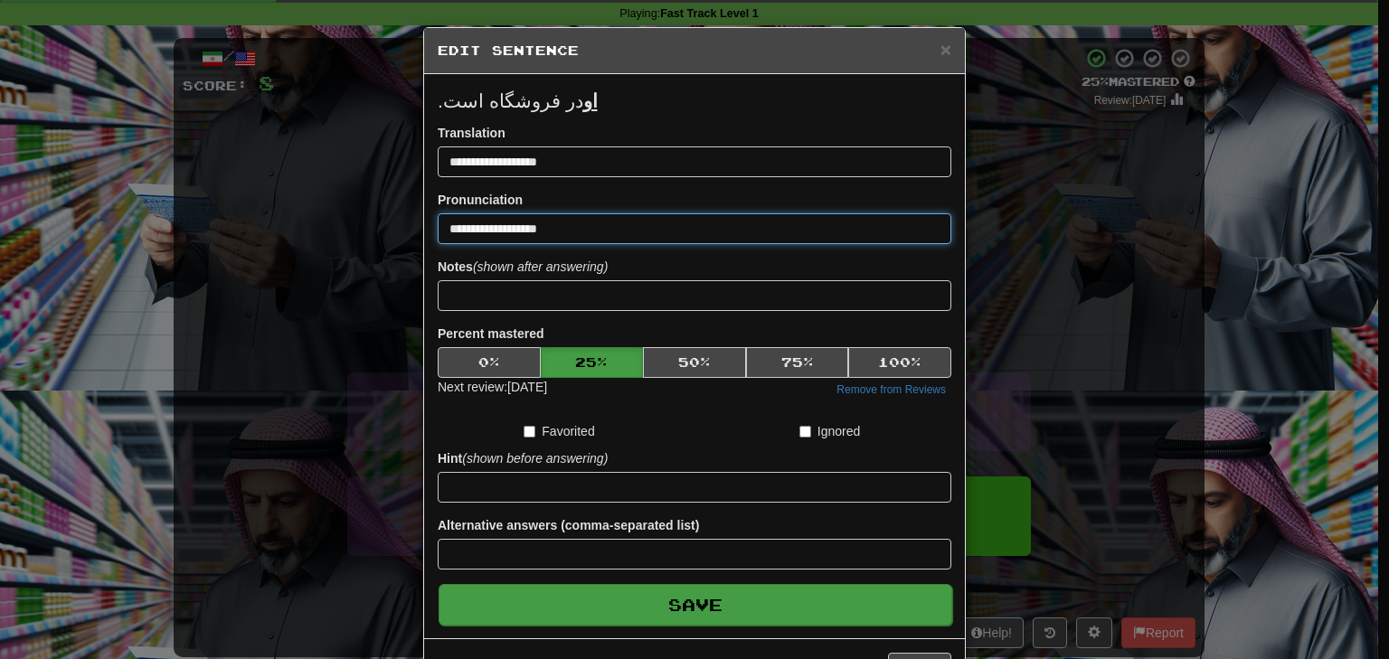
type input "**********"
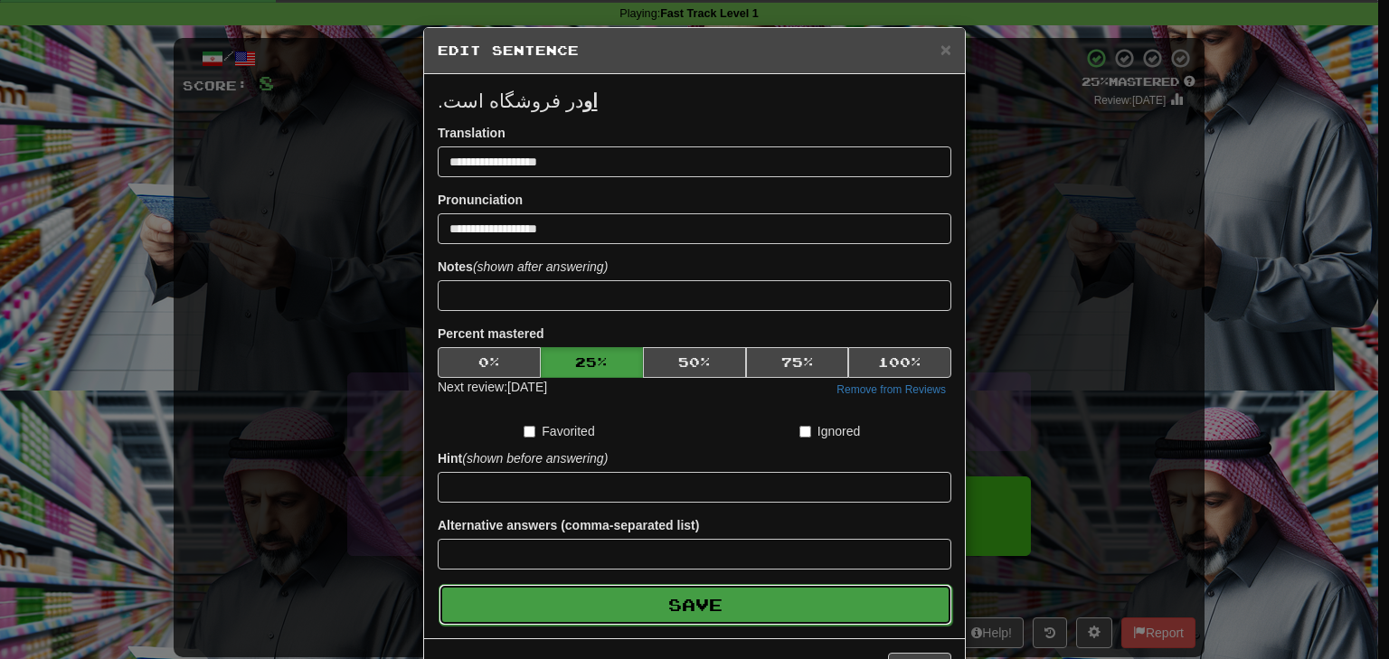
click at [666, 600] on button "Save" at bounding box center [696, 605] width 514 height 42
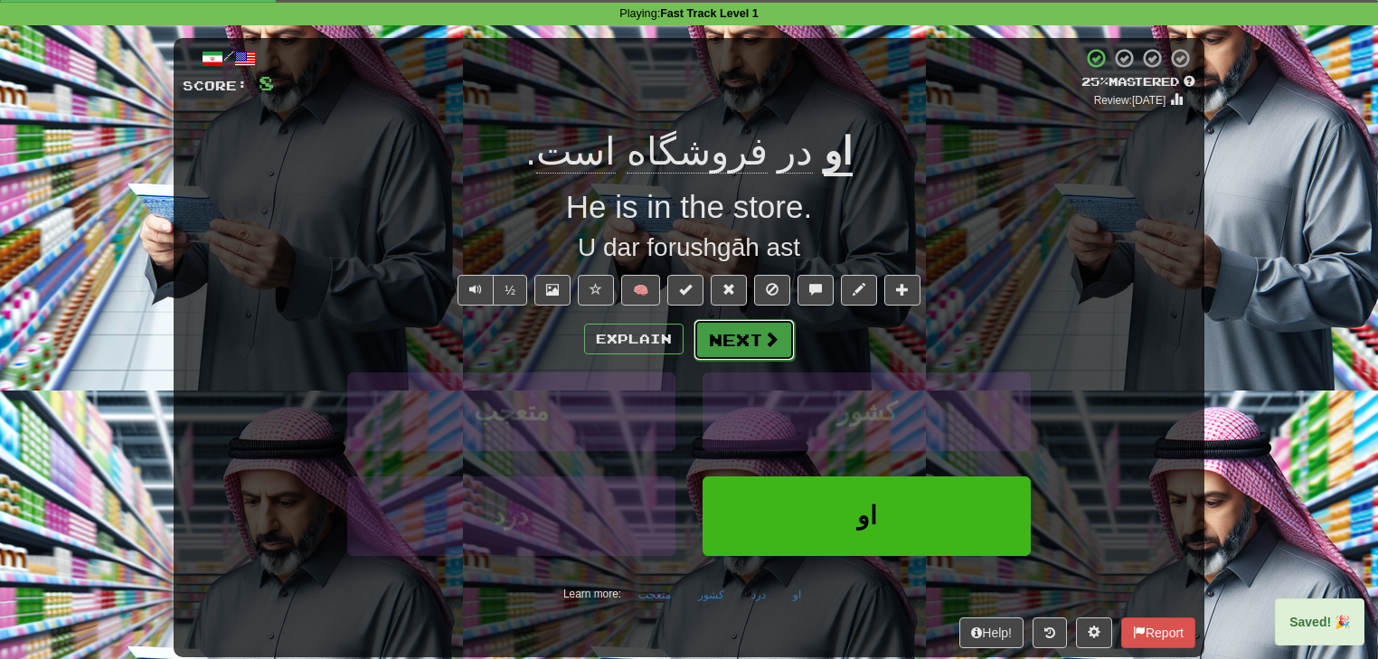
click at [747, 347] on button "Next" at bounding box center [743, 340] width 101 height 42
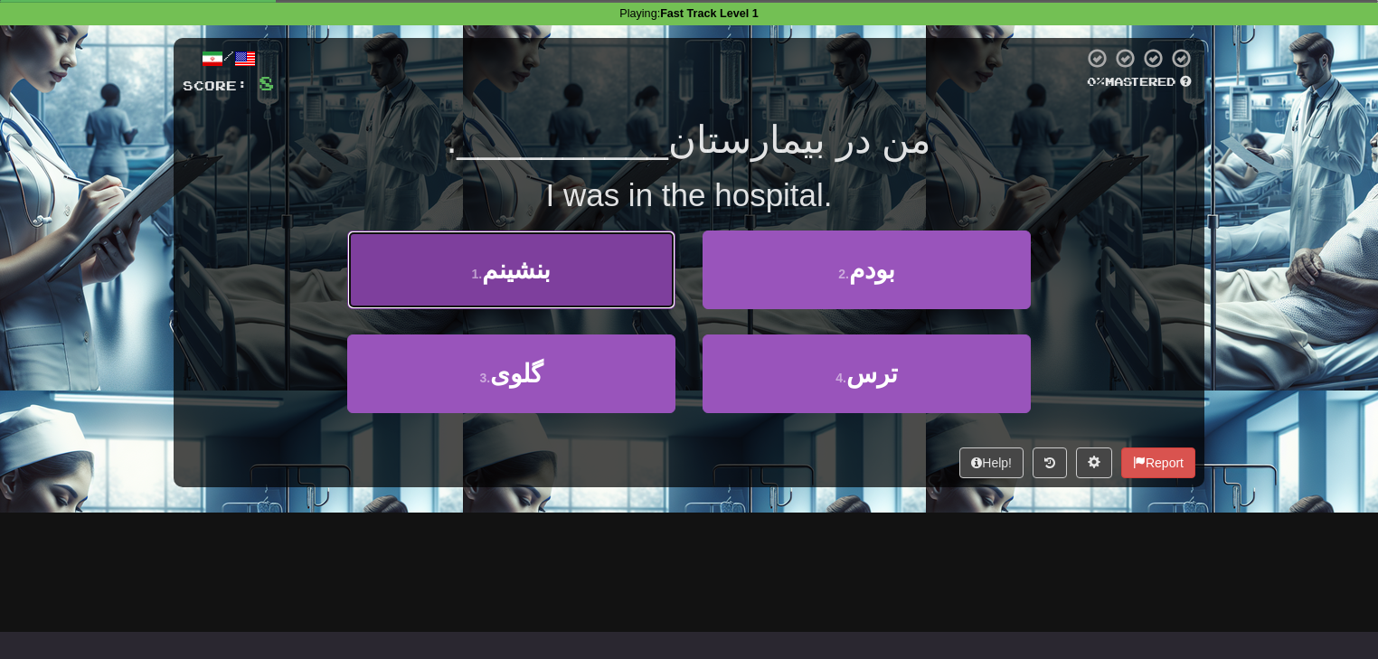
click at [620, 301] on button "1 . بنشینم" at bounding box center [511, 270] width 328 height 79
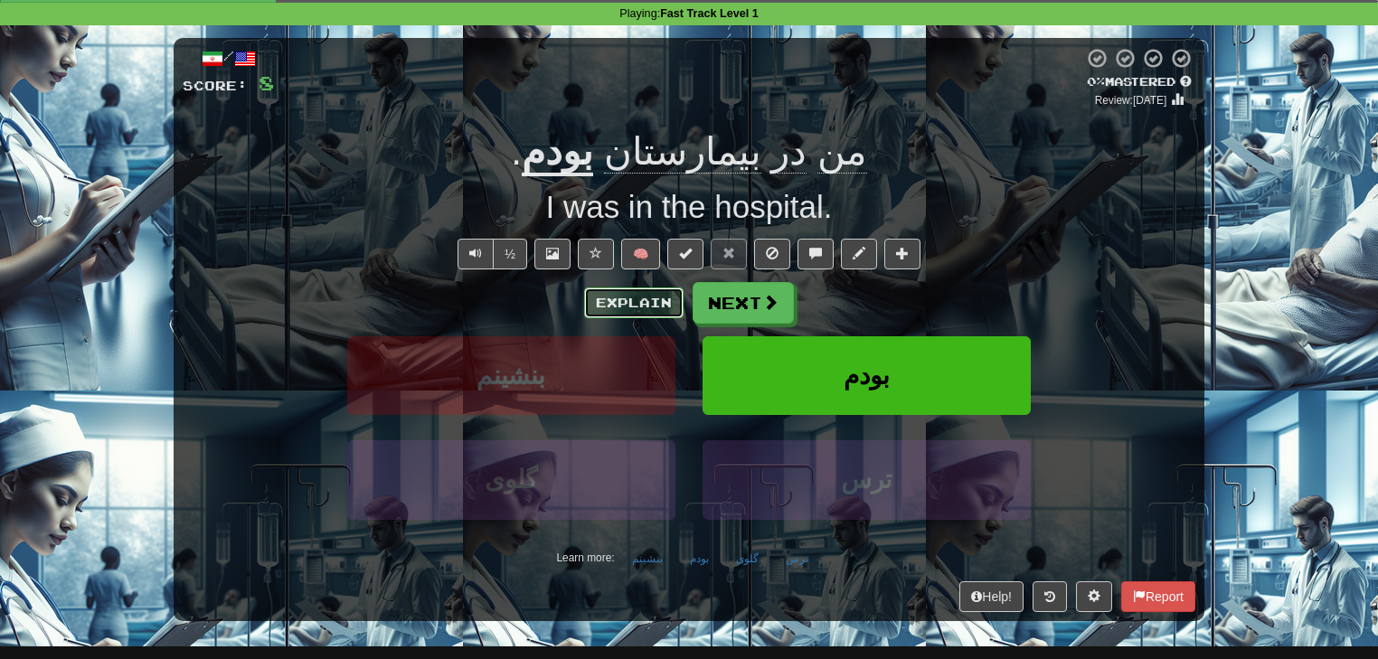
click at [657, 299] on button "Explain" at bounding box center [633, 303] width 99 height 31
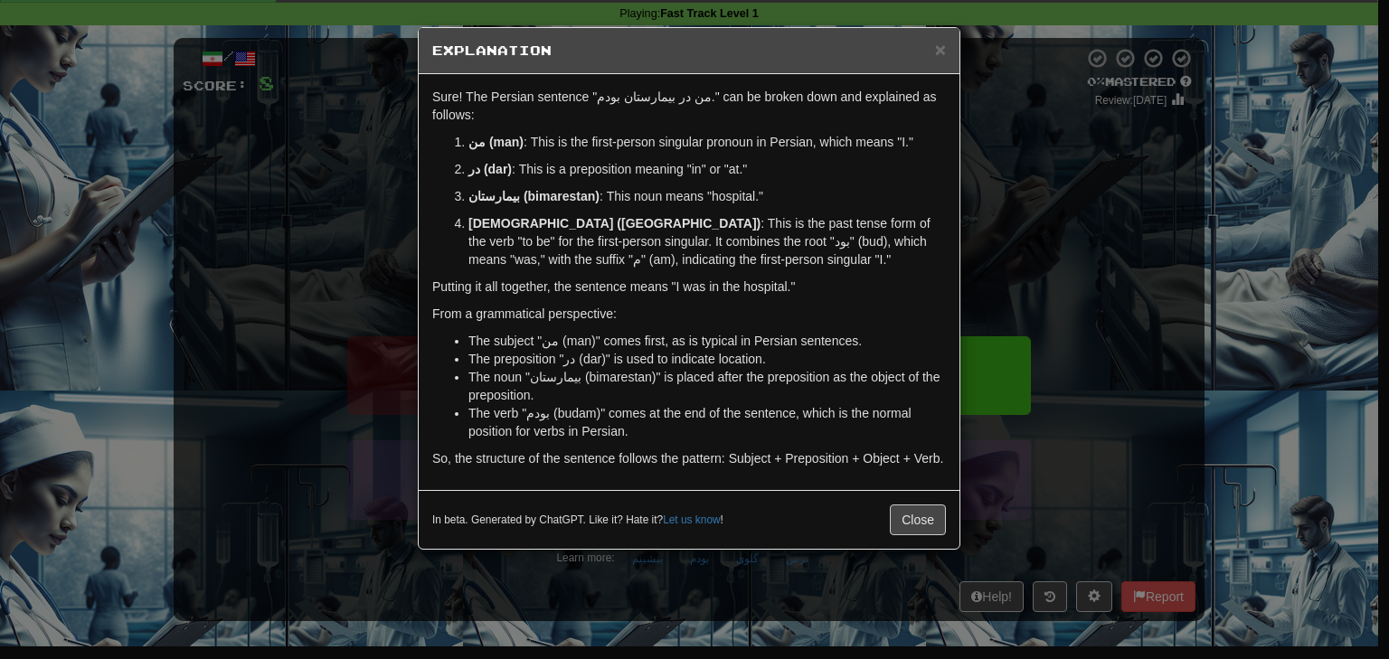
click at [557, 196] on strong "بیمارستان (bimarestan)" at bounding box center [533, 196] width 131 height 14
copy strong "bimarestan"
click at [916, 518] on button "Close" at bounding box center [918, 520] width 56 height 31
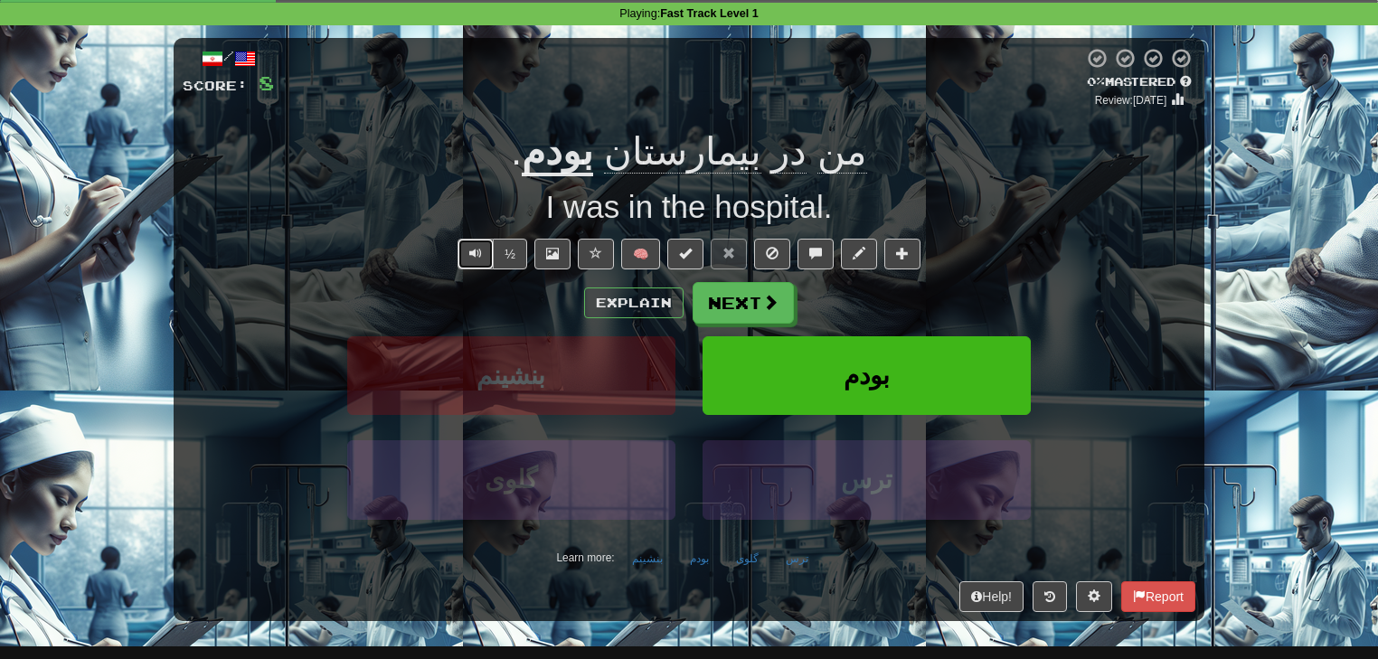
click at [477, 266] on button "Text-to-speech controls" at bounding box center [475, 254] width 36 height 31
click at [854, 253] on span at bounding box center [859, 253] width 13 height 13
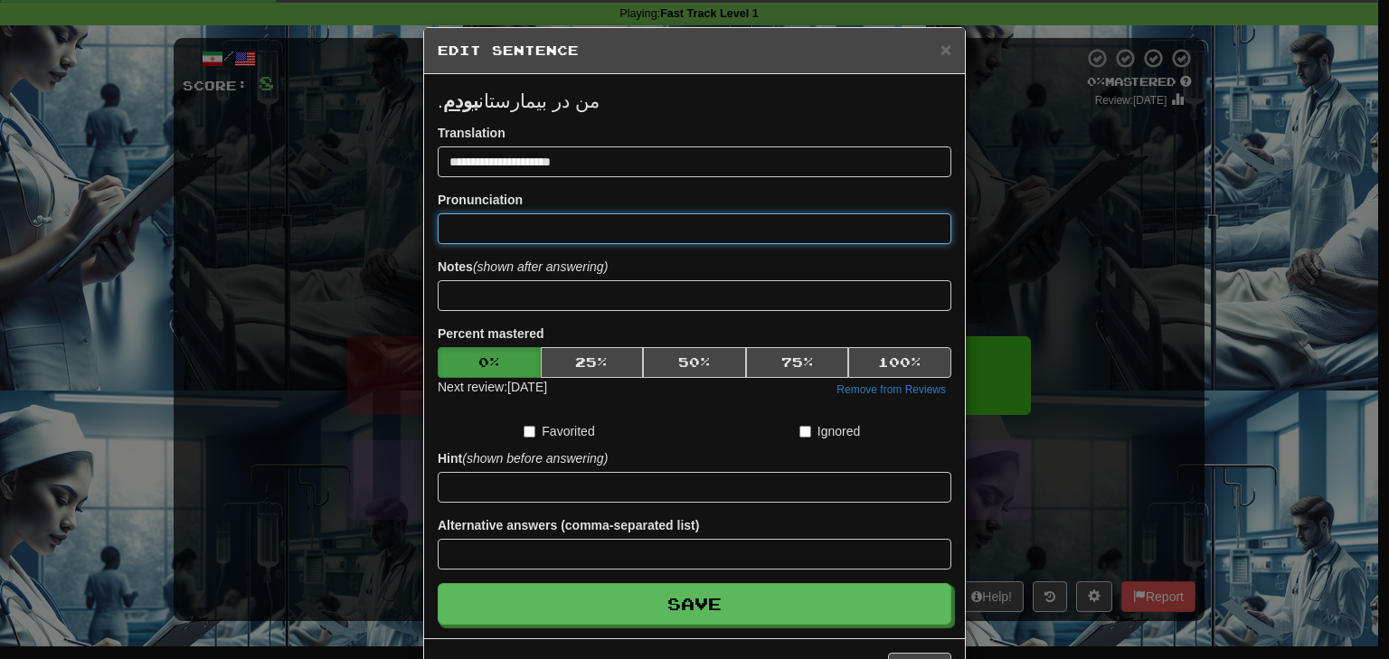
click at [567, 227] on input at bounding box center [695, 228] width 514 height 31
paste input "**********"
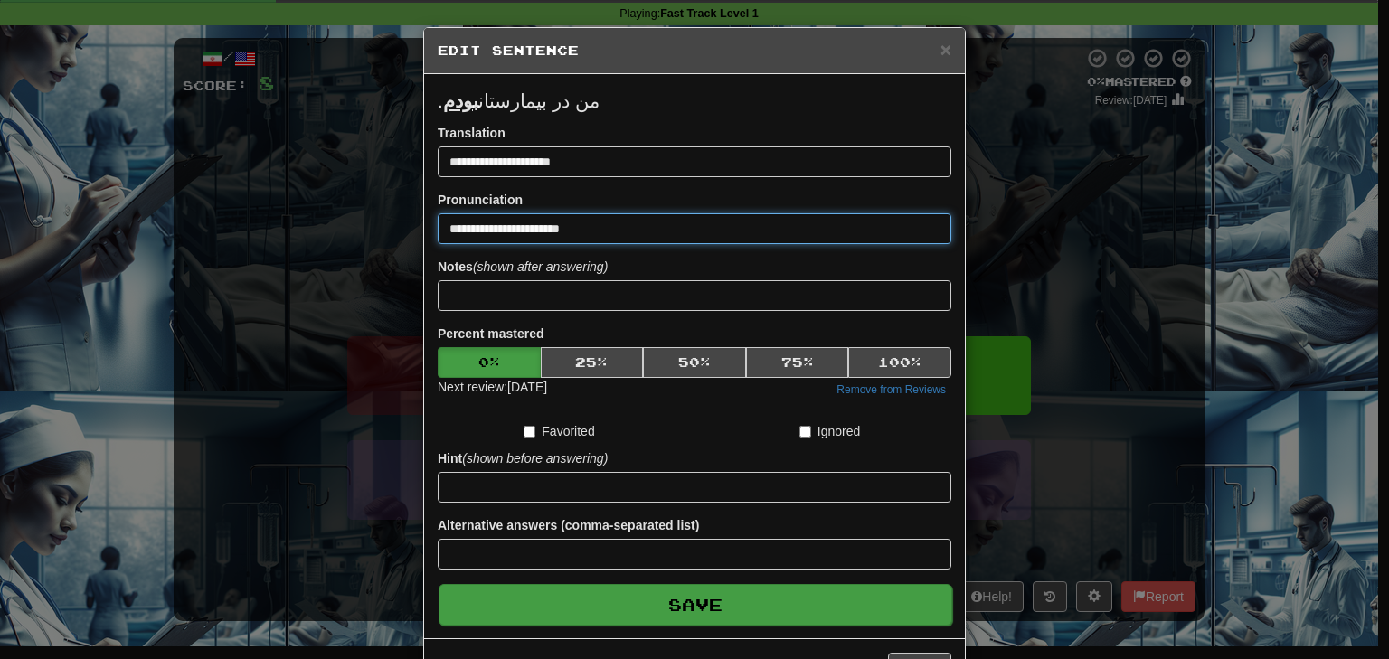
type input "**********"
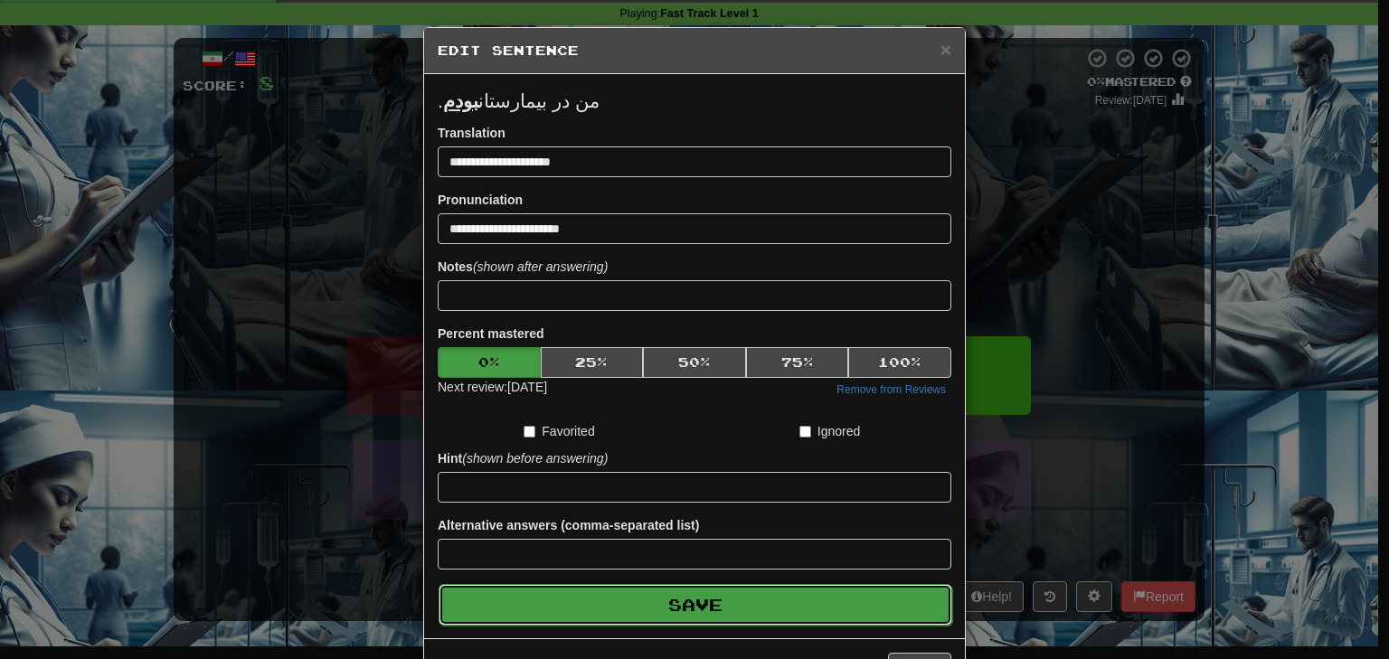
click at [689, 608] on button "Save" at bounding box center [696, 605] width 514 height 42
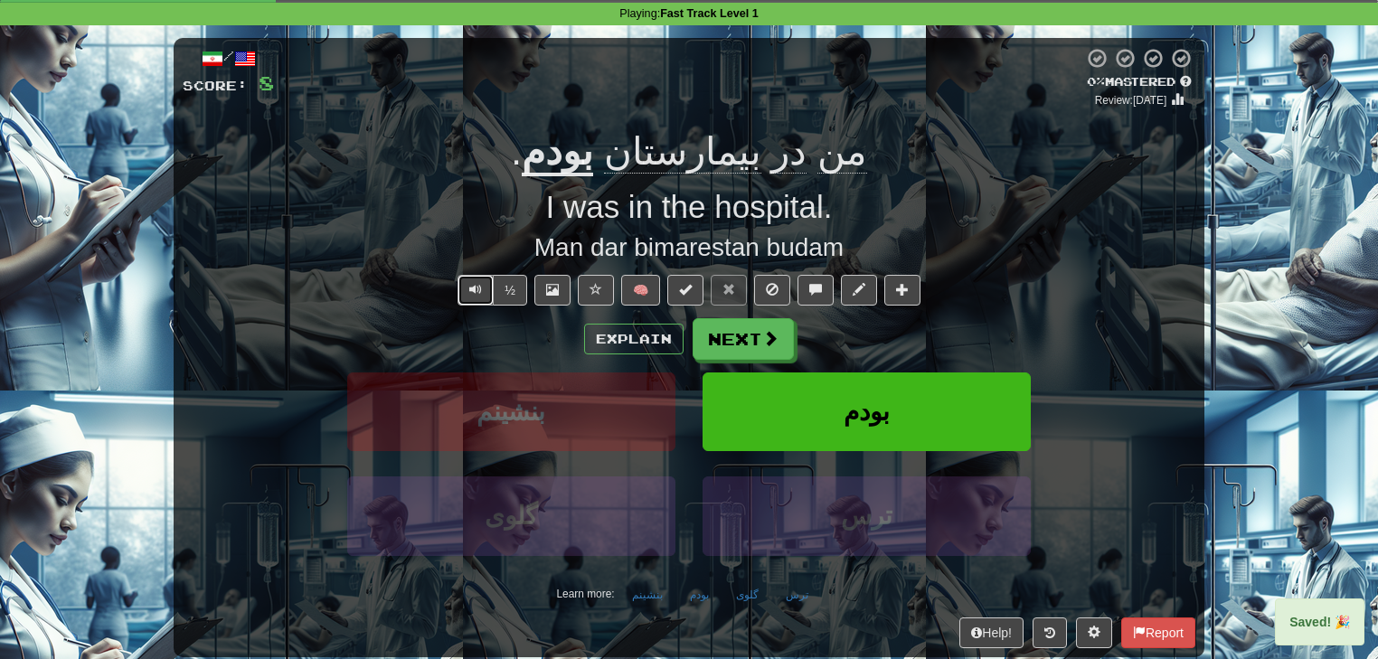
click at [481, 292] on span "Text-to-speech controls" at bounding box center [475, 289] width 13 height 13
click at [850, 298] on button at bounding box center [859, 290] width 36 height 31
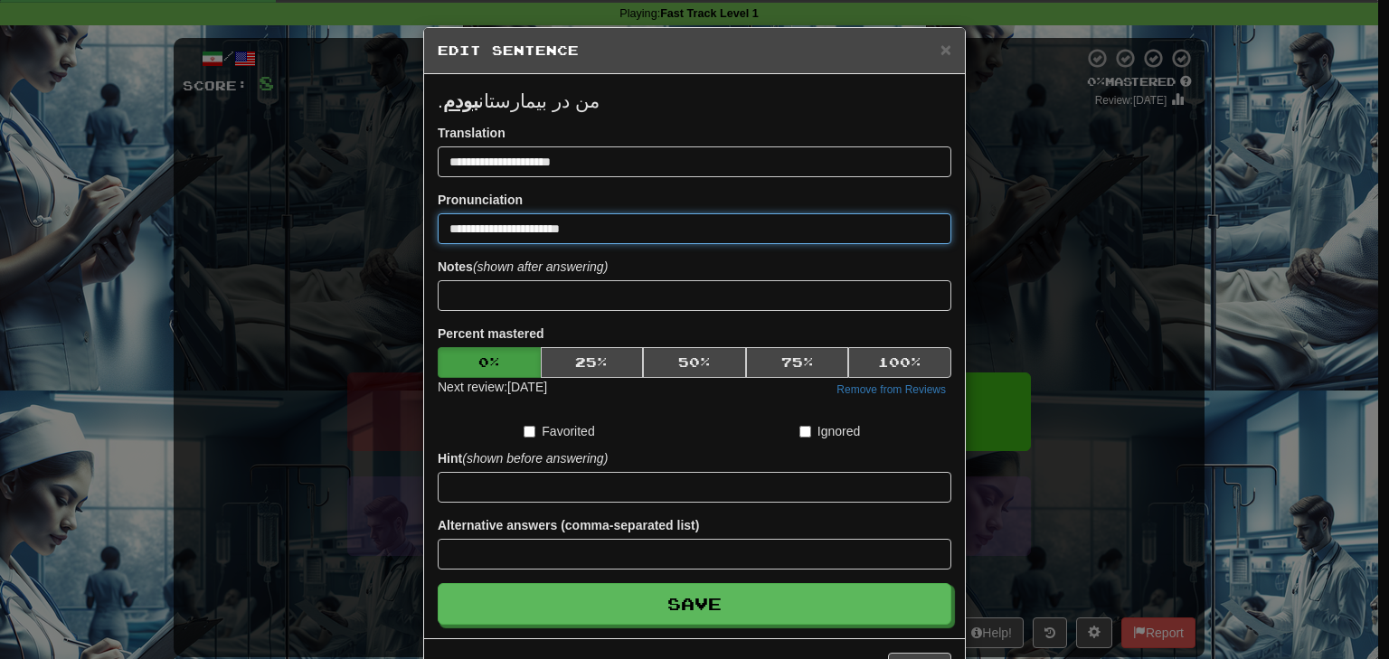
click at [518, 230] on input "**********" at bounding box center [695, 228] width 514 height 31
paste input "*"
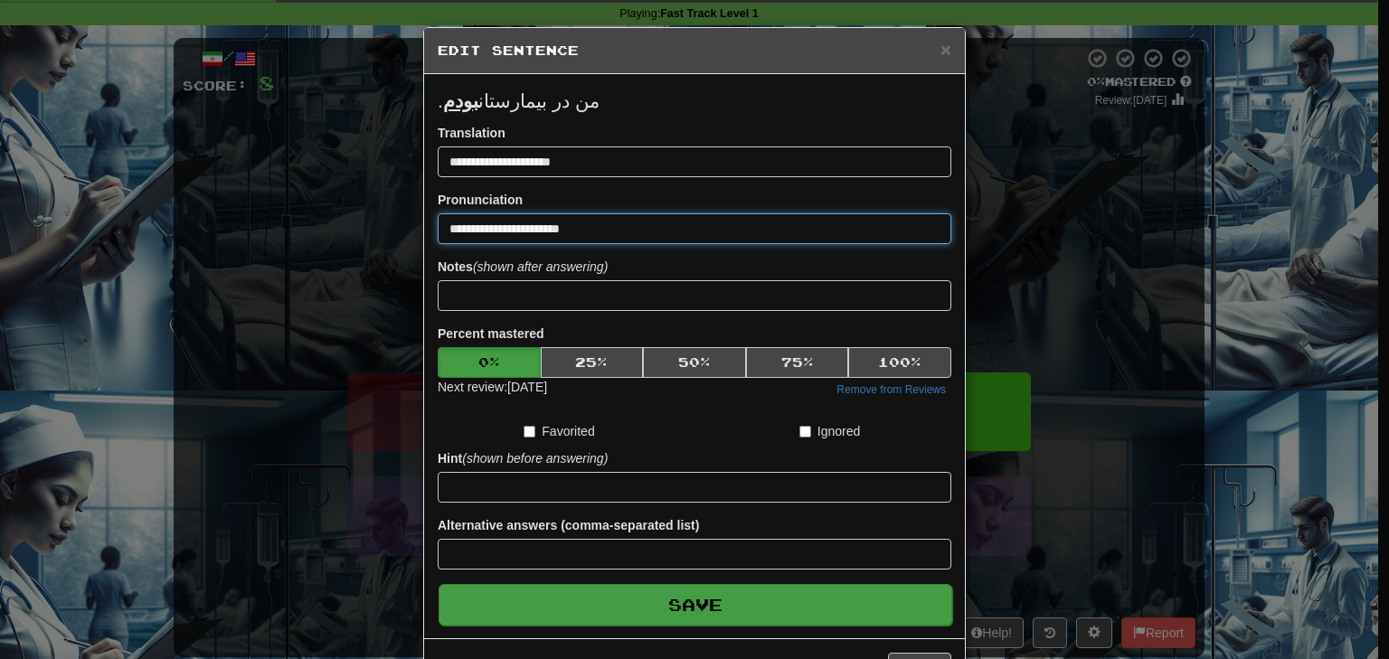
type input "**********"
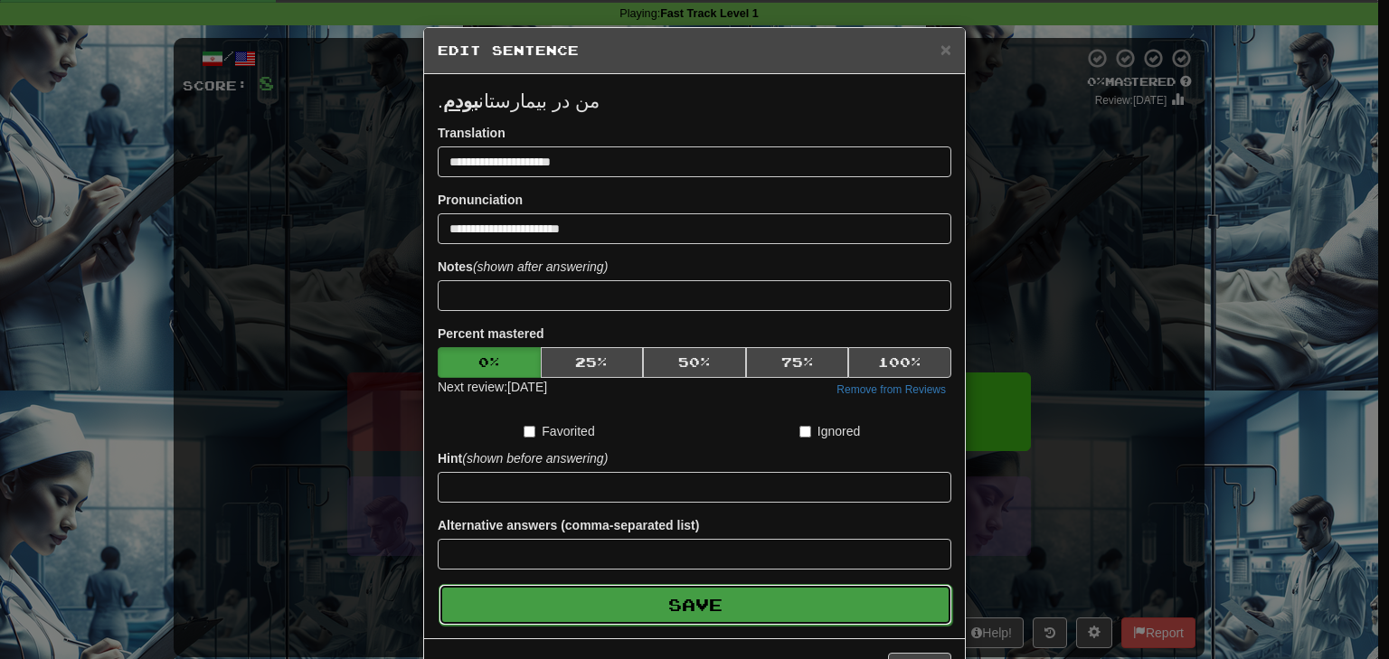
click at [649, 597] on button "Save" at bounding box center [696, 605] width 514 height 42
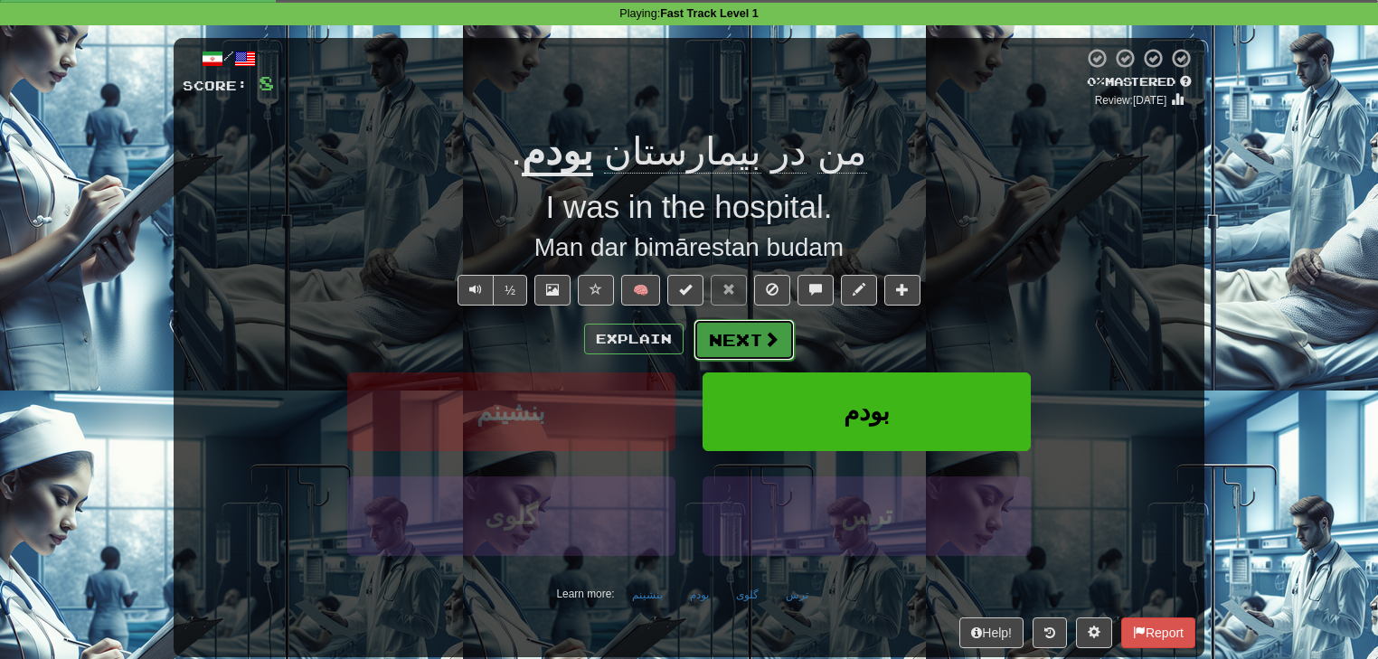
click at [731, 343] on button "Next" at bounding box center [743, 340] width 101 height 42
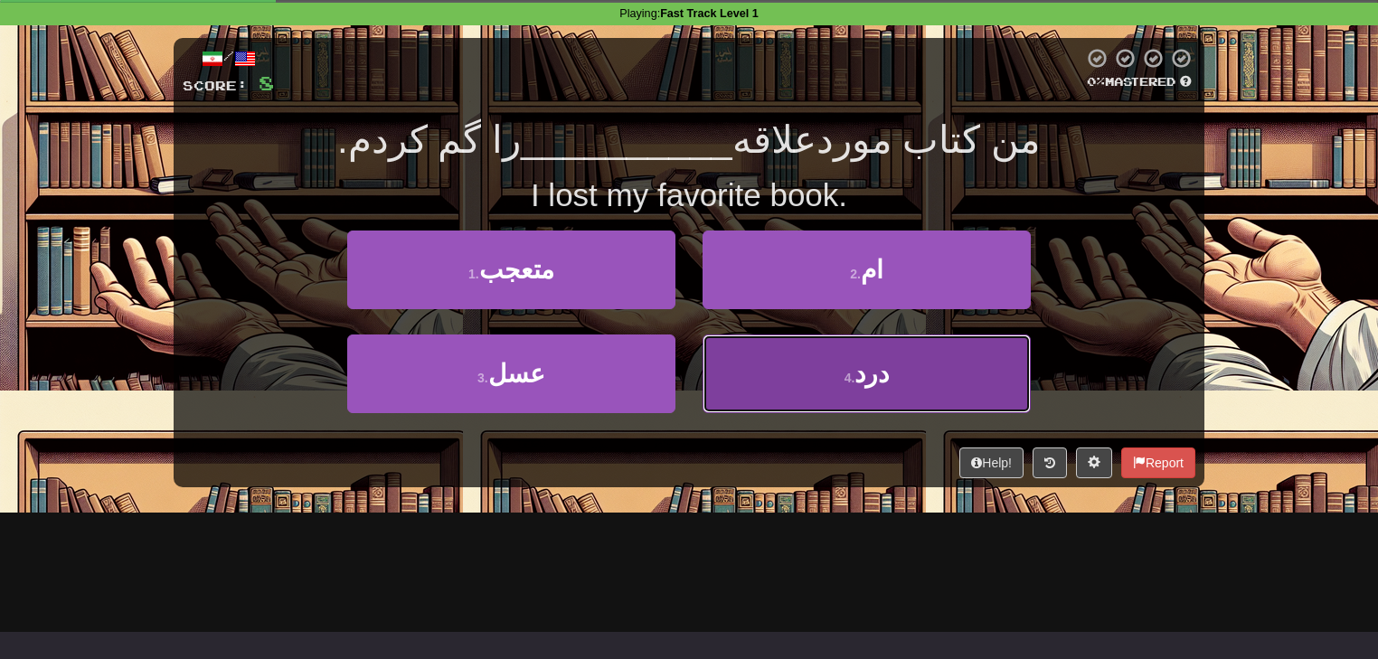
click at [816, 382] on button "4 . درد" at bounding box center [867, 374] width 328 height 79
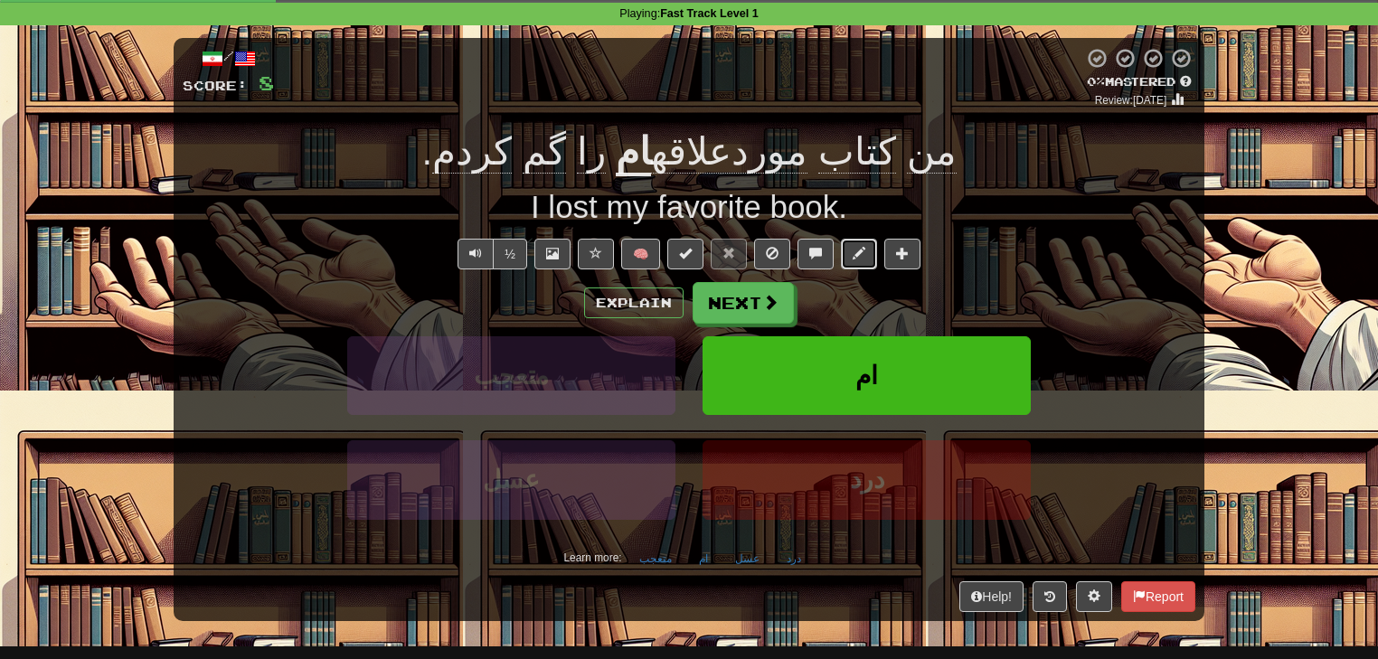
click at [863, 260] on button at bounding box center [859, 254] width 36 height 31
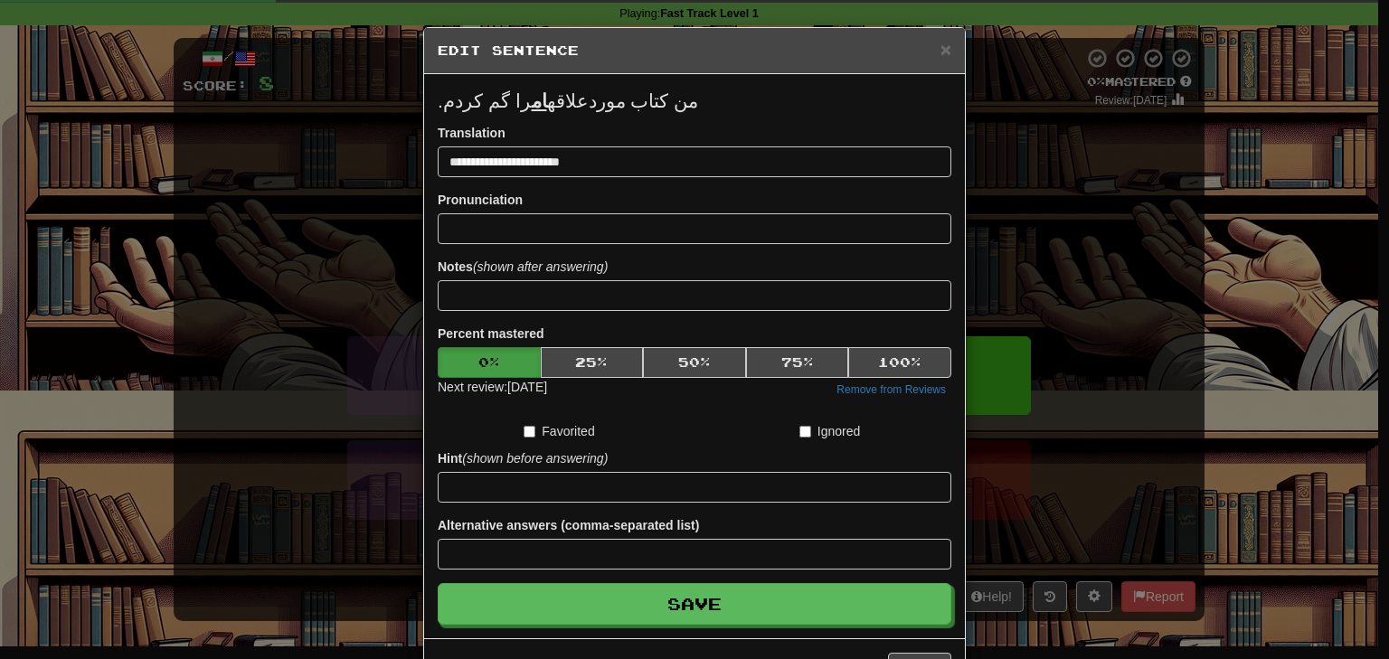
click at [1133, 278] on div "**********" at bounding box center [694, 329] width 1389 height 659
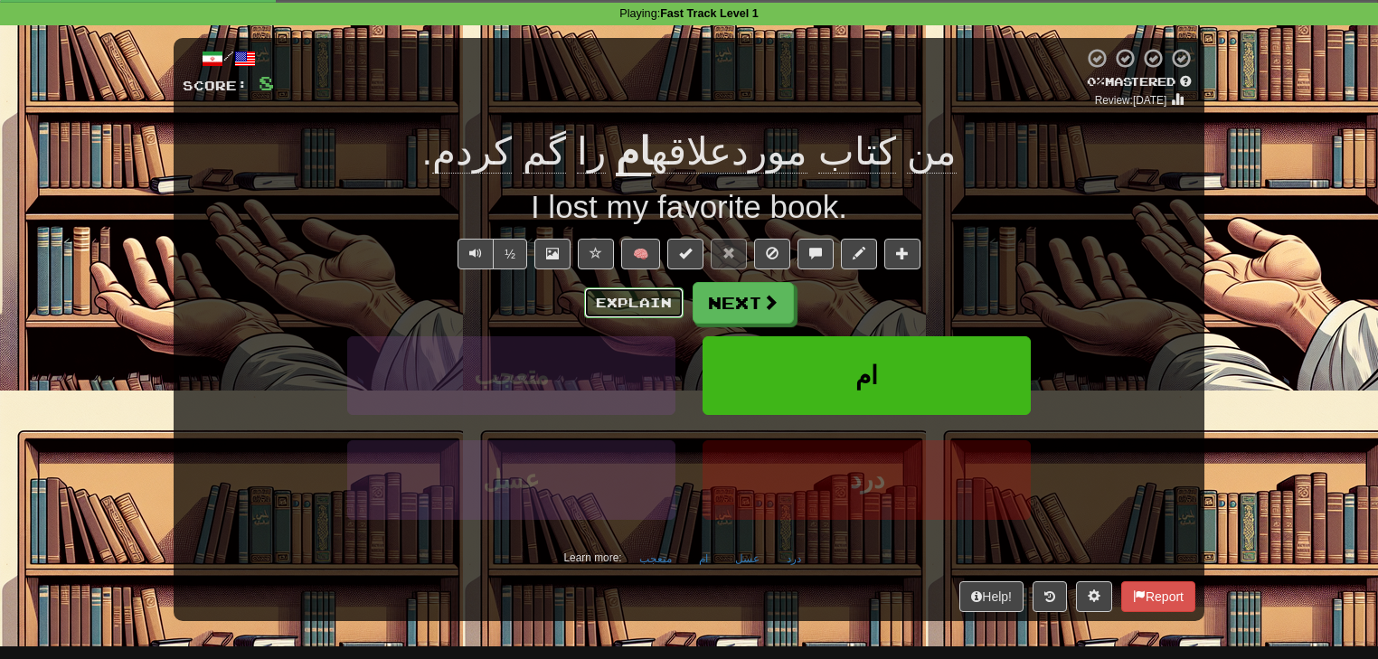
click at [665, 297] on button "Explain" at bounding box center [633, 303] width 99 height 31
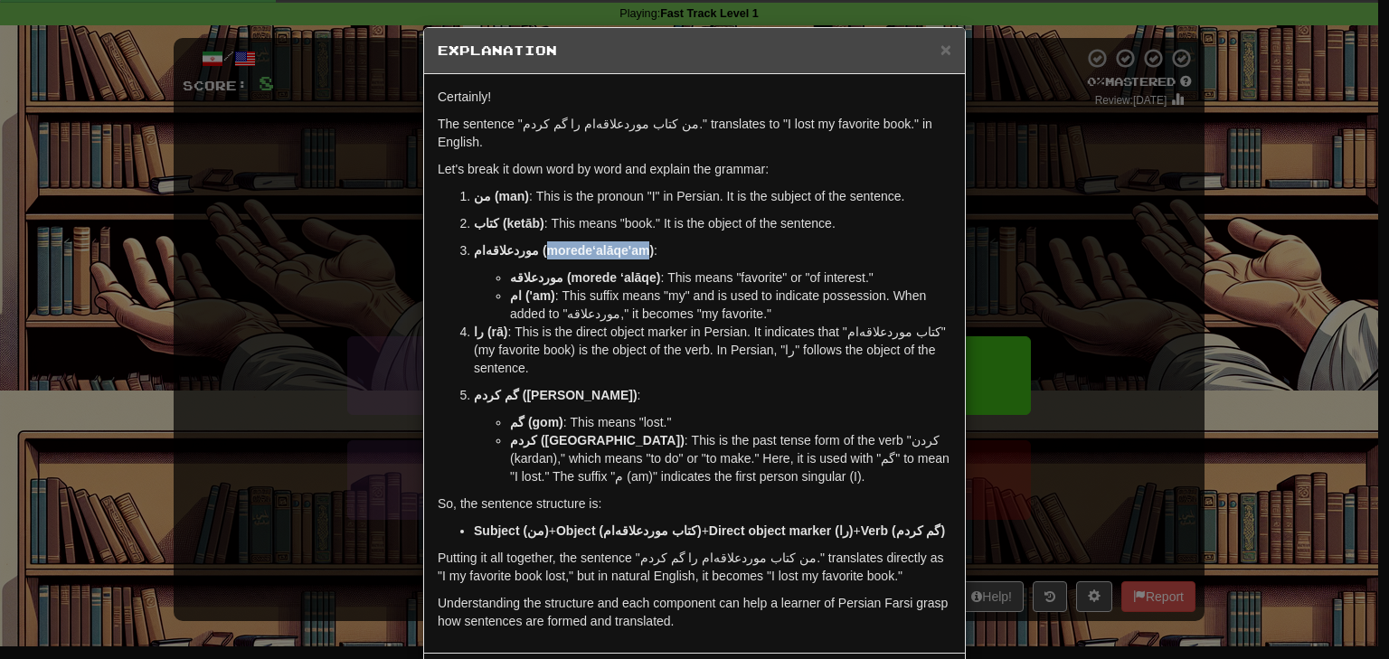
drag, startPoint x: 525, startPoint y: 232, endPoint x: 625, endPoint y: 235, distance: 99.5
click at [625, 243] on strong "موردعلاقه‌ام (morede‘alāqe'am)" at bounding box center [564, 250] width 180 height 14
copy strong "morede‘alāqe'am"
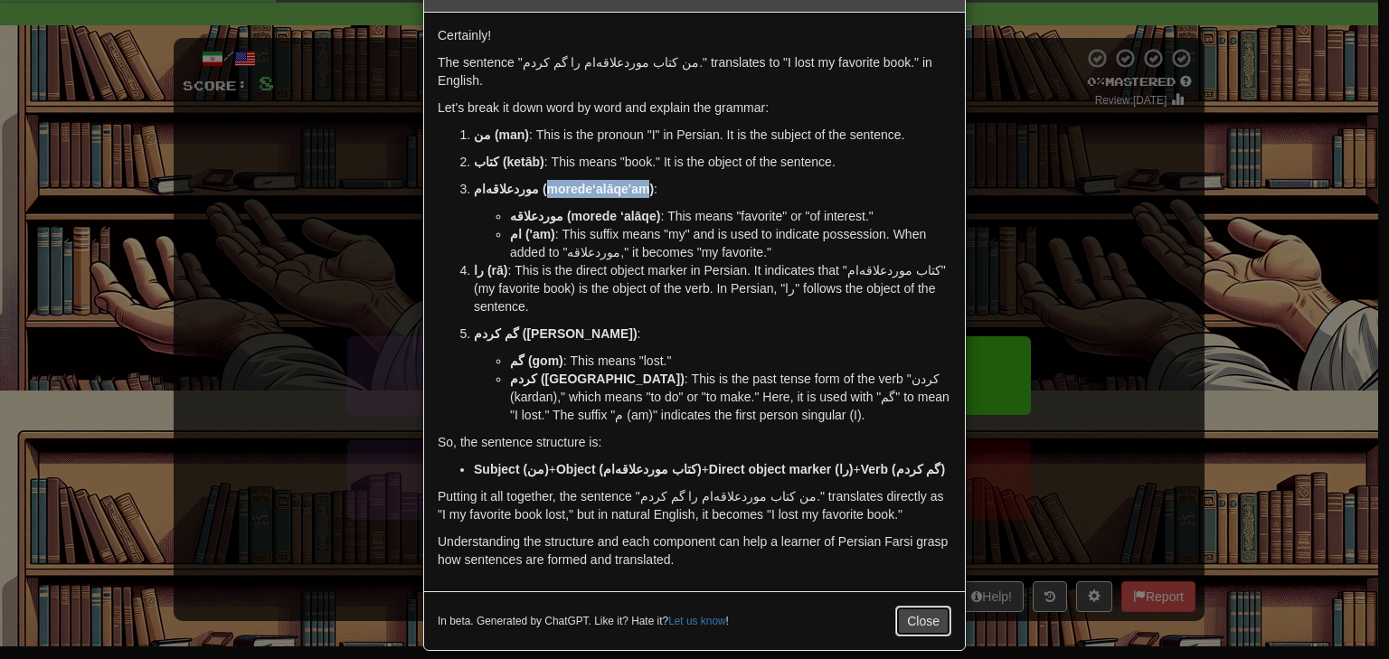
click at [901, 606] on button "Close" at bounding box center [923, 621] width 56 height 31
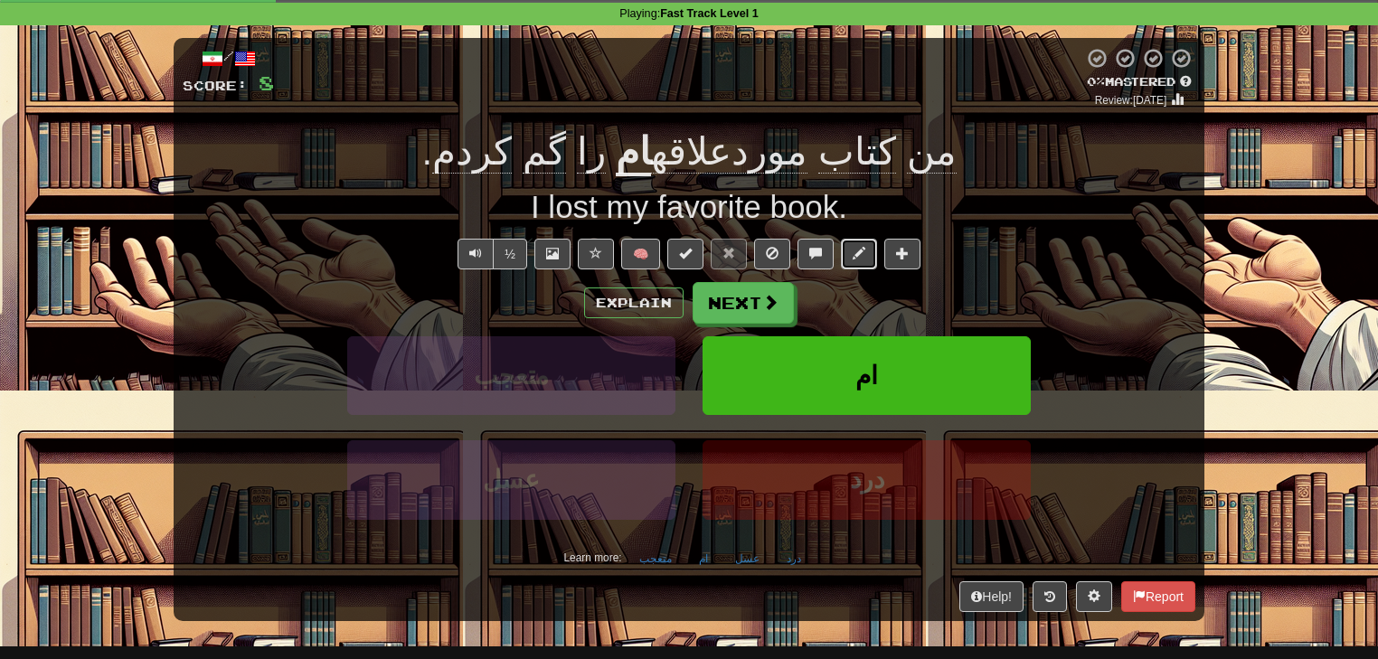
click at [854, 259] on span at bounding box center [859, 253] width 13 height 13
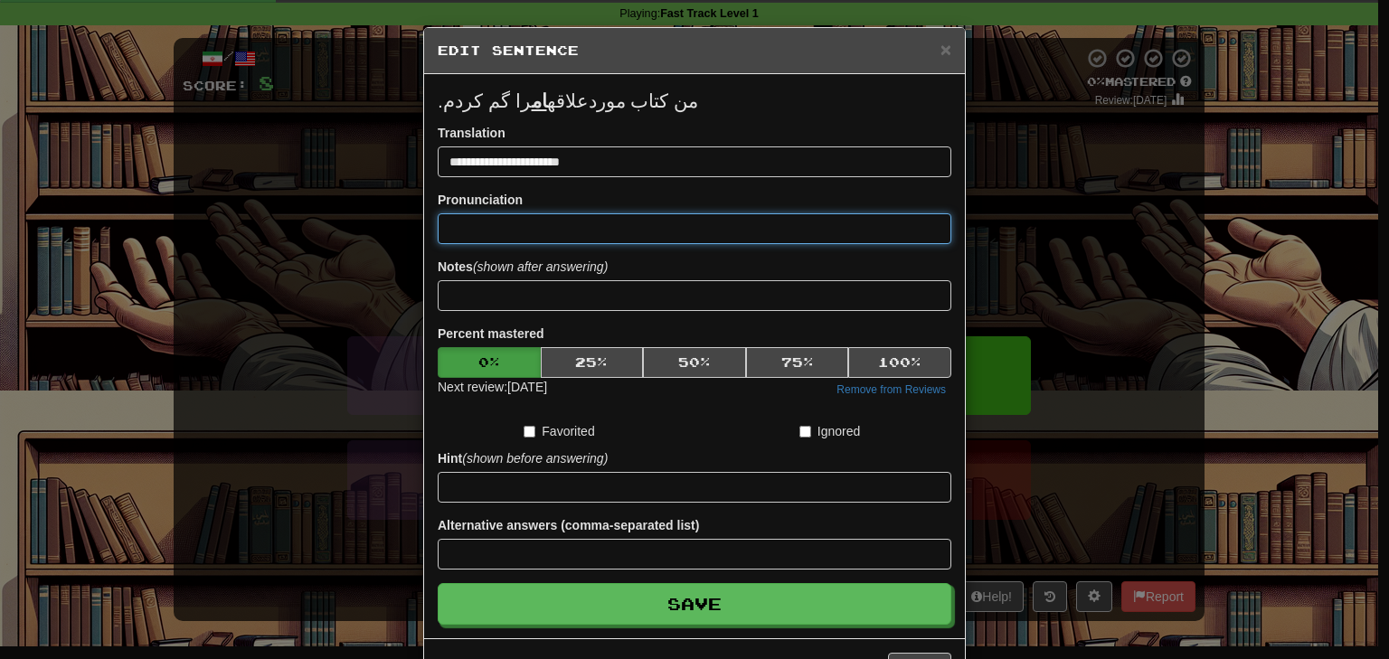
click at [527, 232] on input at bounding box center [695, 228] width 514 height 31
drag, startPoint x: 507, startPoint y: 227, endPoint x: 631, endPoint y: 226, distance: 123.9
click at [631, 226] on input "**********" at bounding box center [695, 228] width 514 height 31
paste input "****"
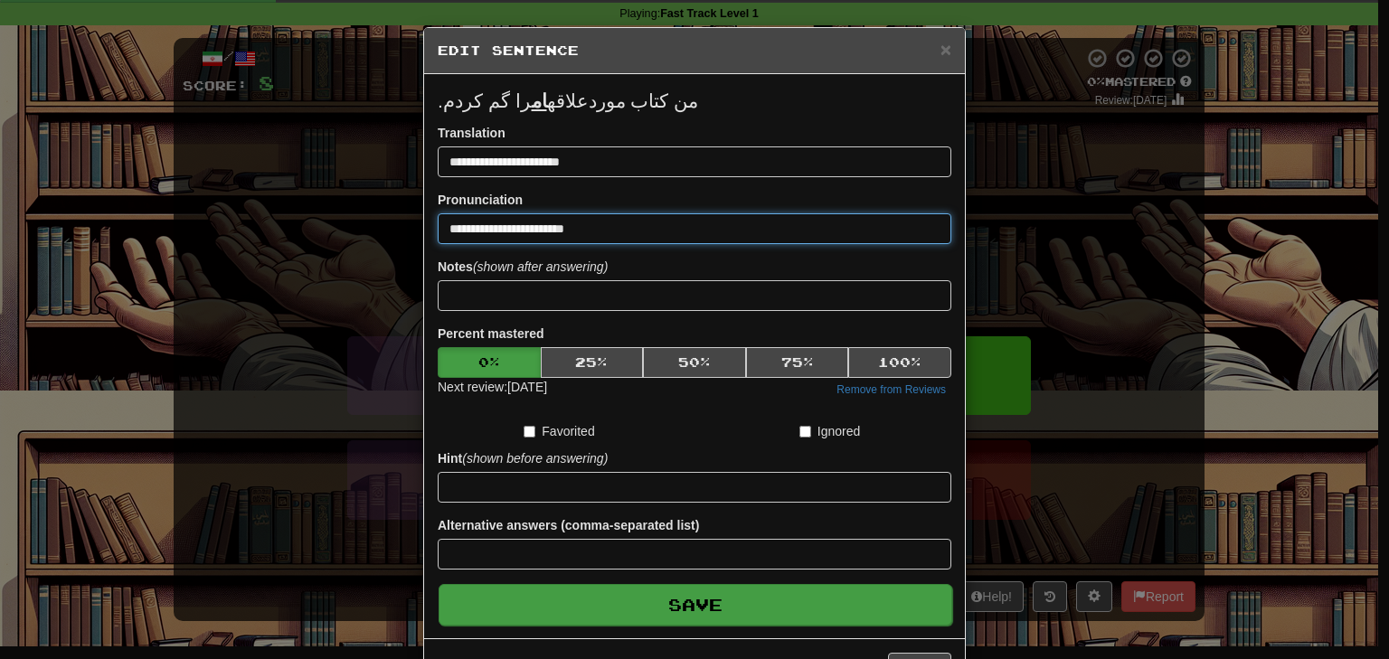
type input "**********"
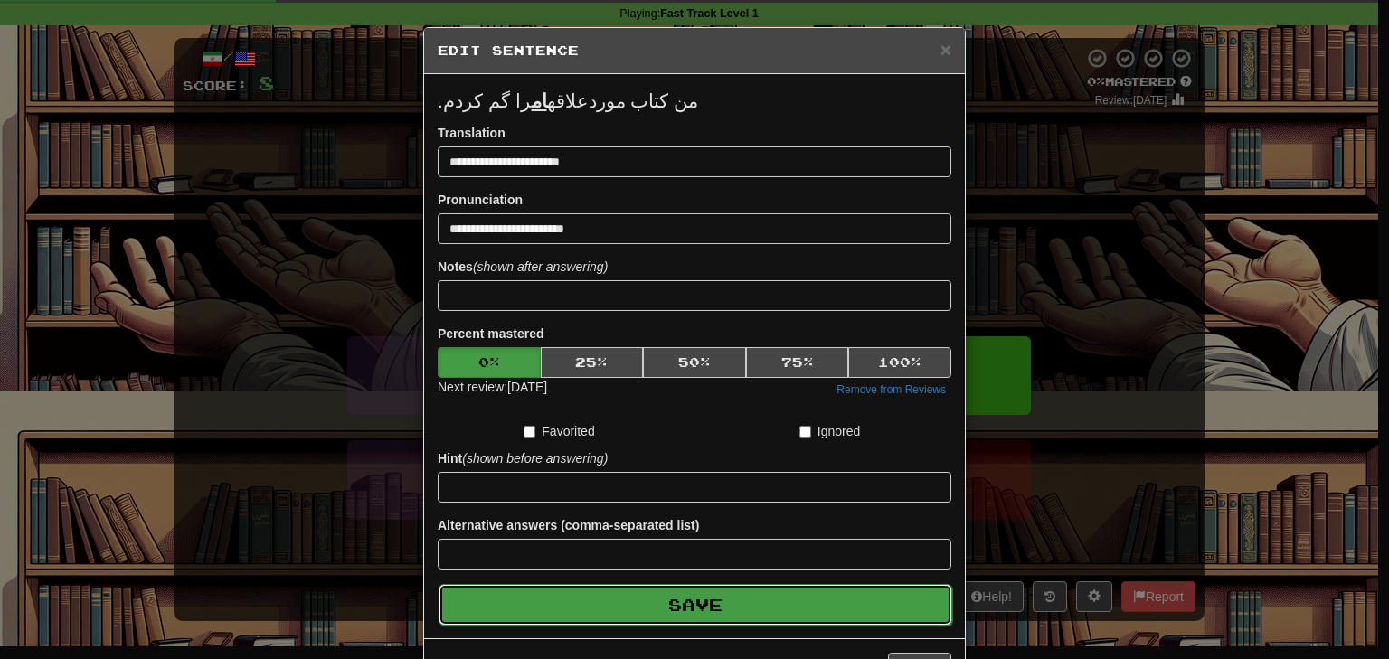
click at [735, 615] on button "Save" at bounding box center [696, 605] width 514 height 42
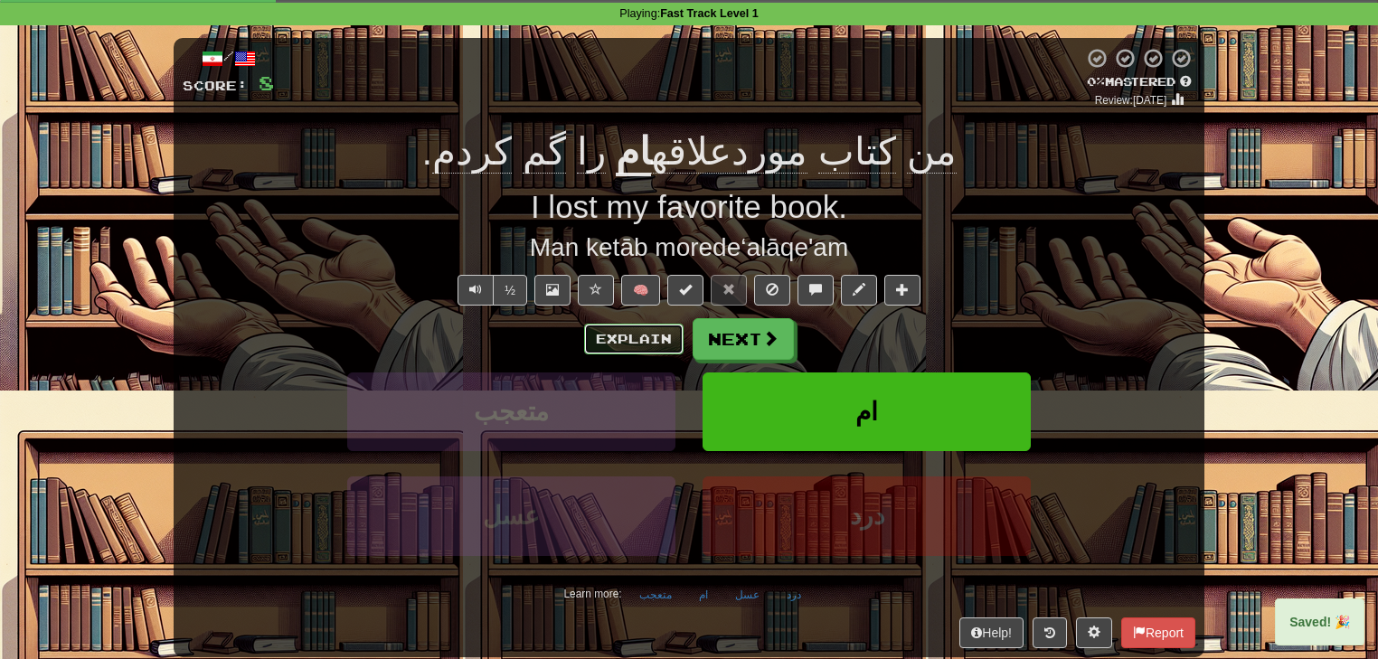
click at [618, 345] on button "Explain" at bounding box center [633, 339] width 99 height 31
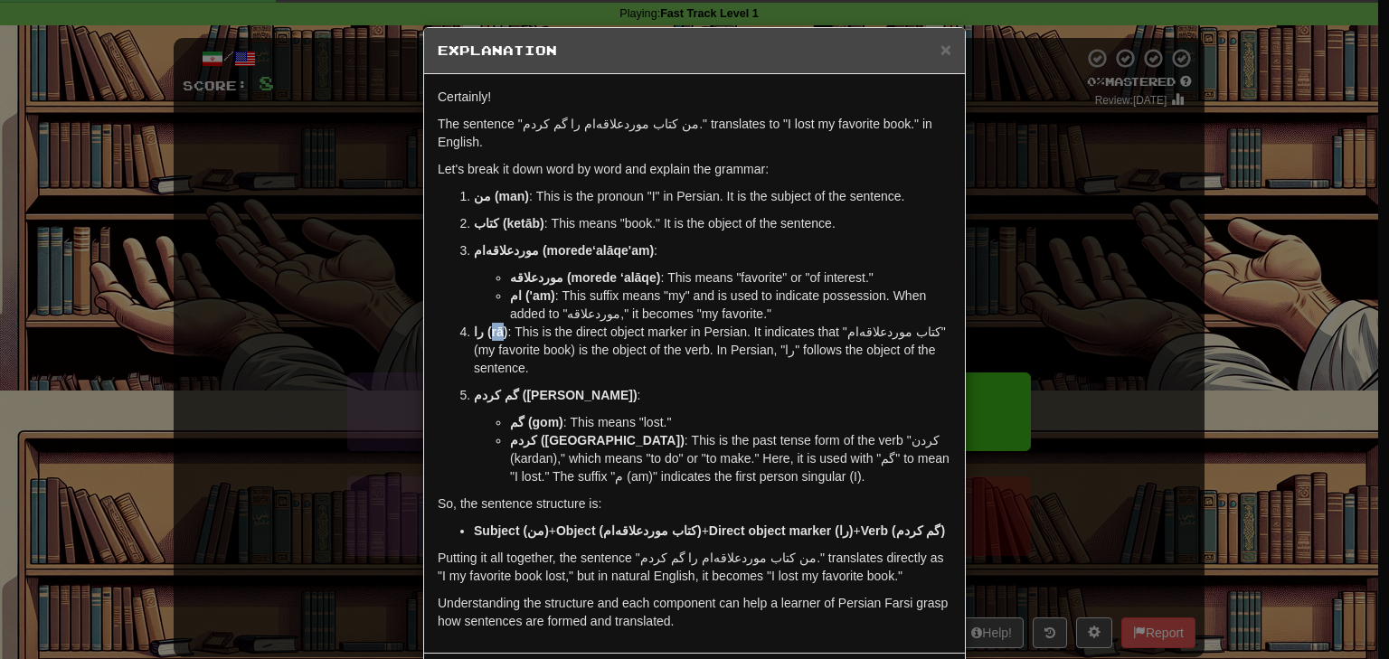
drag, startPoint x: 486, startPoint y: 313, endPoint x: 495, endPoint y: 316, distance: 10.3
click at [495, 325] on strong "را (rā)" at bounding box center [490, 332] width 33 height 14
copy strong "rā"
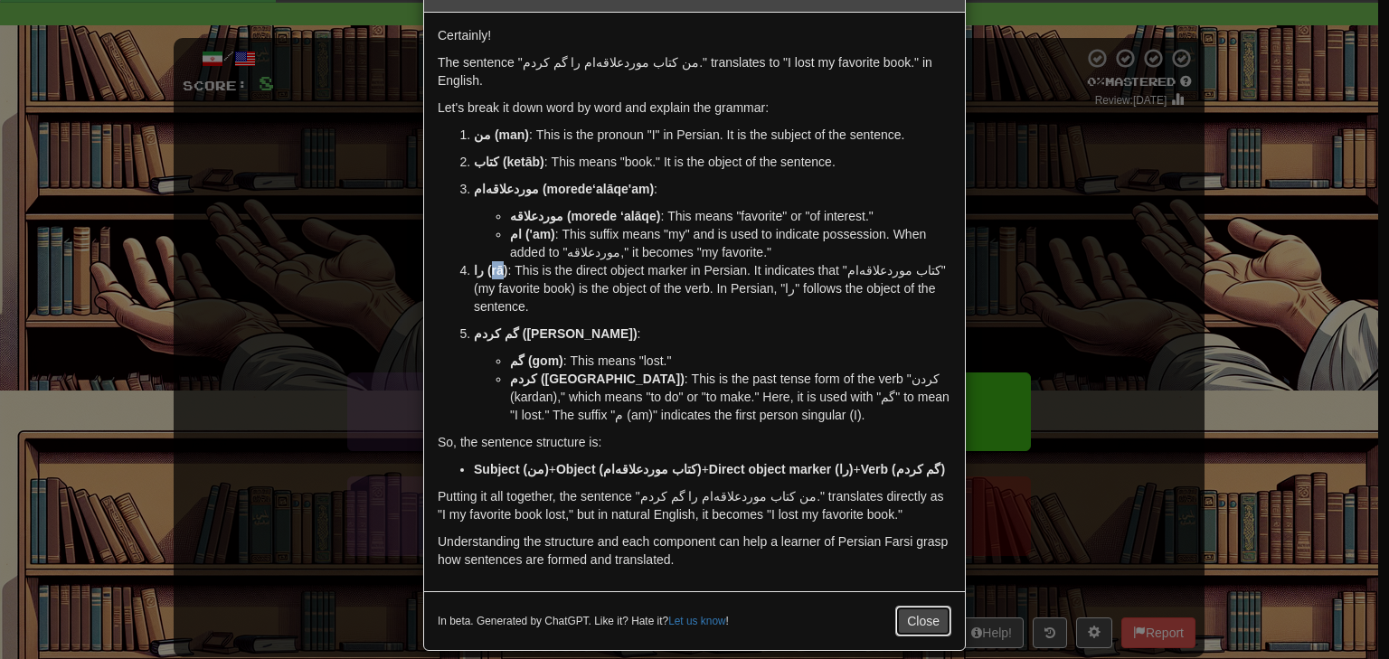
click at [905, 608] on button "Close" at bounding box center [923, 621] width 56 height 31
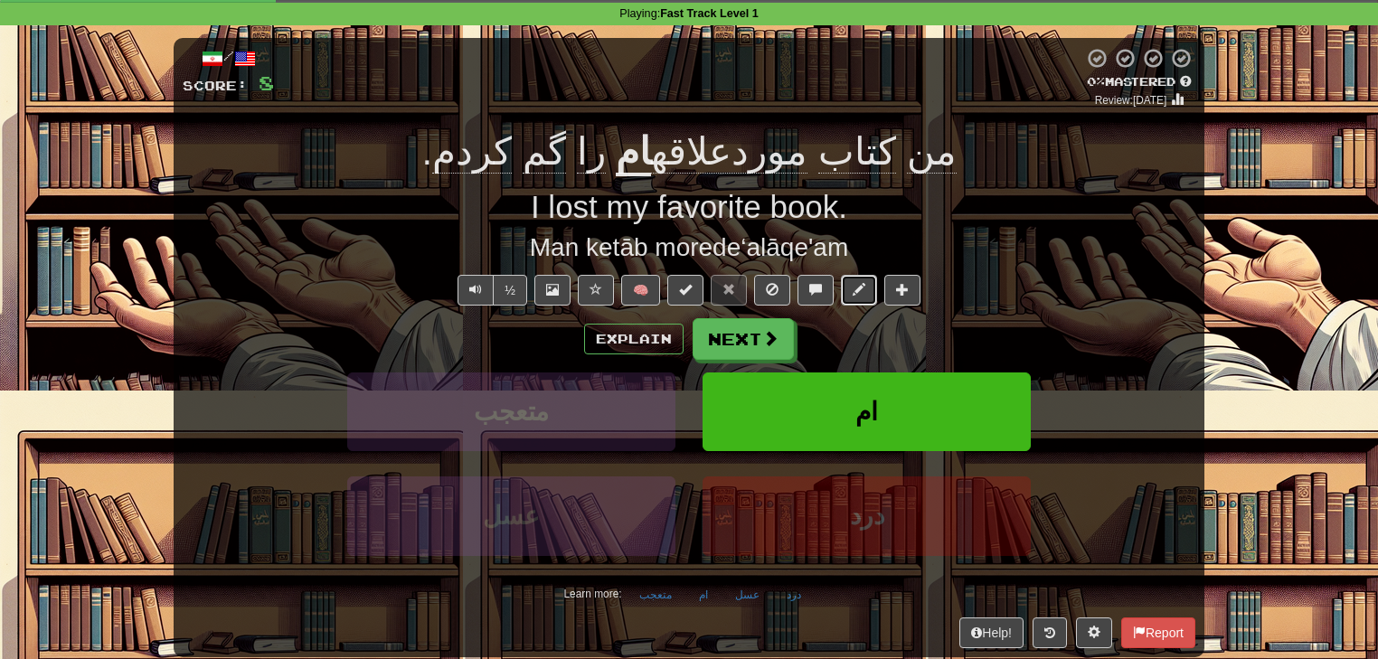
click at [863, 292] on span at bounding box center [859, 289] width 13 height 13
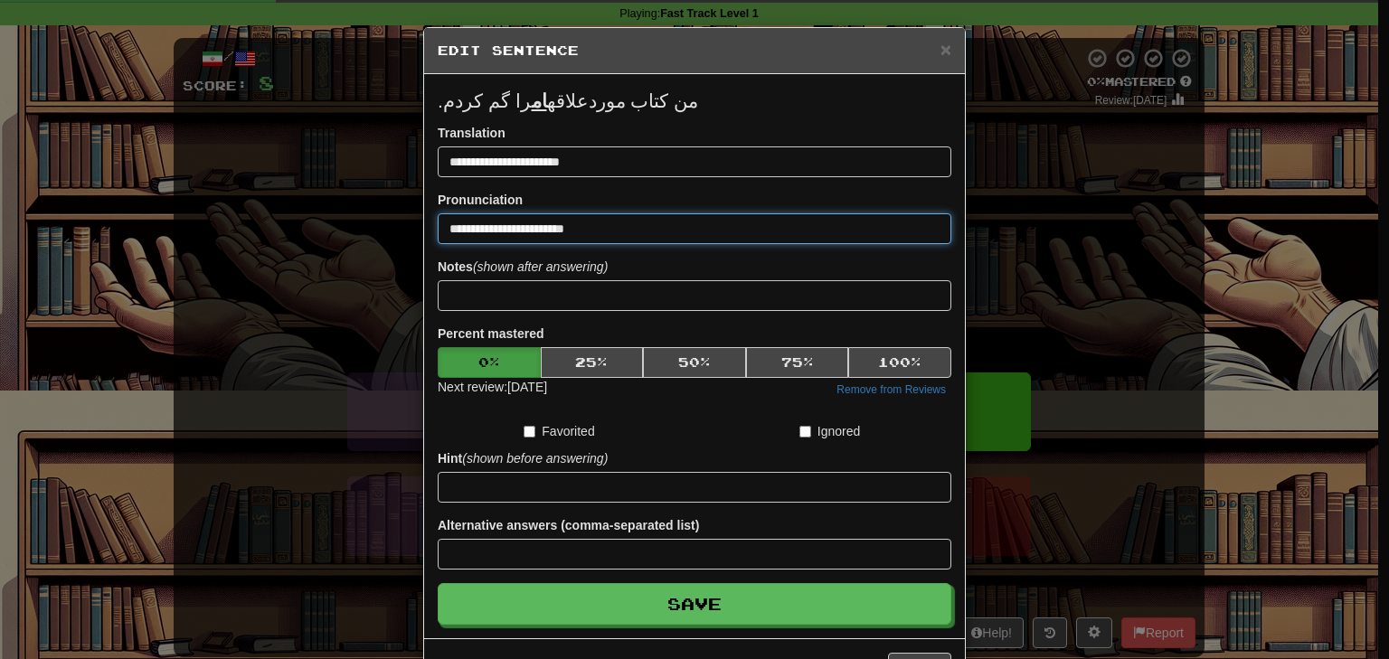
click at [611, 227] on input "**********" at bounding box center [695, 228] width 514 height 31
paste input "***"
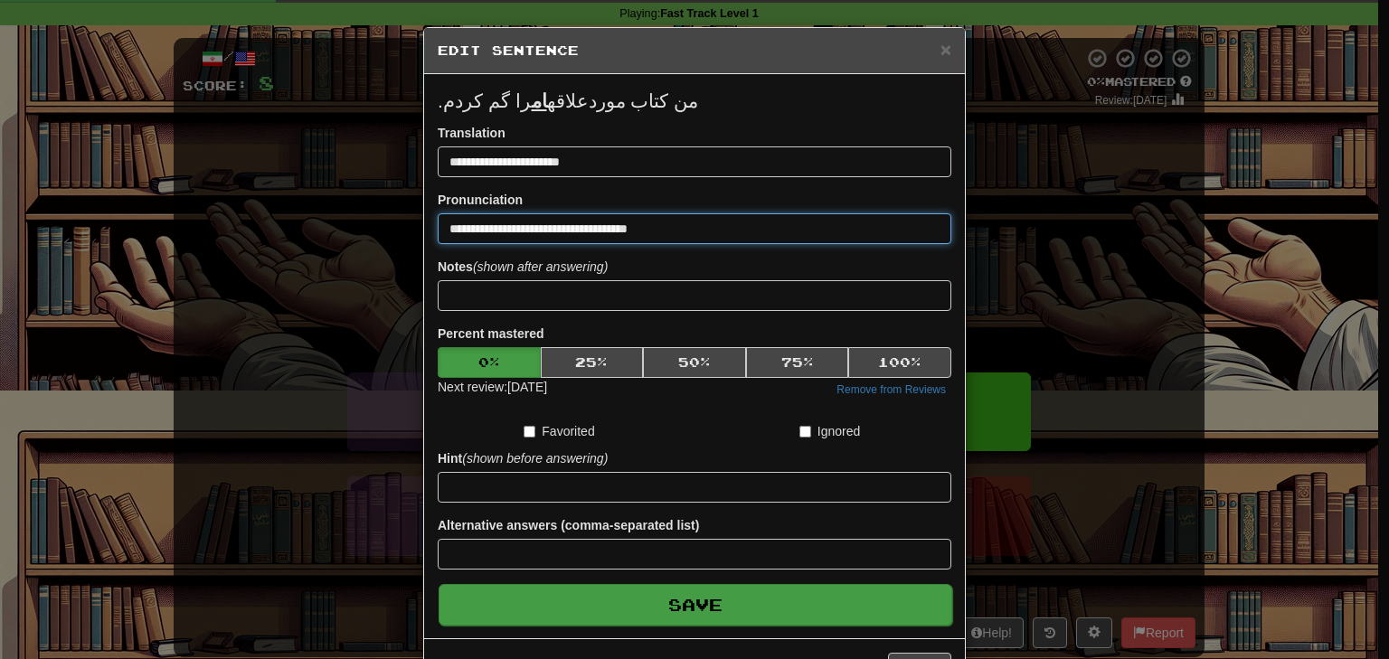
type input "**********"
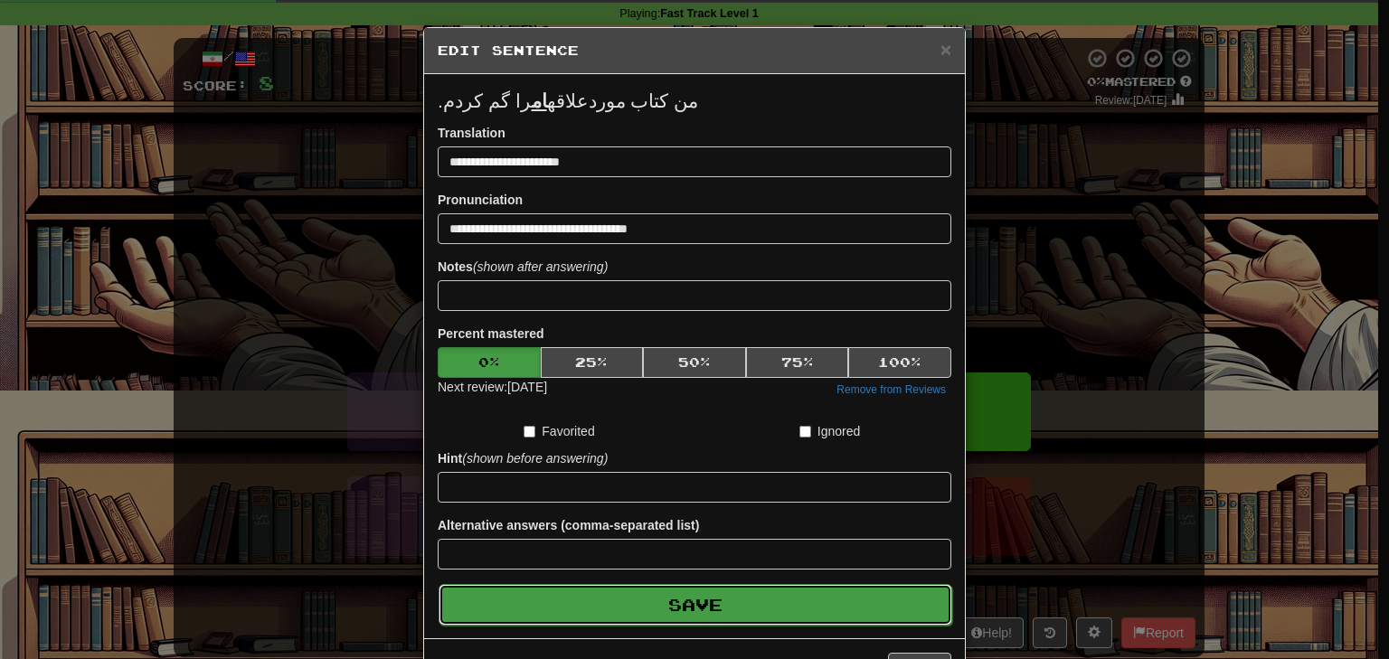
click at [716, 613] on button "Save" at bounding box center [696, 605] width 514 height 42
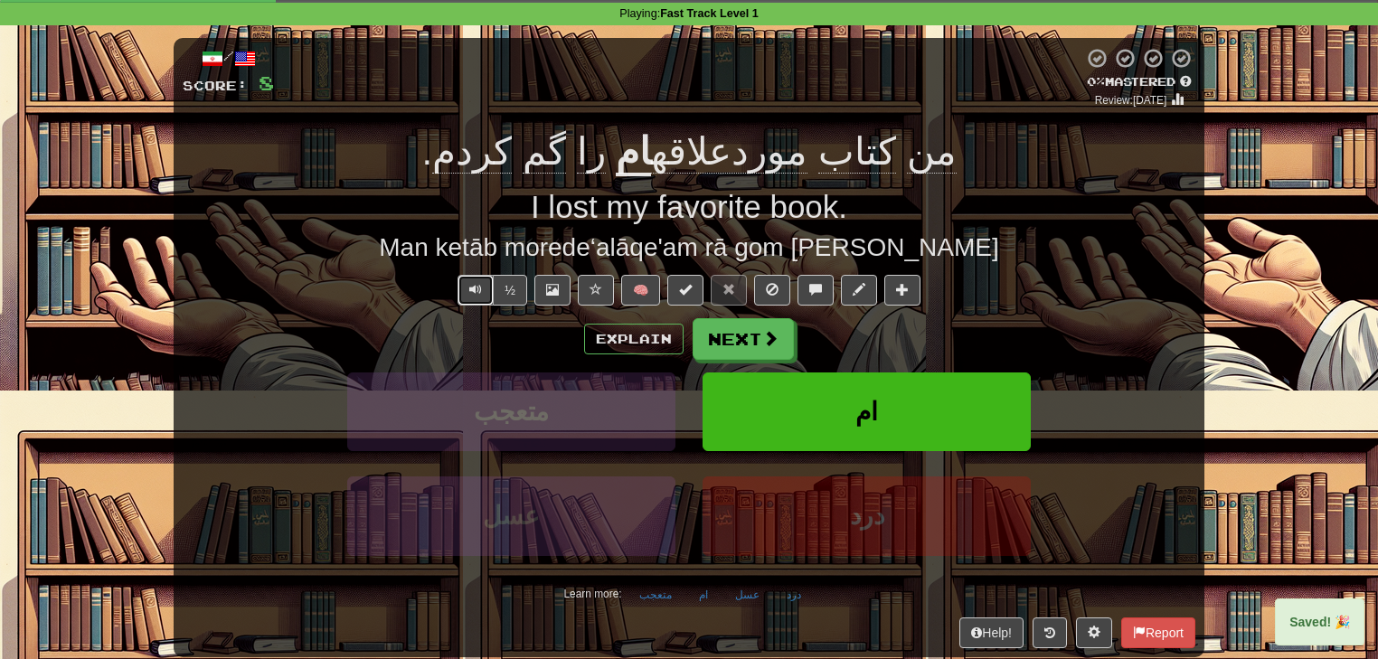
click at [467, 296] on button "Text-to-speech controls" at bounding box center [475, 290] width 36 height 31
click at [853, 292] on span at bounding box center [859, 289] width 13 height 13
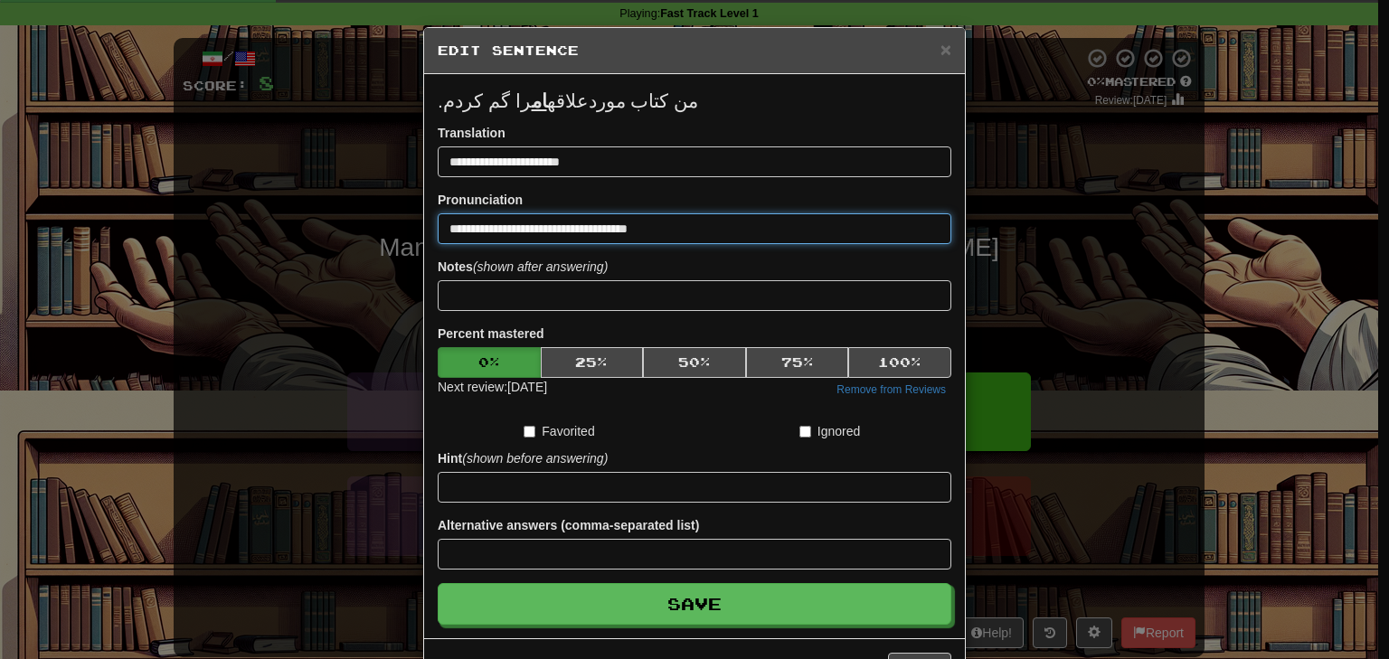
click at [503, 222] on input "**********" at bounding box center [695, 228] width 514 height 31
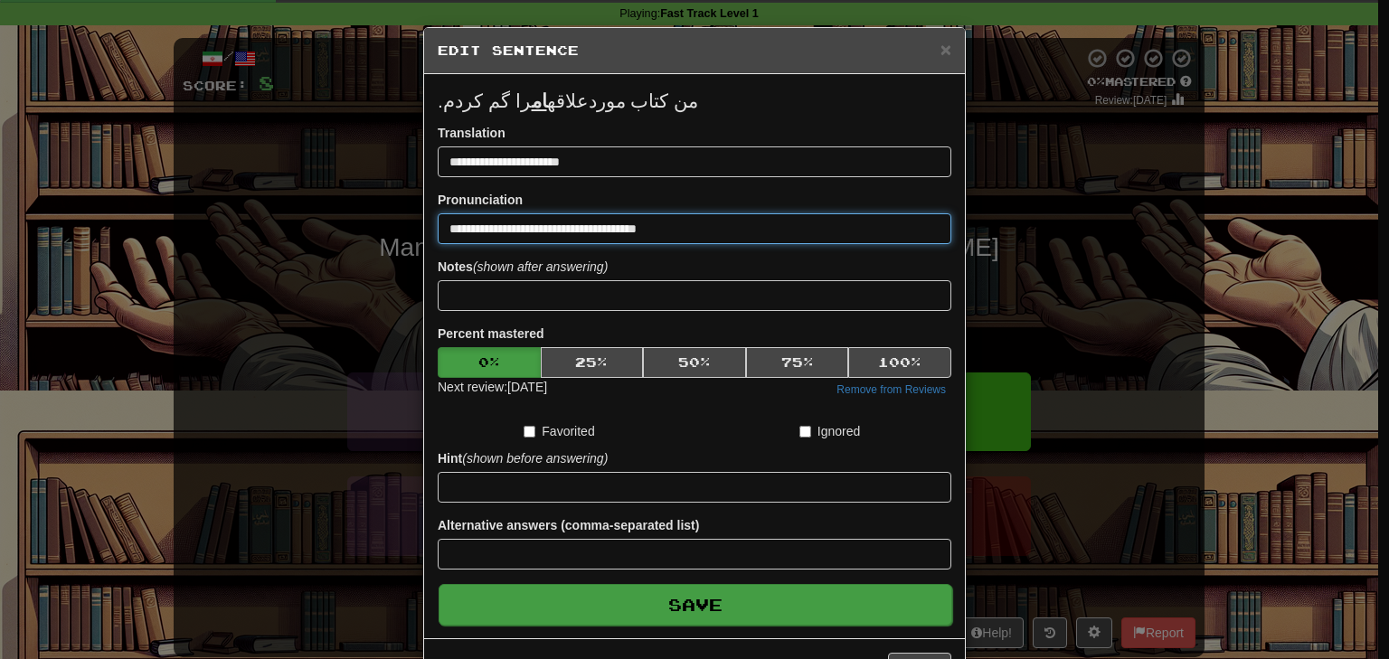
type input "**********"
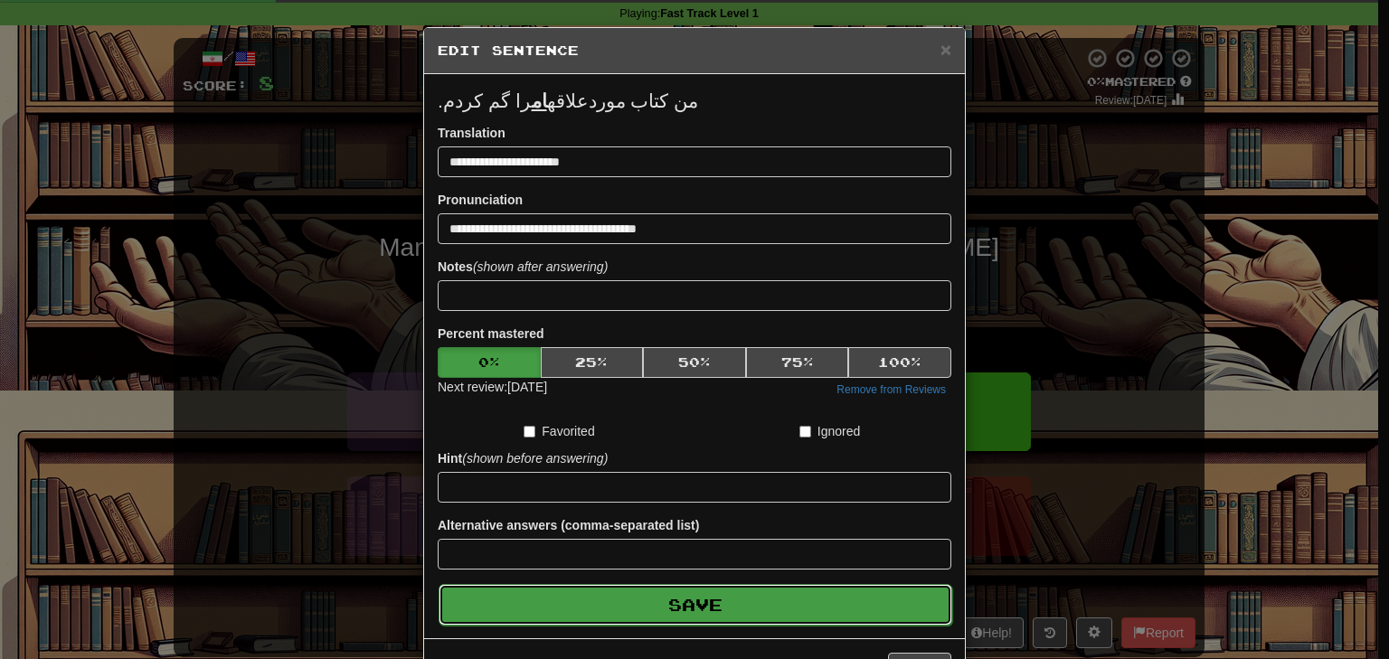
click at [605, 595] on button "Save" at bounding box center [696, 605] width 514 height 42
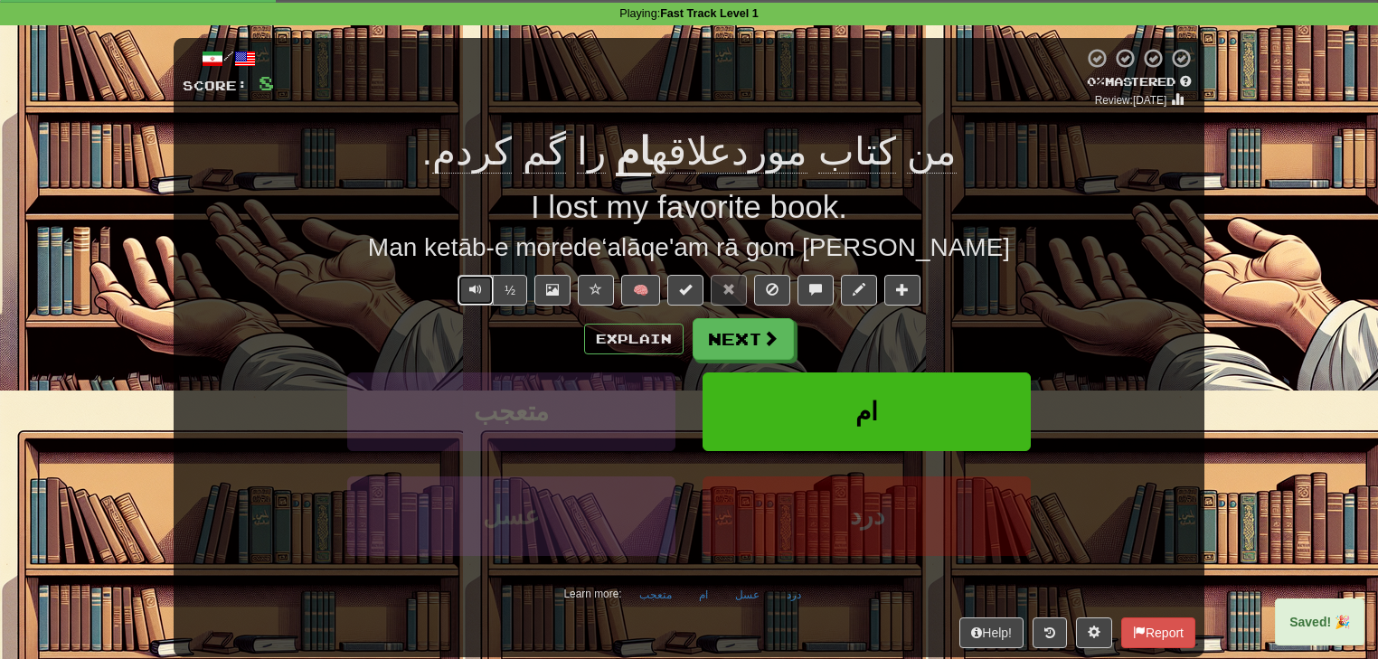
click at [467, 293] on button "Text-to-speech controls" at bounding box center [475, 290] width 36 height 31
click at [669, 327] on button "Explain" at bounding box center [633, 339] width 99 height 31
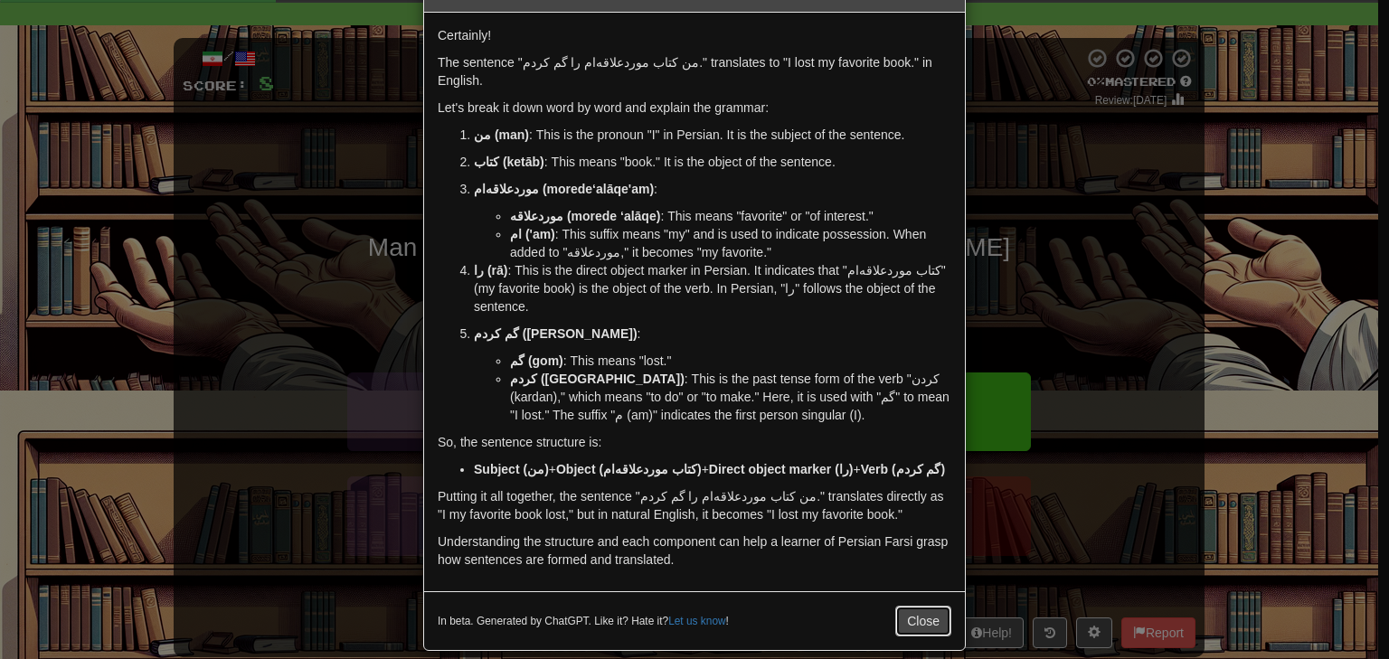
click at [914, 606] on button "Close" at bounding box center [923, 621] width 56 height 31
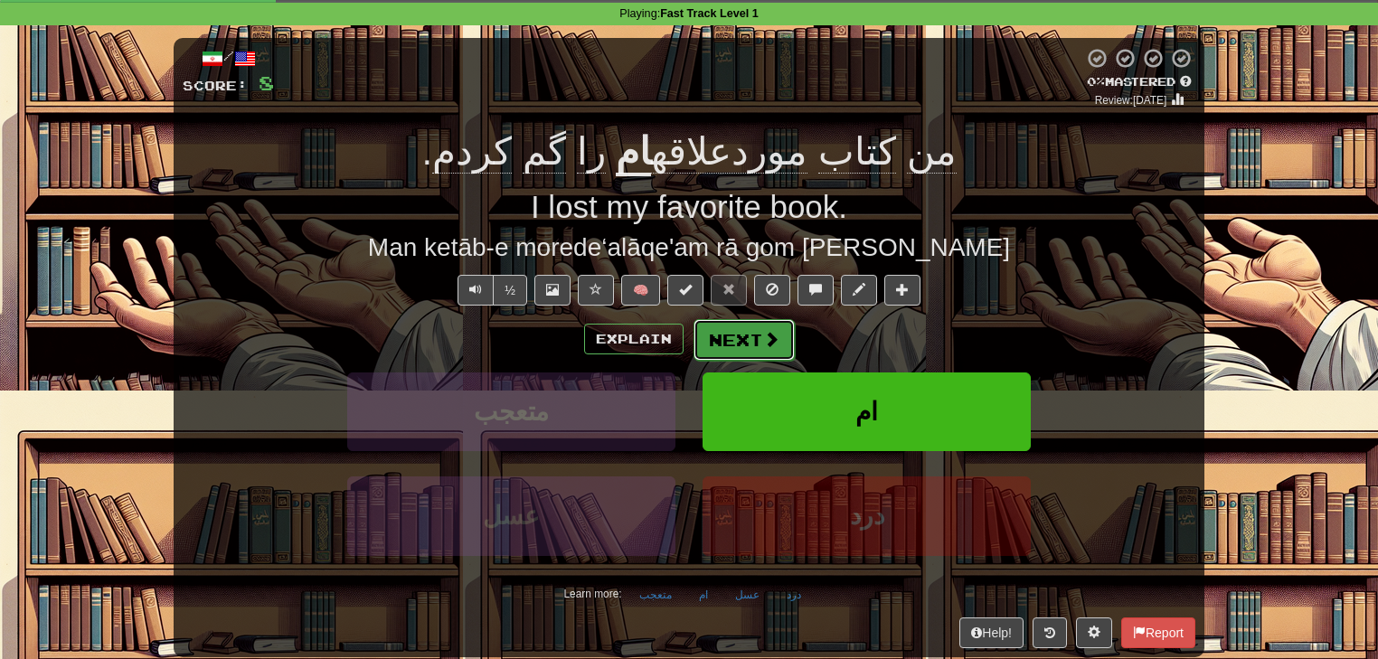
click at [753, 346] on button "Next" at bounding box center [743, 340] width 101 height 42
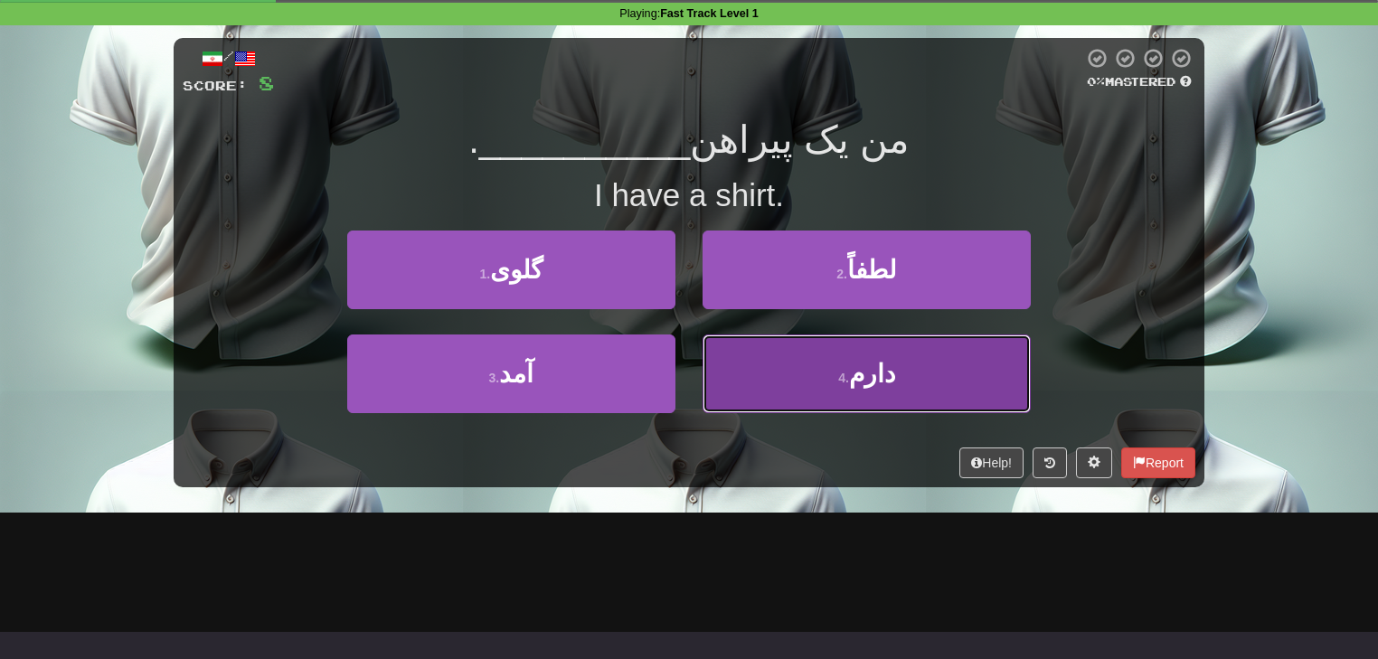
click at [841, 384] on button "4 . [GEOGRAPHIC_DATA]" at bounding box center [867, 374] width 328 height 79
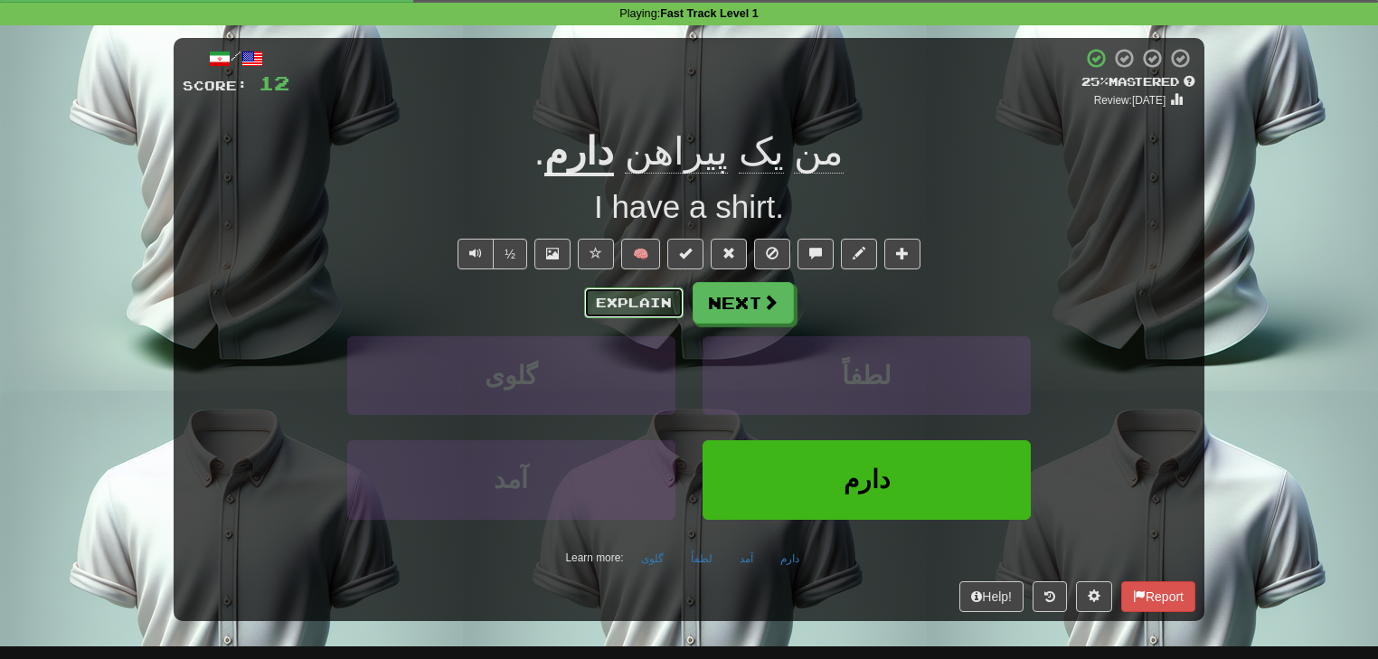
click at [645, 293] on button "Explain" at bounding box center [633, 303] width 99 height 31
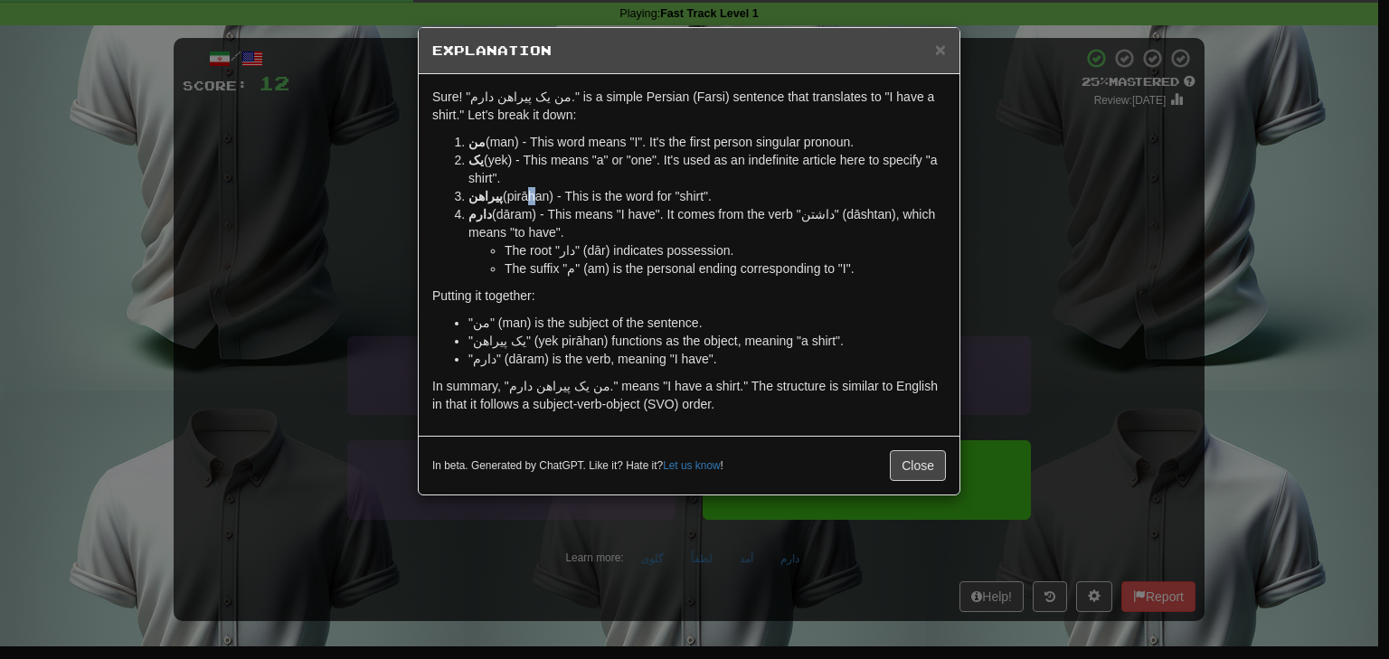
click at [518, 195] on li "پیراهن (pirāhan) - This is the word for "shirt"." at bounding box center [706, 196] width 477 height 18
copy li "ā"
click at [523, 195] on li "پیراهن (pirāhan) - This is the word for "shirt"." at bounding box center [706, 196] width 477 height 18
click at [909, 460] on button "Close" at bounding box center [918, 465] width 56 height 31
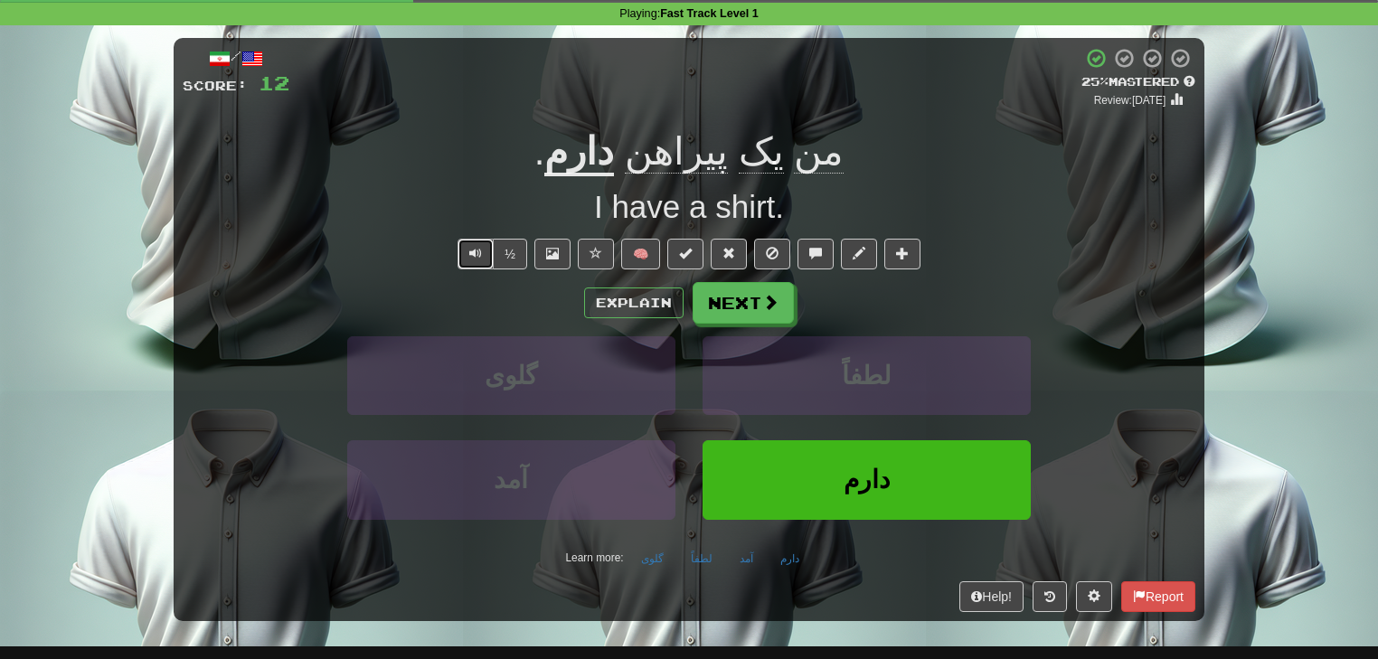
click at [486, 253] on button "Text-to-speech controls" at bounding box center [475, 254] width 36 height 31
click at [620, 307] on button "Explain" at bounding box center [633, 303] width 99 height 31
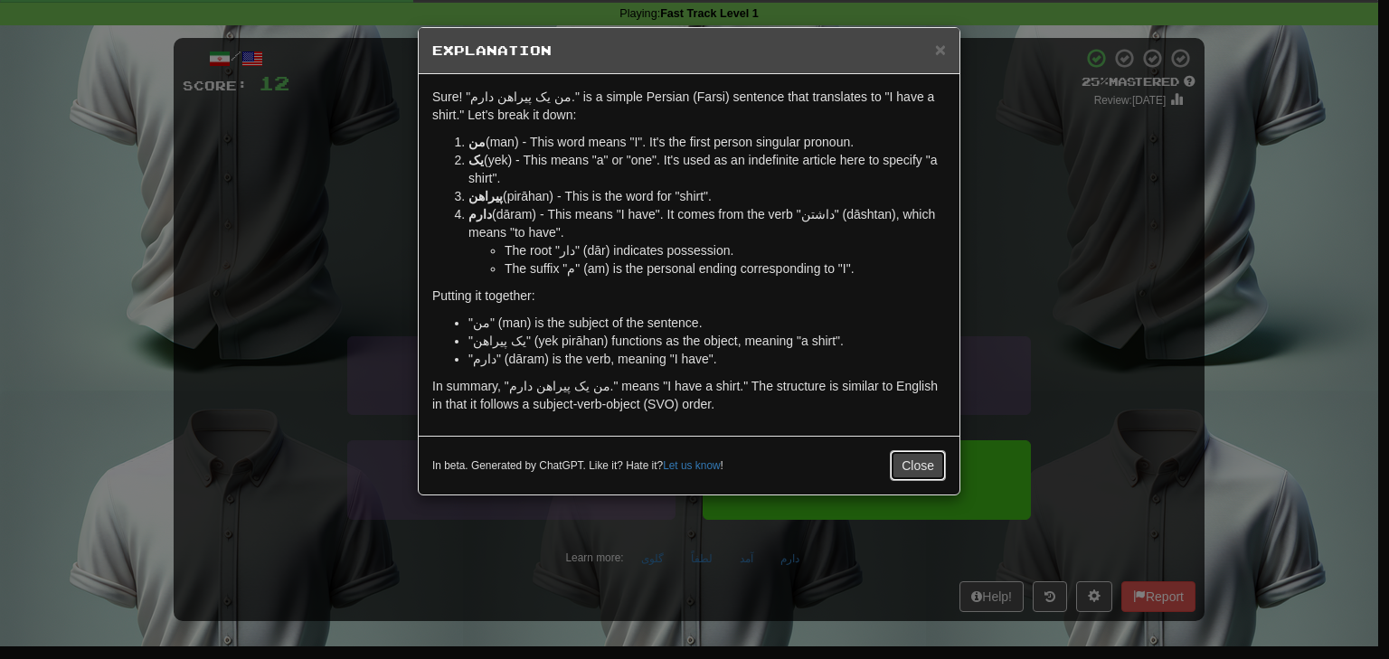
click at [929, 470] on button "Close" at bounding box center [918, 465] width 56 height 31
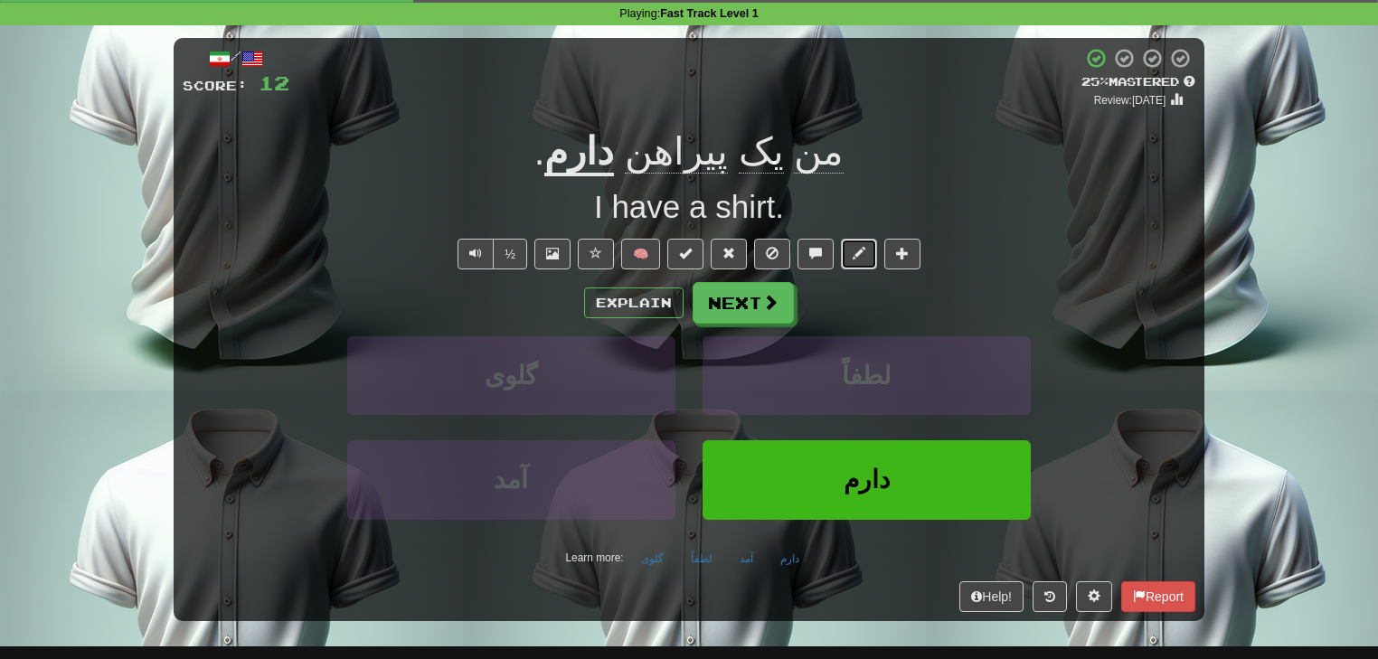
click at [858, 257] on span at bounding box center [859, 253] width 13 height 13
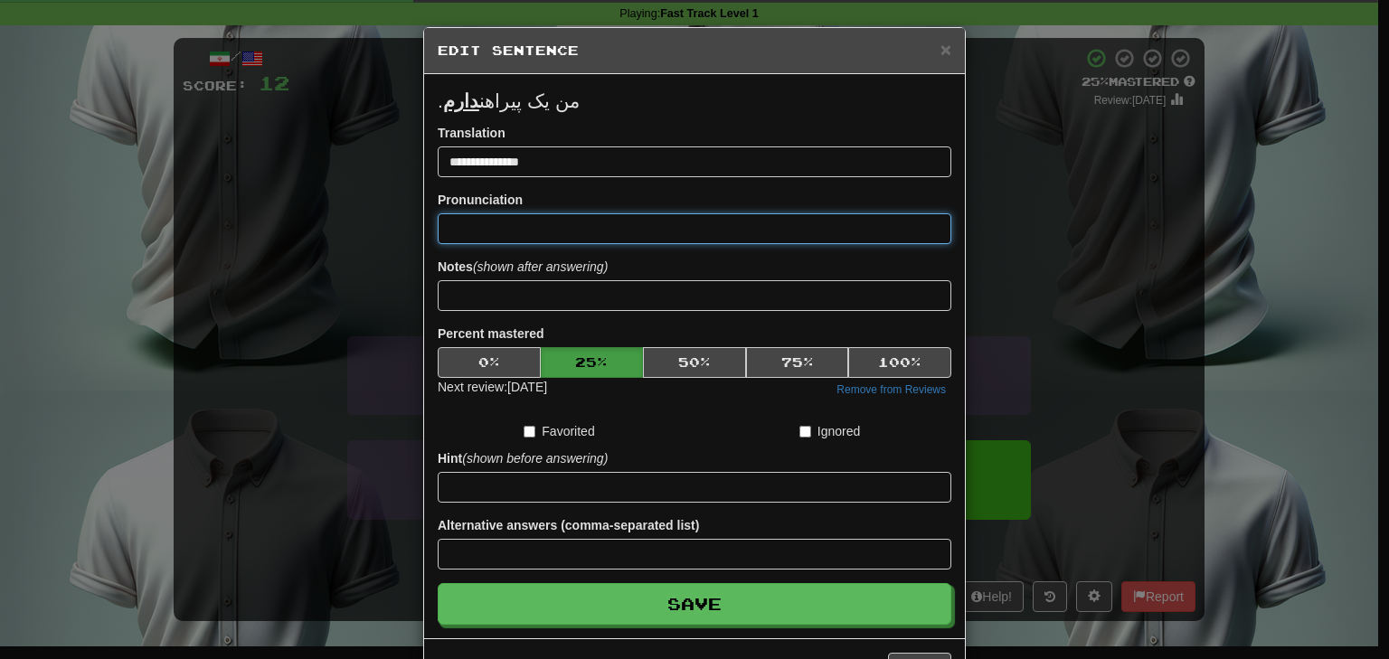
click at [665, 233] on input at bounding box center [695, 228] width 514 height 31
paste input "********"
click at [510, 222] on input "**********" at bounding box center [695, 228] width 514 height 31
click at [551, 225] on input "**********" at bounding box center [695, 228] width 514 height 31
paste input
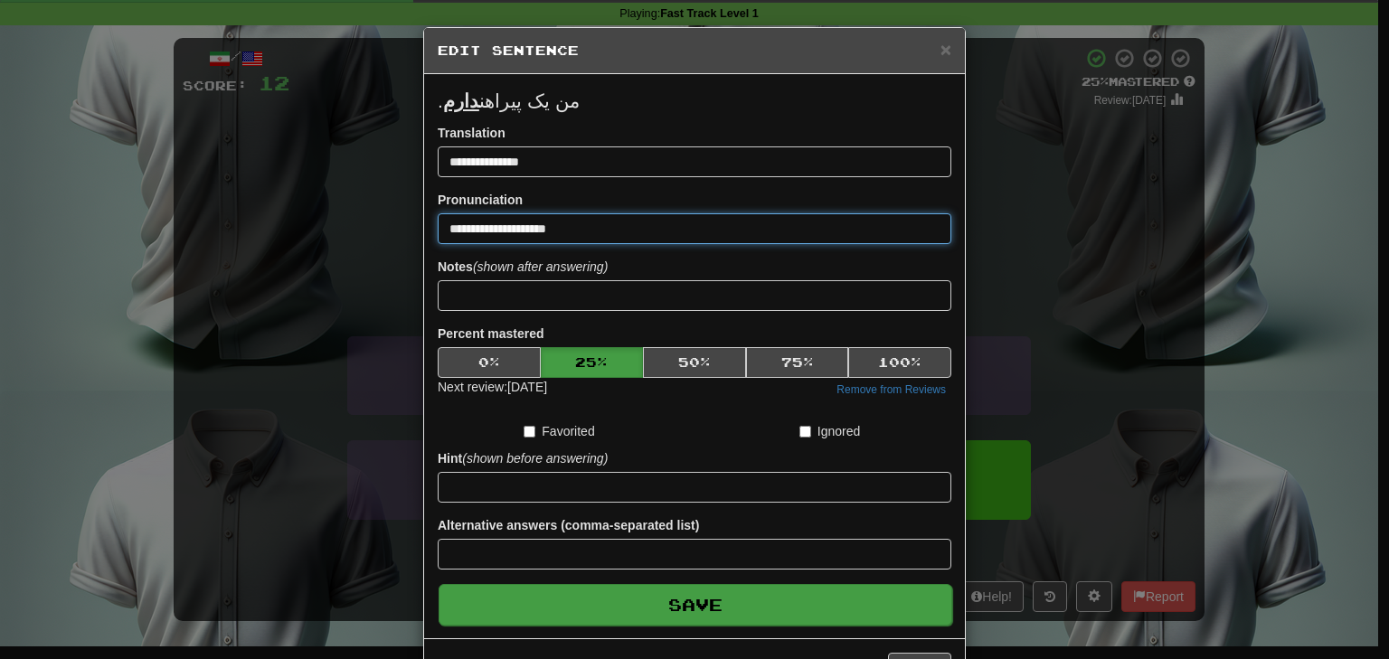
type input "**********"
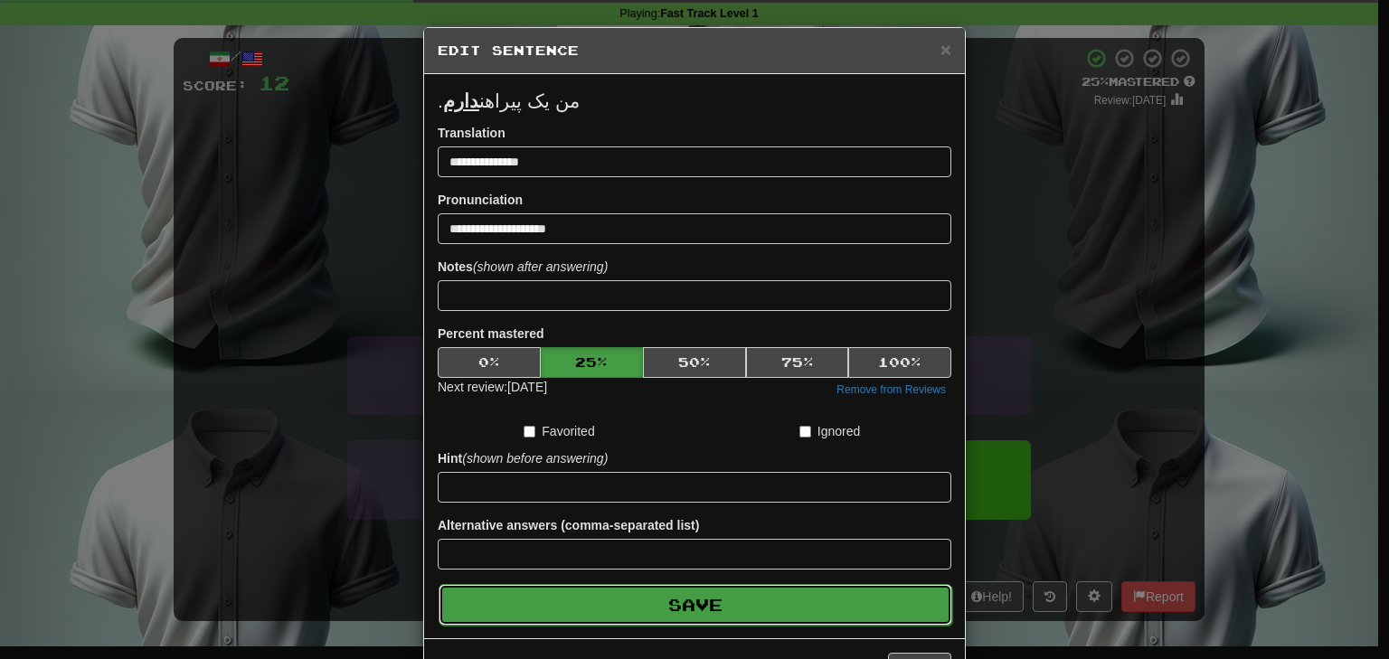
click at [685, 593] on button "Save" at bounding box center [696, 605] width 514 height 42
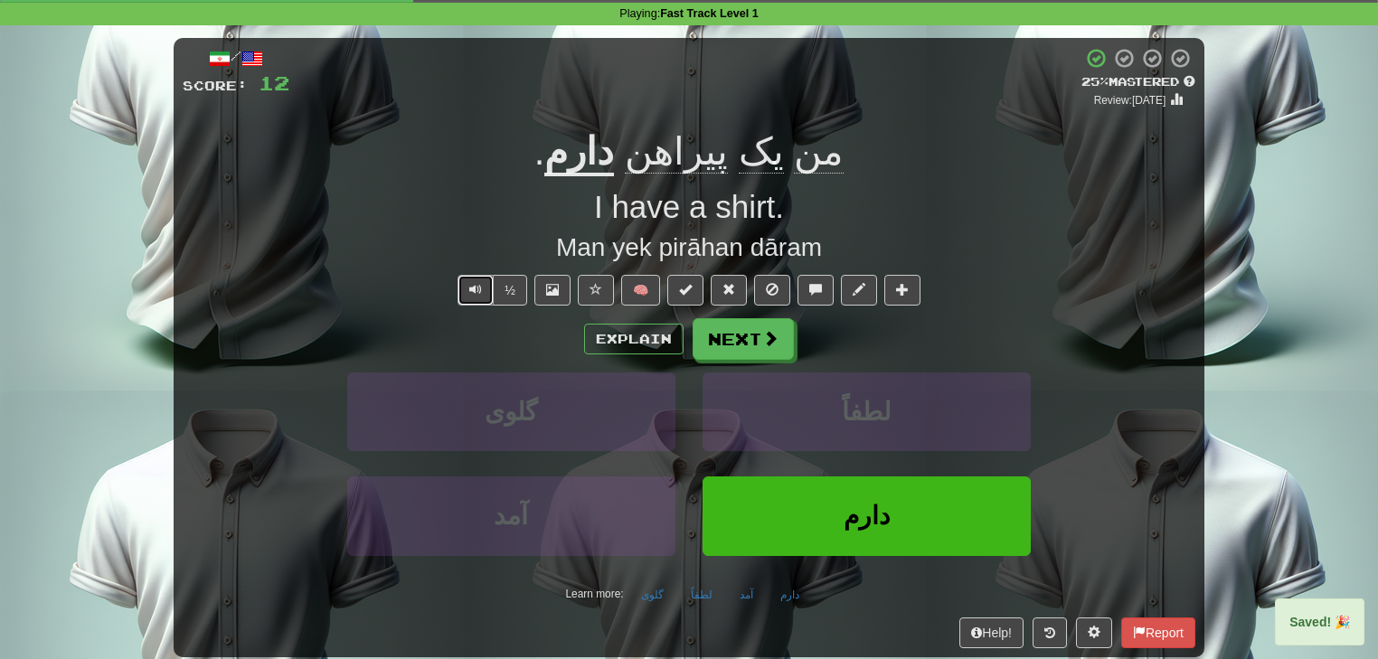
click at [486, 298] on button "Text-to-speech controls" at bounding box center [475, 290] width 36 height 31
click at [754, 345] on button "Next" at bounding box center [743, 340] width 101 height 42
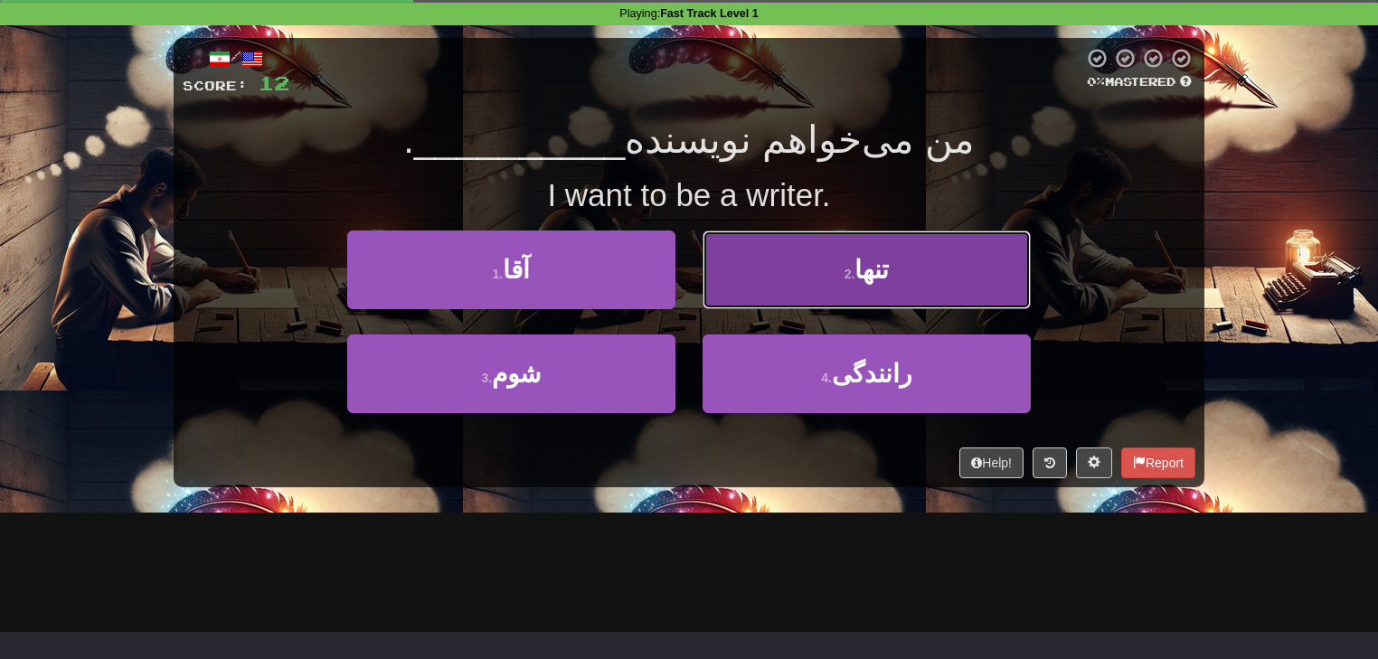
click at [758, 276] on button "2 . تنها" at bounding box center [867, 270] width 328 height 79
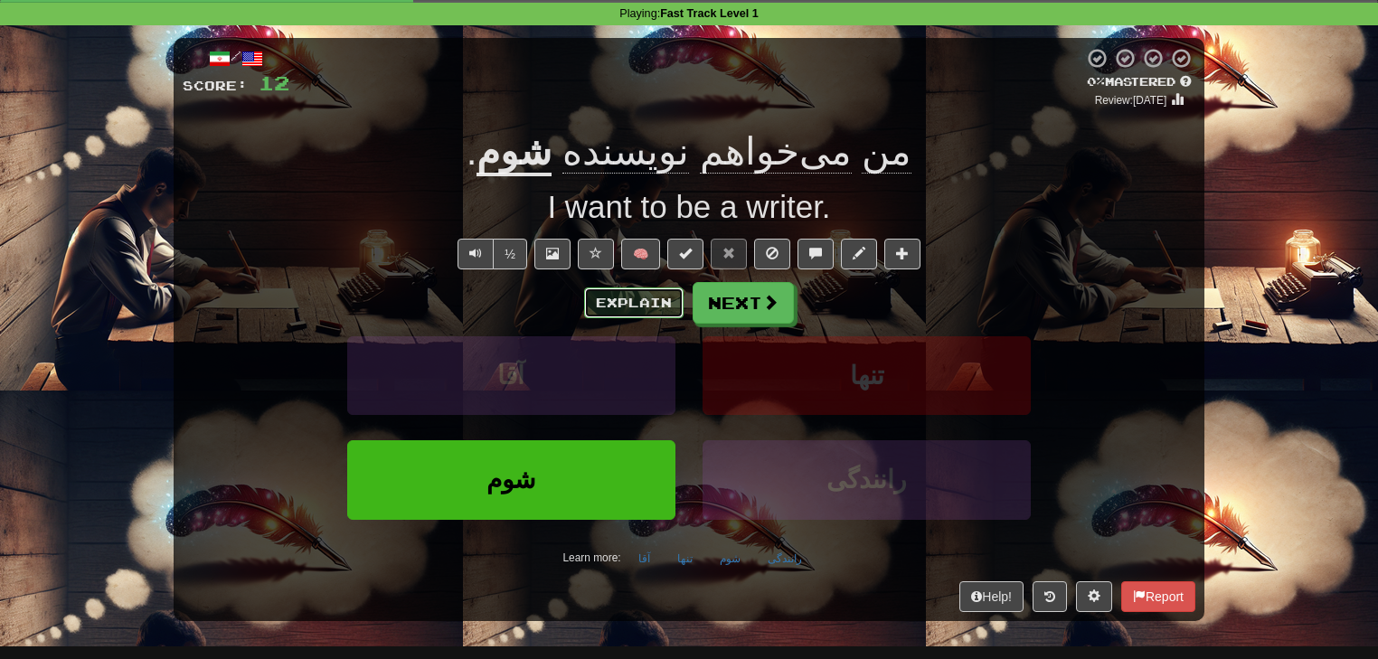
click at [659, 300] on button "Explain" at bounding box center [633, 303] width 99 height 31
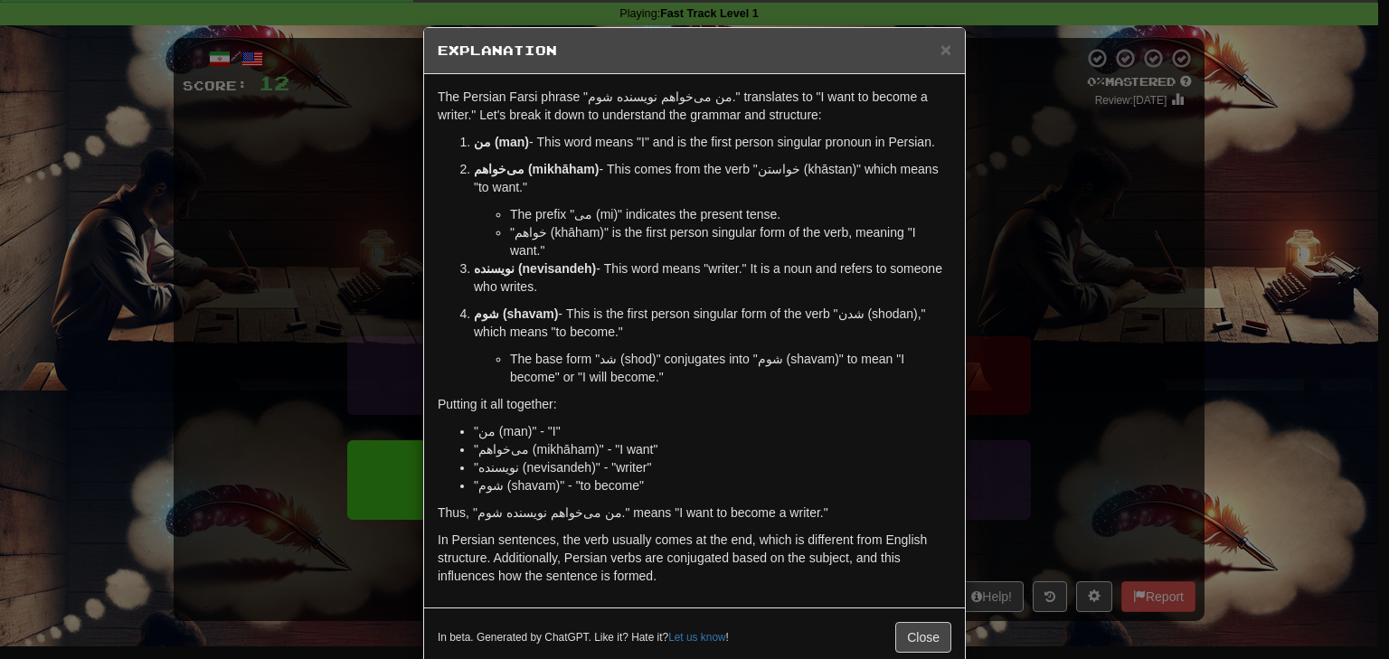
click at [505, 422] on li ""من (man)" - "I"" at bounding box center [712, 431] width 477 height 18
copy li "man"
click at [547, 440] on li ""می‌خواهم (mikhāham)" - "I want"" at bounding box center [712, 449] width 477 height 18
copy li "ā"
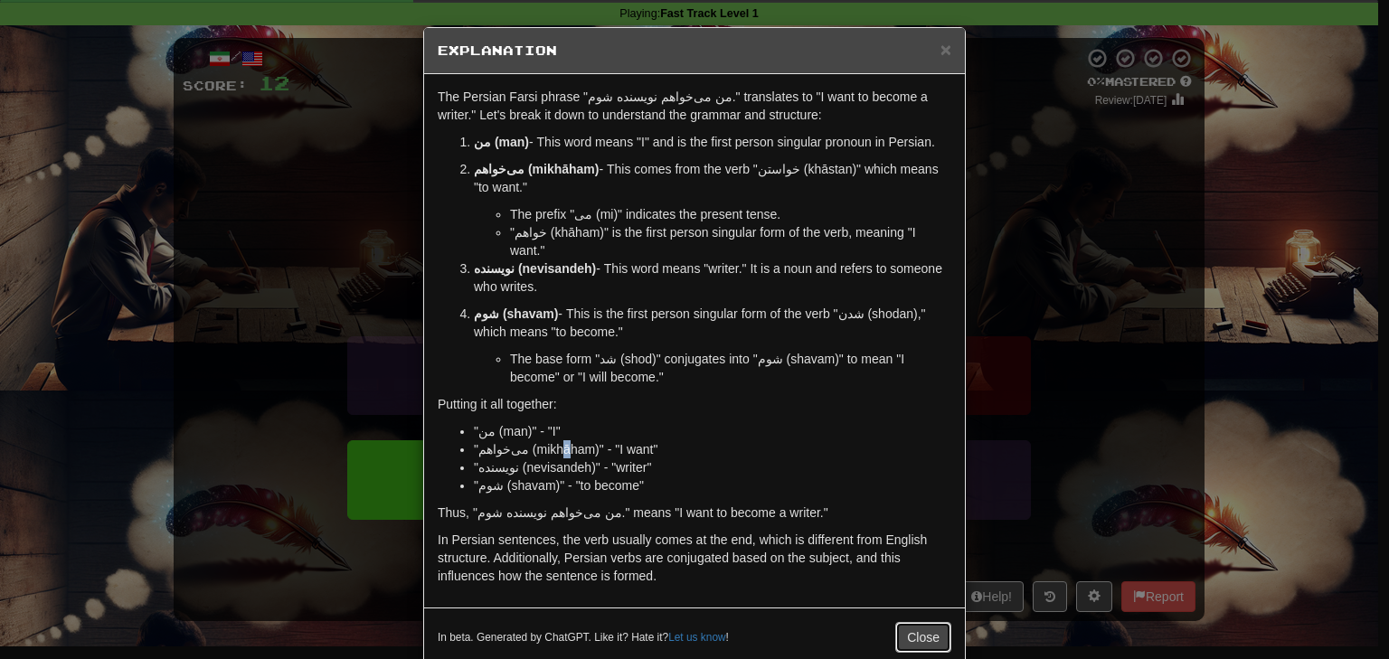
click at [906, 622] on button "Close" at bounding box center [923, 637] width 56 height 31
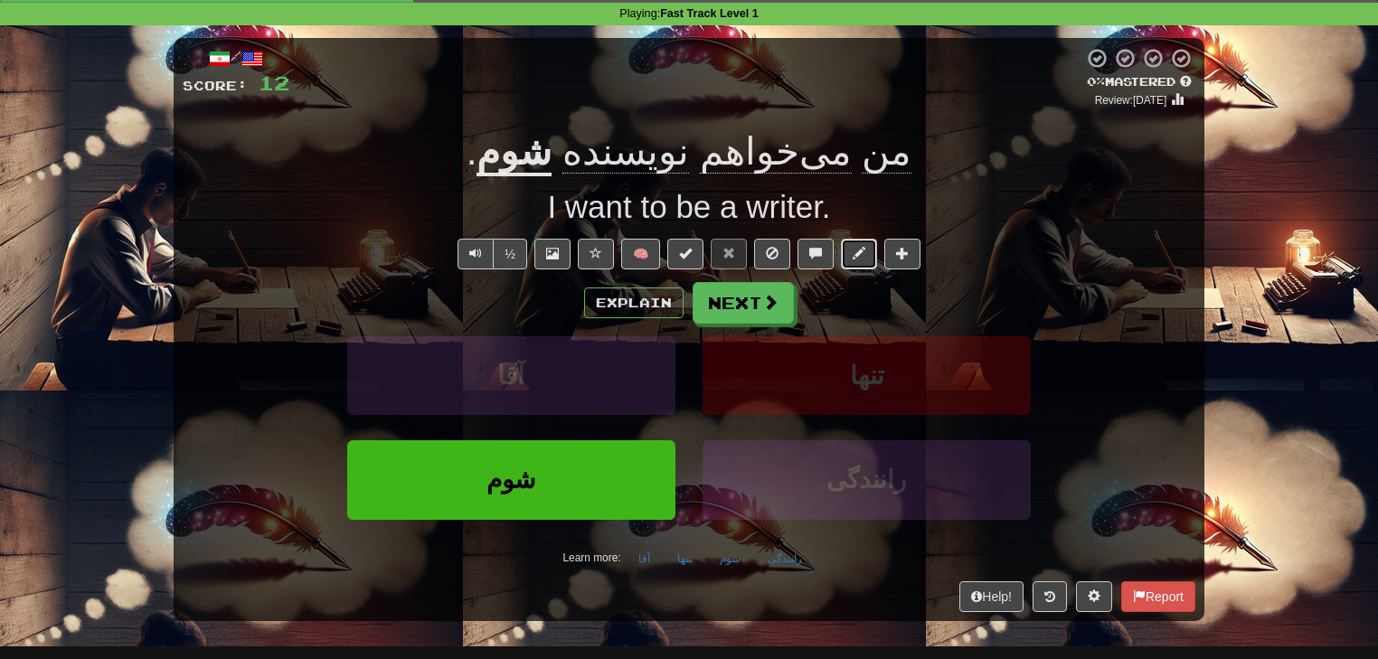
click at [850, 257] on button at bounding box center [859, 254] width 36 height 31
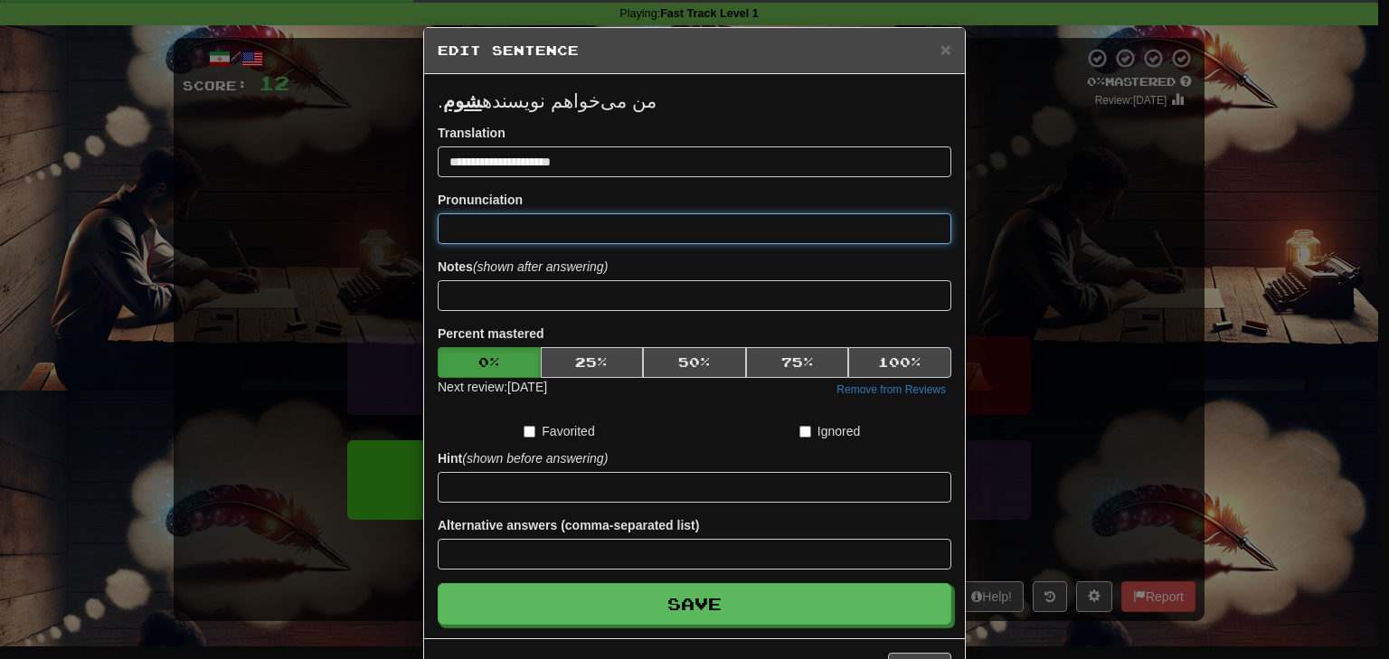
click at [519, 230] on input at bounding box center [695, 228] width 514 height 31
paste input "**********"
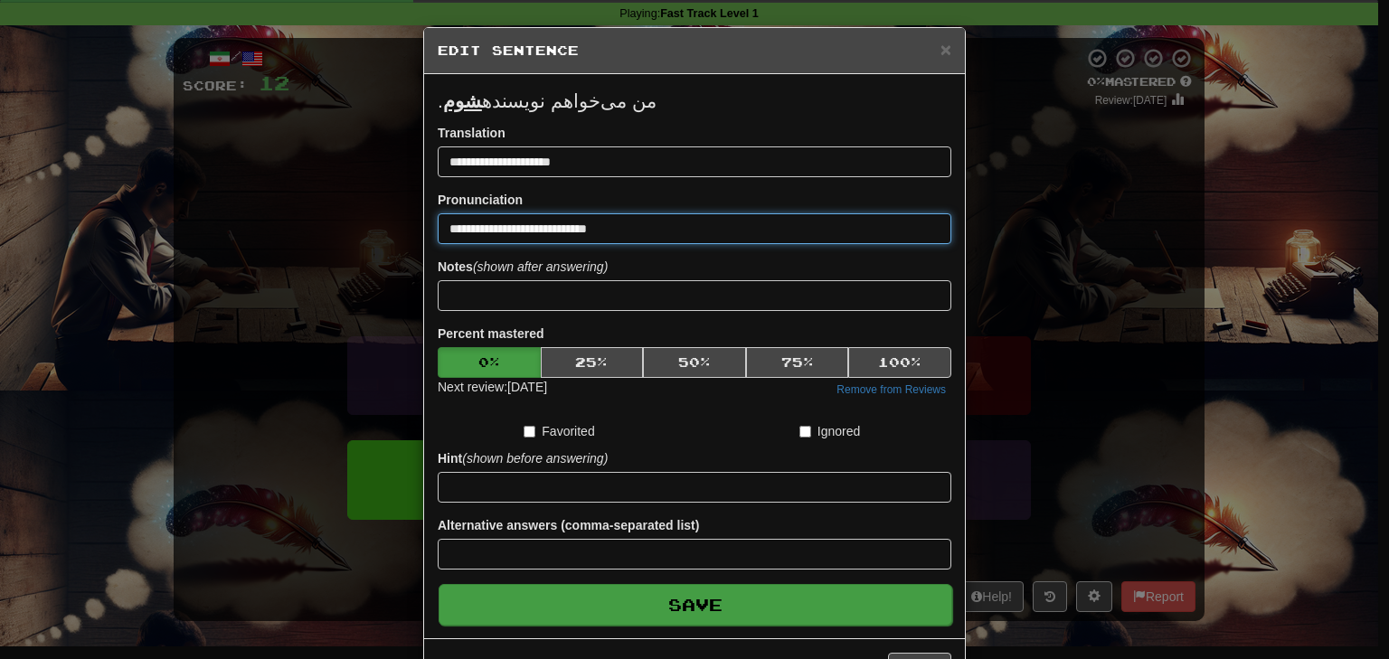
type input "**********"
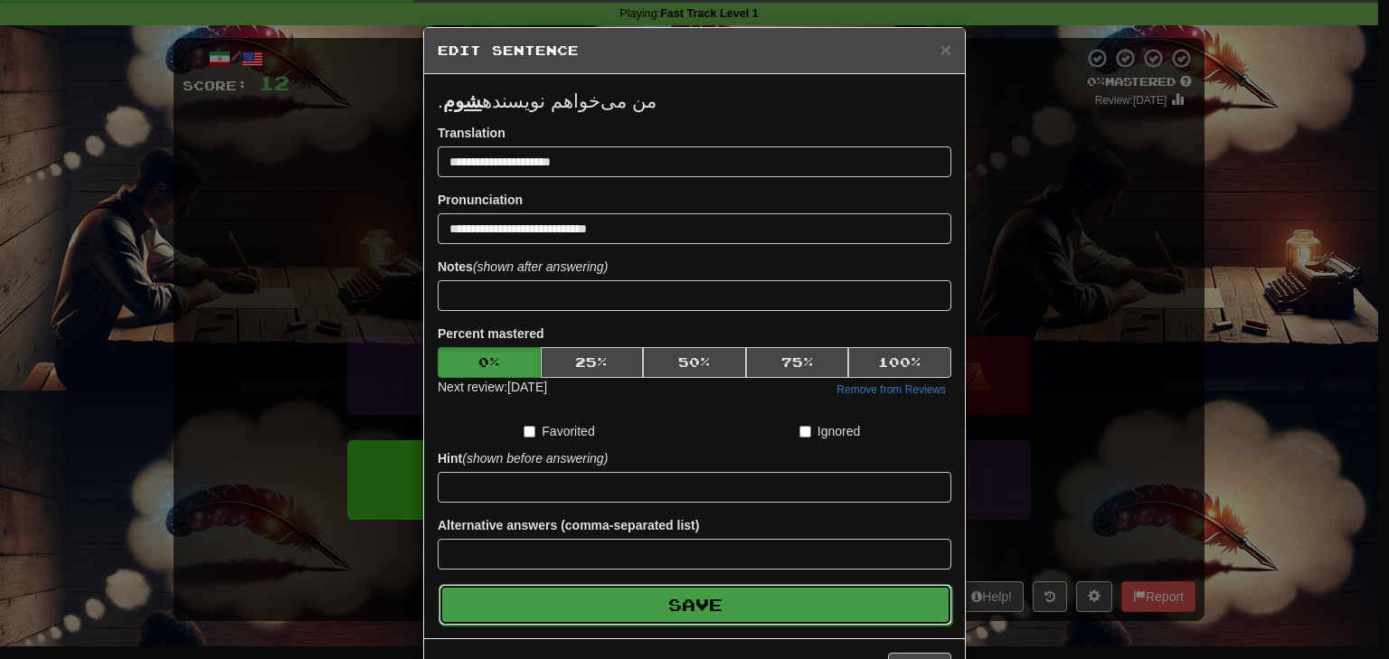
click at [633, 612] on button "Save" at bounding box center [696, 605] width 514 height 42
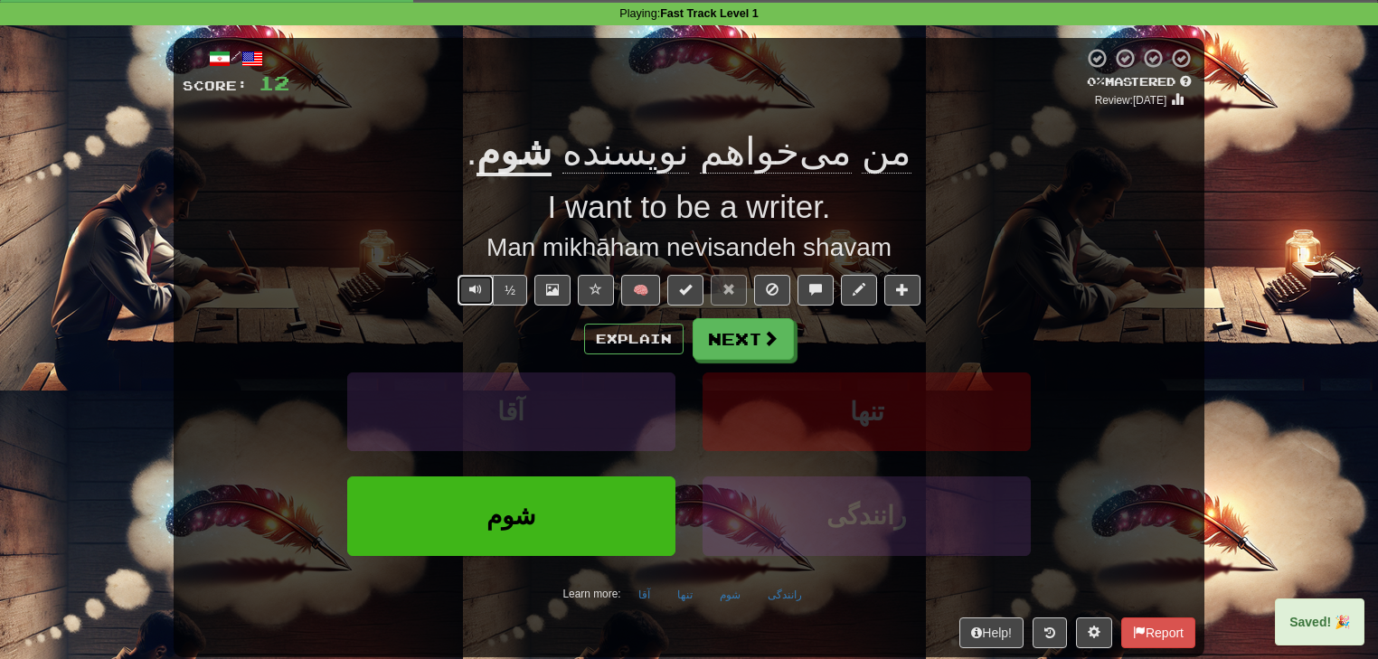
click at [470, 286] on span "Text-to-speech controls" at bounding box center [475, 289] width 13 height 13
click at [485, 287] on button "Text-to-speech controls" at bounding box center [475, 290] width 36 height 31
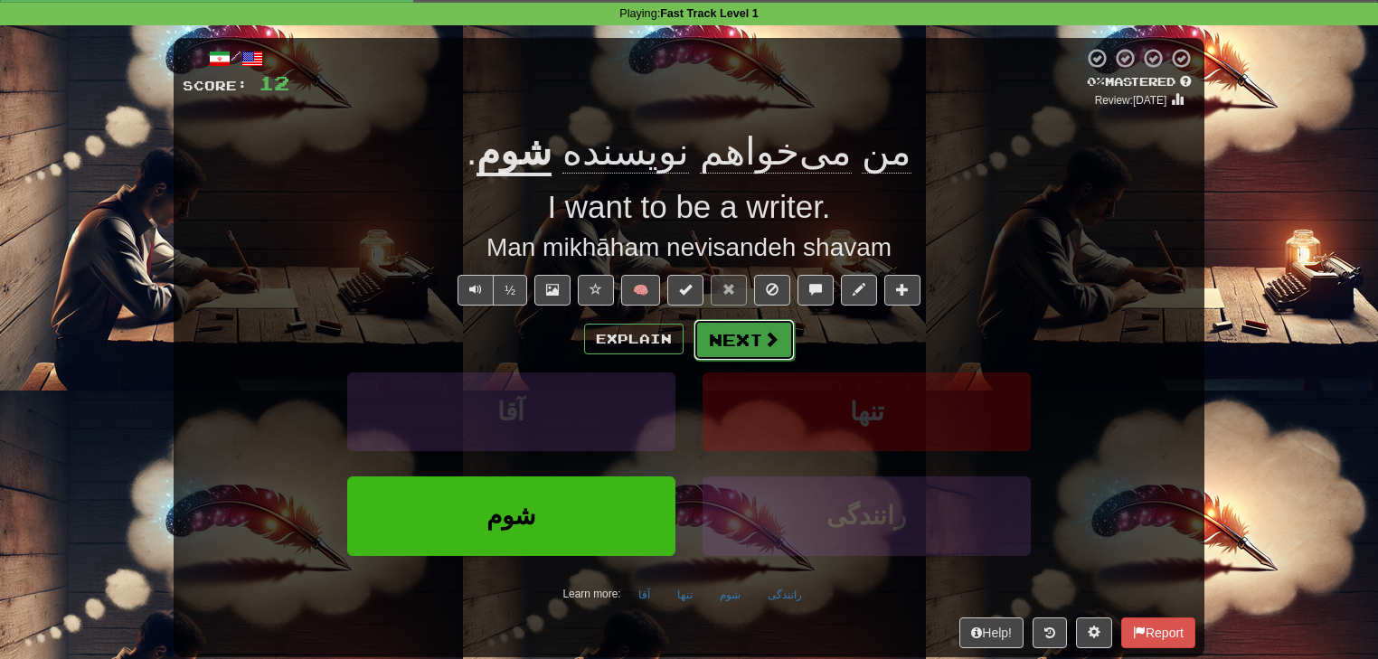
click at [727, 332] on button "Next" at bounding box center [743, 340] width 101 height 42
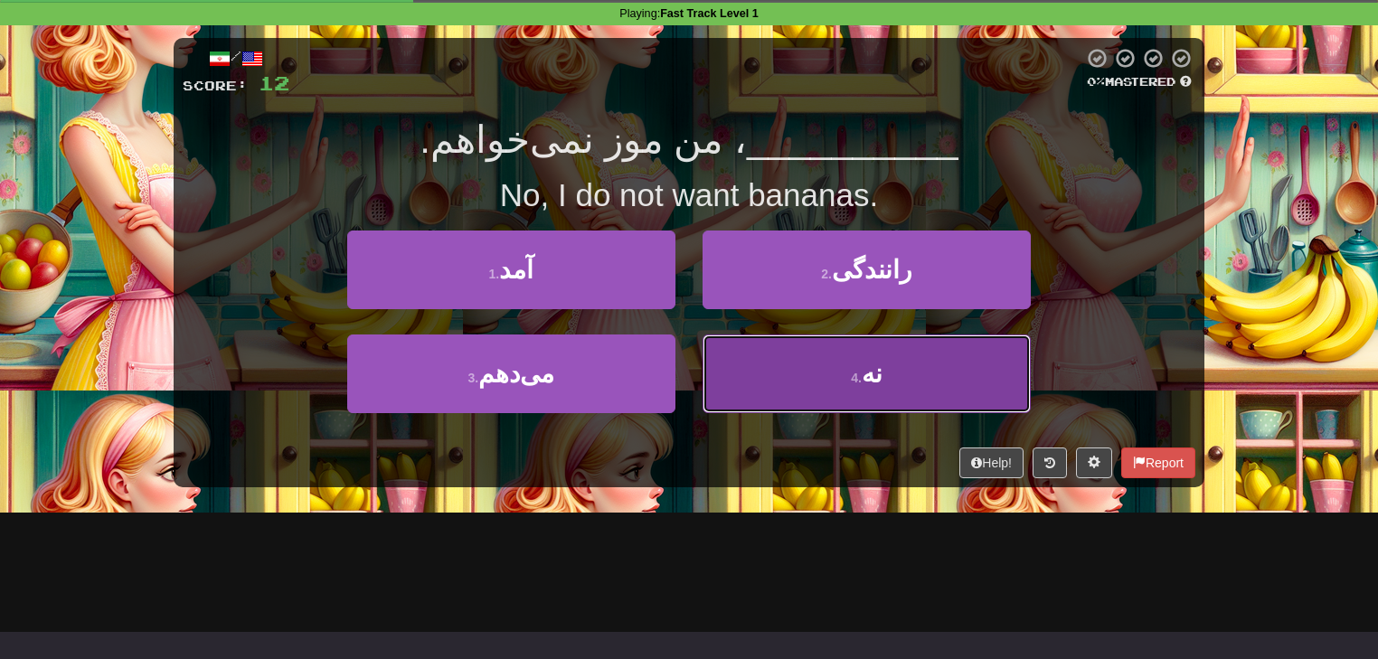
click at [783, 346] on button "4 . نه" at bounding box center [867, 374] width 328 height 79
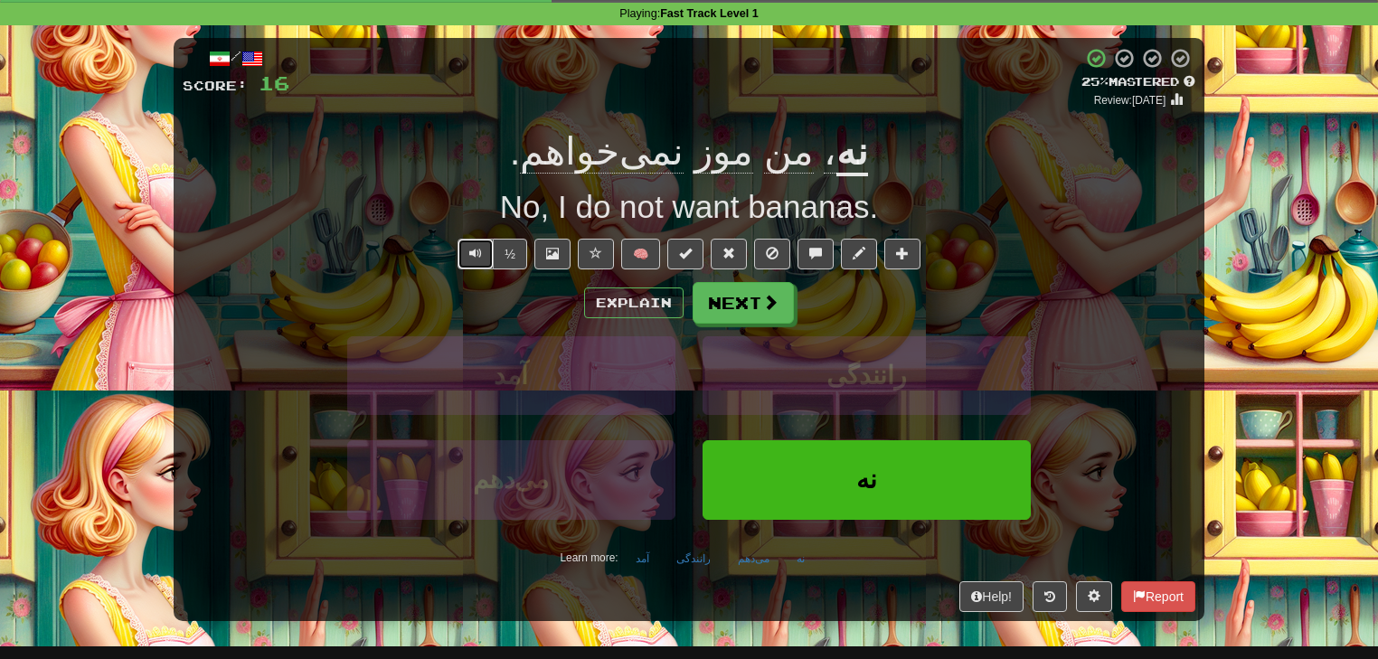
click at [479, 260] on button "Text-to-speech controls" at bounding box center [475, 254] width 36 height 31
click at [663, 304] on button "Explain" at bounding box center [633, 303] width 99 height 31
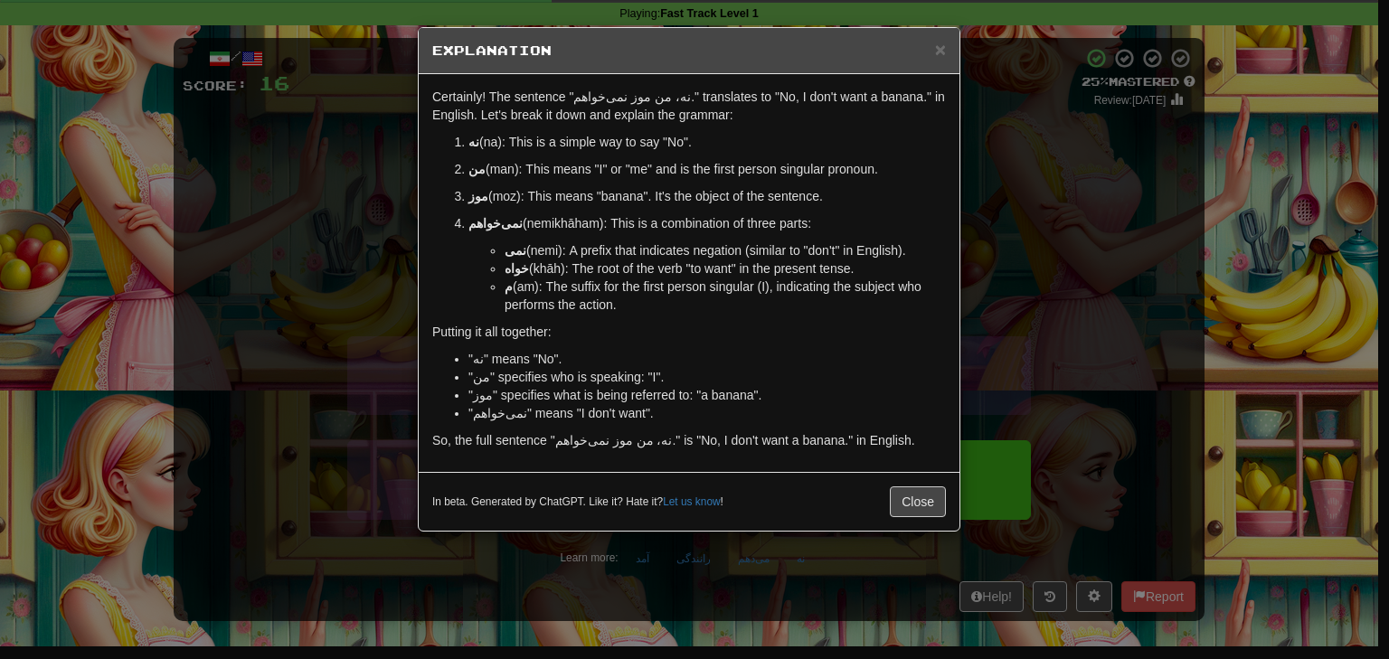
click at [547, 223] on p "نمی‌خواهم (nemikhāham): This is a combination of three parts:" at bounding box center [706, 223] width 477 height 18
copy p "nemikhāham"
click at [935, 499] on button "Close" at bounding box center [918, 501] width 56 height 31
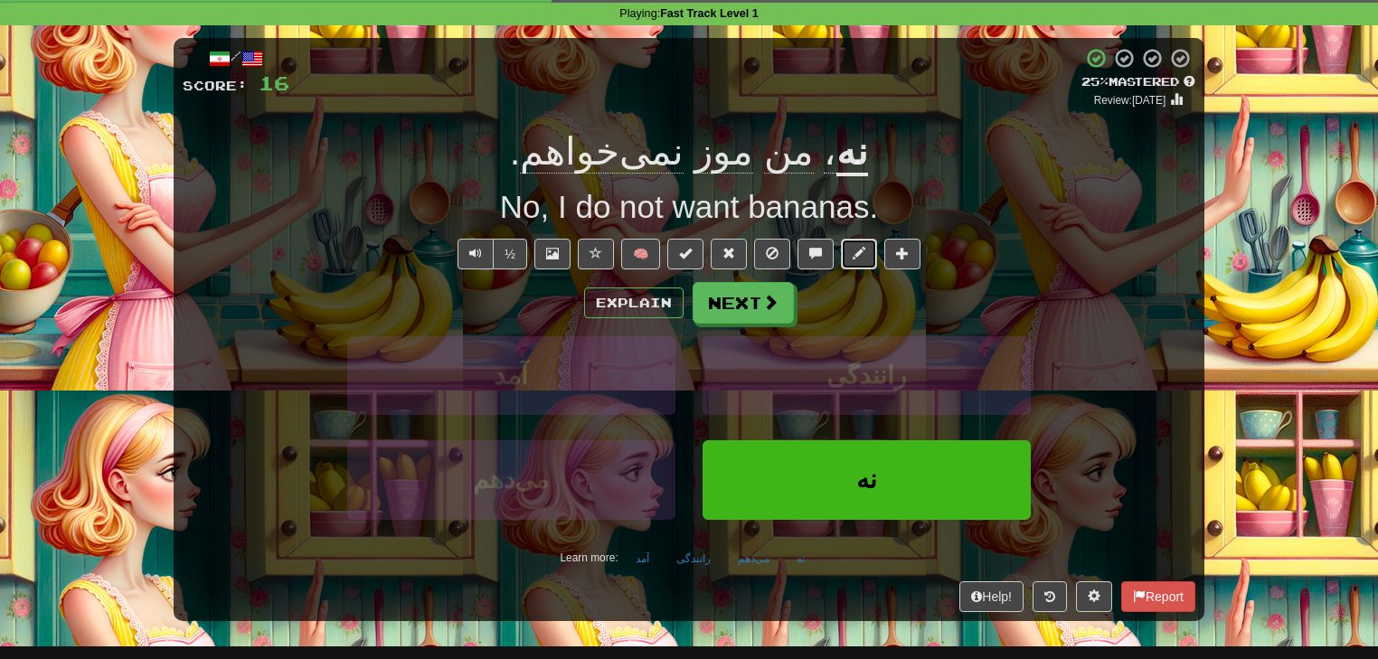
click at [847, 253] on button at bounding box center [859, 254] width 36 height 31
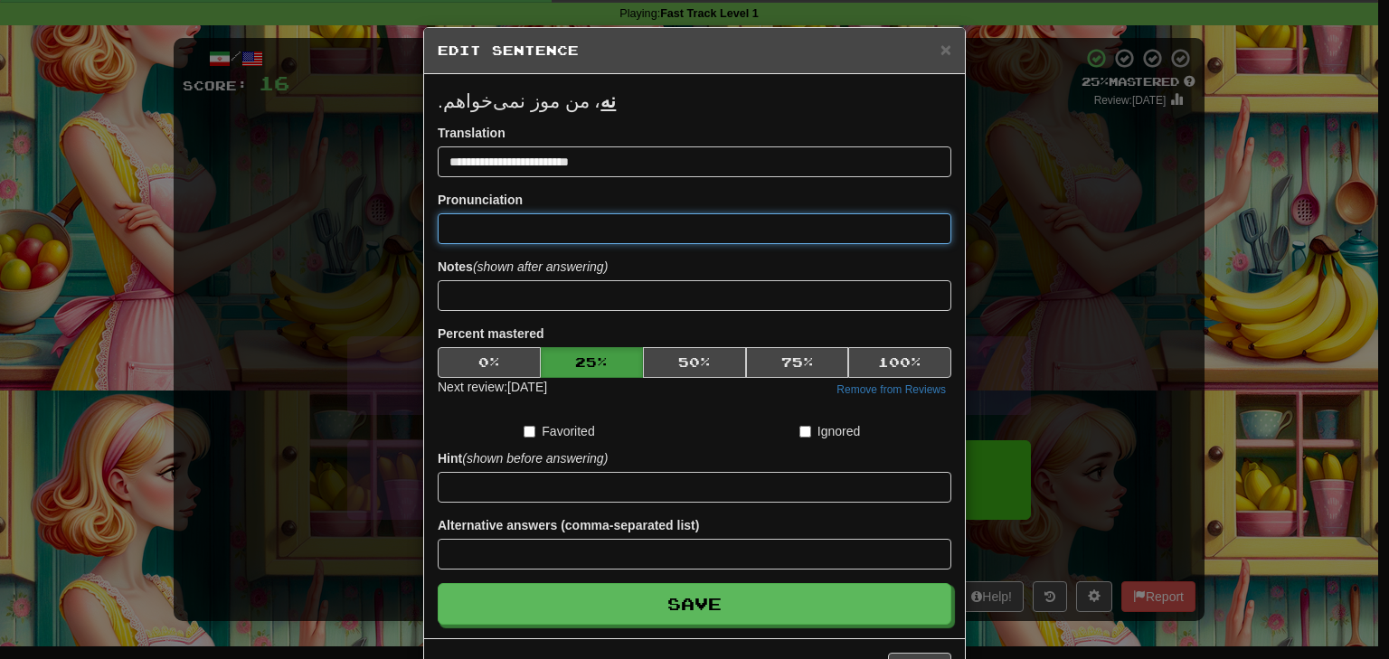
click at [539, 229] on input at bounding box center [695, 228] width 514 height 31
paste input "**********"
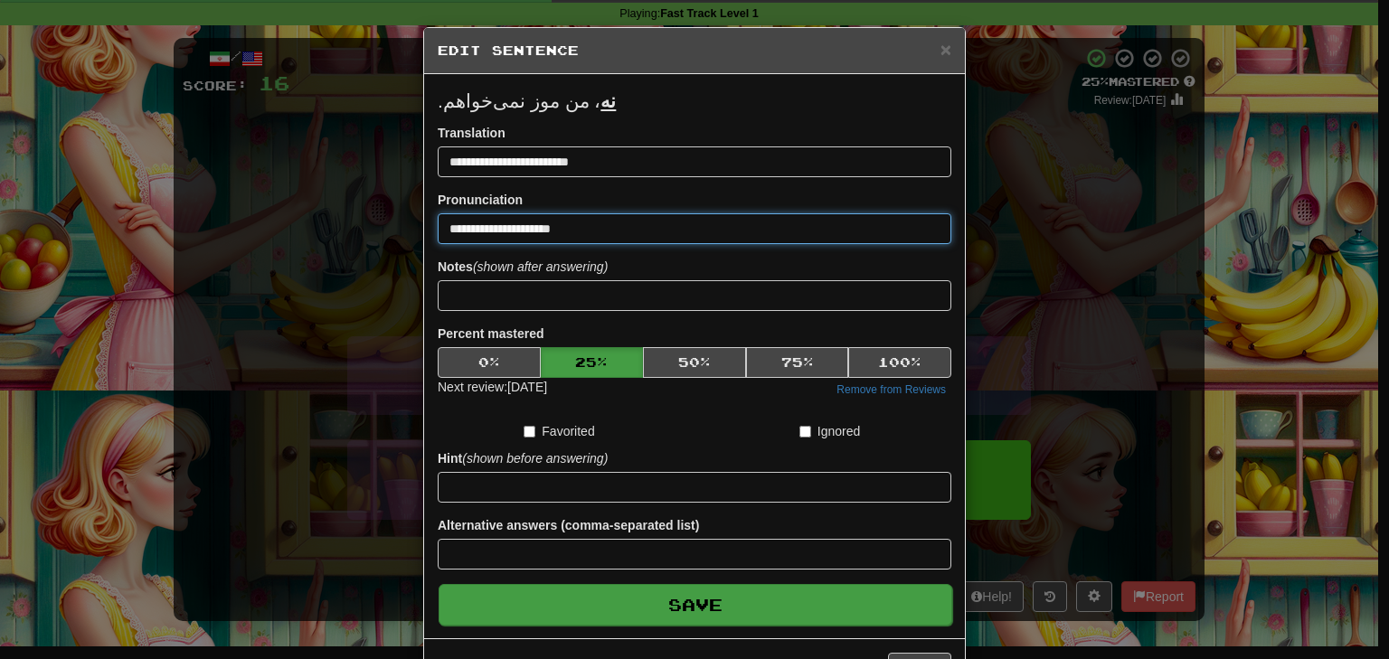
type input "**********"
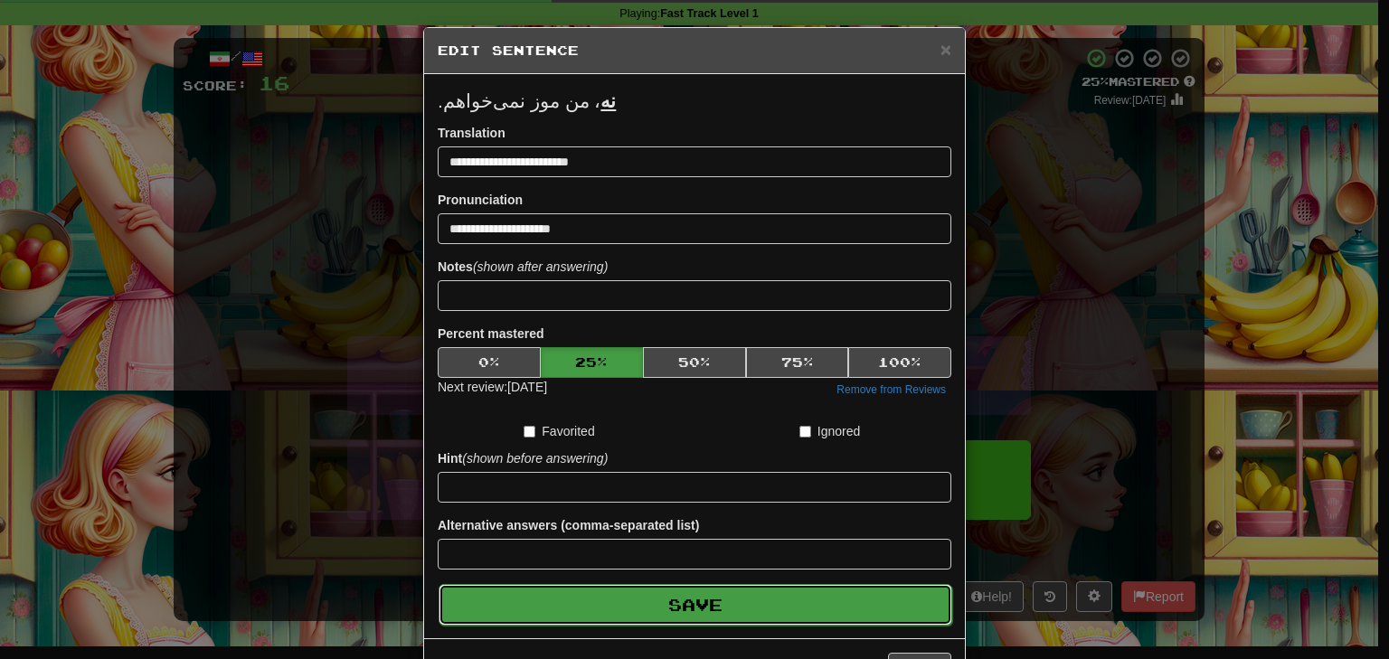
click at [636, 602] on button "Save" at bounding box center [696, 605] width 514 height 42
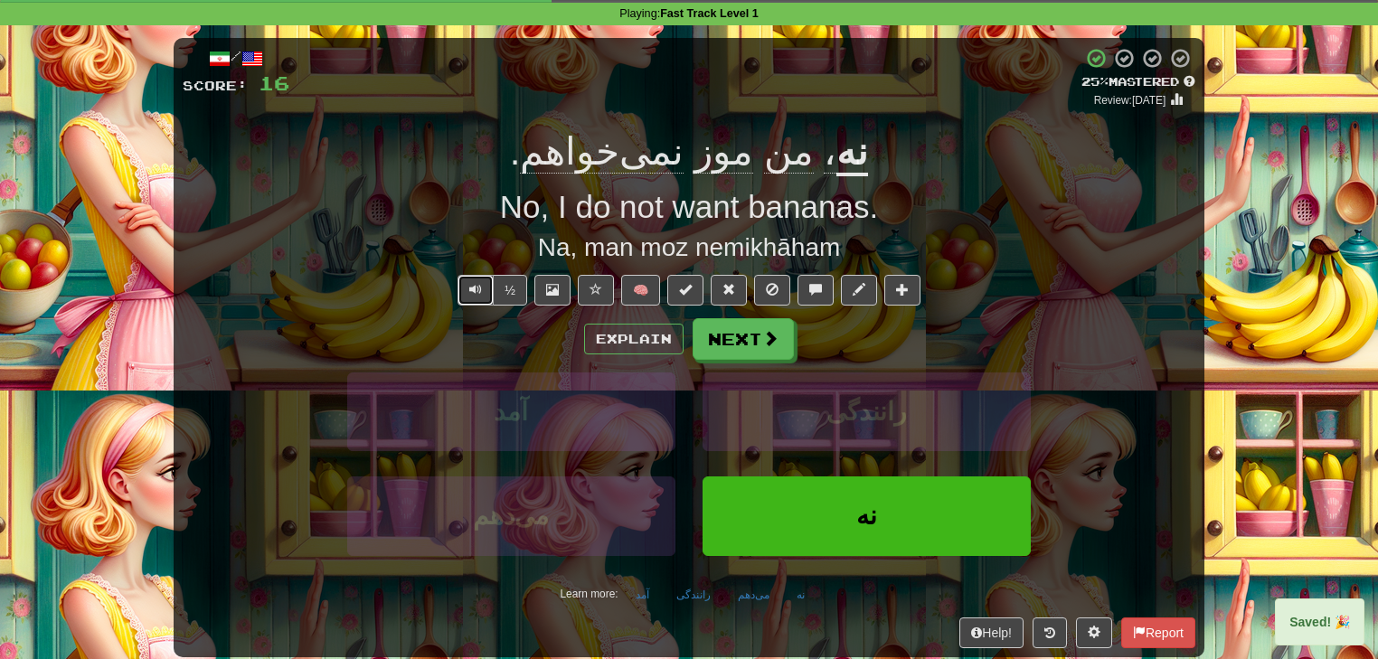
click at [476, 286] on span "Text-to-speech controls" at bounding box center [475, 289] width 13 height 13
click at [738, 344] on button "Next" at bounding box center [743, 340] width 101 height 42
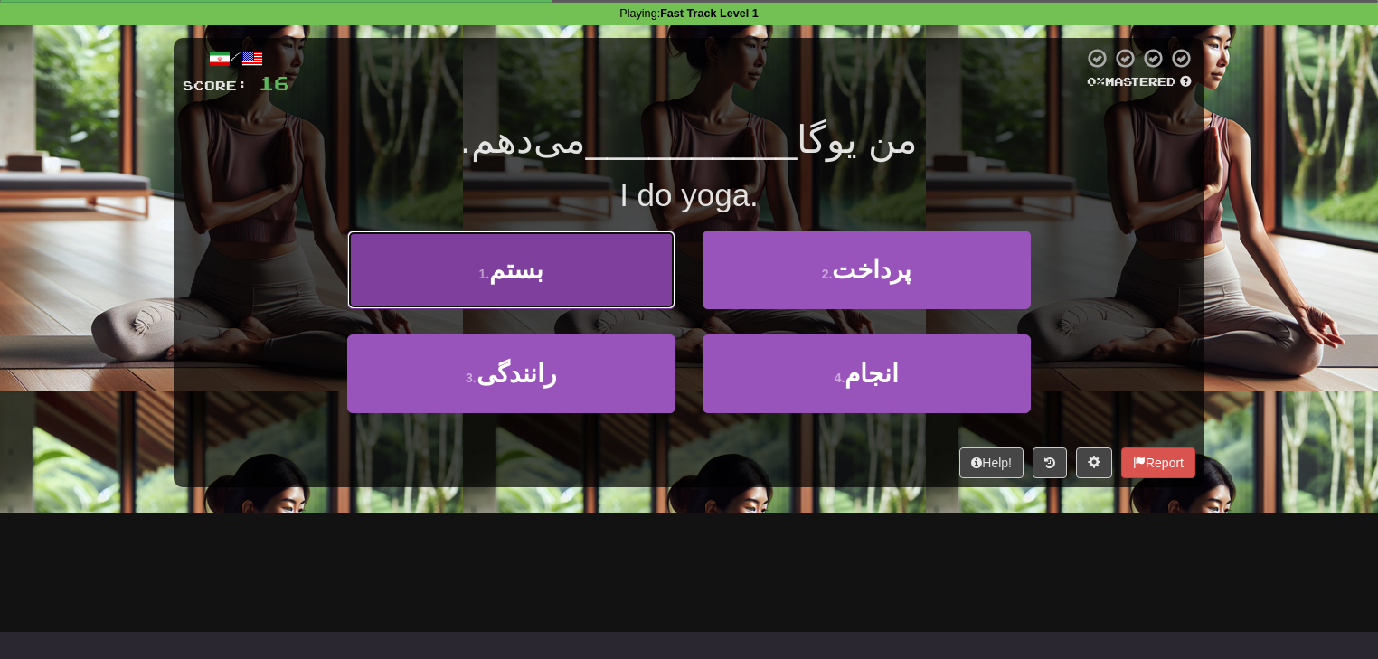
click at [561, 286] on button "1 . [GEOGRAPHIC_DATA]" at bounding box center [511, 270] width 328 height 79
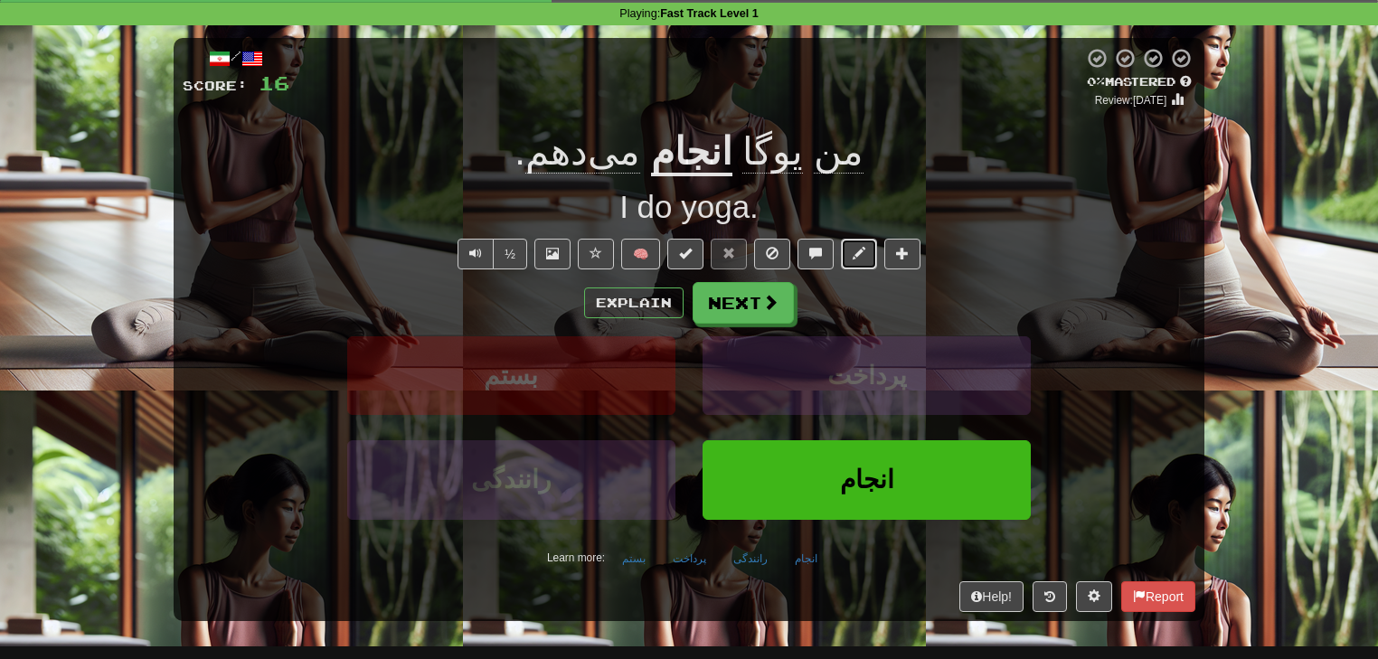
click at [857, 259] on span at bounding box center [859, 253] width 13 height 13
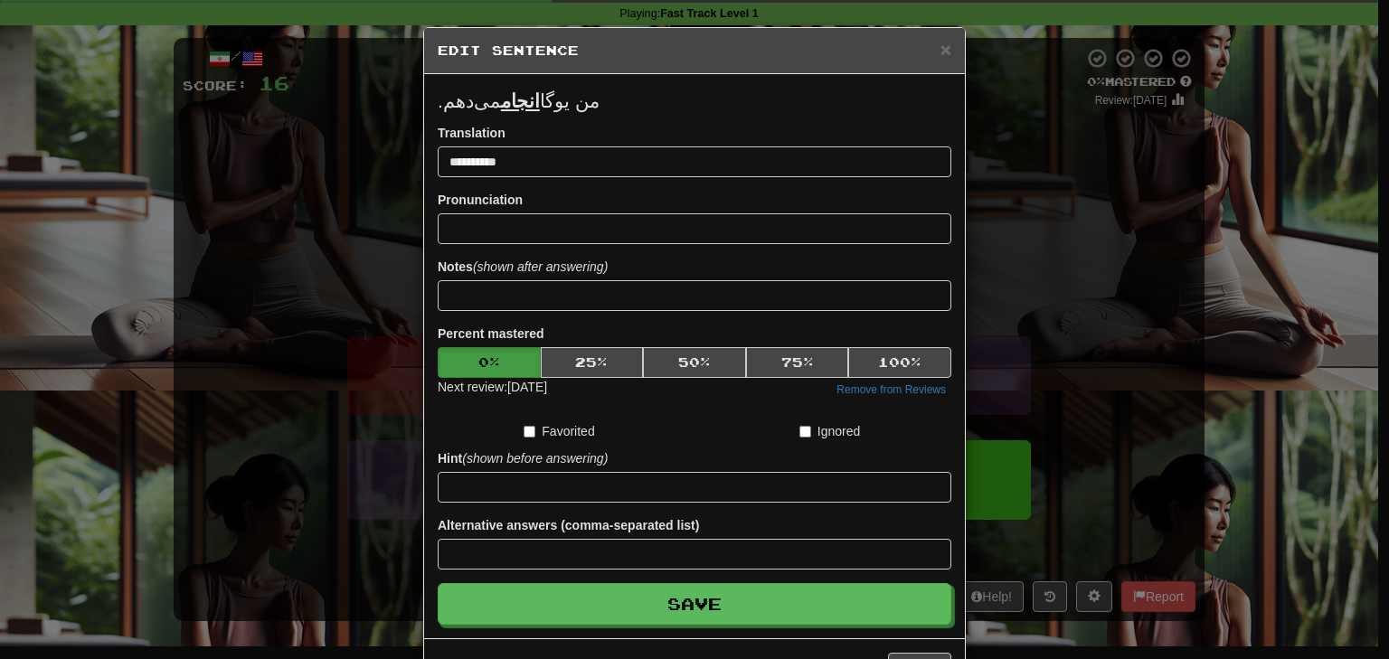
click at [1085, 304] on div "**********" at bounding box center [694, 329] width 1389 height 659
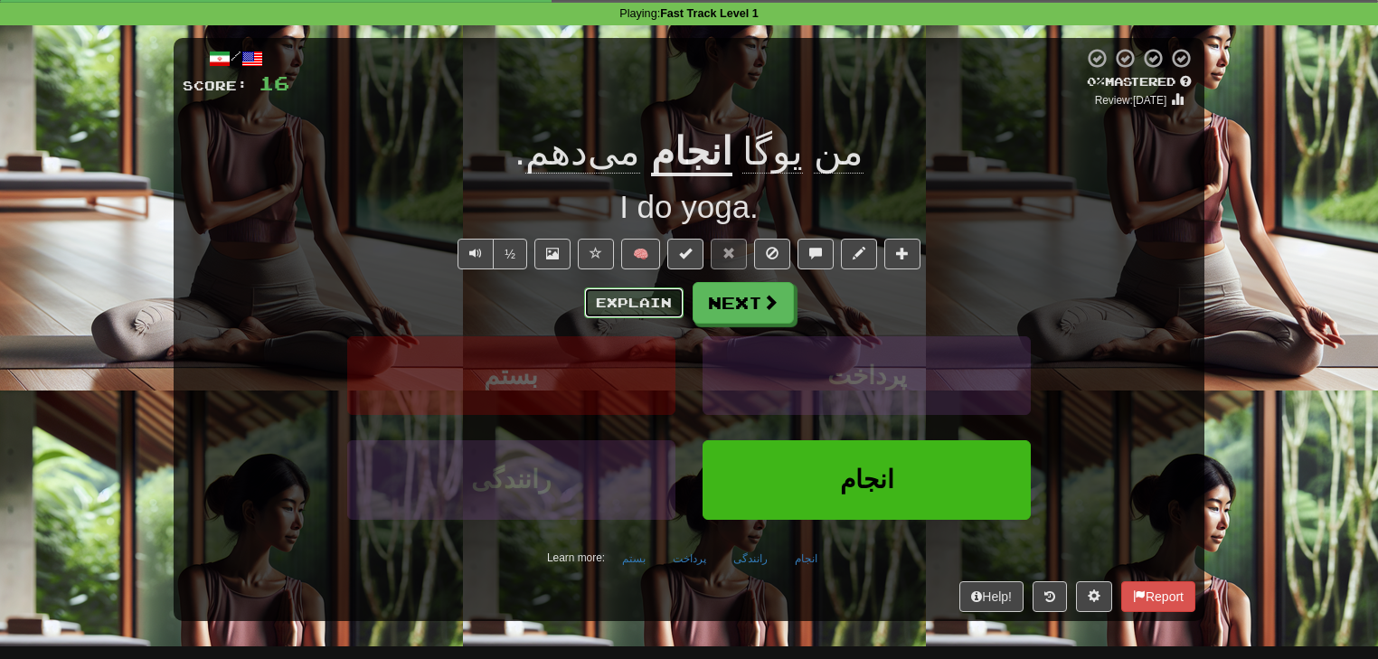
click at [656, 310] on button "Explain" at bounding box center [633, 303] width 99 height 31
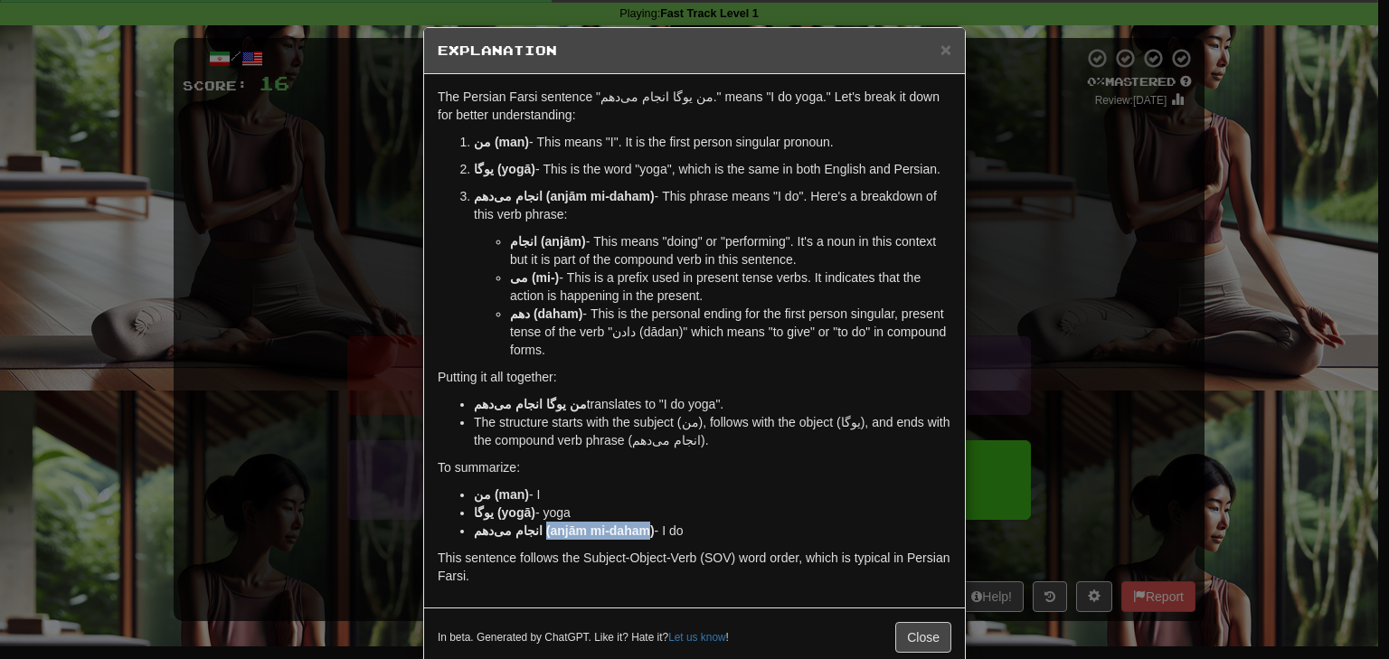
drag, startPoint x: 524, startPoint y: 530, endPoint x: 623, endPoint y: 533, distance: 98.6
click at [623, 533] on strong "انجام می‌دهم (anjām mi-daham)" at bounding box center [564, 530] width 181 height 14
copy strong "(anjām mi-daham"
click at [514, 506] on strong "یوگا (yogā)" at bounding box center [504, 512] width 61 height 14
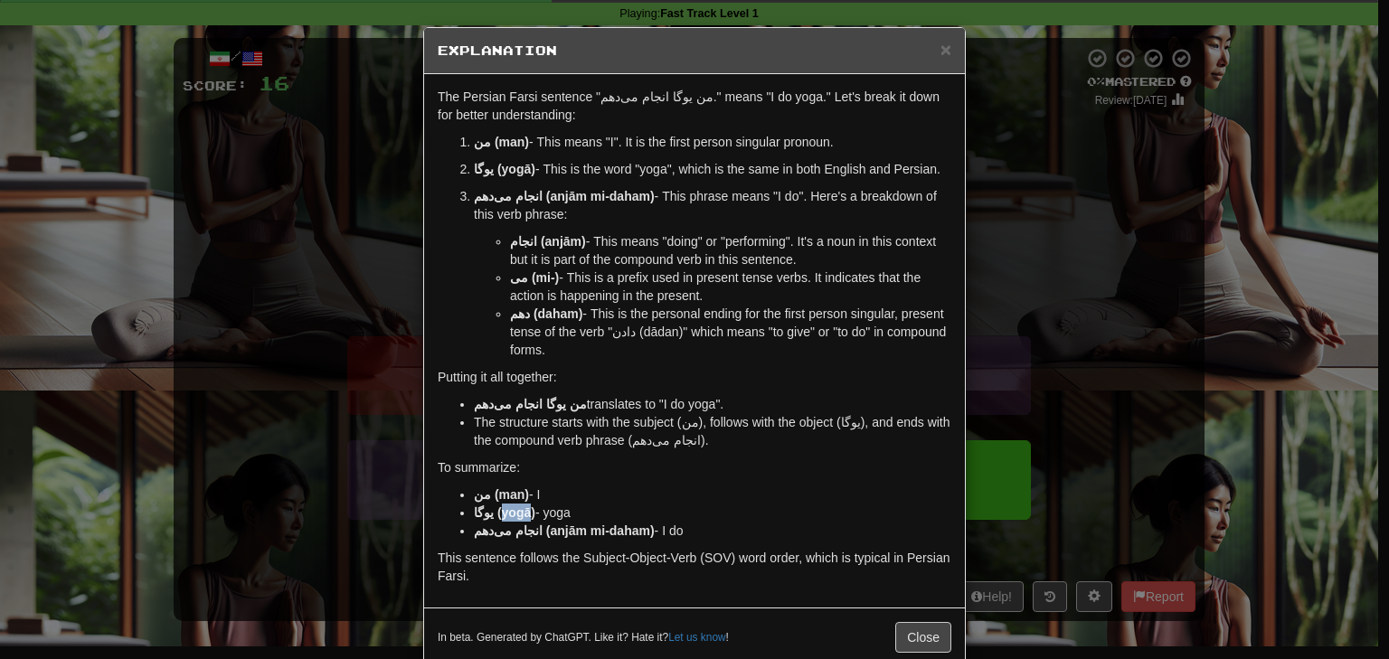
copy strong "yogā"
drag, startPoint x: 528, startPoint y: 532, endPoint x: 621, endPoint y: 538, distance: 93.3
click at [621, 538] on li "انجام می‌دهم (anjām mi-daham) - I do" at bounding box center [712, 531] width 477 height 18
copy strong "anjām mi-daham"
click at [1201, 433] on div "× Explanation The Persian Farsi sentence "من یوگا انجام می‌دهم." means "I do yo…" at bounding box center [694, 329] width 1389 height 659
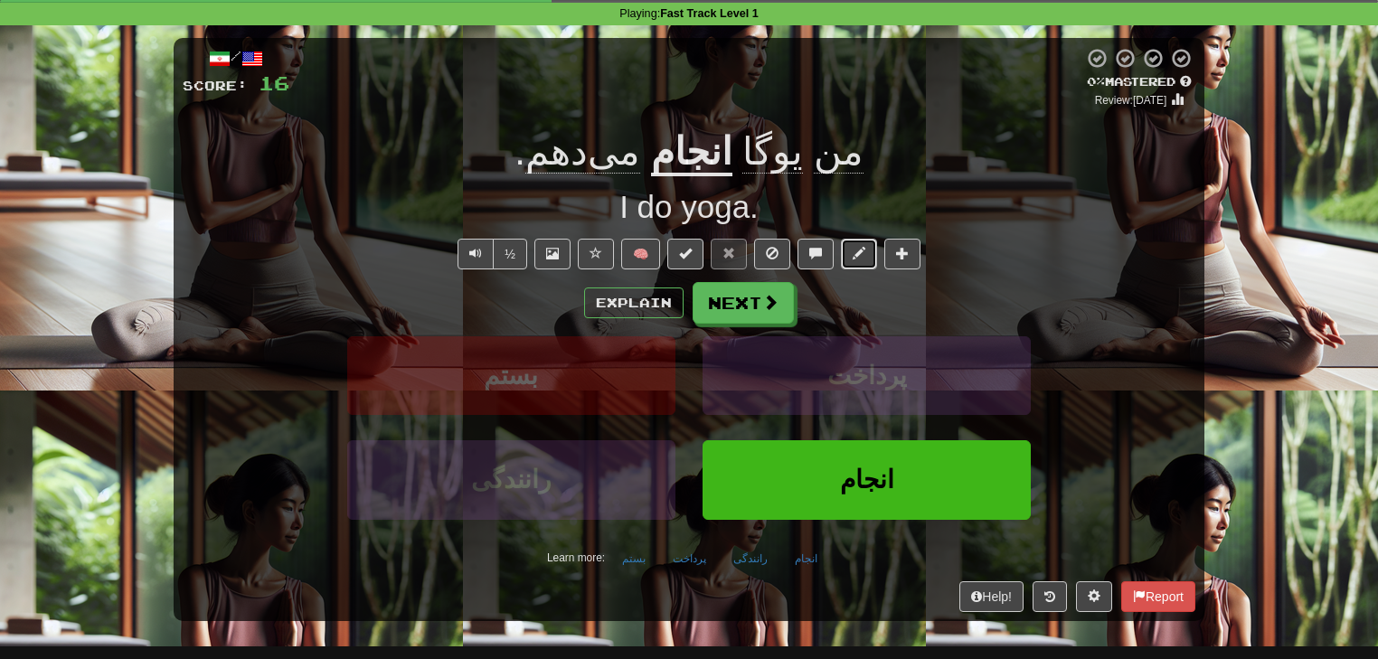
click at [854, 259] on span at bounding box center [859, 253] width 13 height 13
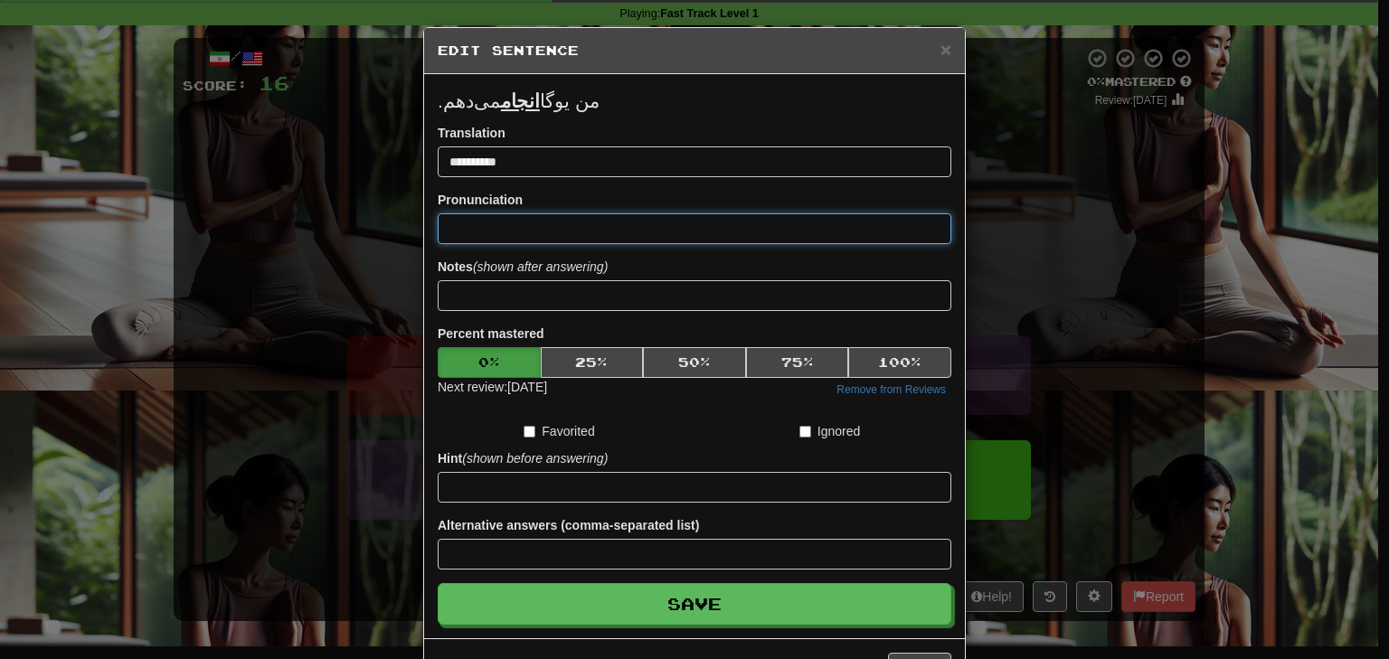
click at [505, 228] on input at bounding box center [695, 228] width 514 height 31
paste input "**********"
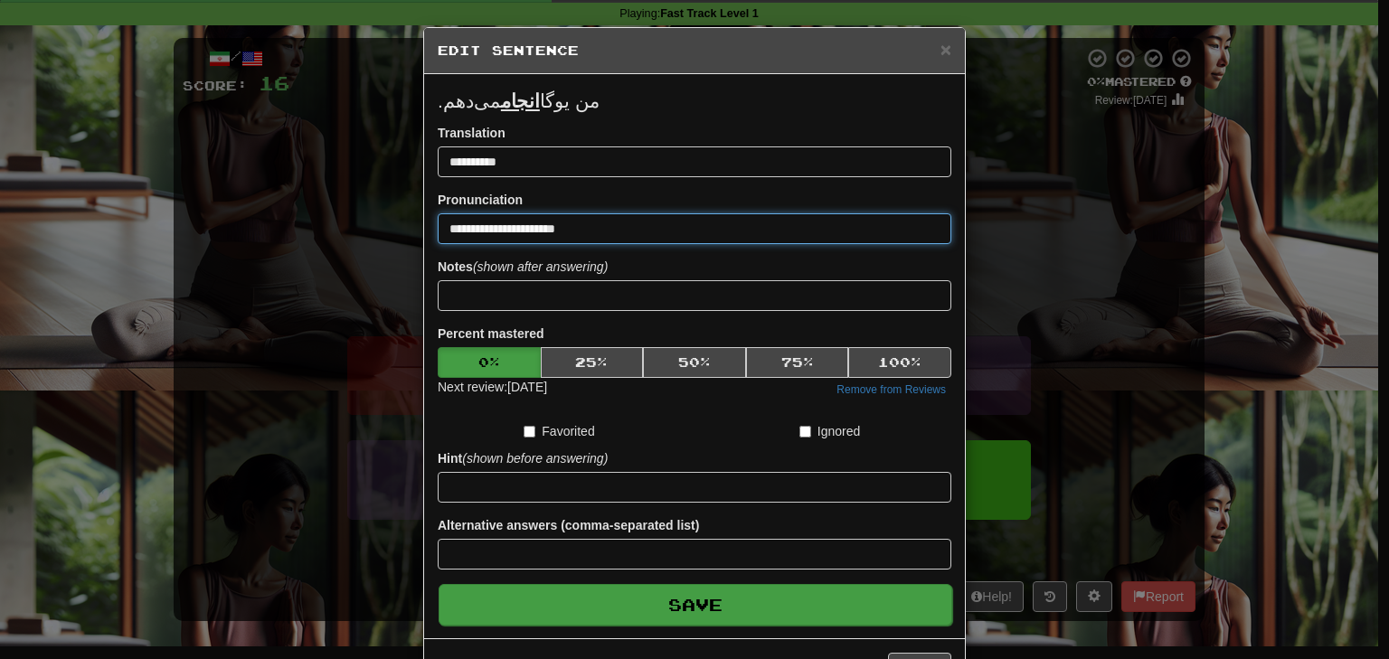
type input "**********"
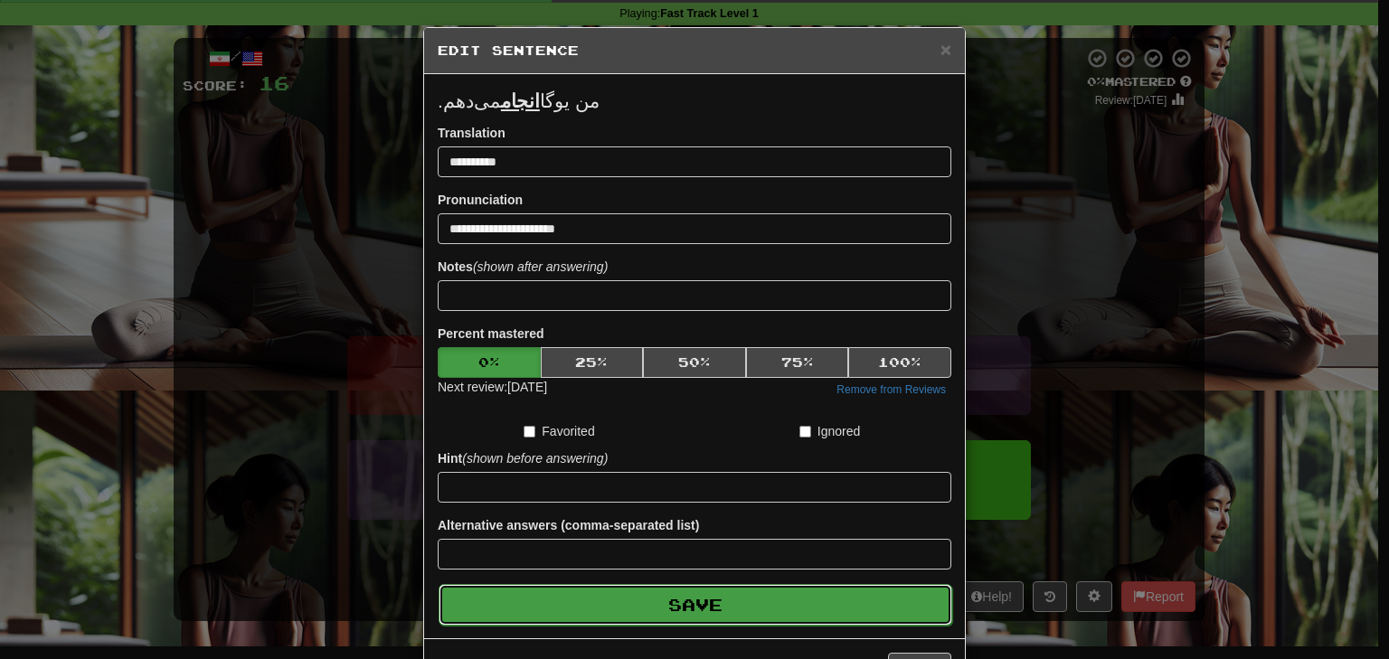
click at [656, 602] on button "Save" at bounding box center [696, 605] width 514 height 42
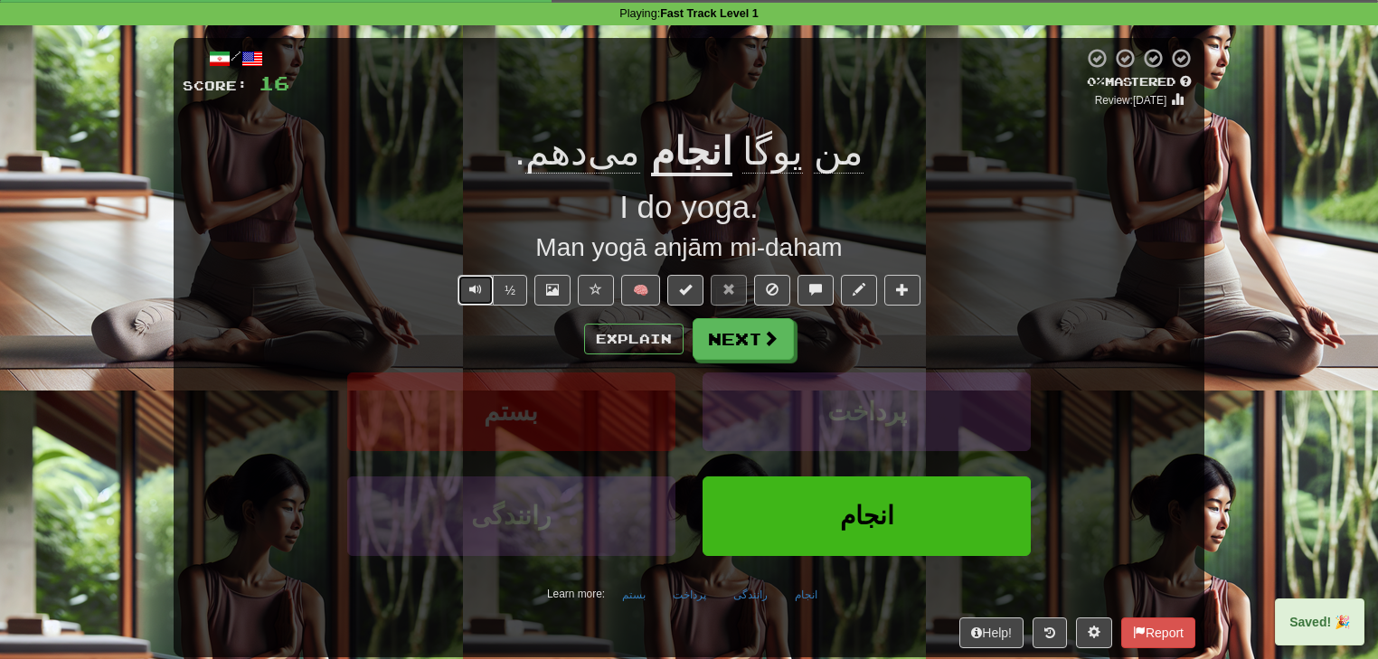
click at [478, 290] on span "Text-to-speech controls" at bounding box center [475, 289] width 13 height 13
click at [864, 293] on button at bounding box center [859, 290] width 36 height 31
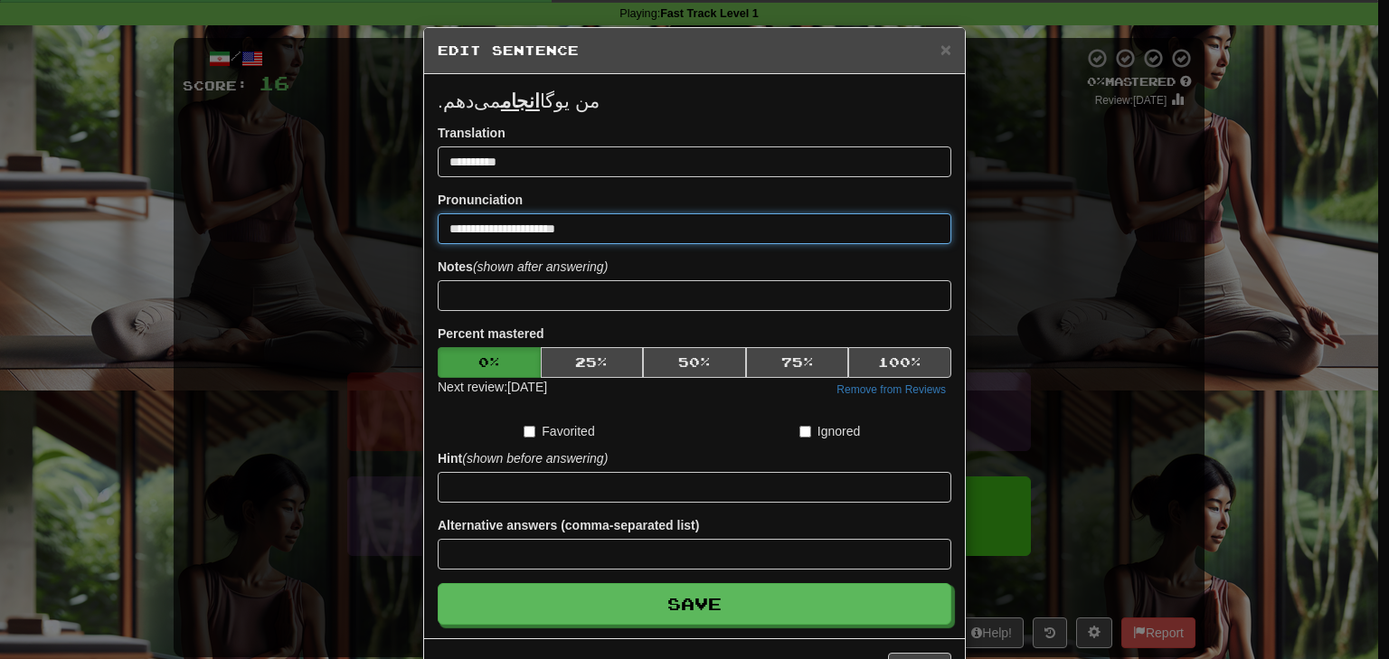
click at [485, 227] on input "**********" at bounding box center [695, 228] width 514 height 31
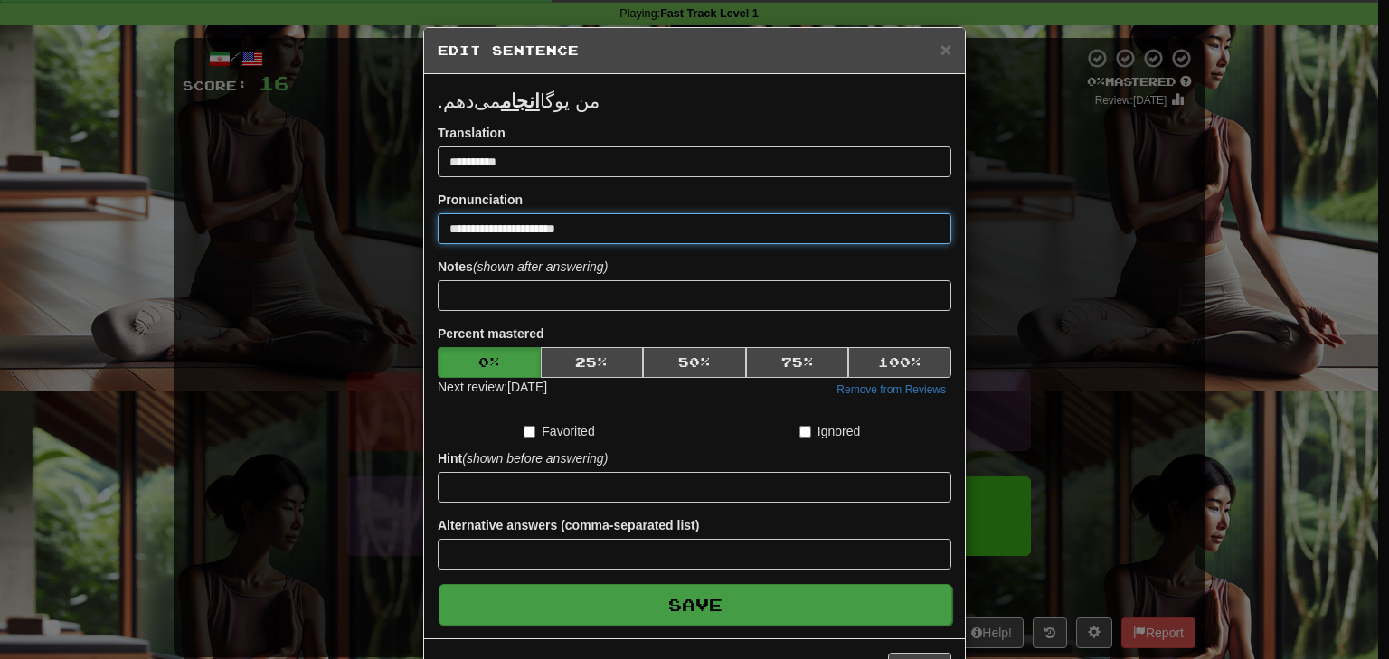
type input "**********"
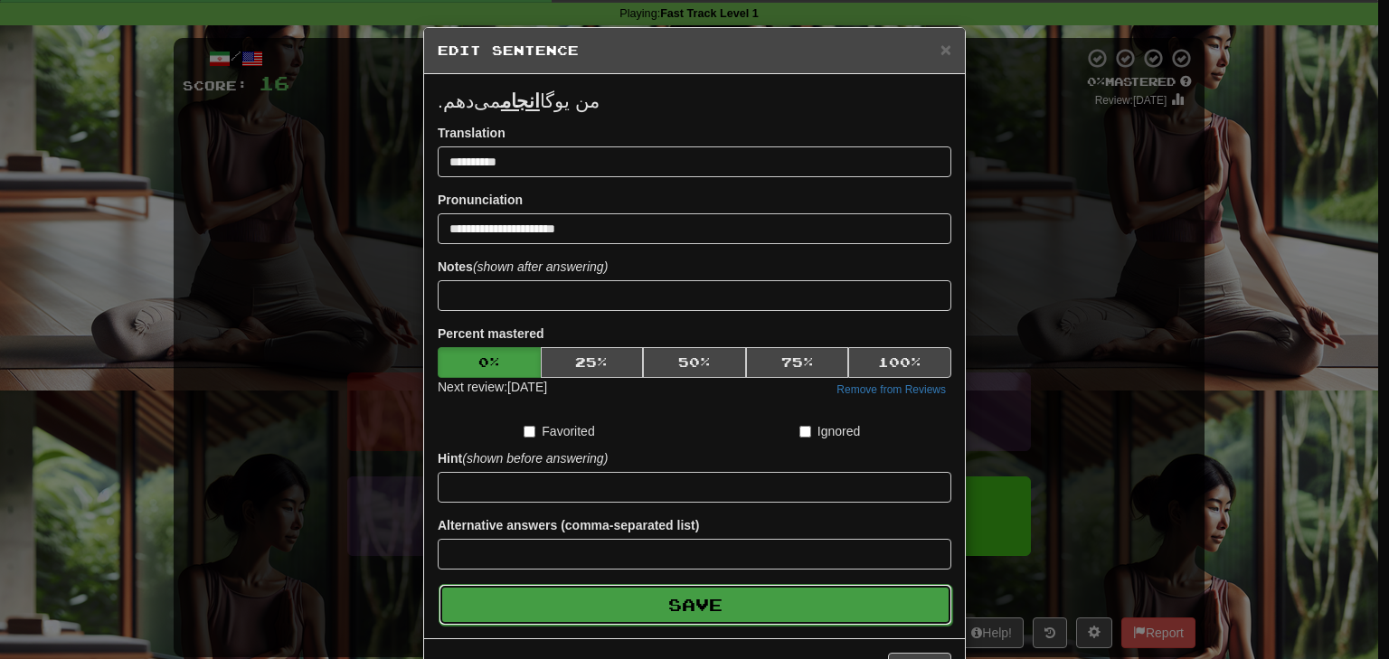
click at [633, 600] on button "Save" at bounding box center [696, 605] width 514 height 42
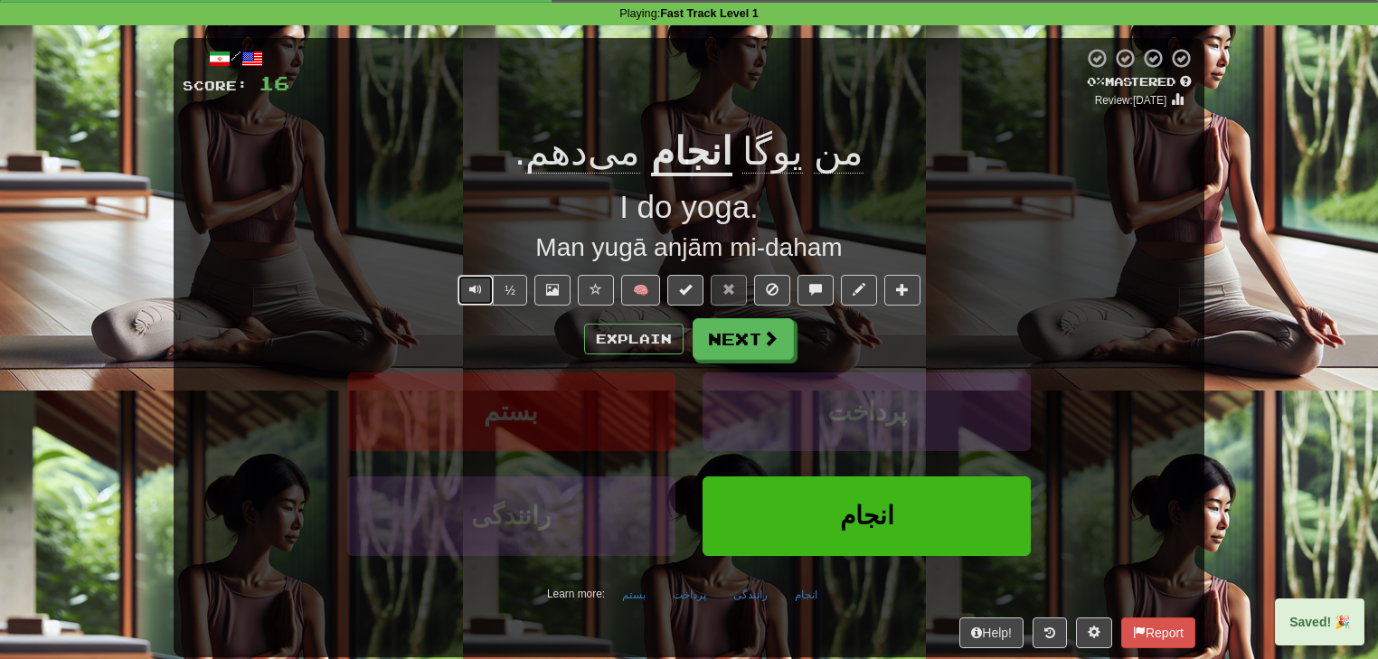
click at [469, 291] on button "Text-to-speech controls" at bounding box center [475, 290] width 36 height 31
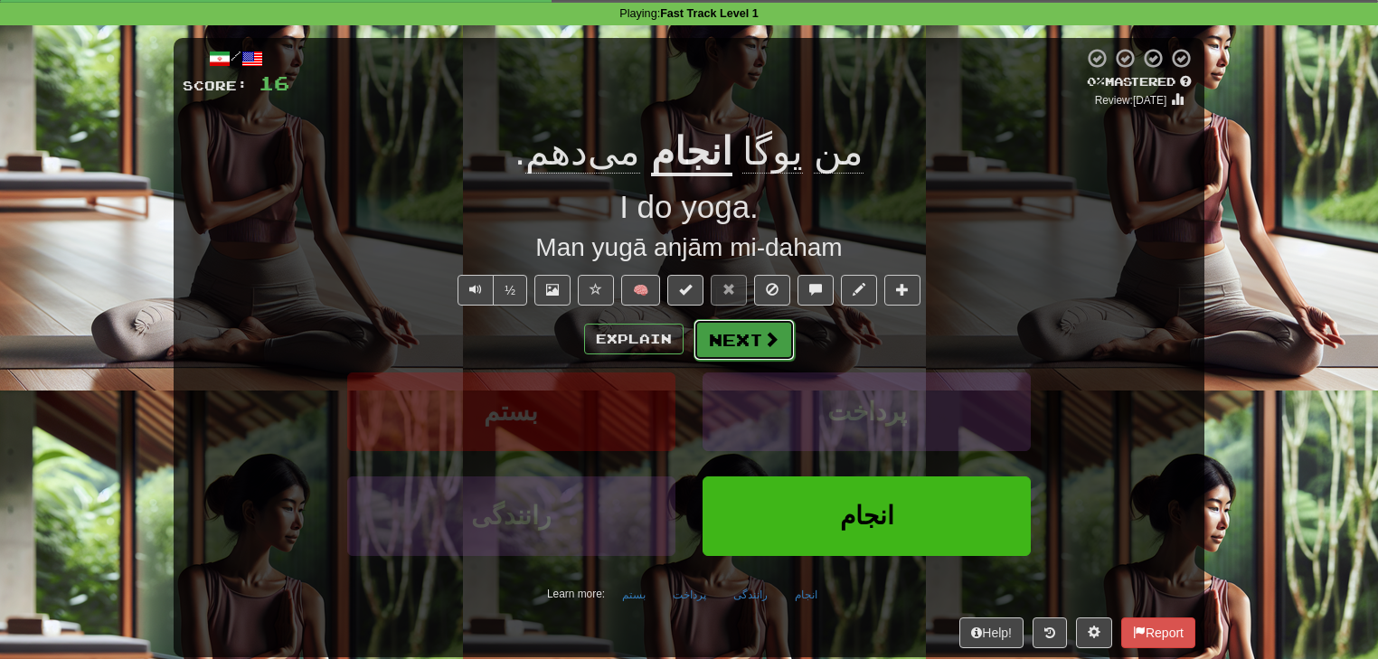
click at [725, 344] on button "Next" at bounding box center [743, 340] width 101 height 42
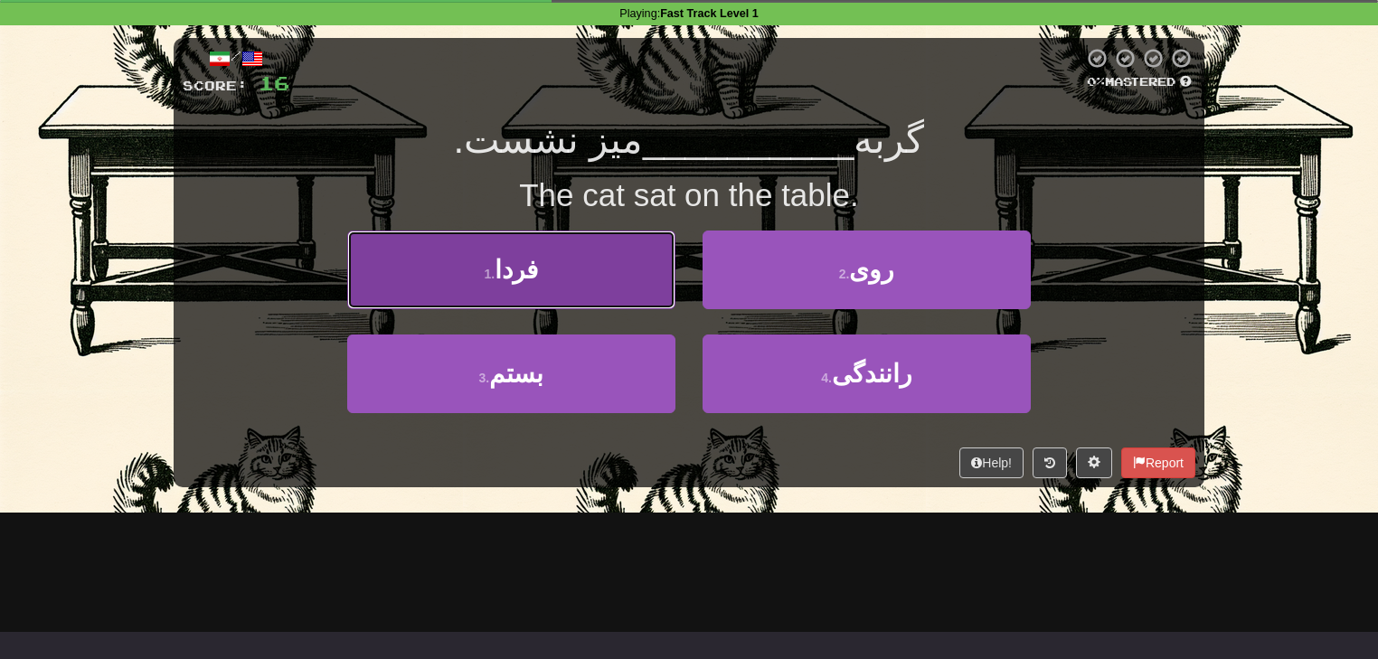
click at [641, 283] on button "1 . فردا" at bounding box center [511, 270] width 328 height 79
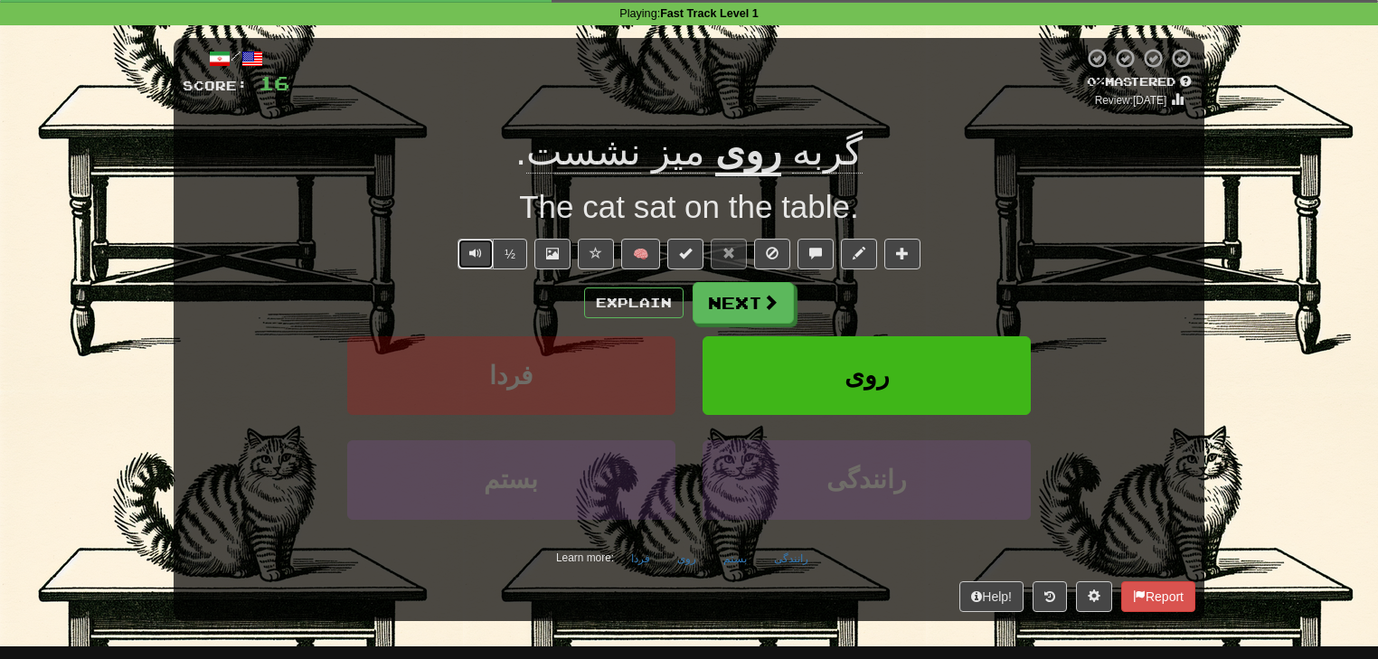
click at [484, 259] on button "Text-to-speech controls" at bounding box center [475, 254] width 36 height 31
click at [644, 300] on button "Explain" at bounding box center [633, 303] width 99 height 31
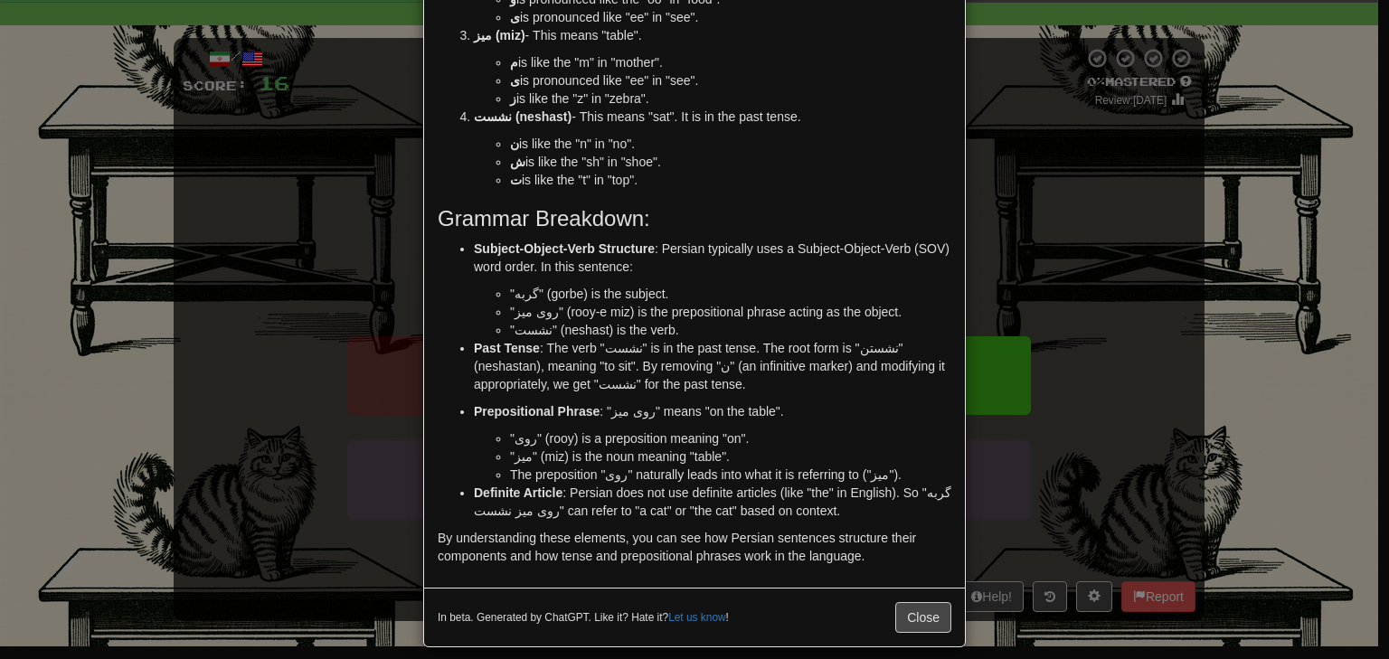
scroll to position [289, 0]
click at [561, 289] on li ""گربه" (gorbe) is the subject." at bounding box center [730, 292] width 441 height 18
drag, startPoint x: 616, startPoint y: 314, endPoint x: 559, endPoint y: 309, distance: 57.1
click at [559, 309] on li ""روی میز" (rooy-e miz) is the prepositional phrase acting as the object." at bounding box center [730, 310] width 441 height 18
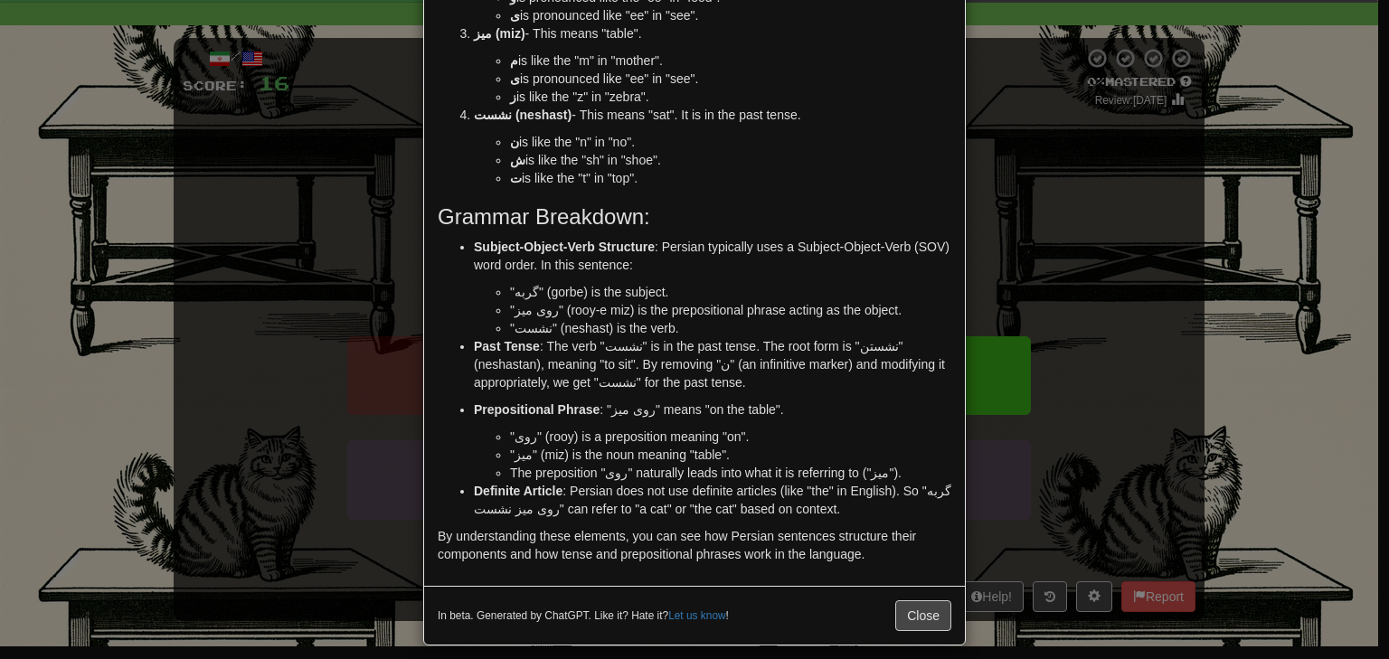
click at [556, 327] on li ""نشست" (neshast) is the verb." at bounding box center [730, 328] width 441 height 18
click at [1125, 516] on div "× Explanation Sure! Let's break down the Persian Farsi sentence "گربه روی میز ن…" at bounding box center [694, 329] width 1389 height 659
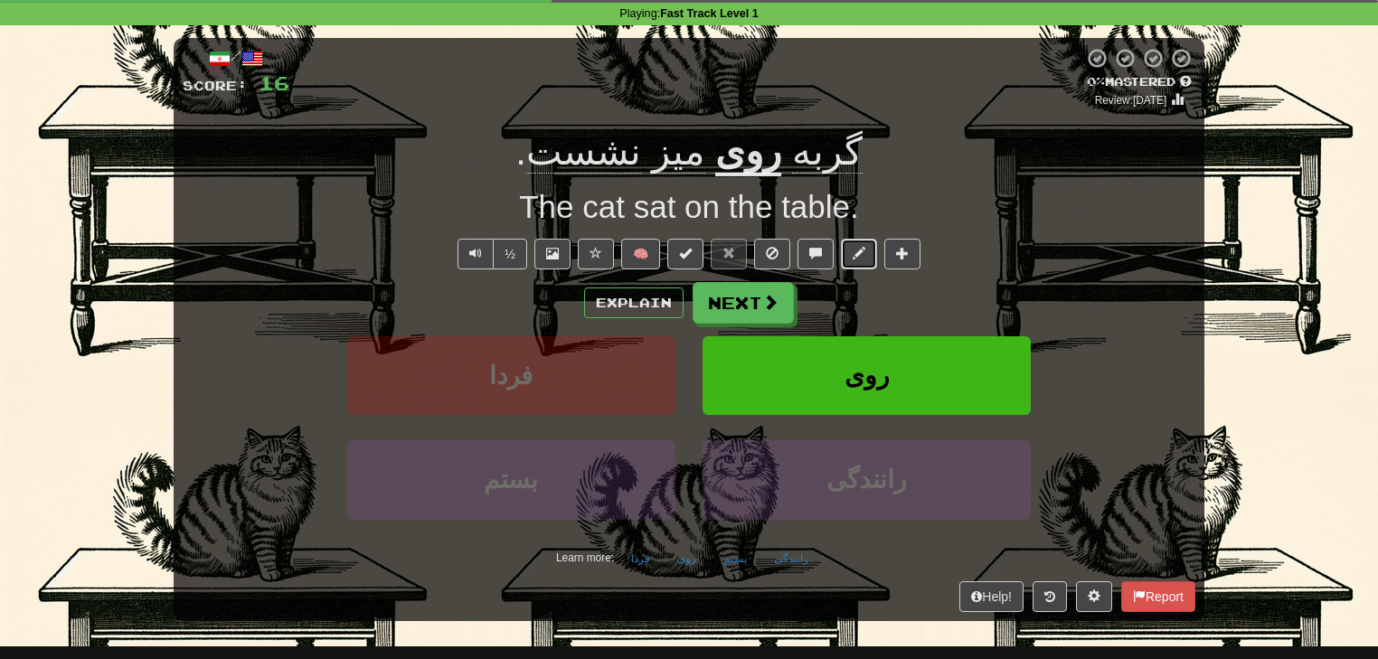
click at [853, 259] on span at bounding box center [859, 253] width 13 height 13
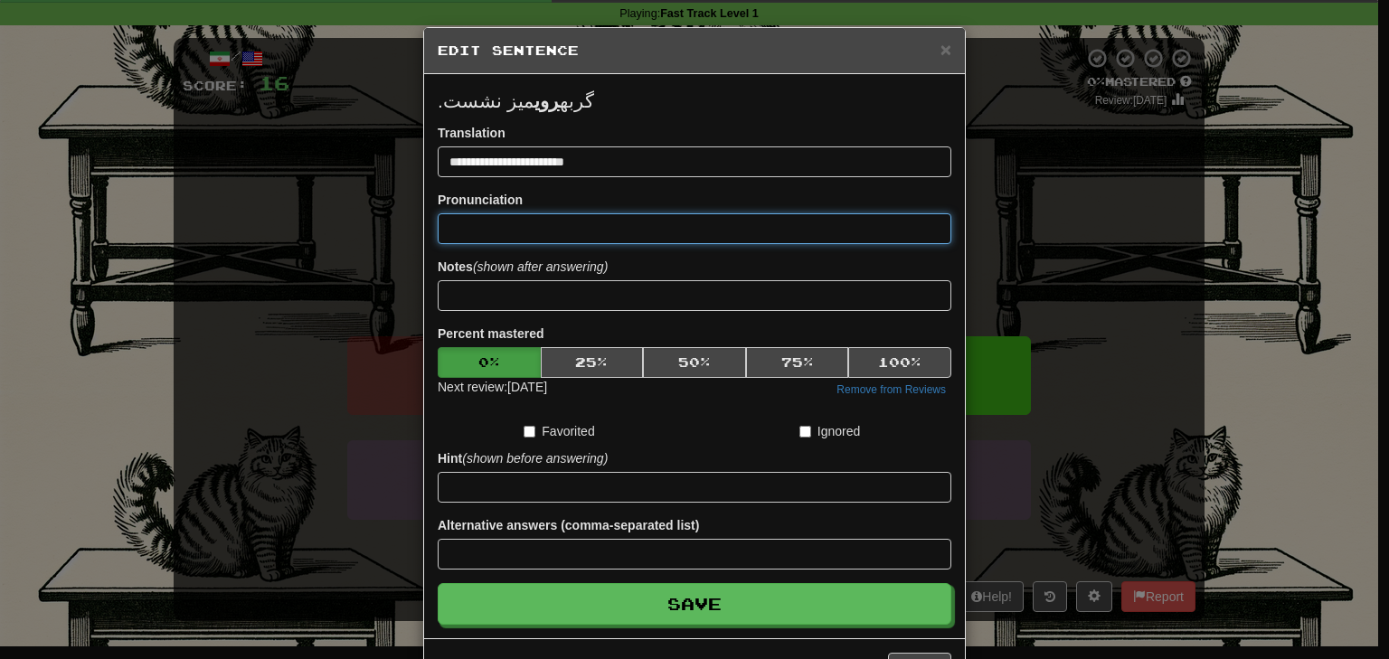
click at [518, 224] on input at bounding box center [695, 228] width 514 height 31
paste input "**********"
click at [441, 224] on input "**********" at bounding box center [695, 228] width 514 height 31
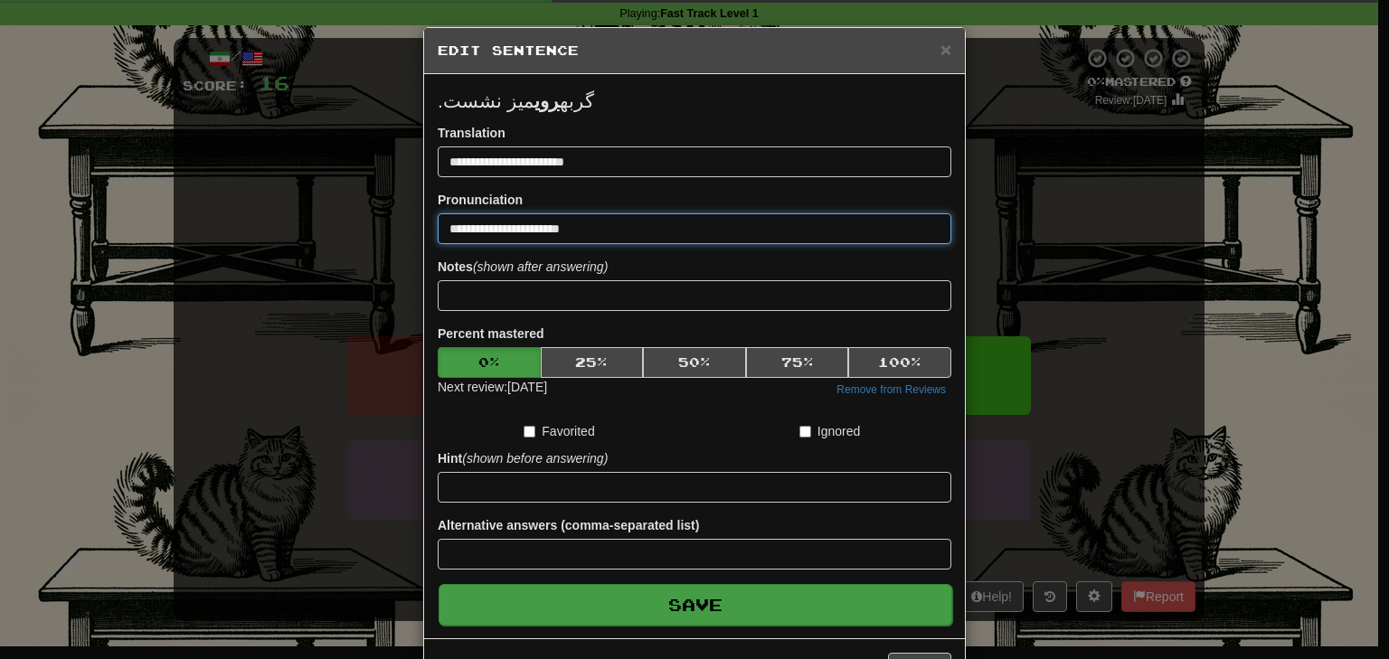
type input "**********"
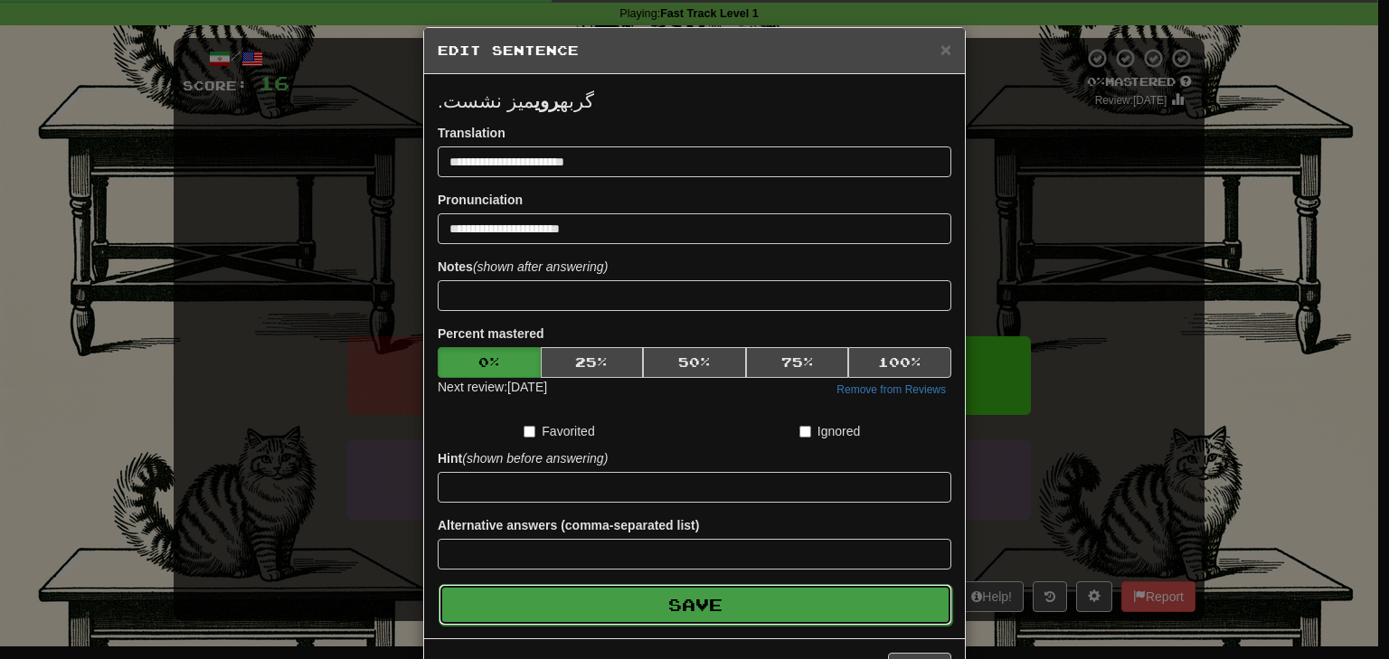
click at [677, 608] on button "Save" at bounding box center [696, 605] width 514 height 42
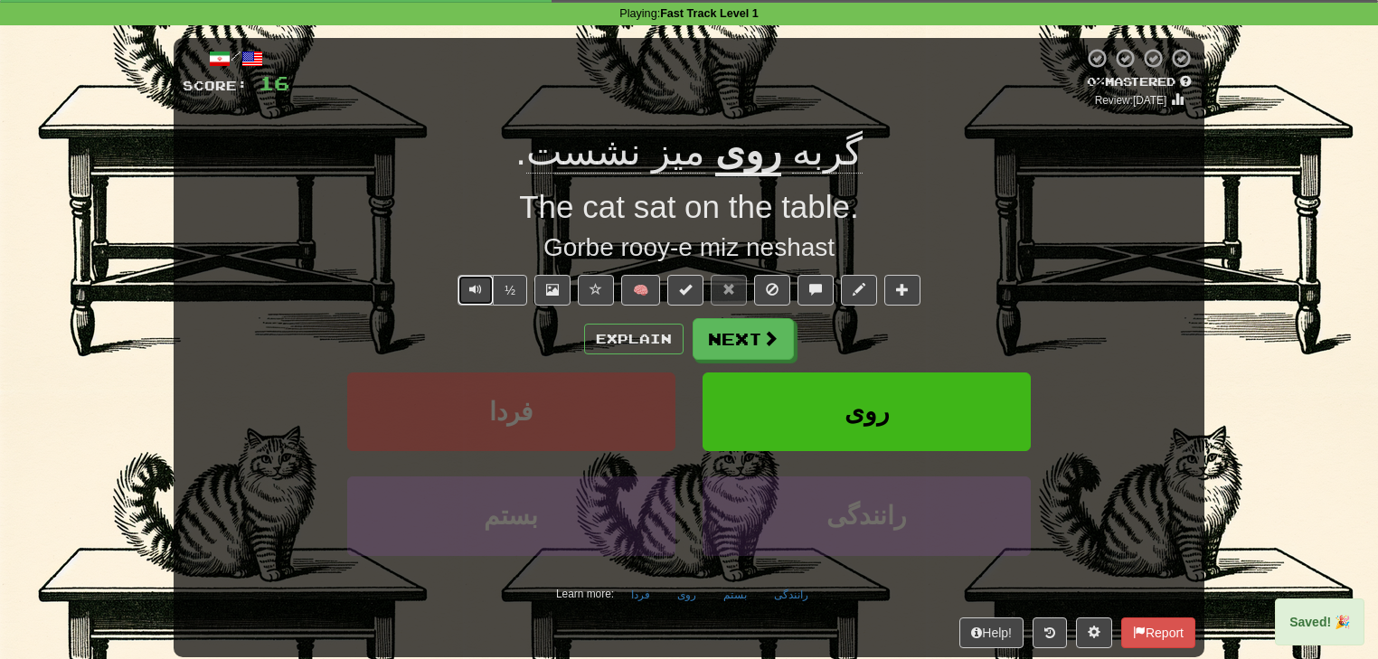
click at [473, 280] on button "Text-to-speech controls" at bounding box center [475, 290] width 36 height 31
click at [749, 341] on button "Next" at bounding box center [743, 340] width 101 height 42
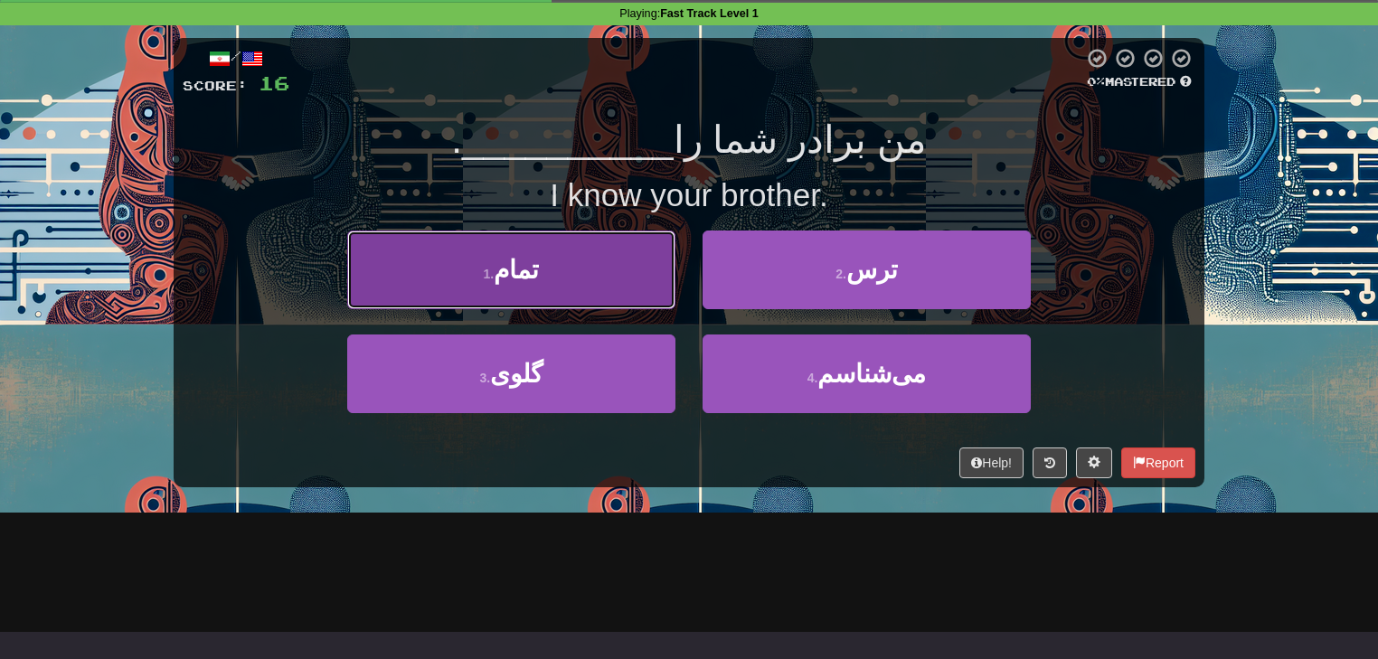
click at [565, 294] on button "1 . تمام" at bounding box center [511, 270] width 328 height 79
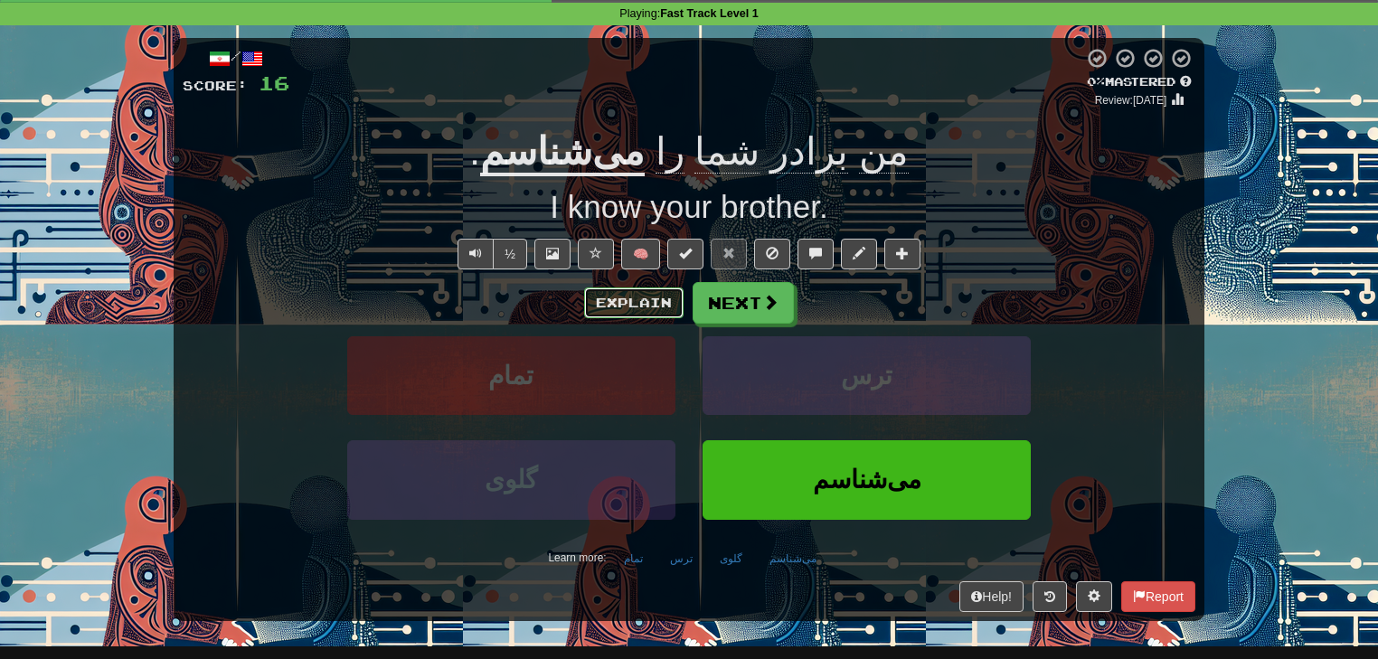
click at [636, 295] on button "Explain" at bounding box center [633, 303] width 99 height 31
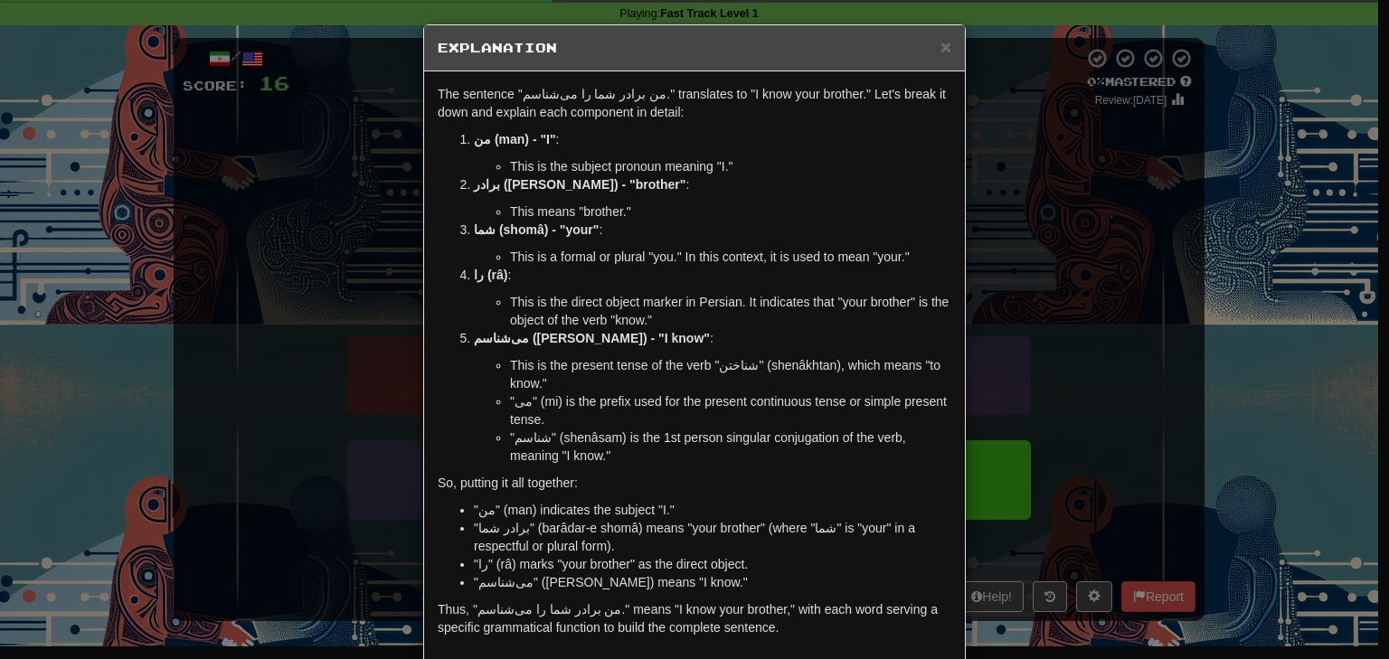
scroll to position [0, 0]
click at [491, 273] on strong "را (râ)" at bounding box center [490, 277] width 33 height 14
click at [1056, 312] on div "× Explanation The sentence "من برادر شما را می‌شناسم." translates to "I know yo…" at bounding box center [694, 329] width 1389 height 659
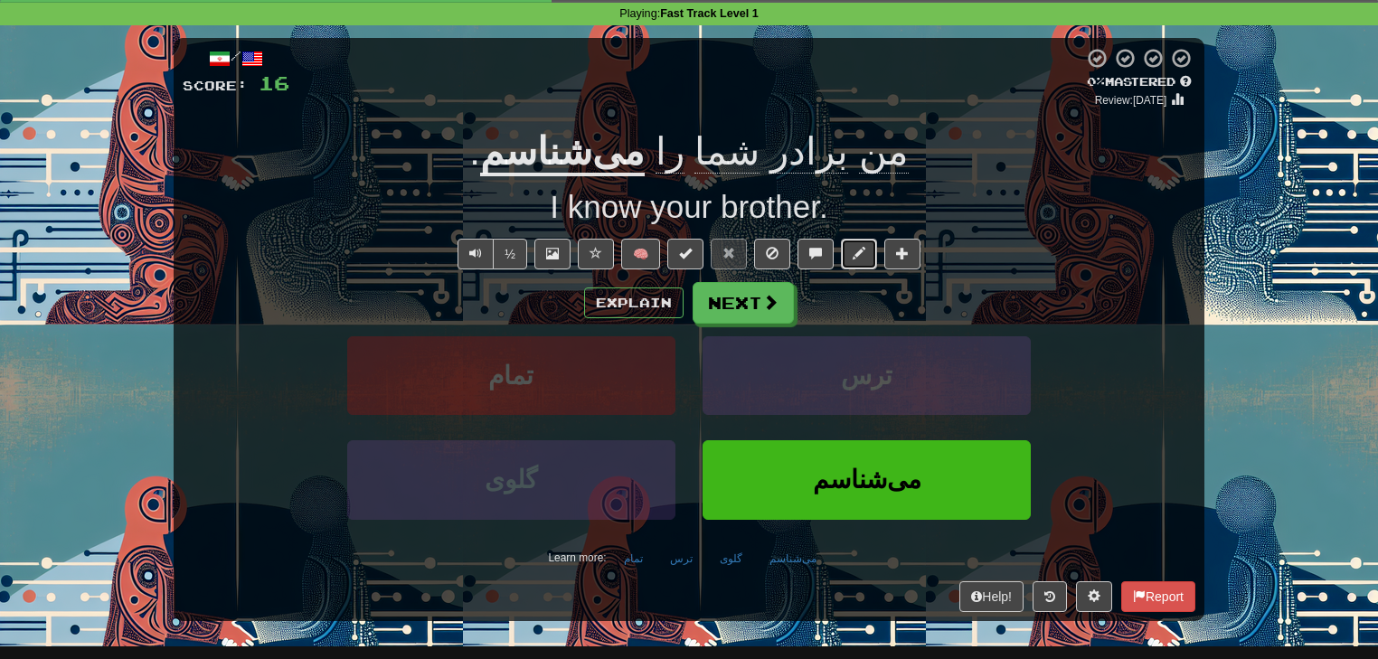
click at [867, 255] on button at bounding box center [859, 254] width 36 height 31
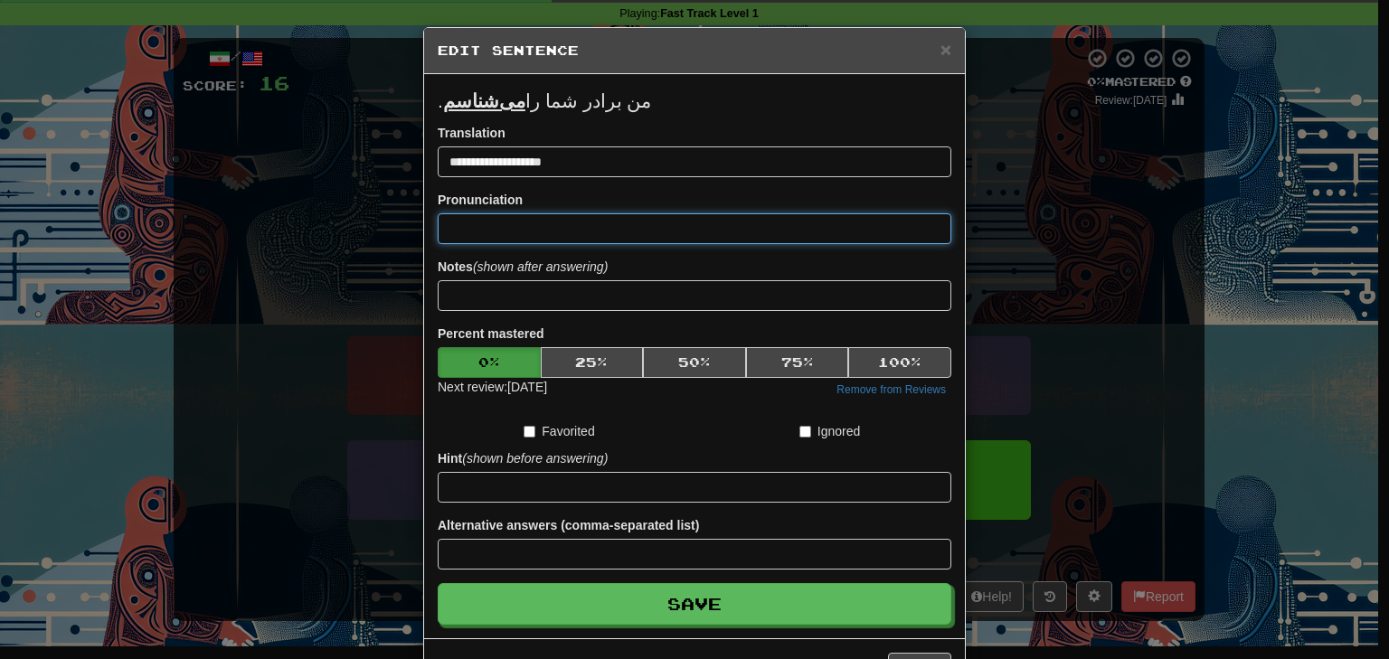
click at [495, 226] on input at bounding box center [695, 228] width 514 height 31
paste input "**********"
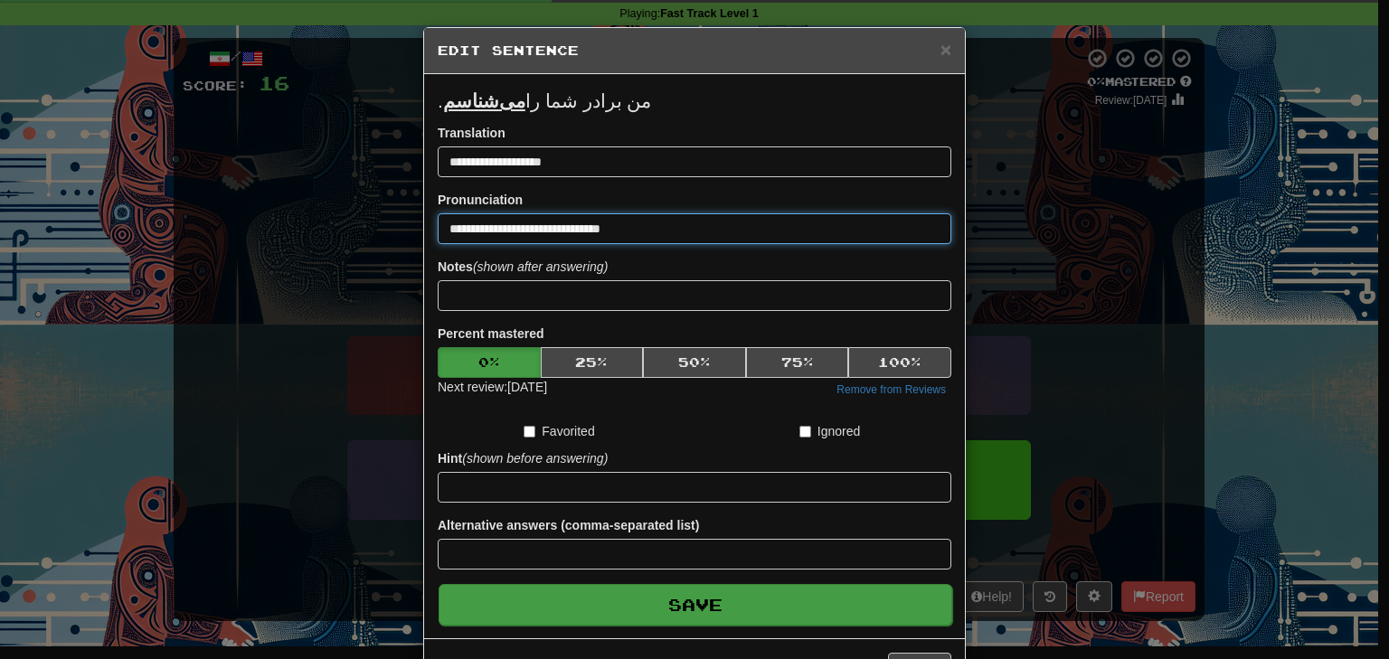
type input "**********"
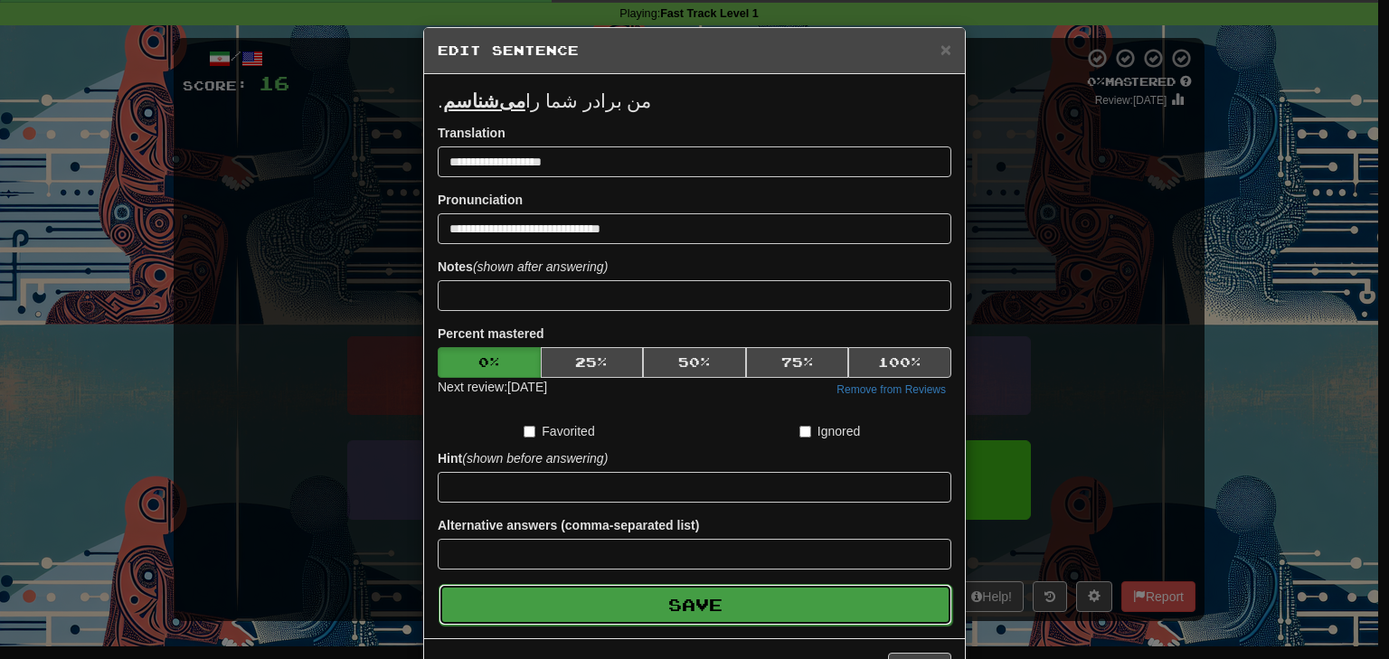
click at [623, 611] on button "Save" at bounding box center [696, 605] width 514 height 42
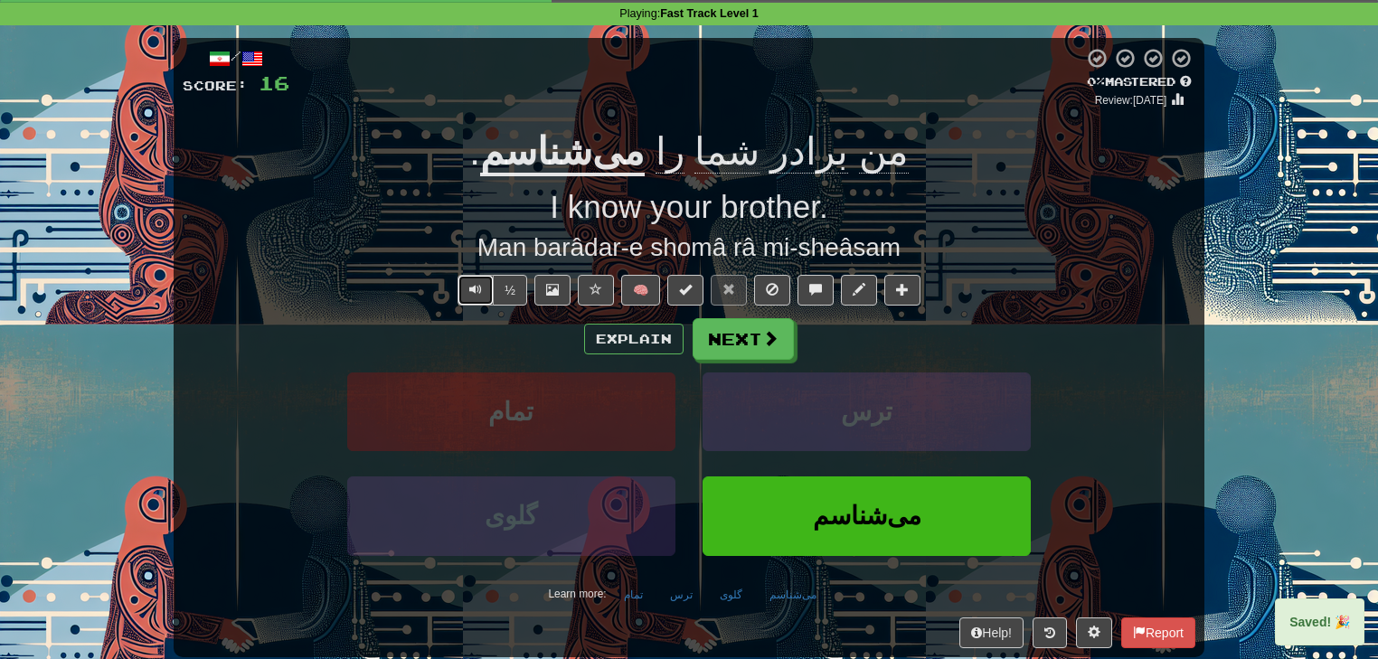
click at [476, 293] on span "Text-to-speech controls" at bounding box center [475, 289] width 13 height 13
click at [474, 290] on span "Text-to-speech controls" at bounding box center [475, 289] width 13 height 13
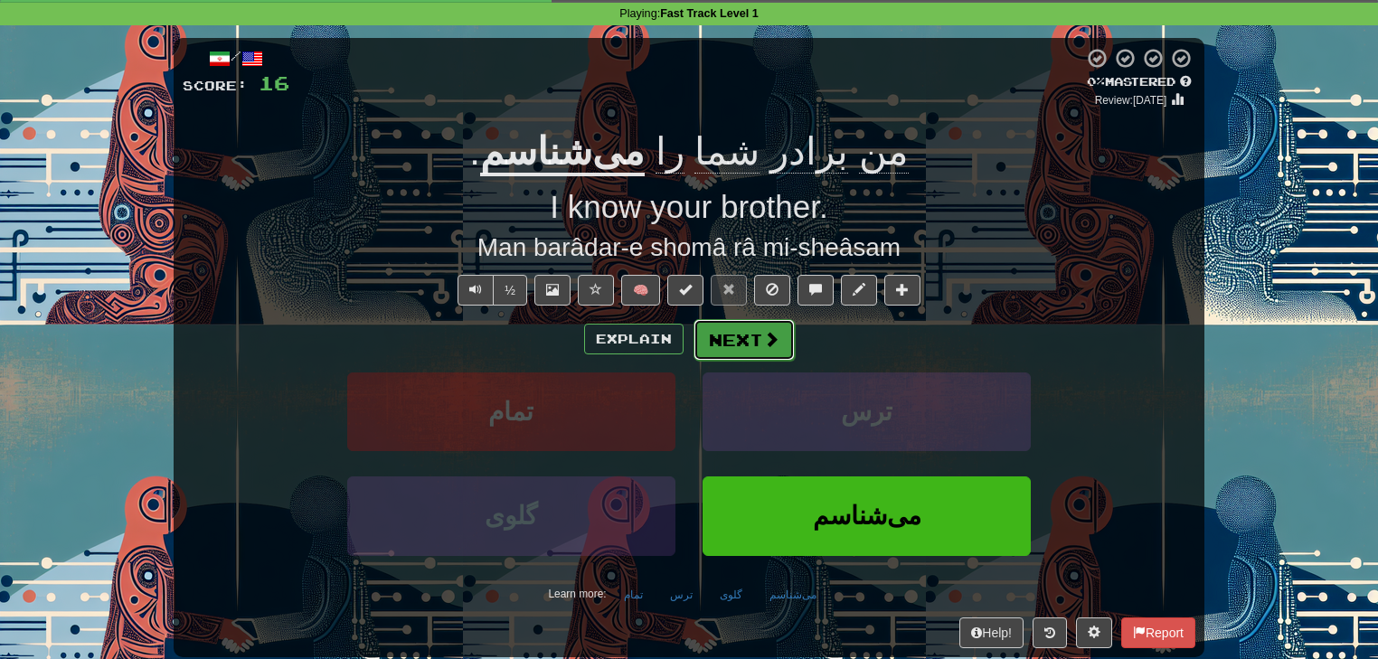
click at [743, 333] on button "Next" at bounding box center [743, 340] width 101 height 42
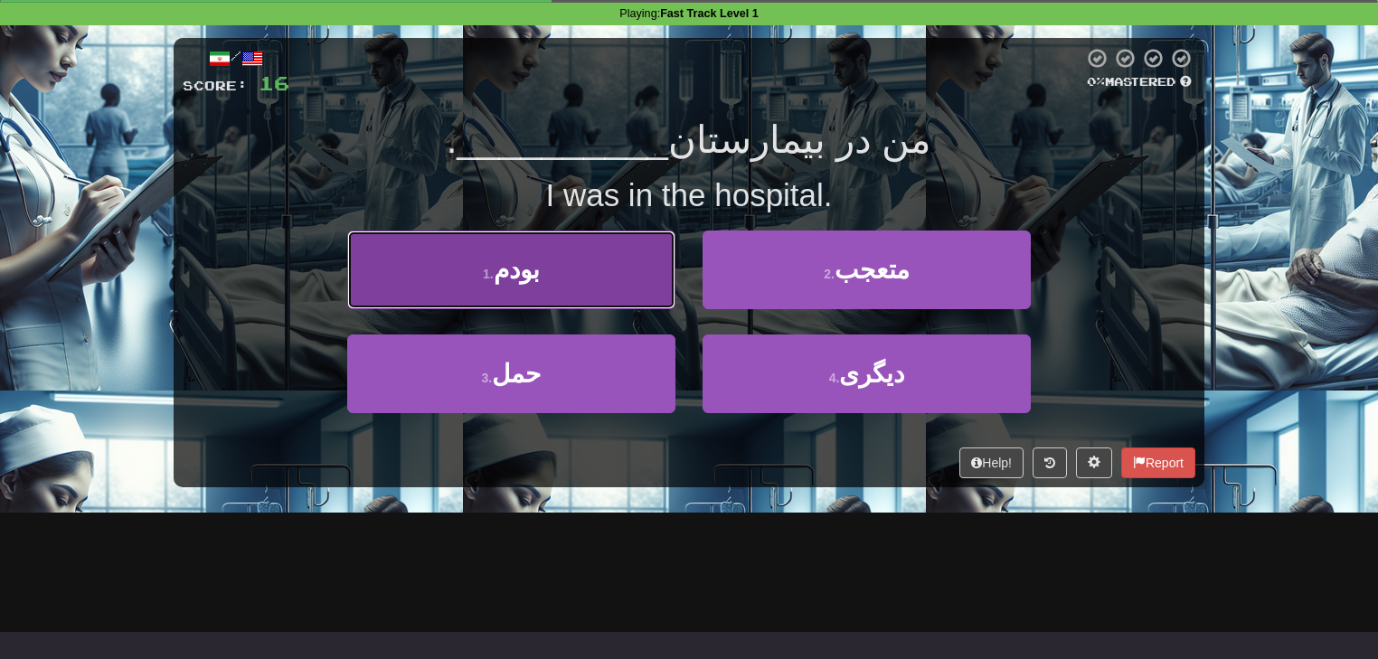
click at [622, 290] on button "1 . بودم" at bounding box center [511, 270] width 328 height 79
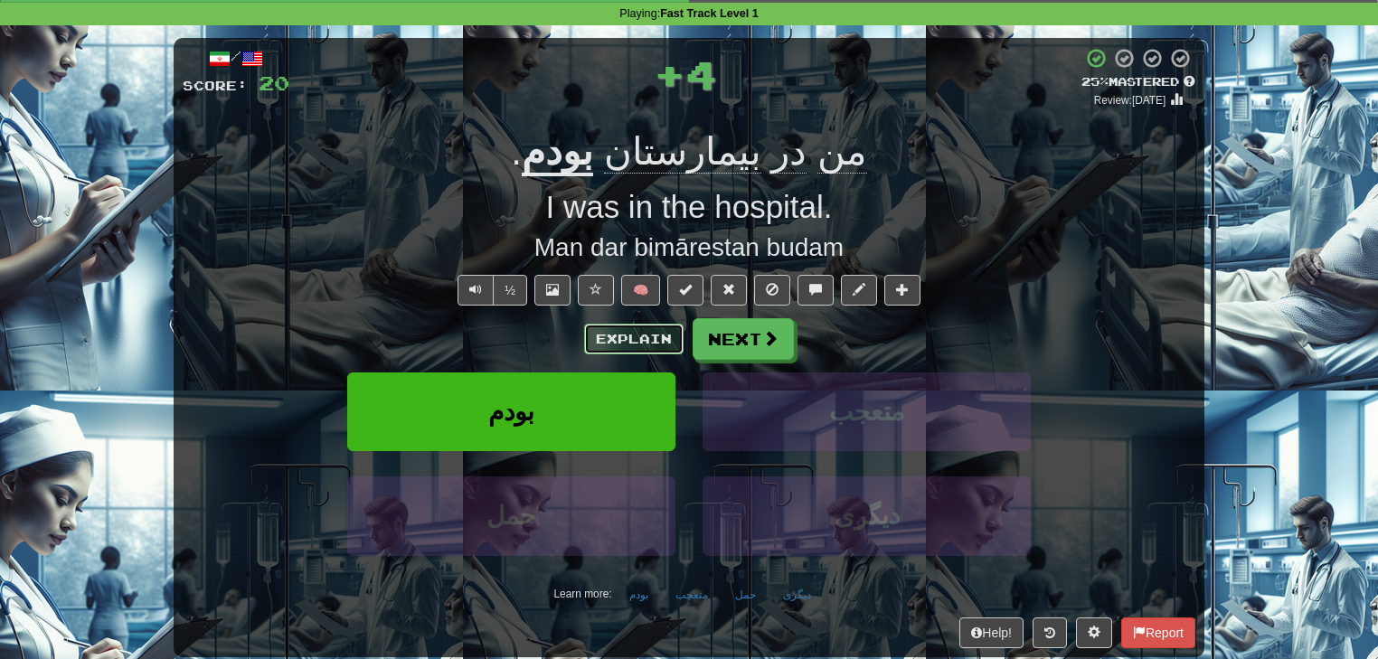
click at [656, 335] on button "Explain" at bounding box center [633, 339] width 99 height 31
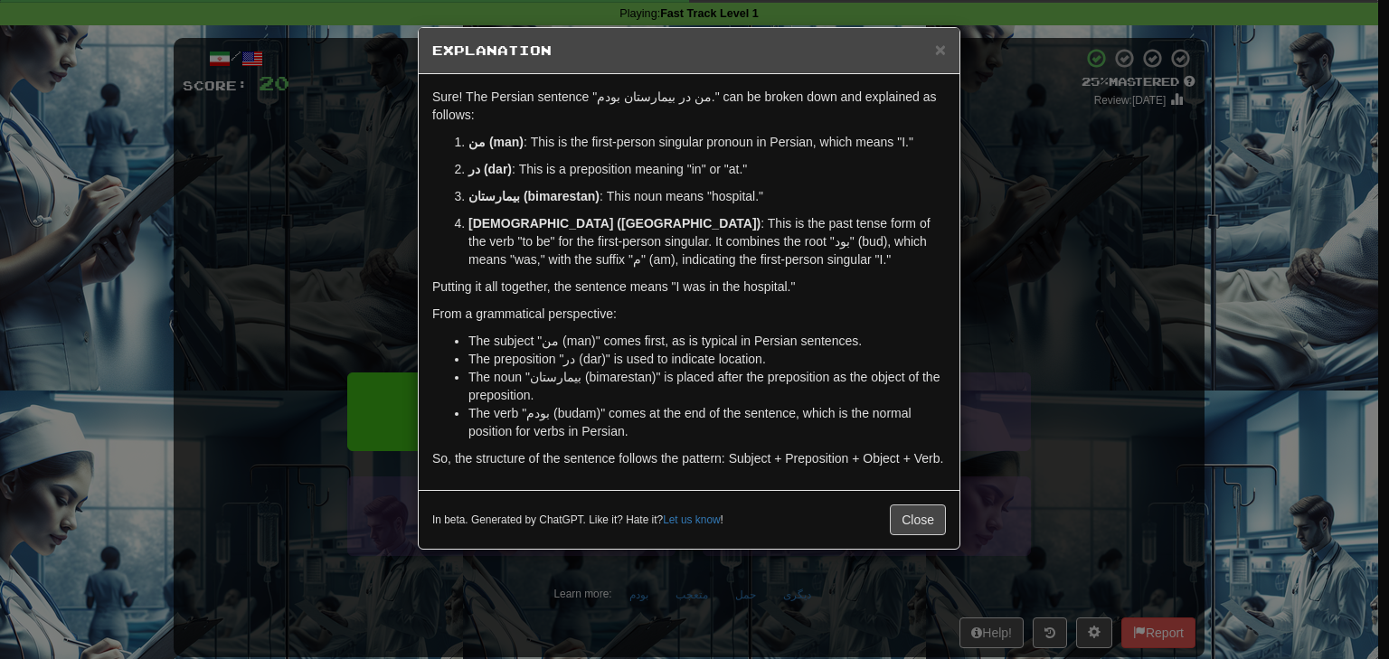
click at [1165, 276] on div "× Explanation Sure! The Persian sentence "من در بیمارستان بودم." can be broken …" at bounding box center [694, 329] width 1389 height 659
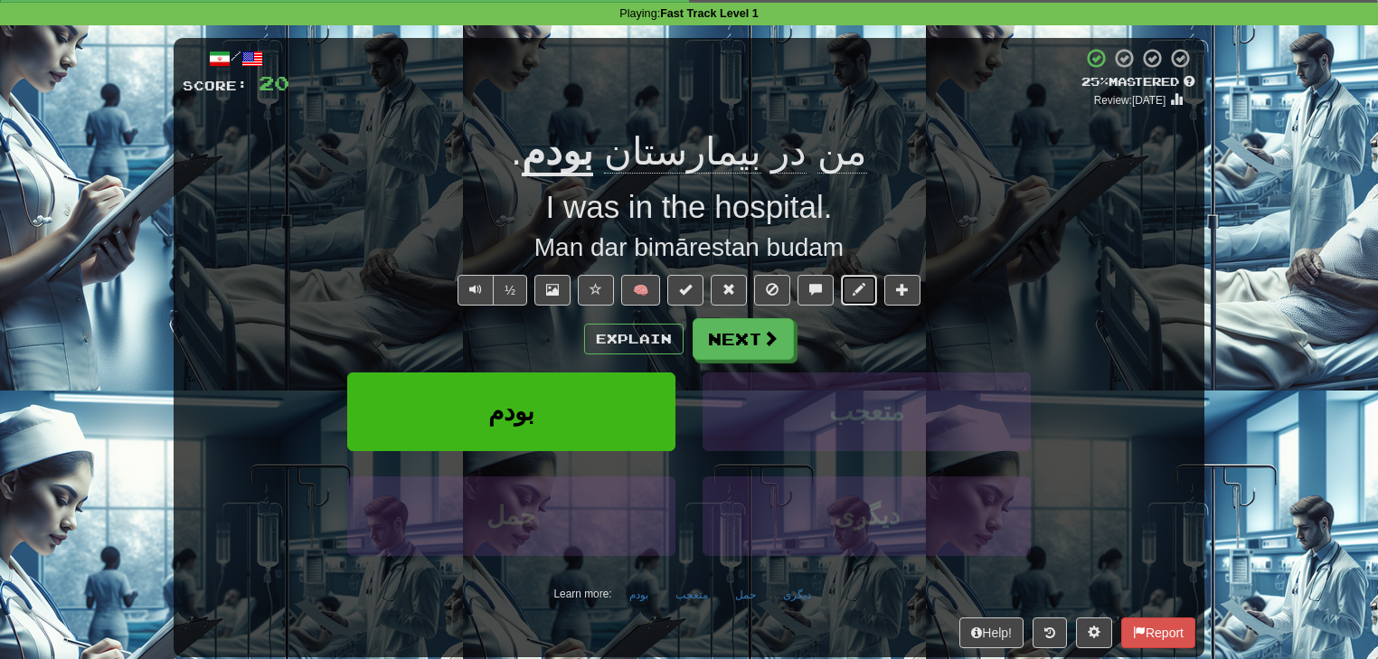
click at [859, 288] on span at bounding box center [859, 289] width 13 height 13
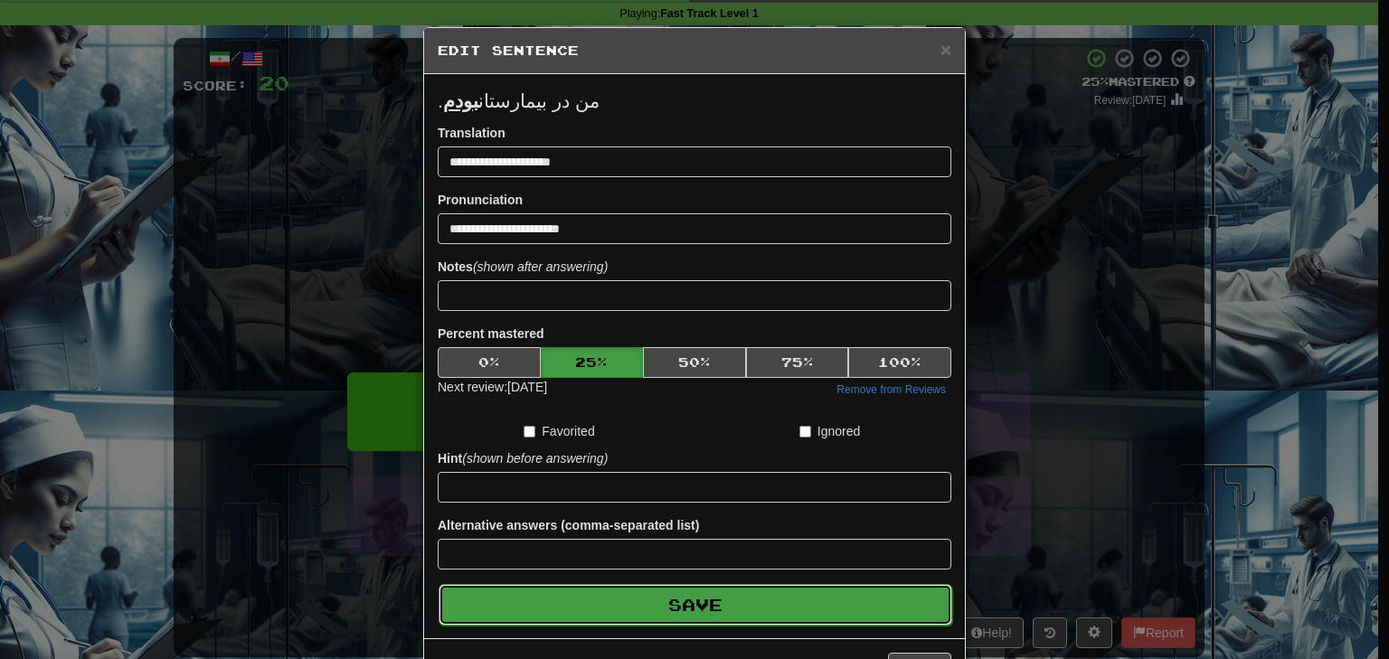
click at [731, 608] on button "Save" at bounding box center [696, 605] width 514 height 42
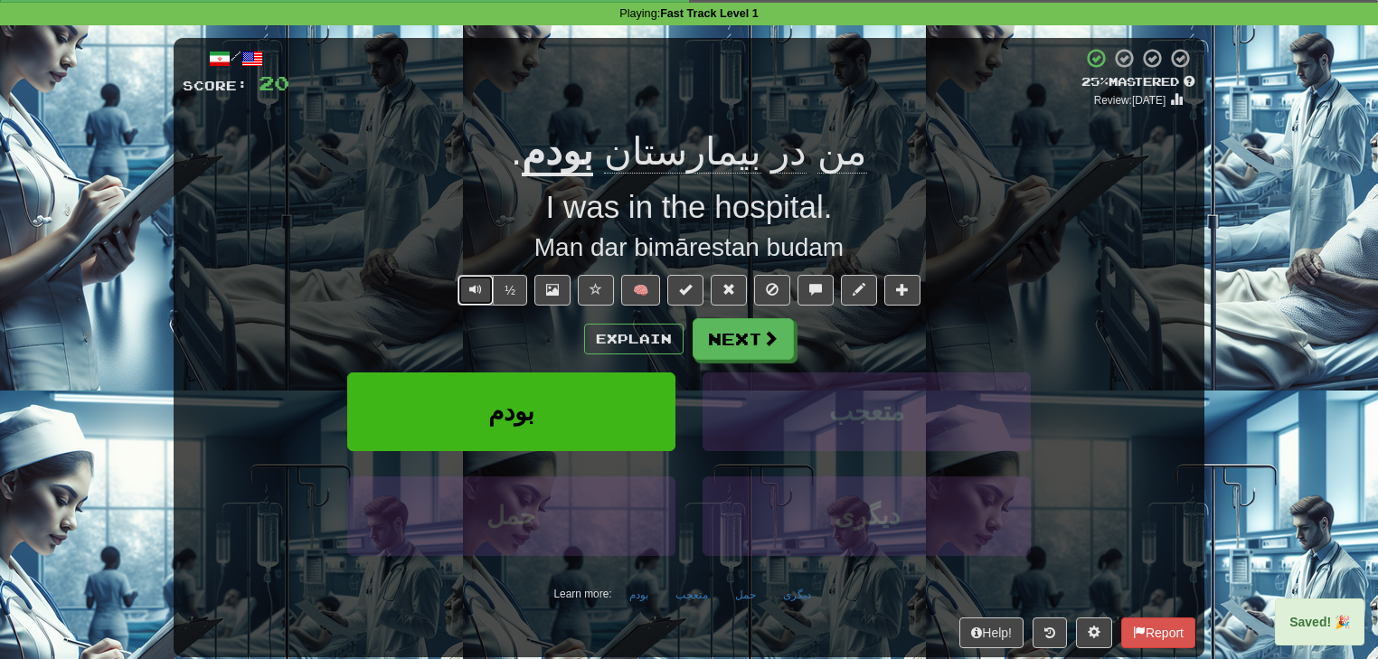
click at [485, 295] on button "Text-to-speech controls" at bounding box center [475, 290] width 36 height 31
click at [742, 353] on button "Next" at bounding box center [743, 340] width 101 height 42
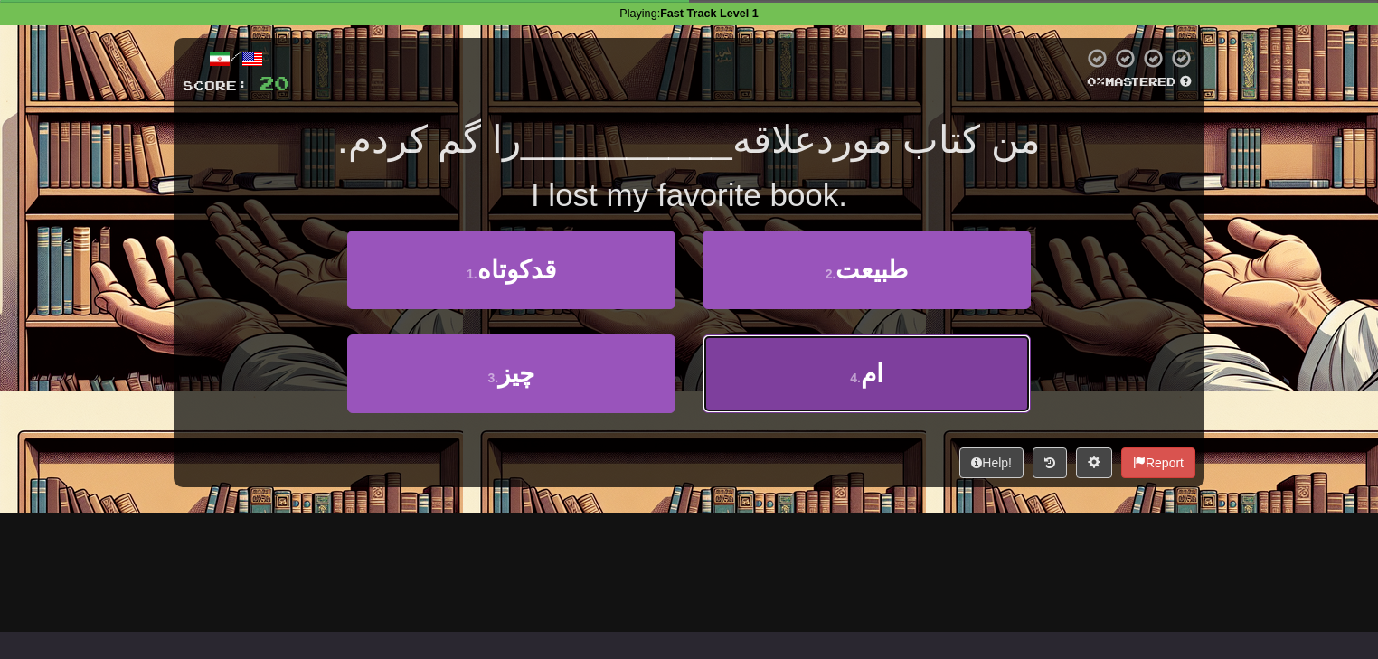
click at [778, 365] on button "4 . ام" at bounding box center [867, 374] width 328 height 79
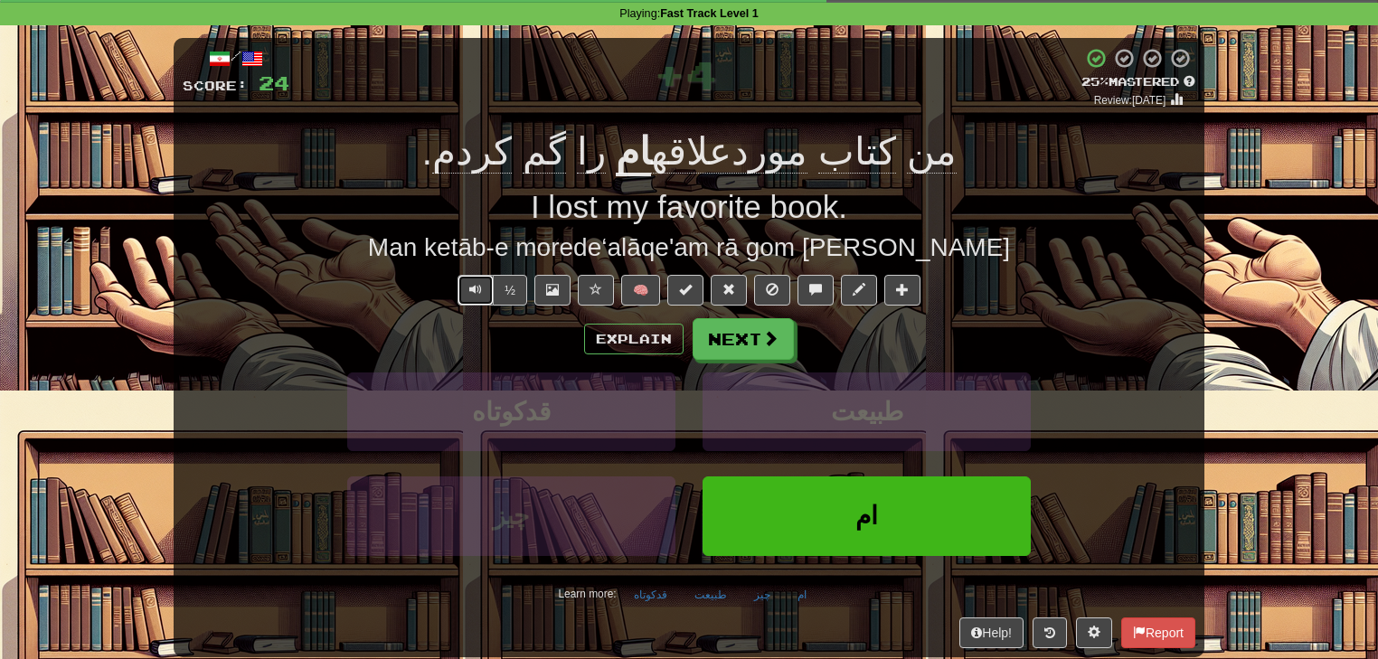
click at [477, 296] on span "Text-to-speech controls" at bounding box center [475, 289] width 13 height 13
click at [740, 341] on button "Next" at bounding box center [743, 340] width 101 height 42
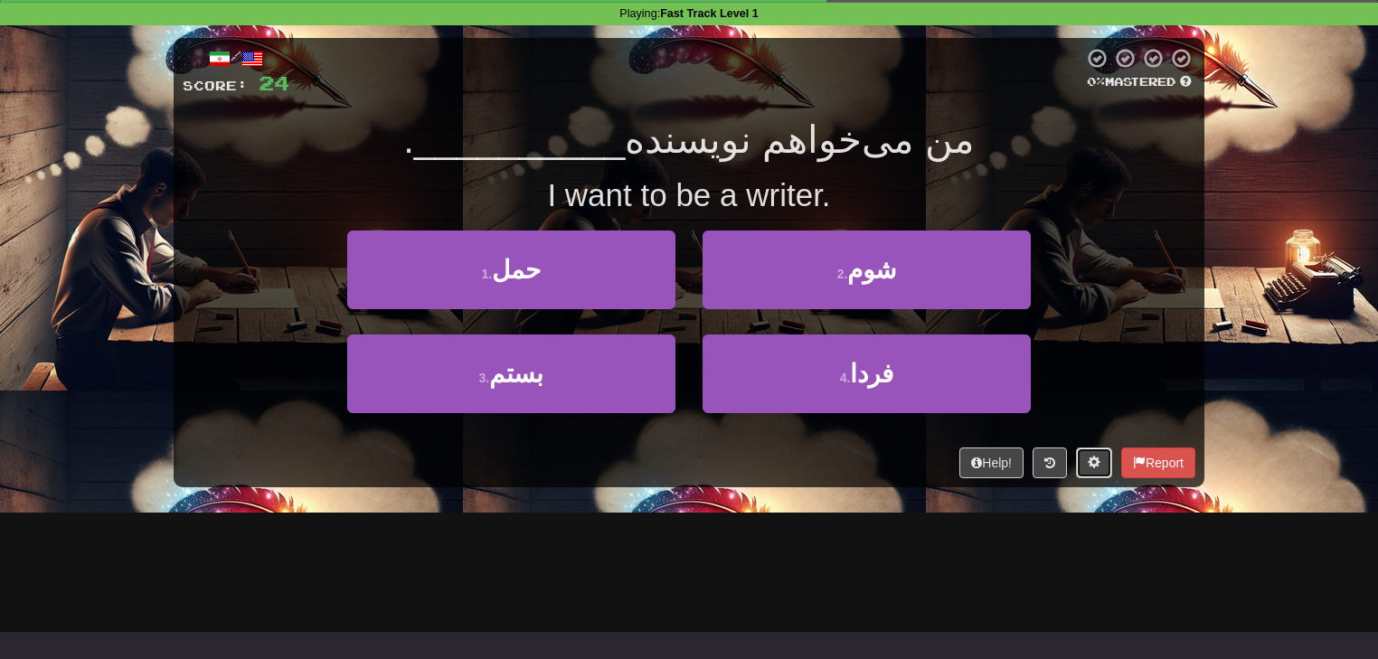
click at [1087, 471] on button at bounding box center [1094, 463] width 36 height 31
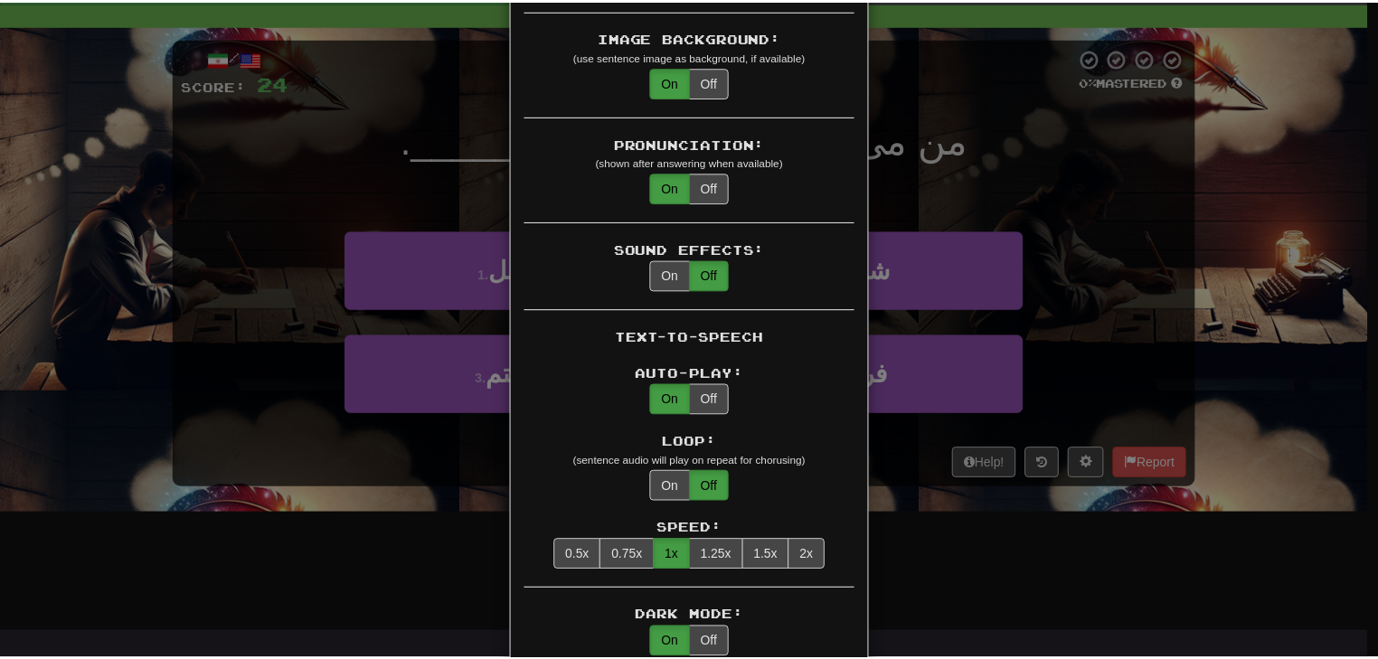
scroll to position [434, 0]
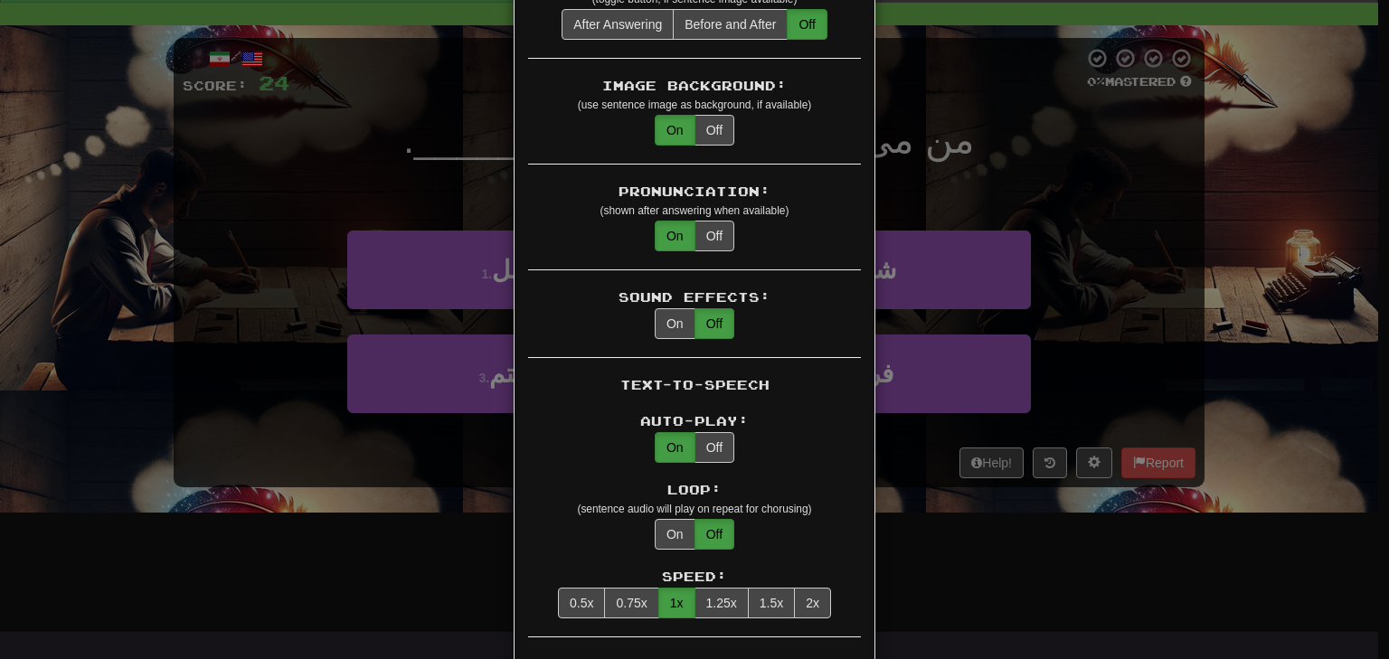
click at [1090, 309] on div "× Game Settings Translations: Visible Show After Answering Hidden Sentence Text…" at bounding box center [694, 329] width 1389 height 659
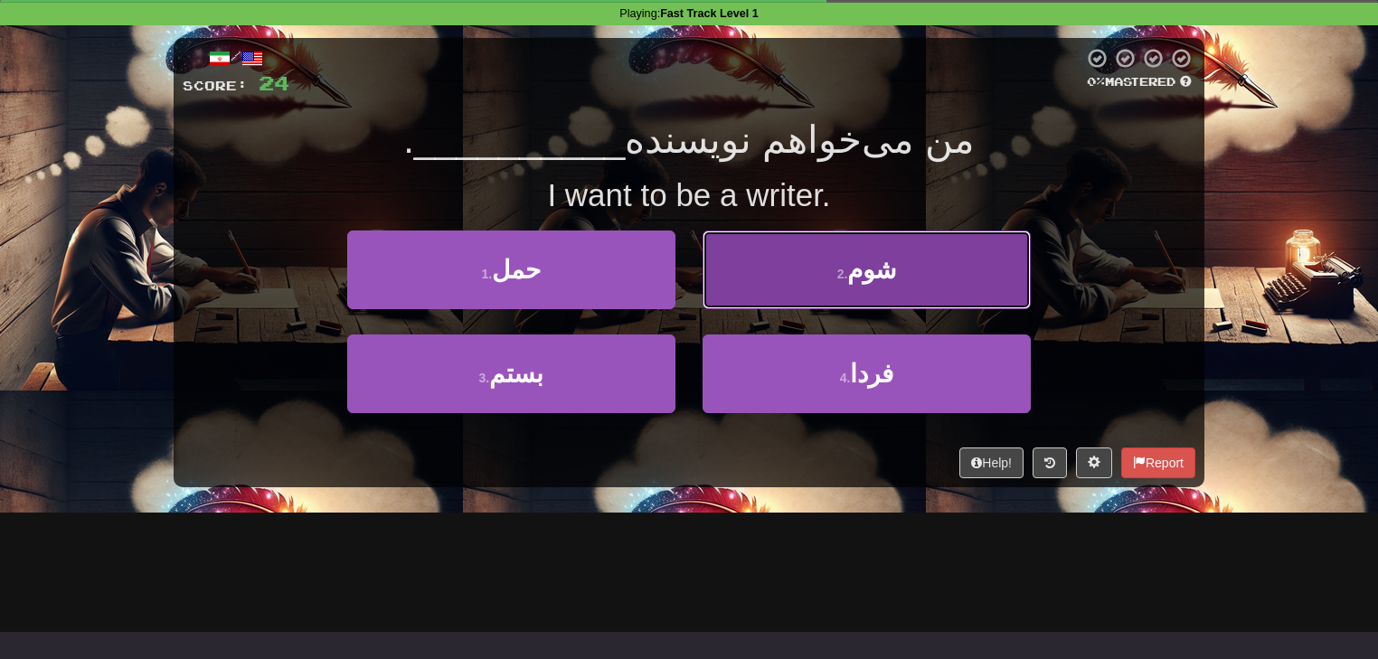
click at [777, 288] on button "2 . [GEOGRAPHIC_DATA]" at bounding box center [867, 270] width 328 height 79
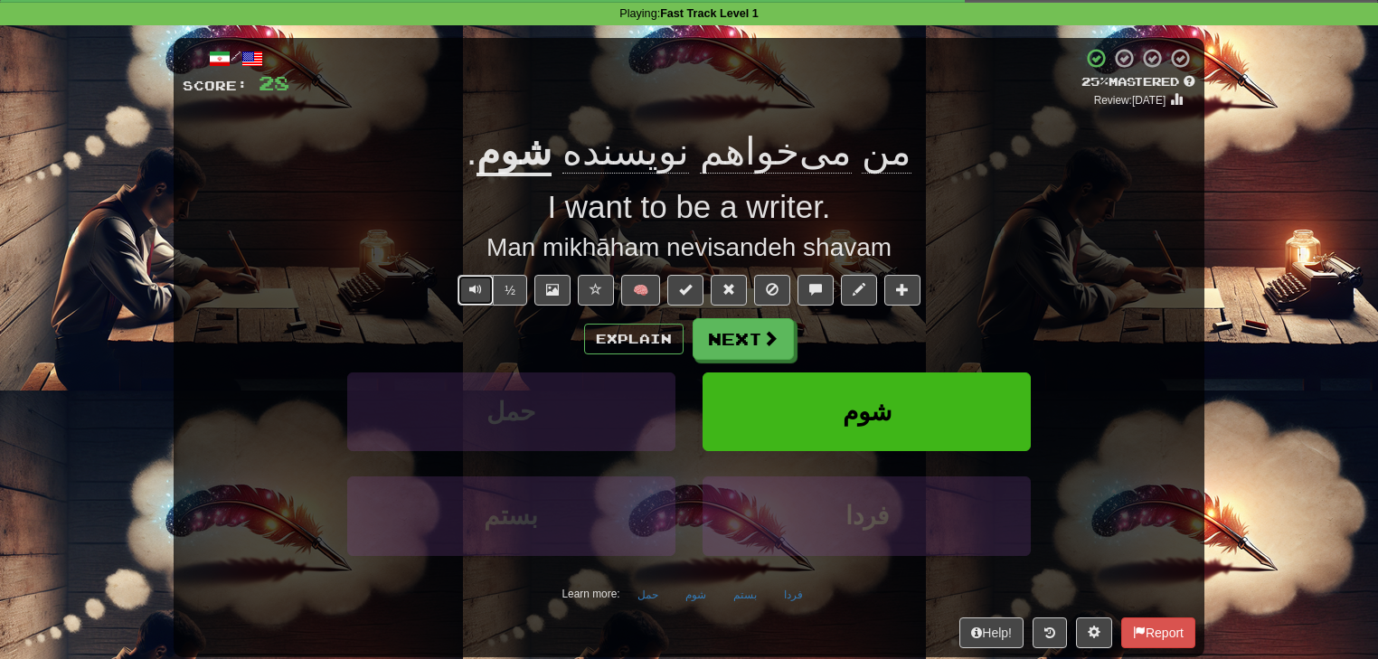
click at [468, 286] on button "Text-to-speech controls" at bounding box center [475, 290] width 36 height 31
click at [615, 328] on button "Explain" at bounding box center [633, 339] width 99 height 31
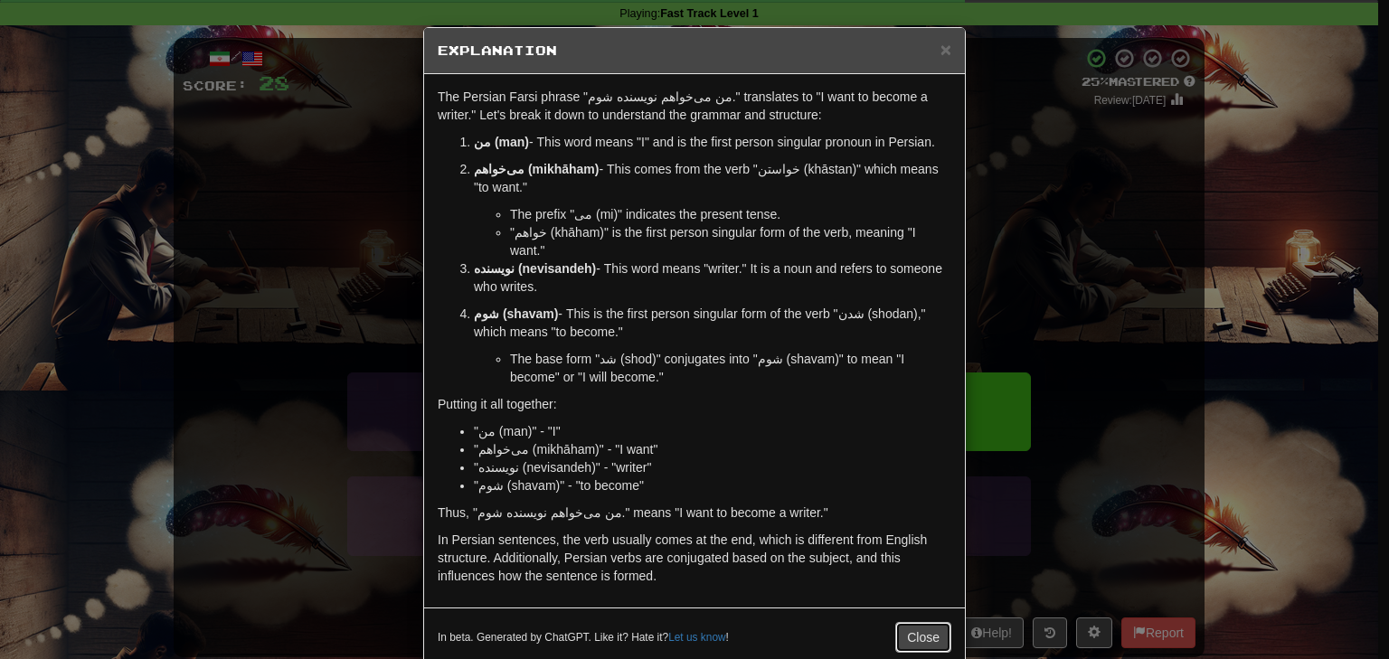
click at [912, 622] on button "Close" at bounding box center [923, 637] width 56 height 31
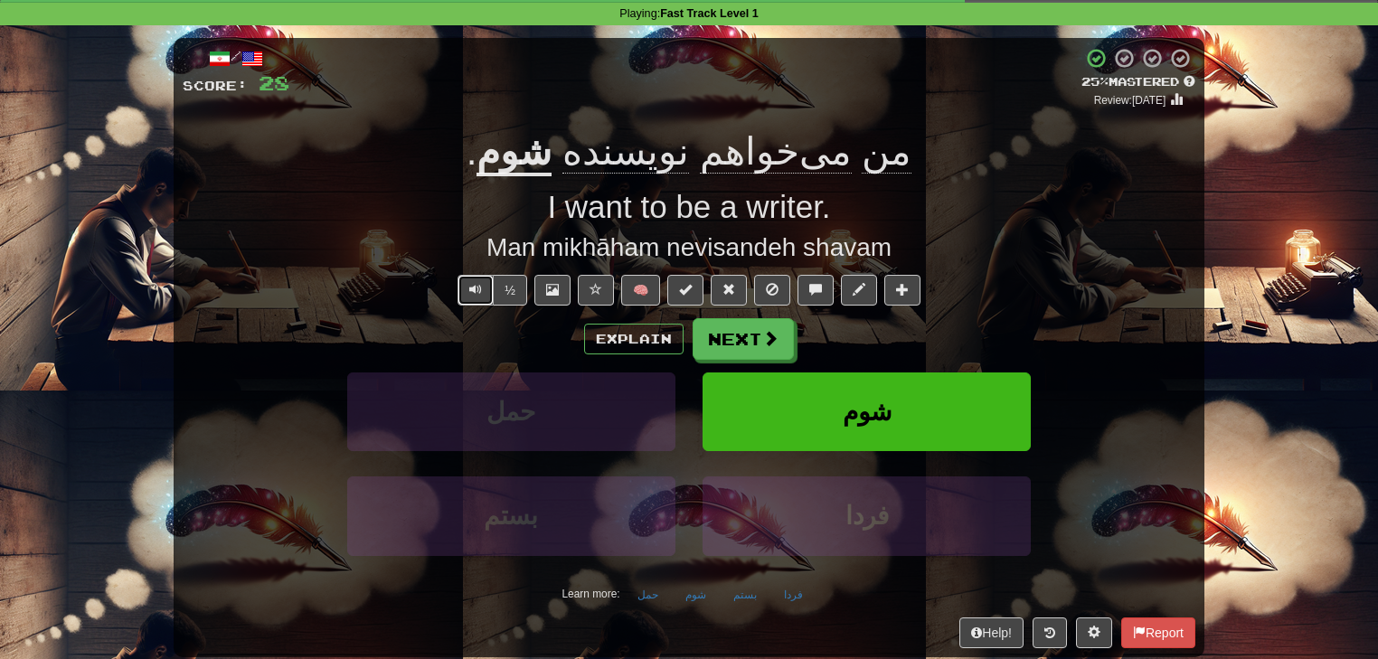
click at [477, 296] on span "Text-to-speech controls" at bounding box center [475, 289] width 13 height 13
click at [759, 336] on button "Next" at bounding box center [743, 340] width 101 height 42
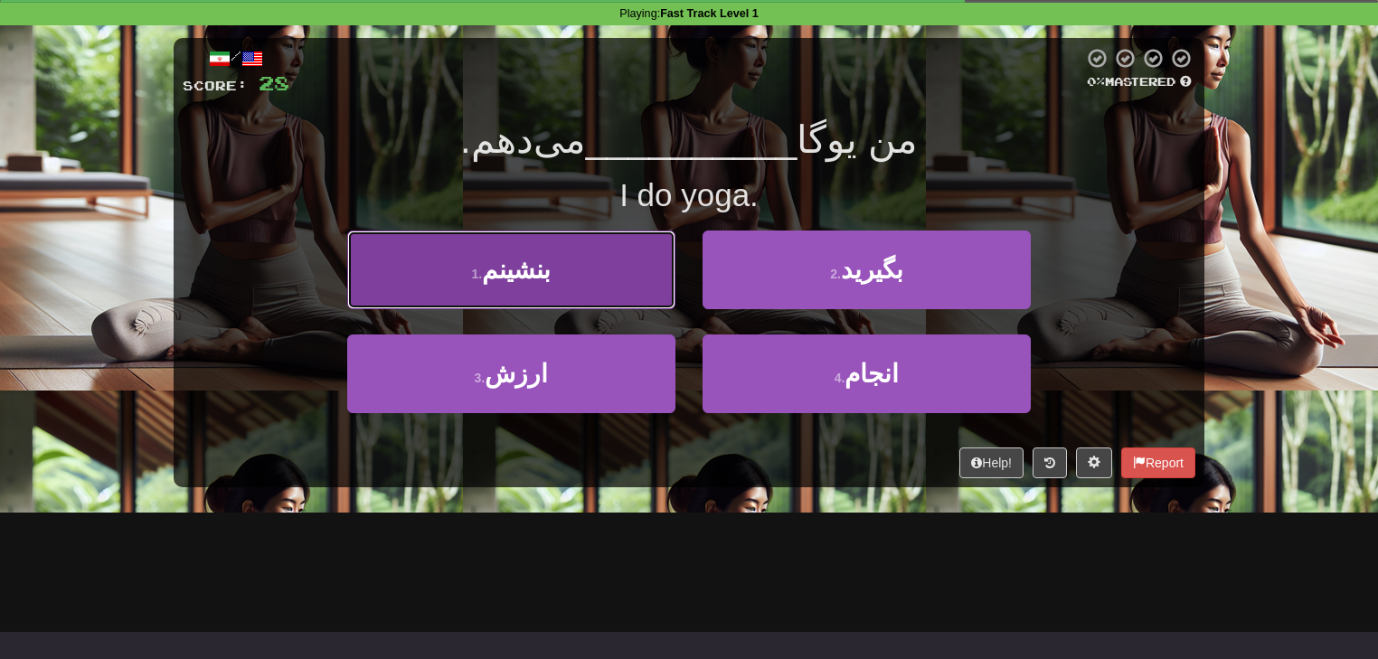
click at [593, 294] on button "1 . بنشینم" at bounding box center [511, 270] width 328 height 79
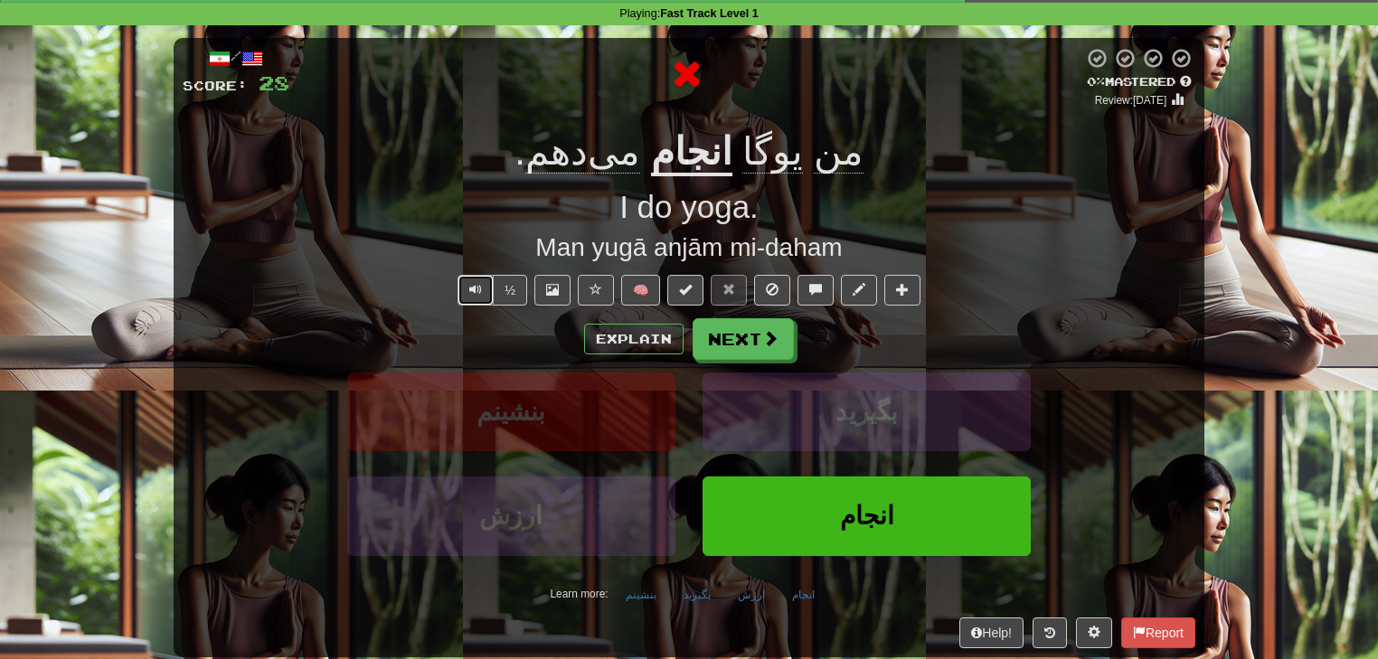
click at [487, 297] on button "Text-to-speech controls" at bounding box center [475, 290] width 36 height 31
click at [854, 293] on span at bounding box center [859, 289] width 13 height 13
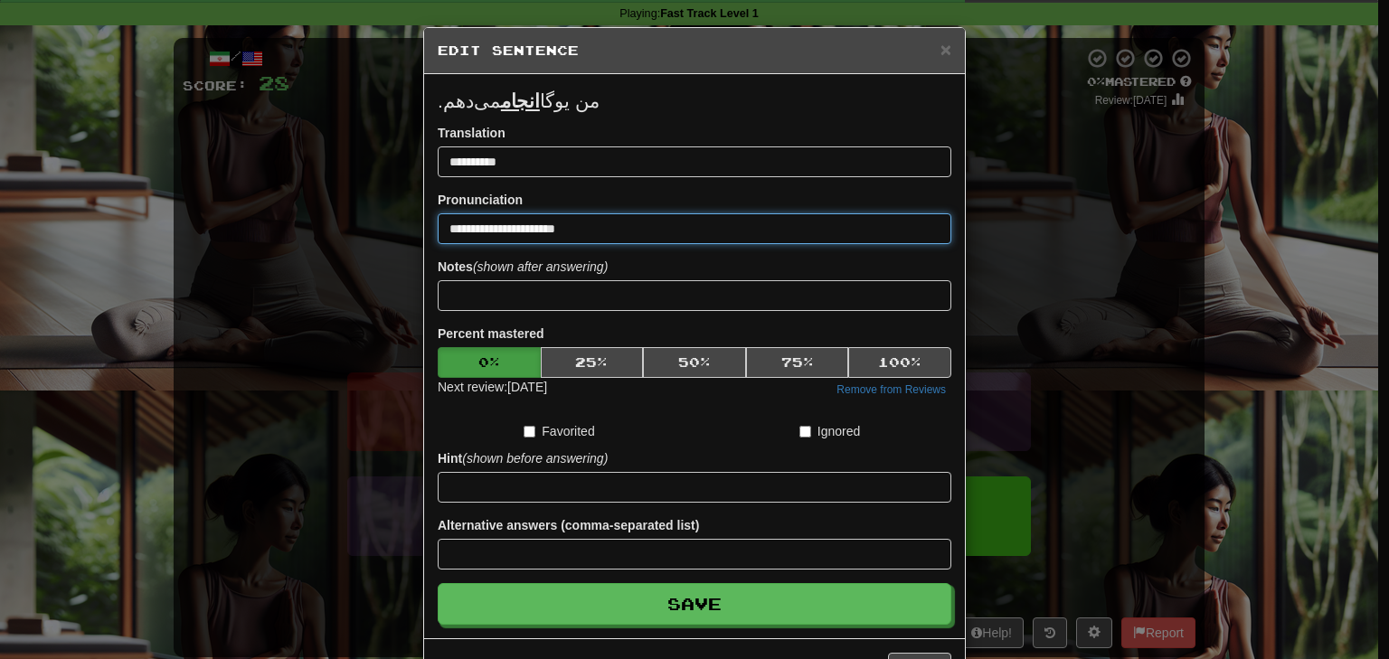
drag, startPoint x: 605, startPoint y: 230, endPoint x: 434, endPoint y: 221, distance: 171.1
click at [438, 221] on input "**********" at bounding box center [695, 228] width 514 height 31
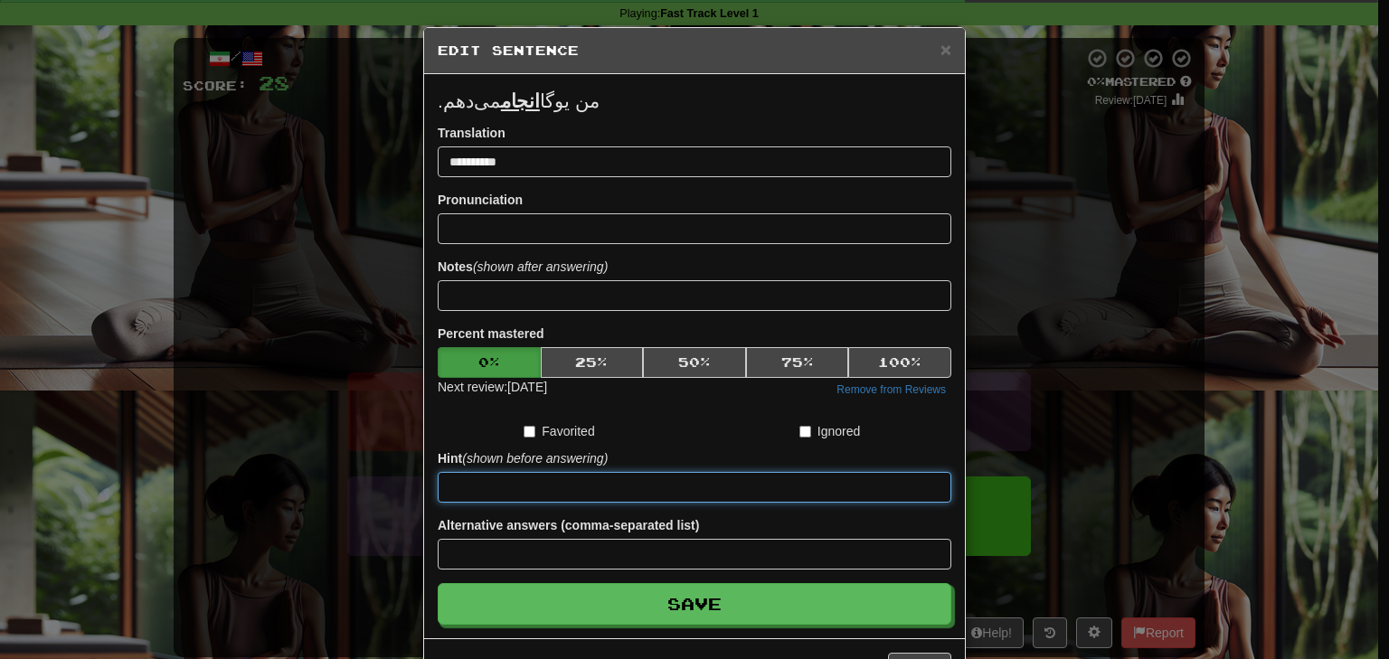
click at [552, 480] on input at bounding box center [695, 487] width 514 height 31
paste input "**********"
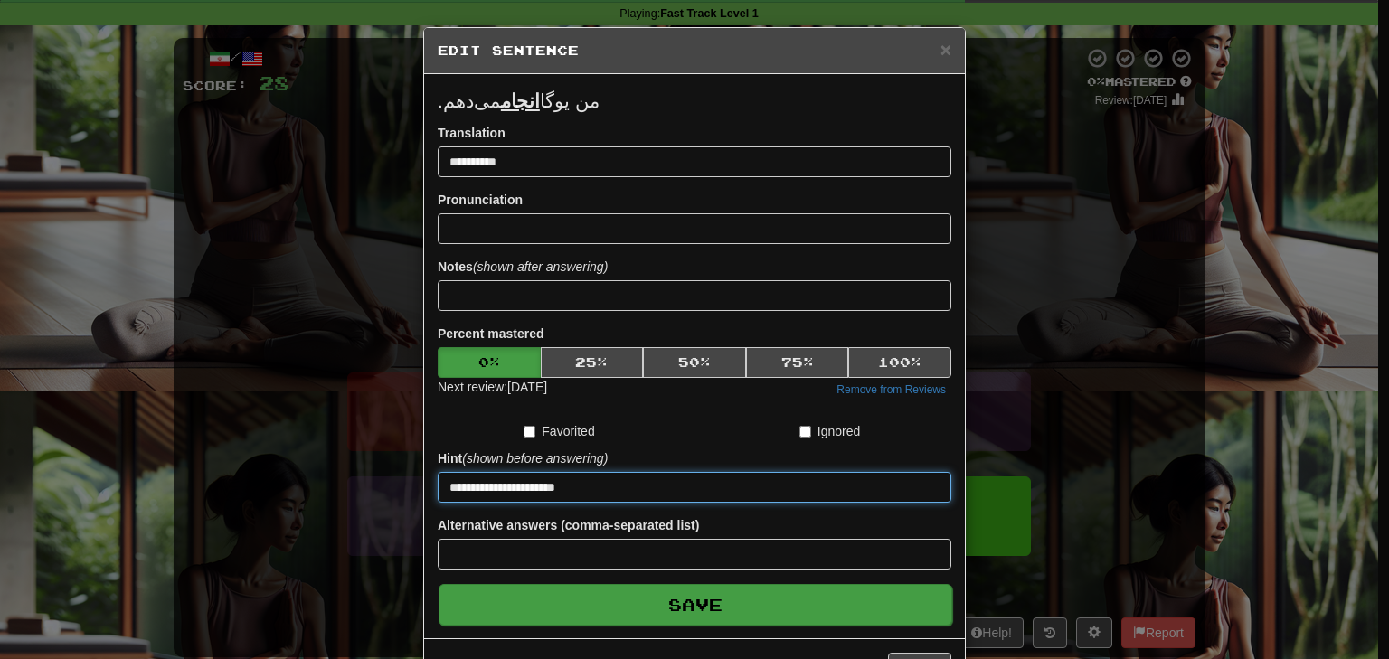
type input "**********"
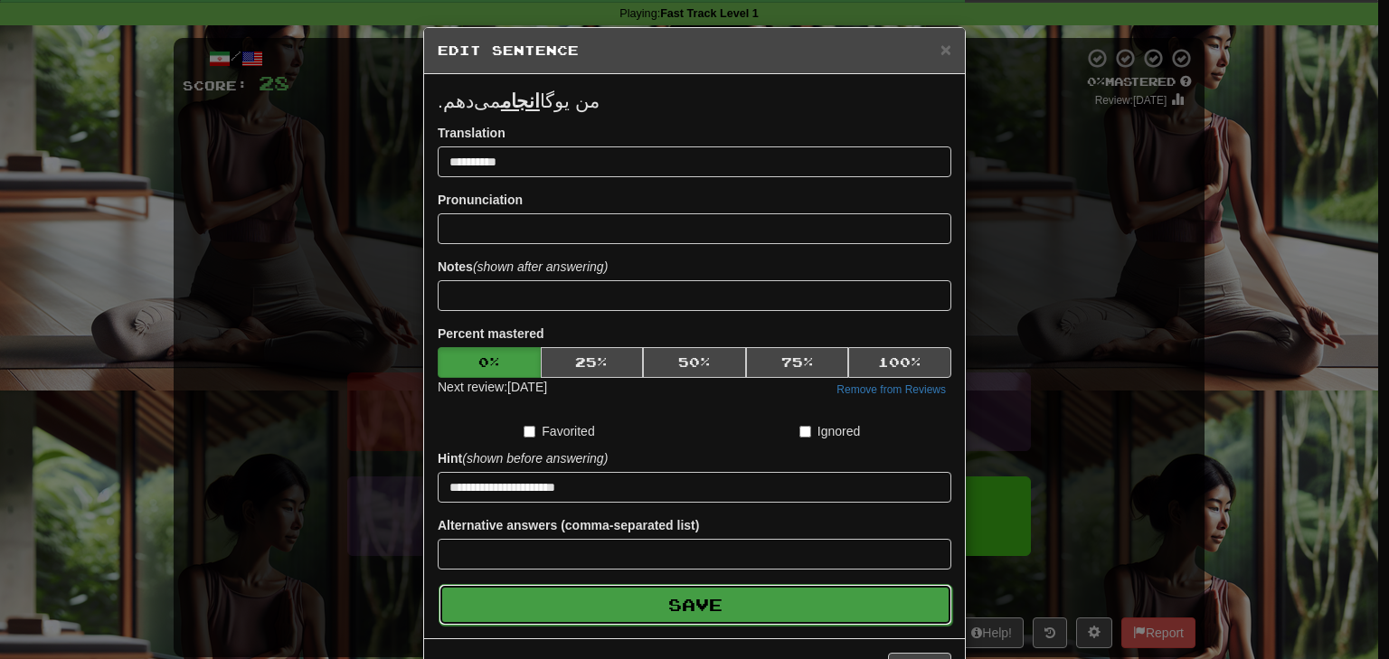
click at [593, 600] on button "Save" at bounding box center [696, 605] width 514 height 42
